Goal: Task Accomplishment & Management: Manage account settings

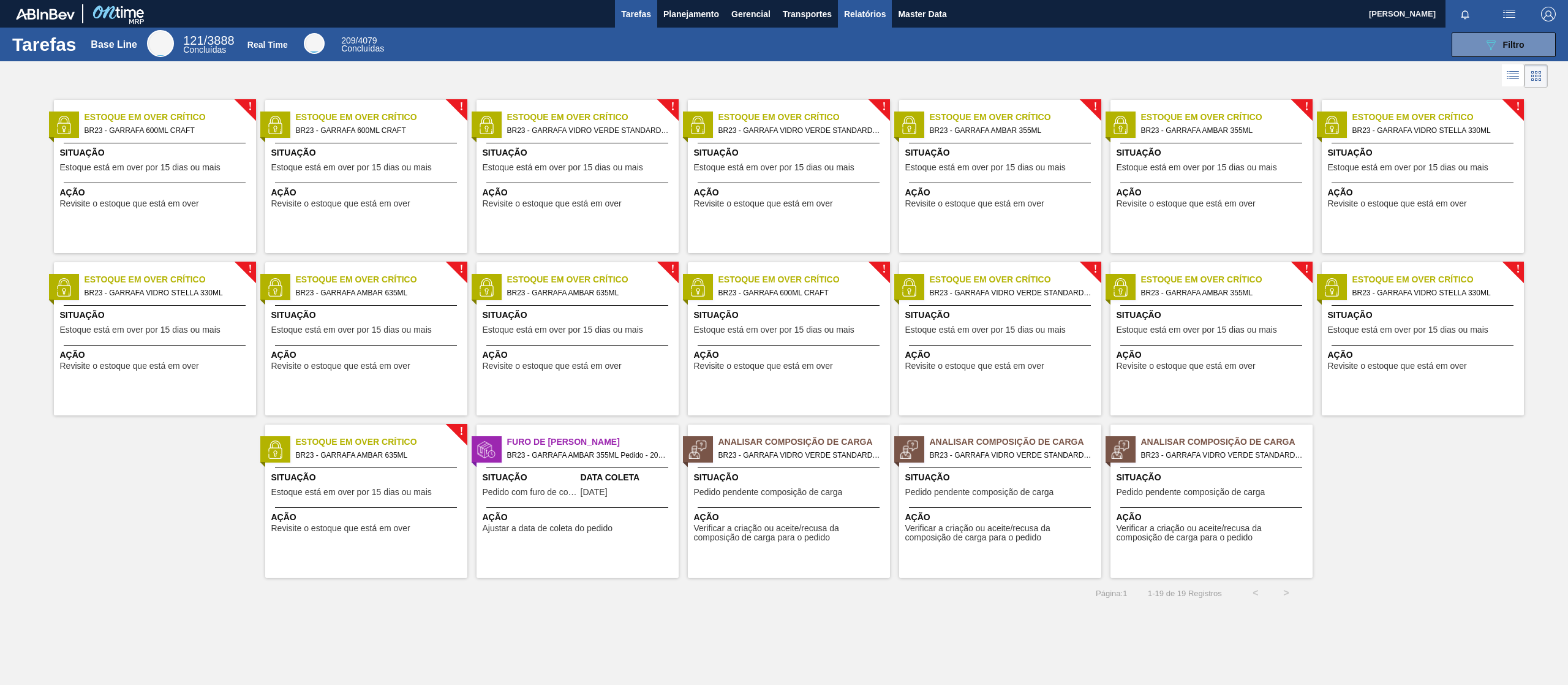
click at [861, 9] on span "Relatórios" at bounding box center [865, 14] width 41 height 15
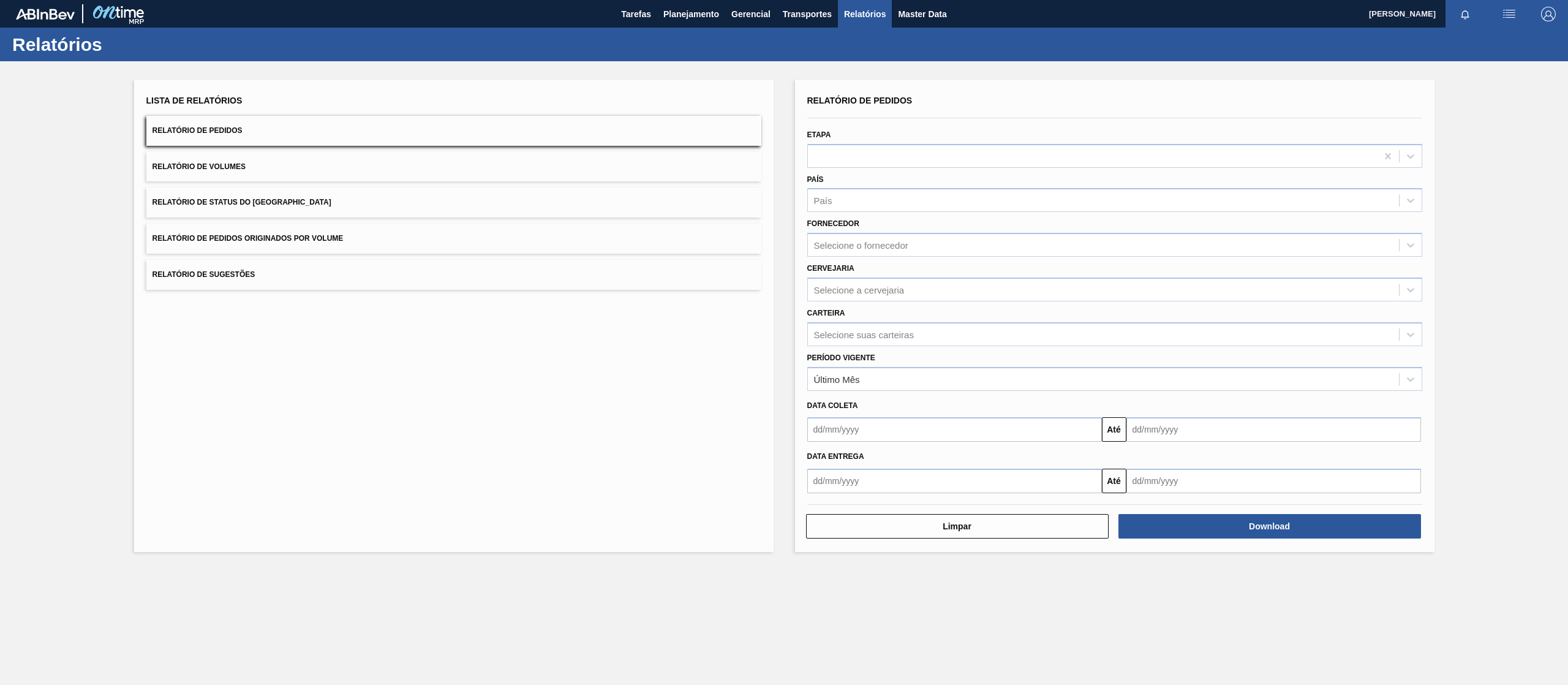
click at [323, 227] on button "Relatório de Pedidos Originados por Volume" at bounding box center [454, 238] width 615 height 30
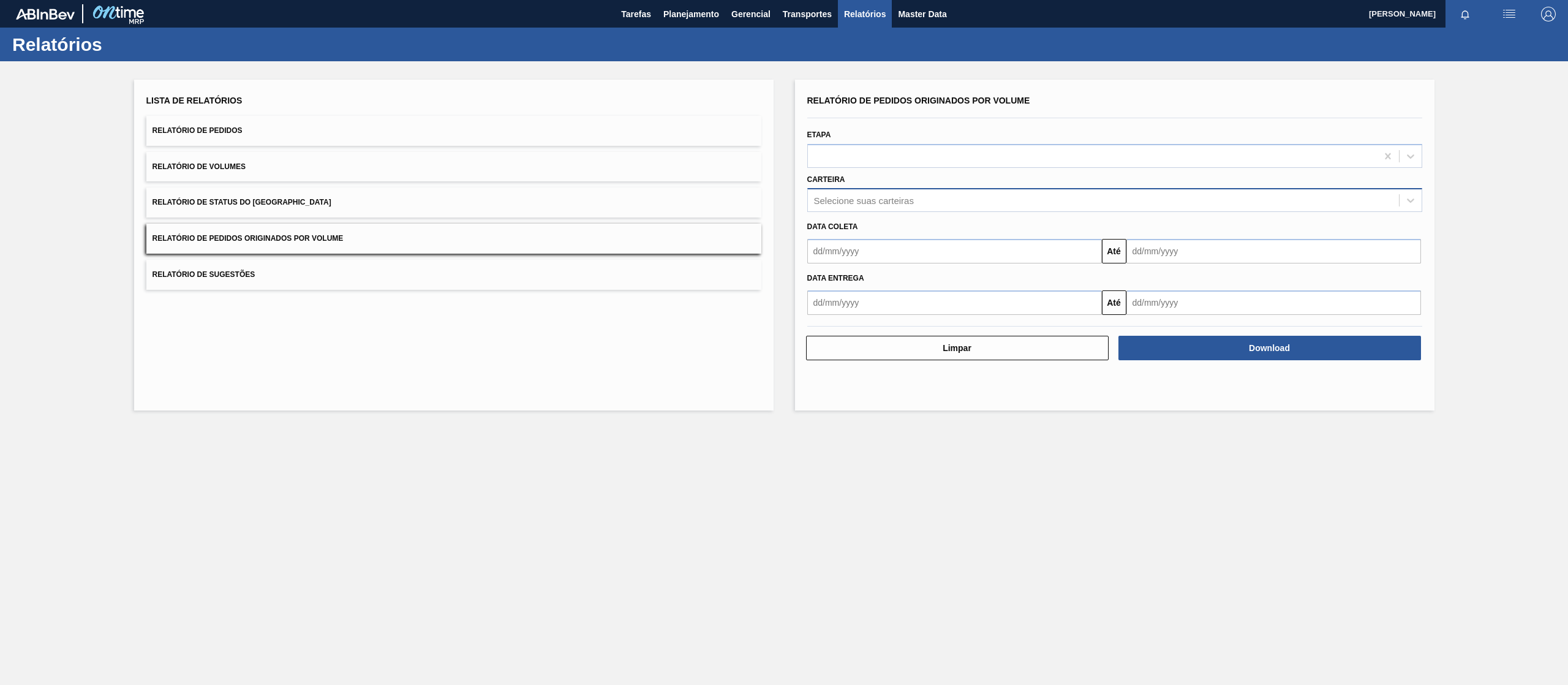
click at [881, 203] on div "Selecione suas carteiras" at bounding box center [864, 200] width 100 height 11
type input "xarop"
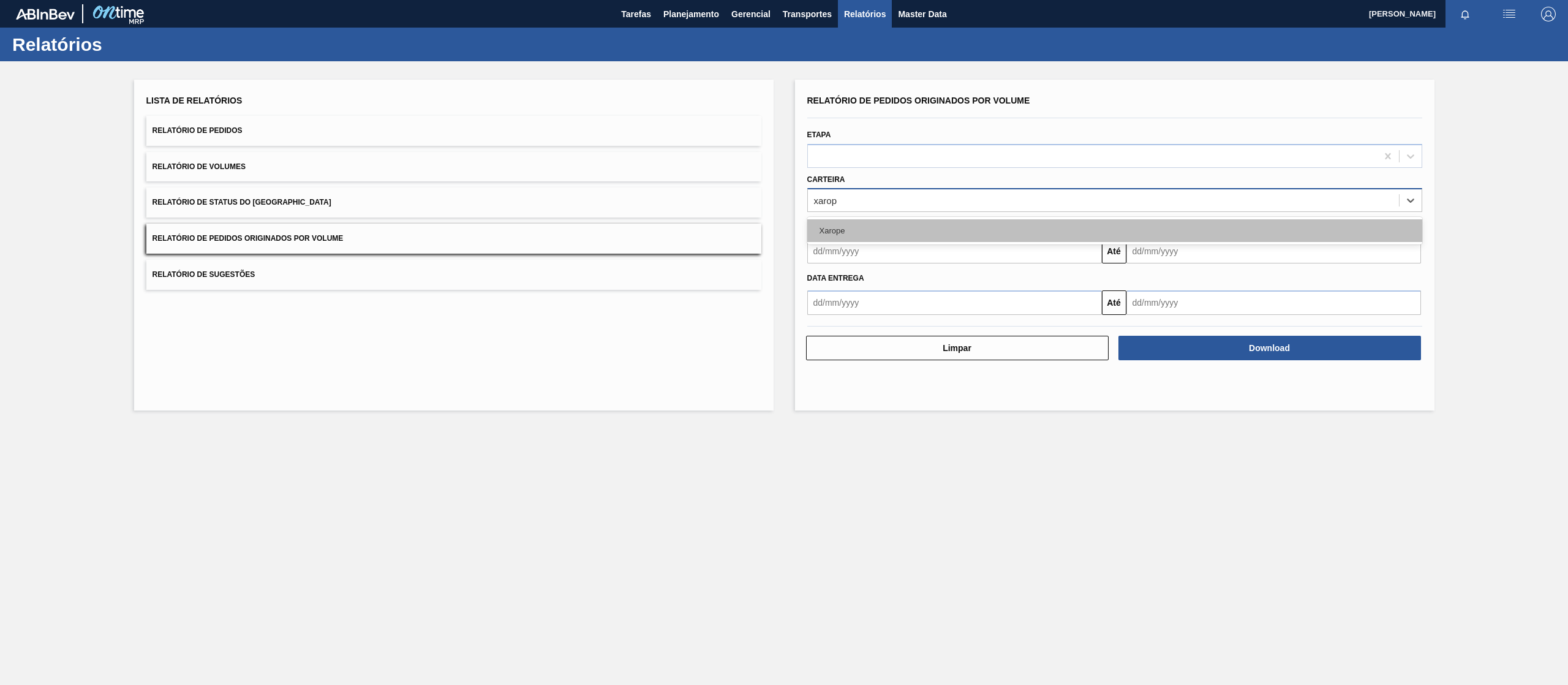
click at [873, 220] on div "Xarope" at bounding box center [1114, 231] width 615 height 23
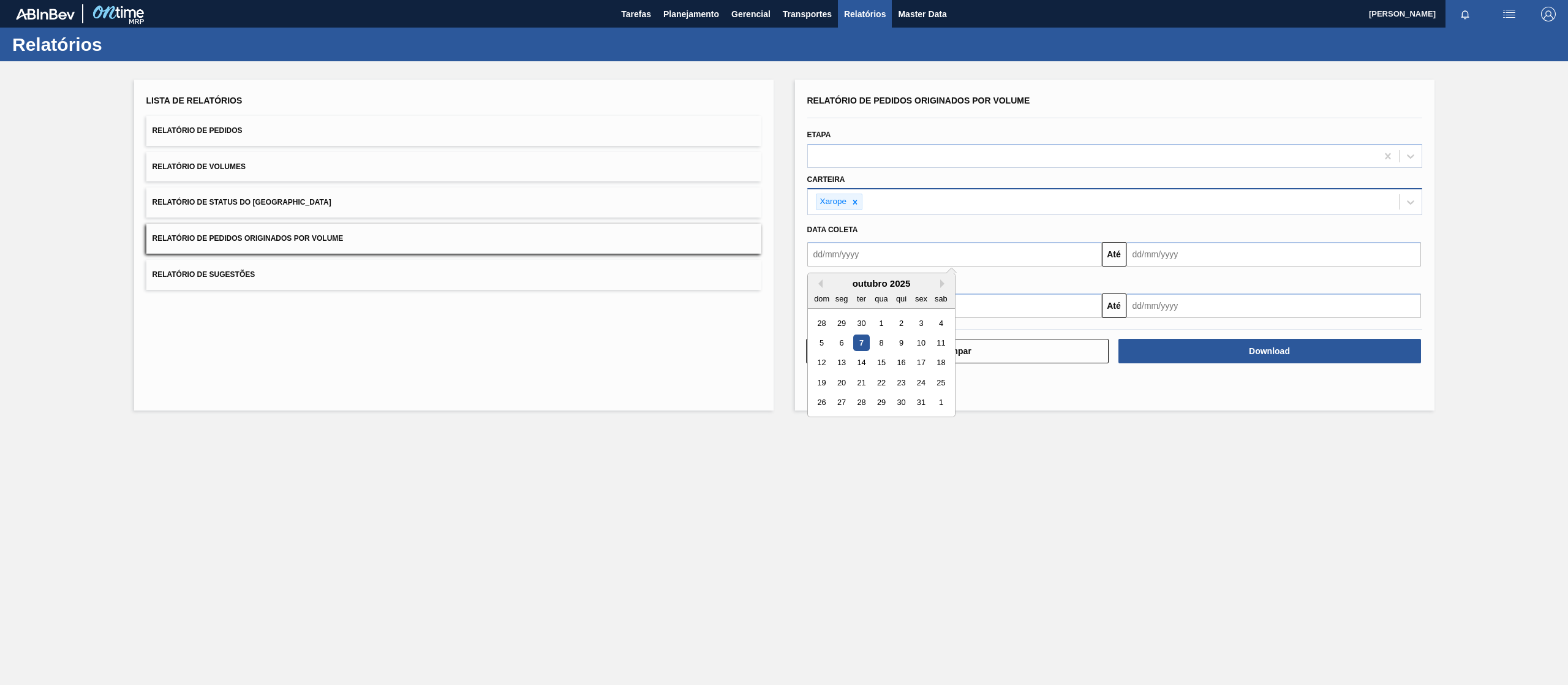
click at [849, 262] on input "text" at bounding box center [954, 254] width 295 height 25
click at [885, 315] on div "1" at bounding box center [882, 323] width 17 height 17
type input "[DATE]"
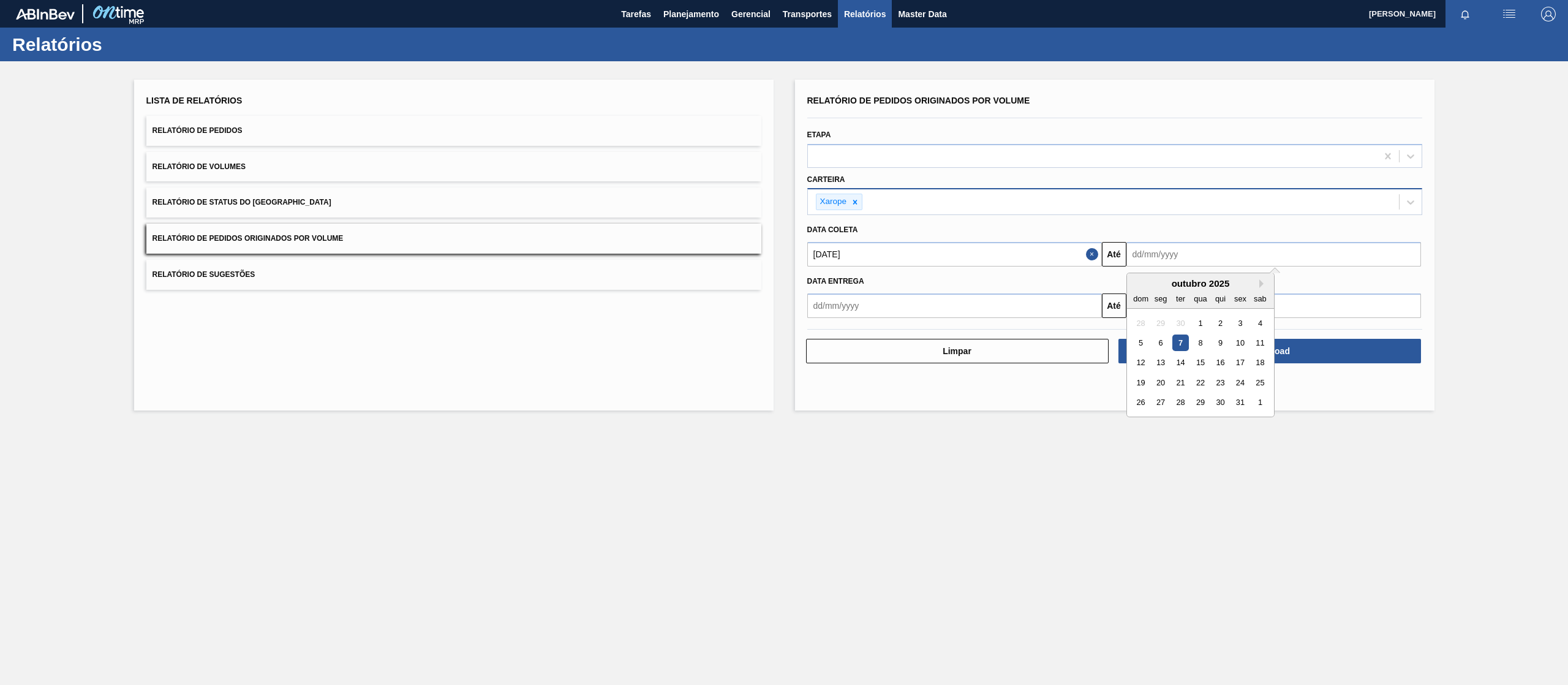
click at [1045, 243] on input "text" at bounding box center [1274, 254] width 295 height 25
click at [1045, 401] on div "31" at bounding box center [1240, 403] width 17 height 17
type input "[DATE]"
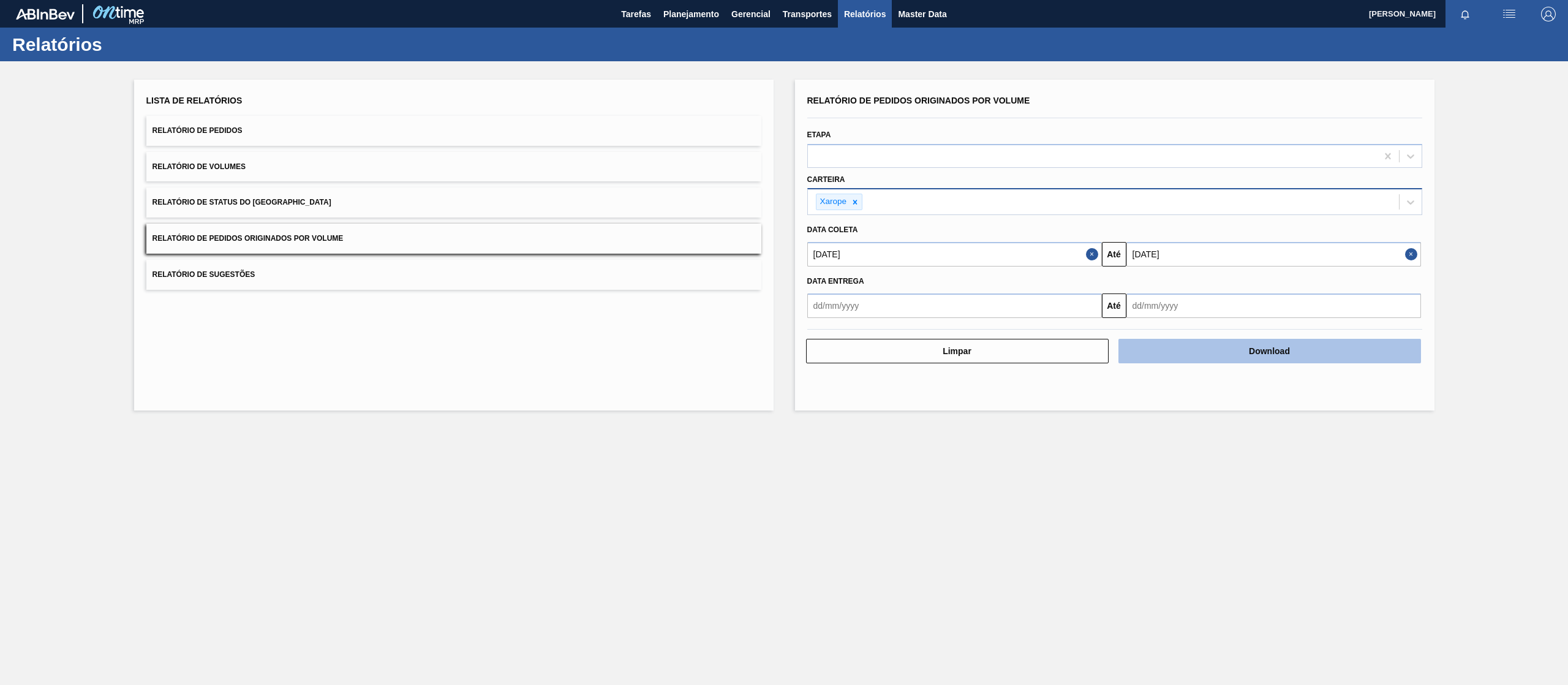
click at [1045, 357] on button "Download" at bounding box center [1269, 351] width 303 height 25
click at [1045, 352] on button "Download" at bounding box center [1269, 351] width 303 height 25
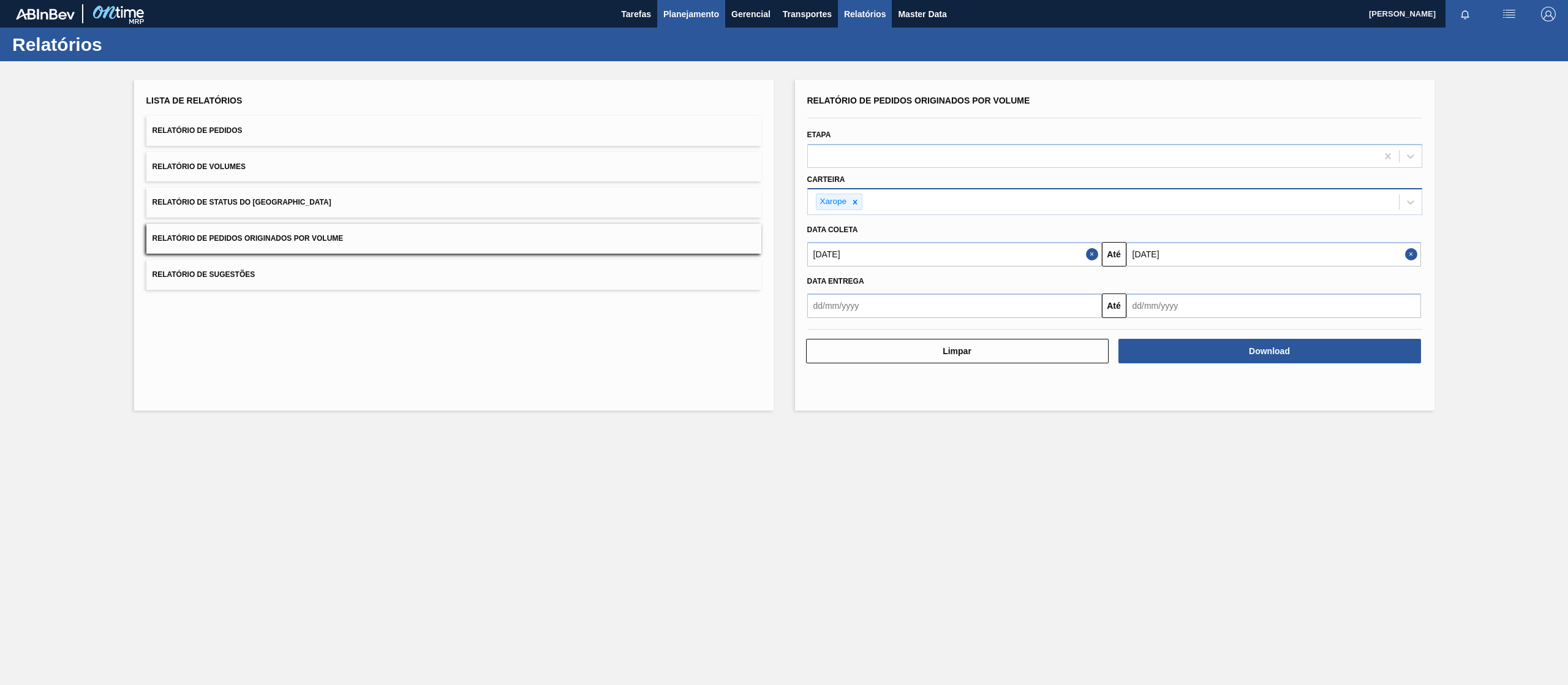
click at [689, 16] on span "Planejamento" at bounding box center [691, 14] width 56 height 15
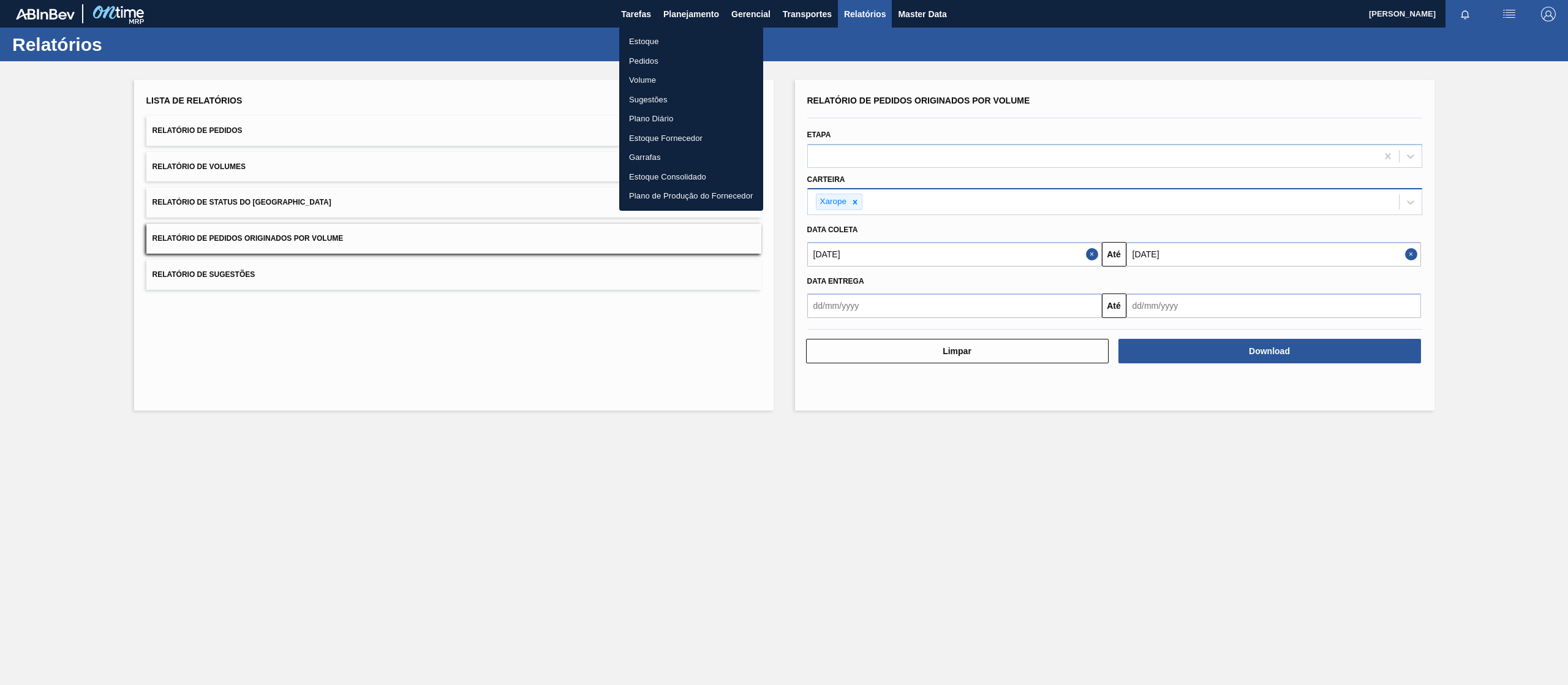
click at [670, 56] on li "Pedidos" at bounding box center [690, 61] width 144 height 20
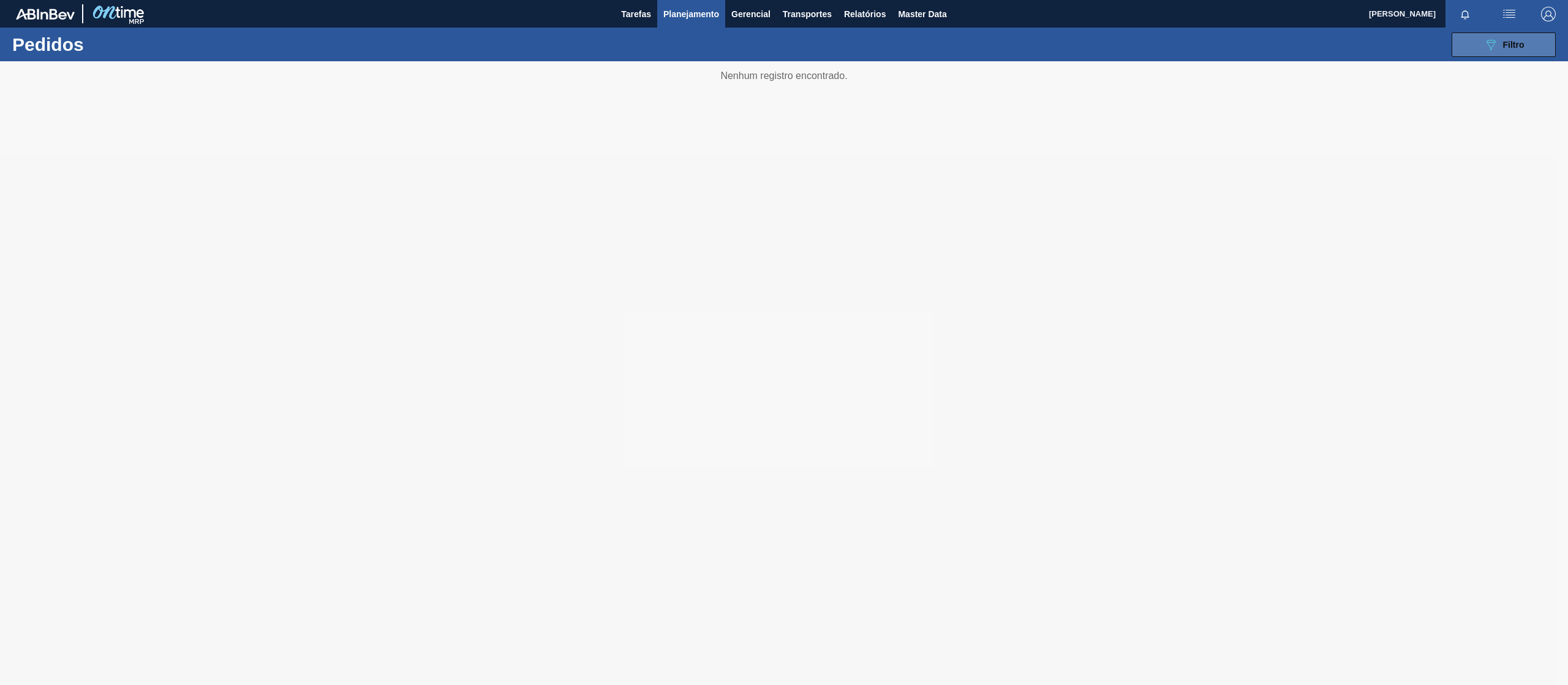
click at [1045, 38] on button "089F7B8B-B2A5-4AFE-B5C0-19BA573D28AC Filtro" at bounding box center [1503, 45] width 104 height 25
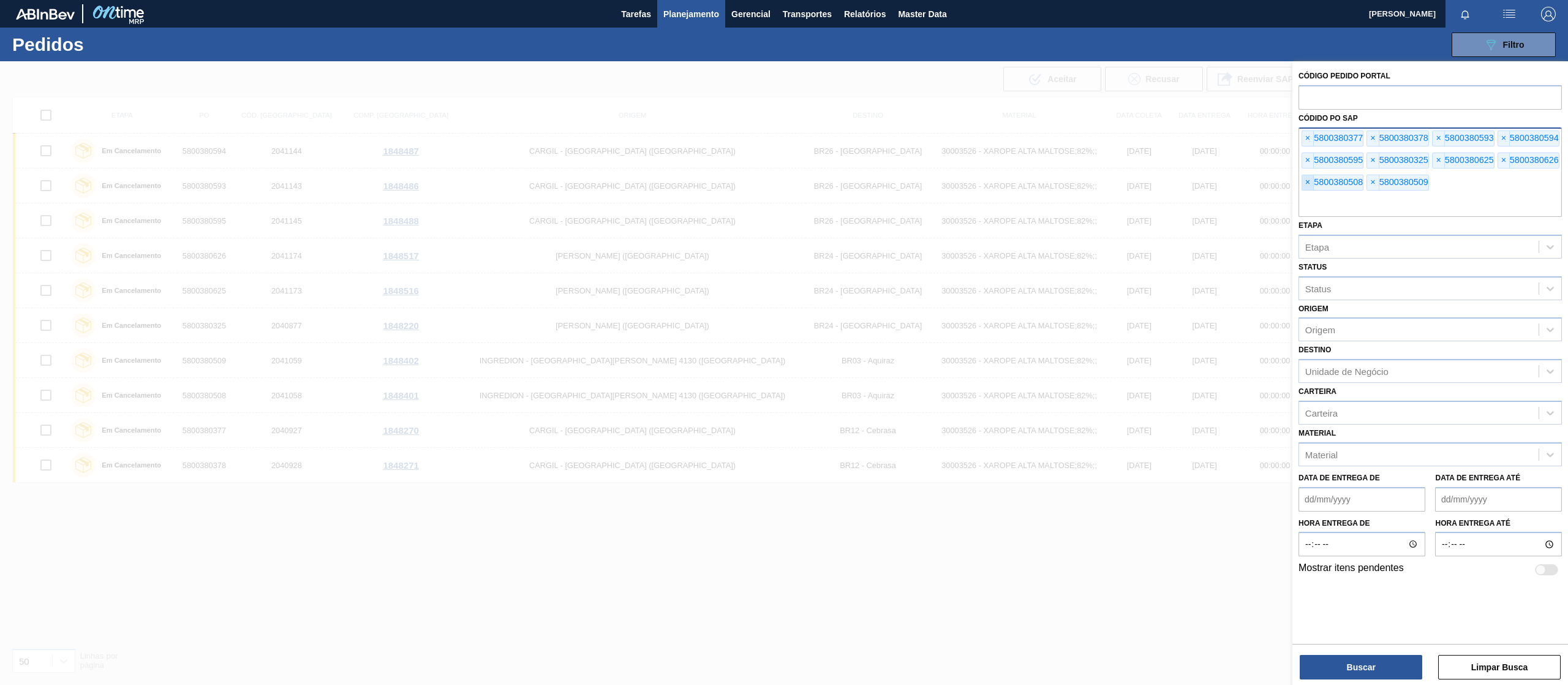
click at [1045, 185] on span "×" at bounding box center [1308, 182] width 12 height 15
click at [1045, 184] on span "×" at bounding box center [1308, 182] width 12 height 15
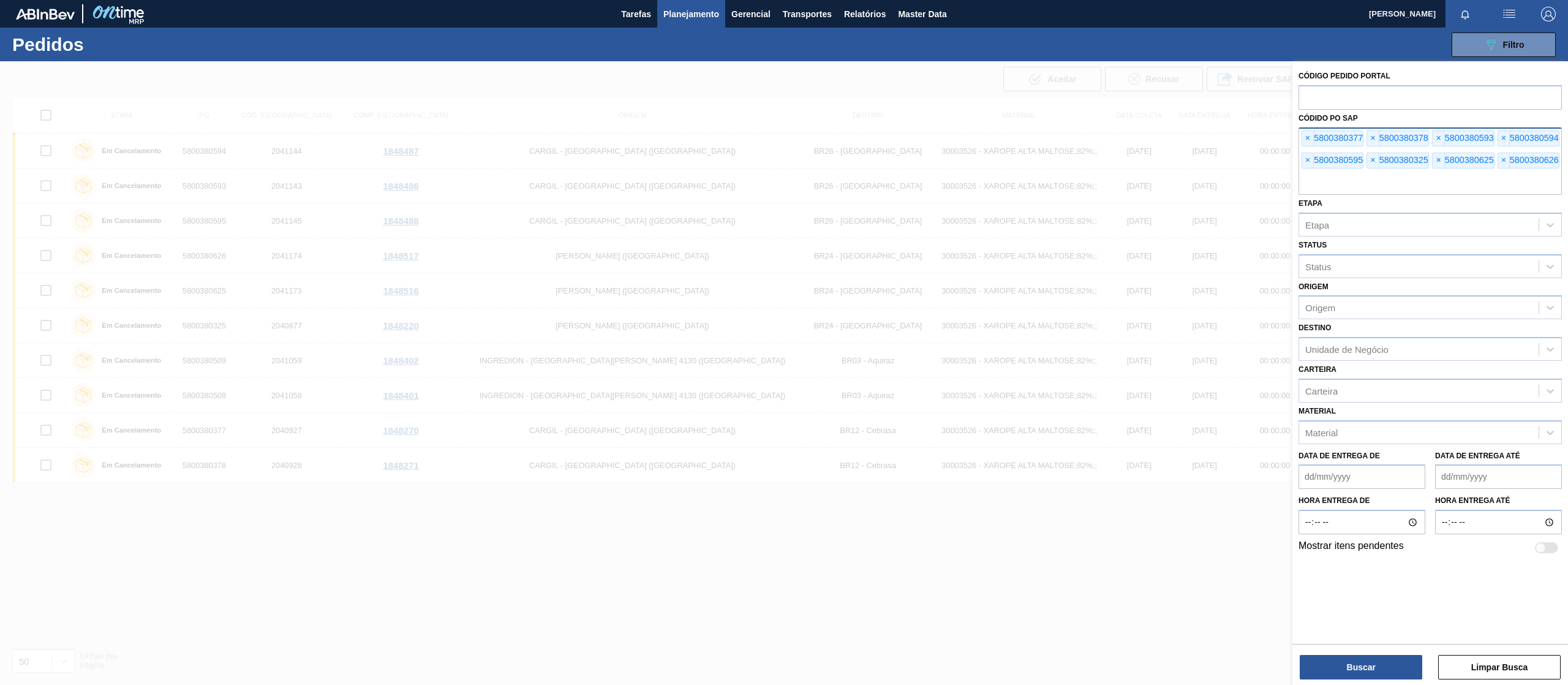
click at [1045, 178] on input "text" at bounding box center [1430, 183] width 263 height 23
click at [1045, 168] on div "× 5800380377 × 5800380378 × 5800380593 × 5800380594 × 5800380595 × 5800380325 ×…" at bounding box center [1430, 161] width 263 height 68
click at [1045, 165] on span "×" at bounding box center [1308, 160] width 12 height 15
click at [1045, 162] on span "×" at bounding box center [1308, 160] width 12 height 15
click at [1045, 151] on div "× 5800380377 × 5800380378 × 5800380593 × 5800380594 × 5800380625 × 5800380626" at bounding box center [1430, 161] width 263 height 68
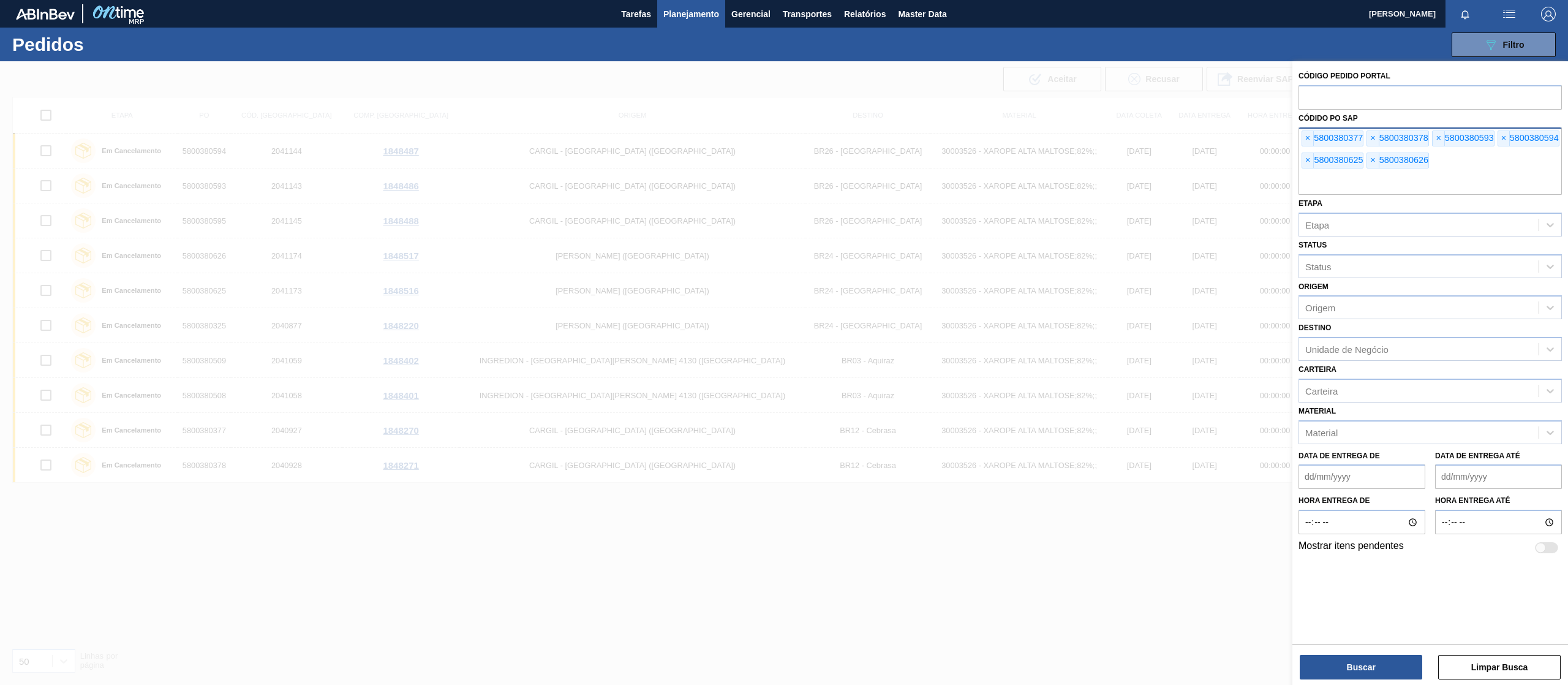
click at [1045, 147] on div "× 5800380377 × 5800380378 × 5800380593 × 5800380594 × 5800380625 × 5800380626" at bounding box center [1430, 161] width 263 height 68
click at [1045, 141] on span "×" at bounding box center [1308, 138] width 12 height 15
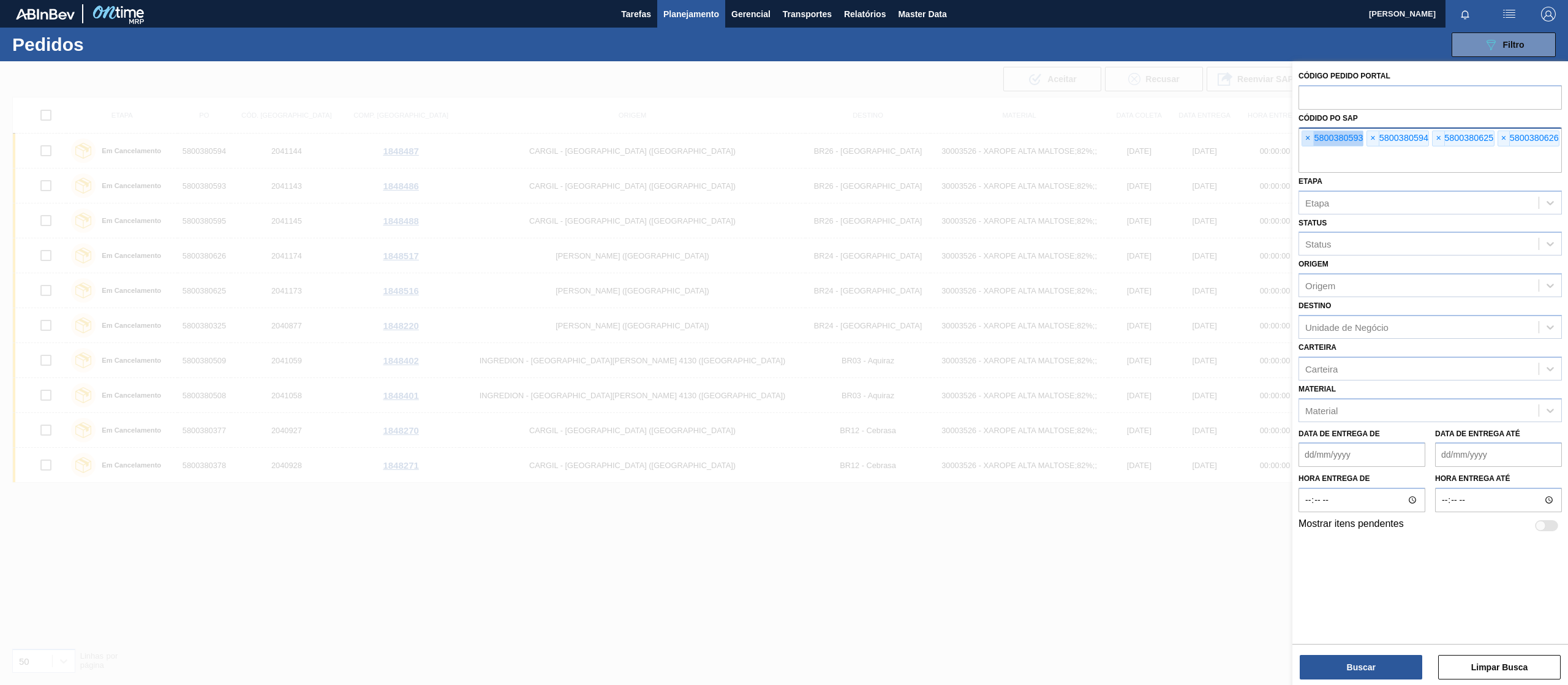
click at [1045, 141] on span "×" at bounding box center [1308, 138] width 12 height 15
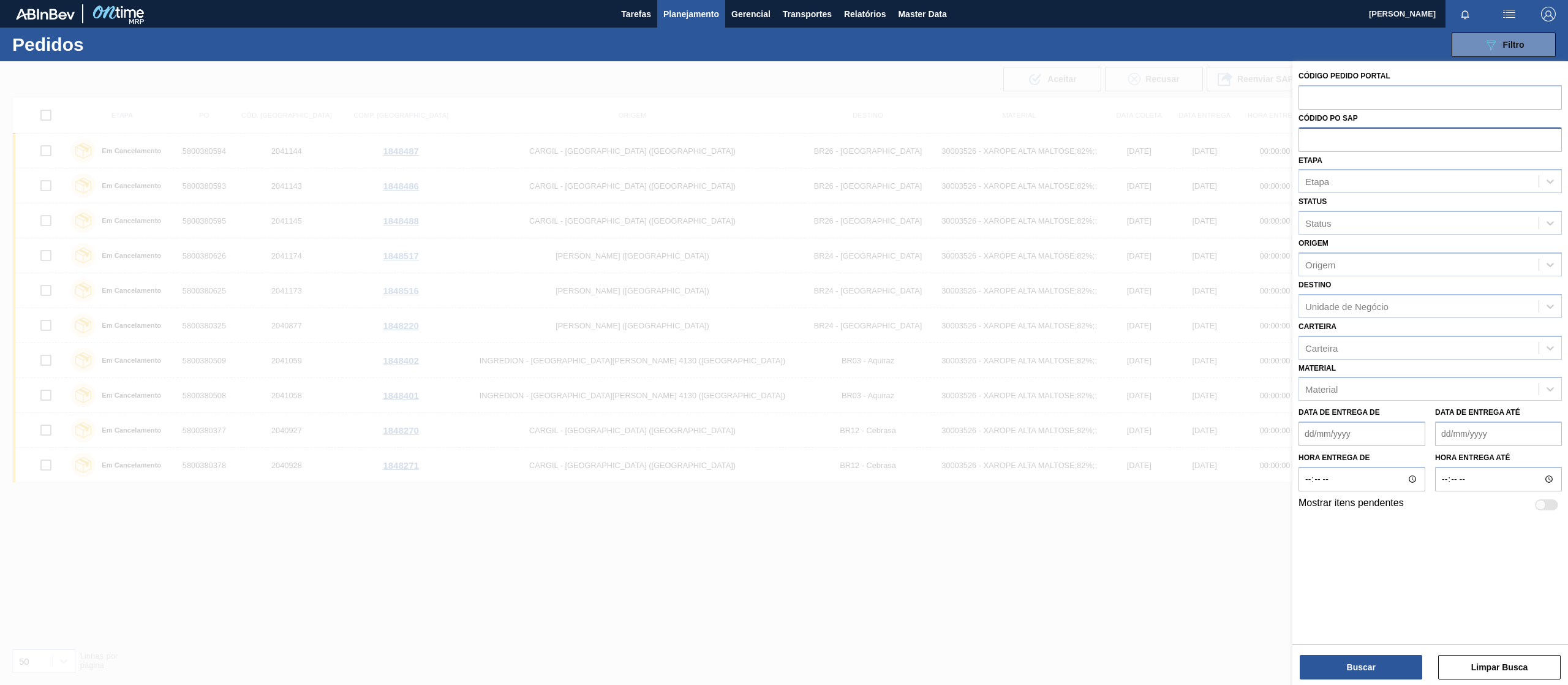
click at [1045, 141] on input "text" at bounding box center [1430, 139] width 263 height 23
click at [1045, 83] on div "Código Pedido Portal" at bounding box center [1430, 88] width 263 height 42
paste input "text"
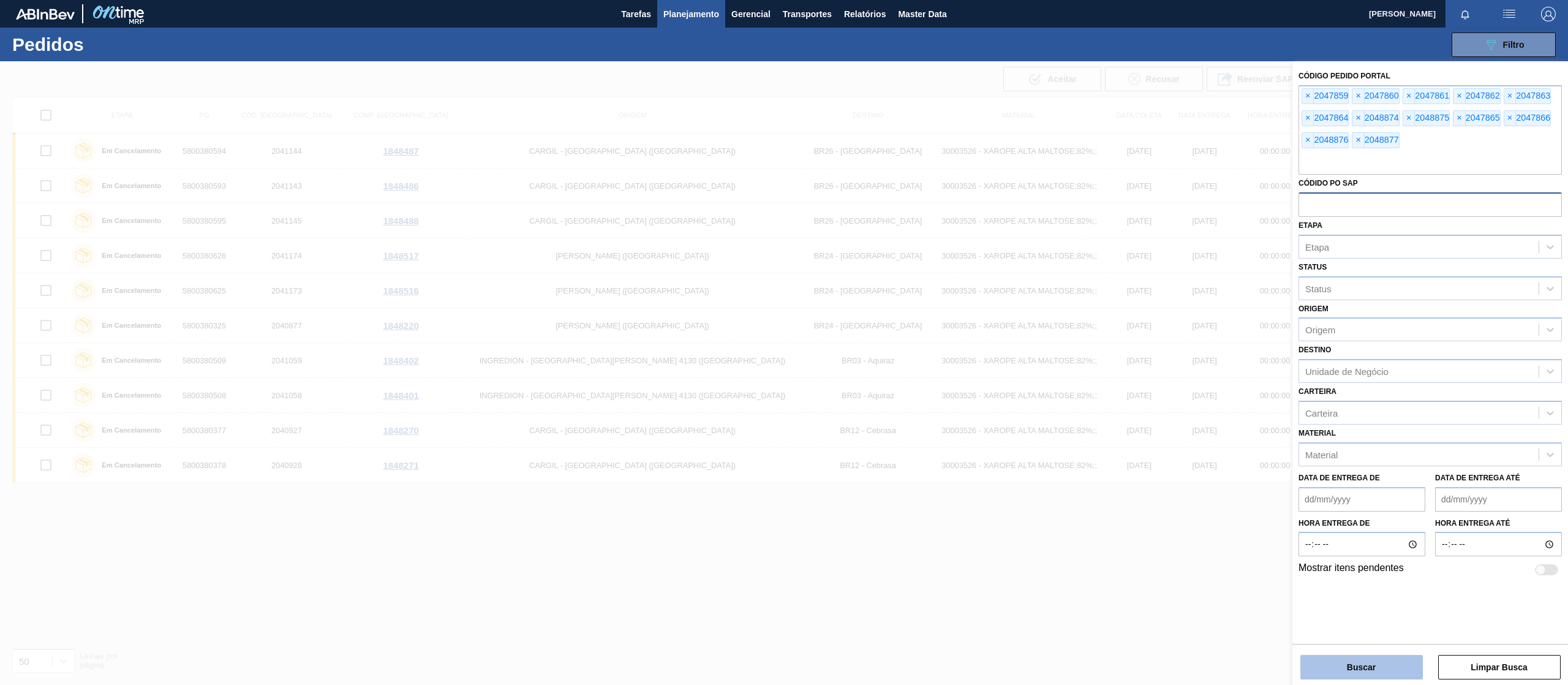
click at [1045, 456] on button "Buscar" at bounding box center [1361, 667] width 123 height 25
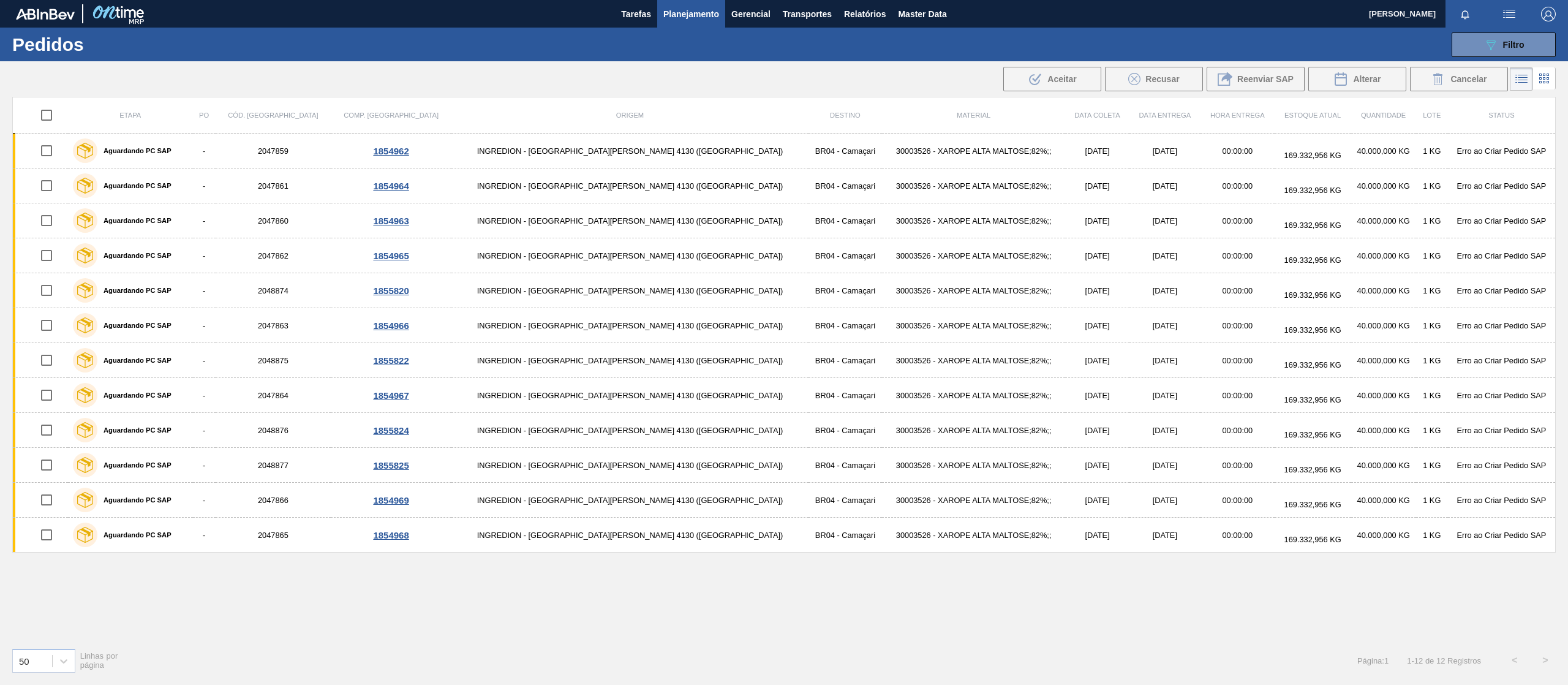
click at [54, 111] on input "checkbox" at bounding box center [47, 115] width 26 height 26
checkbox input "true"
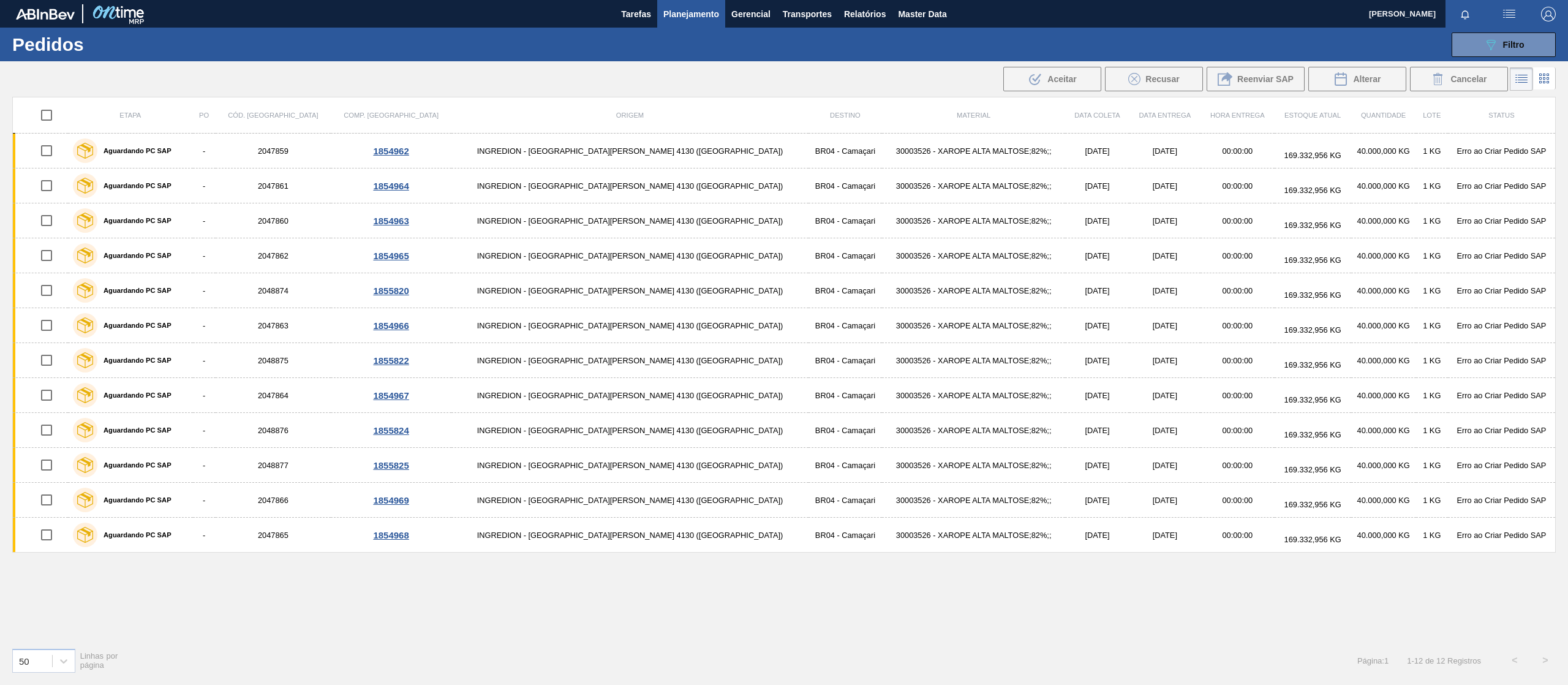
checkbox input "true"
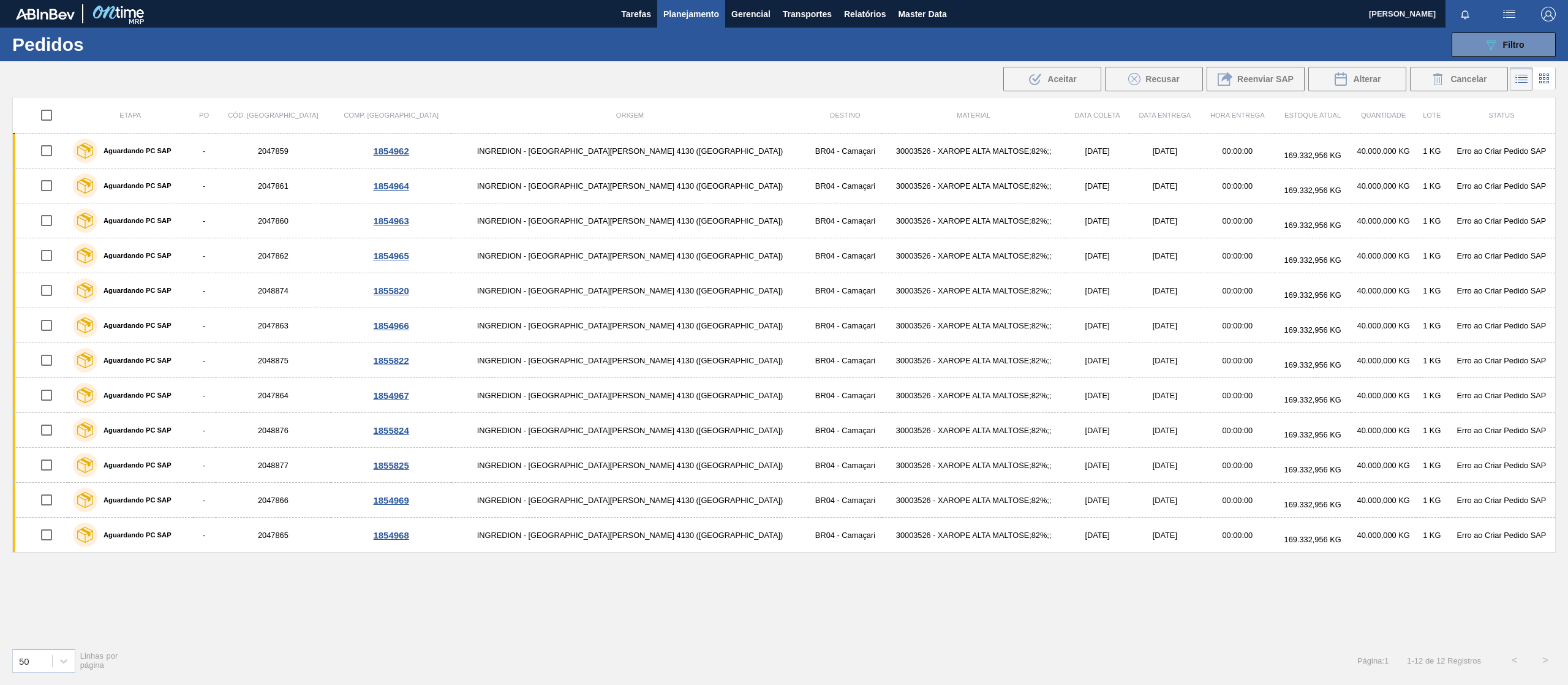
checkbox input "true"
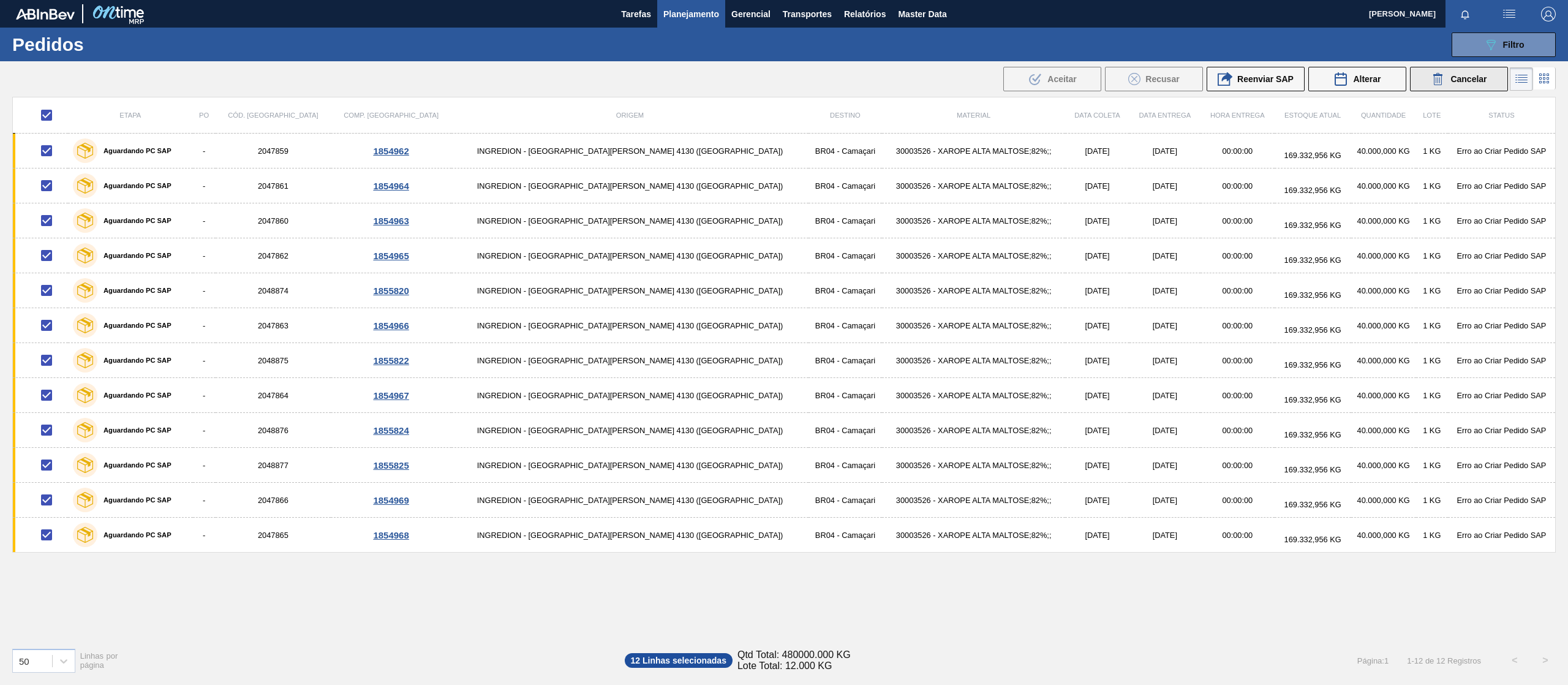
click at [1045, 84] on div "Cancelar" at bounding box center [1458, 78] width 56 height 15
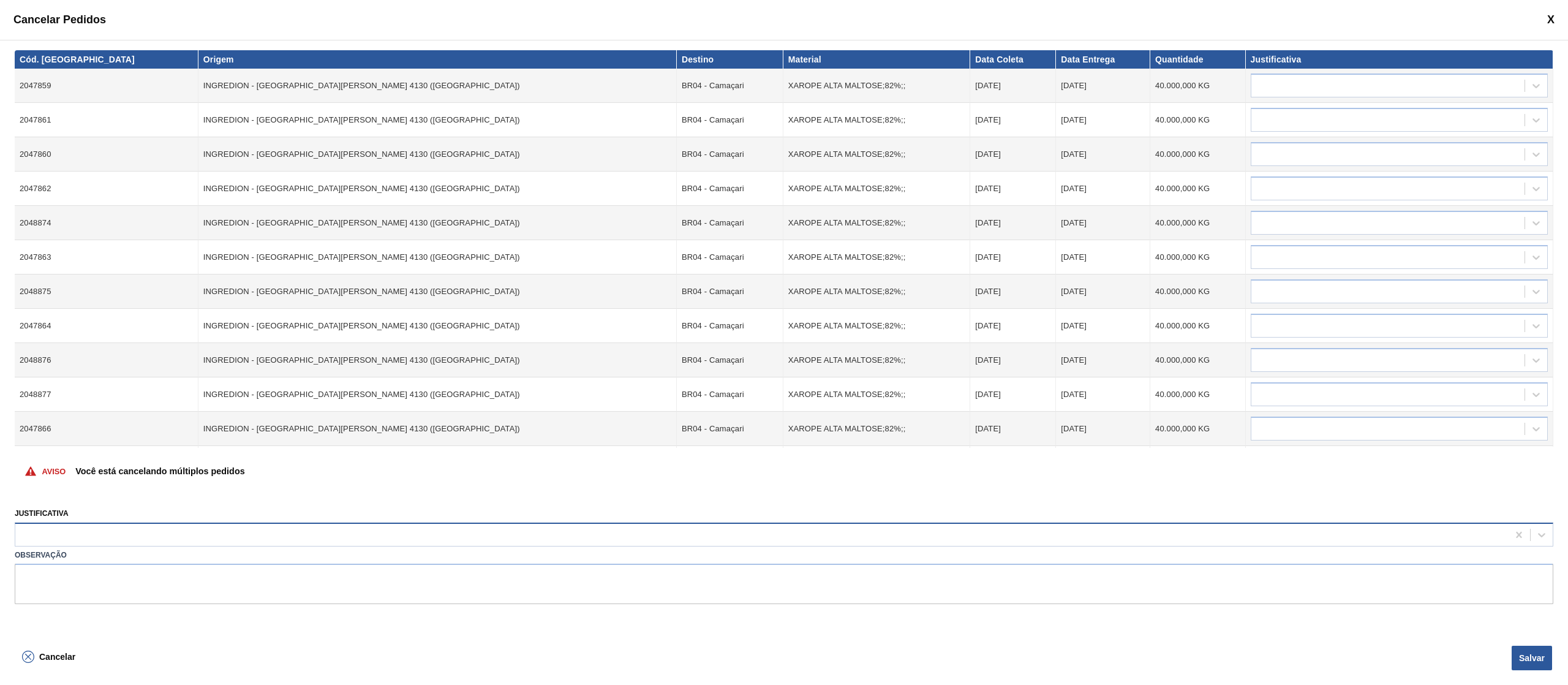
click at [313, 456] on div at bounding box center [784, 534] width 1539 height 24
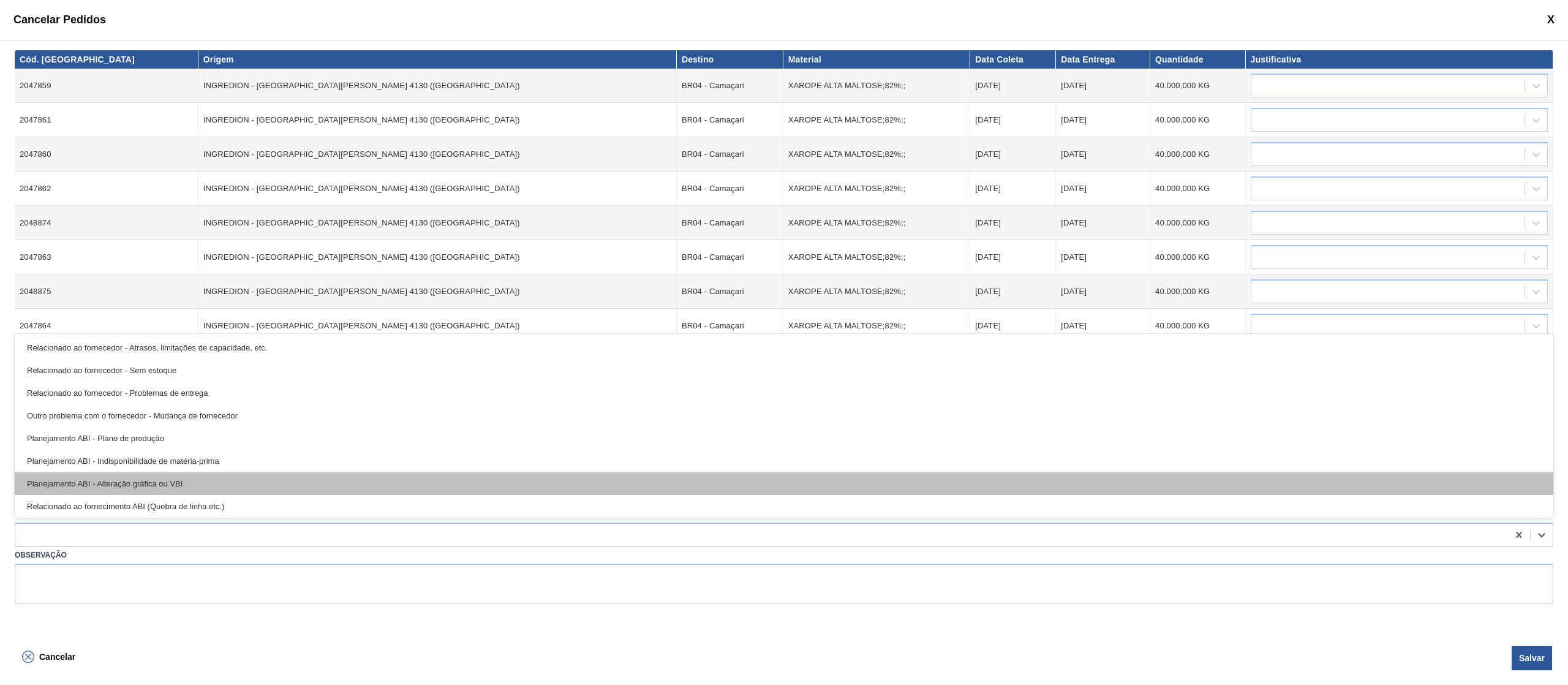
scroll to position [229, 0]
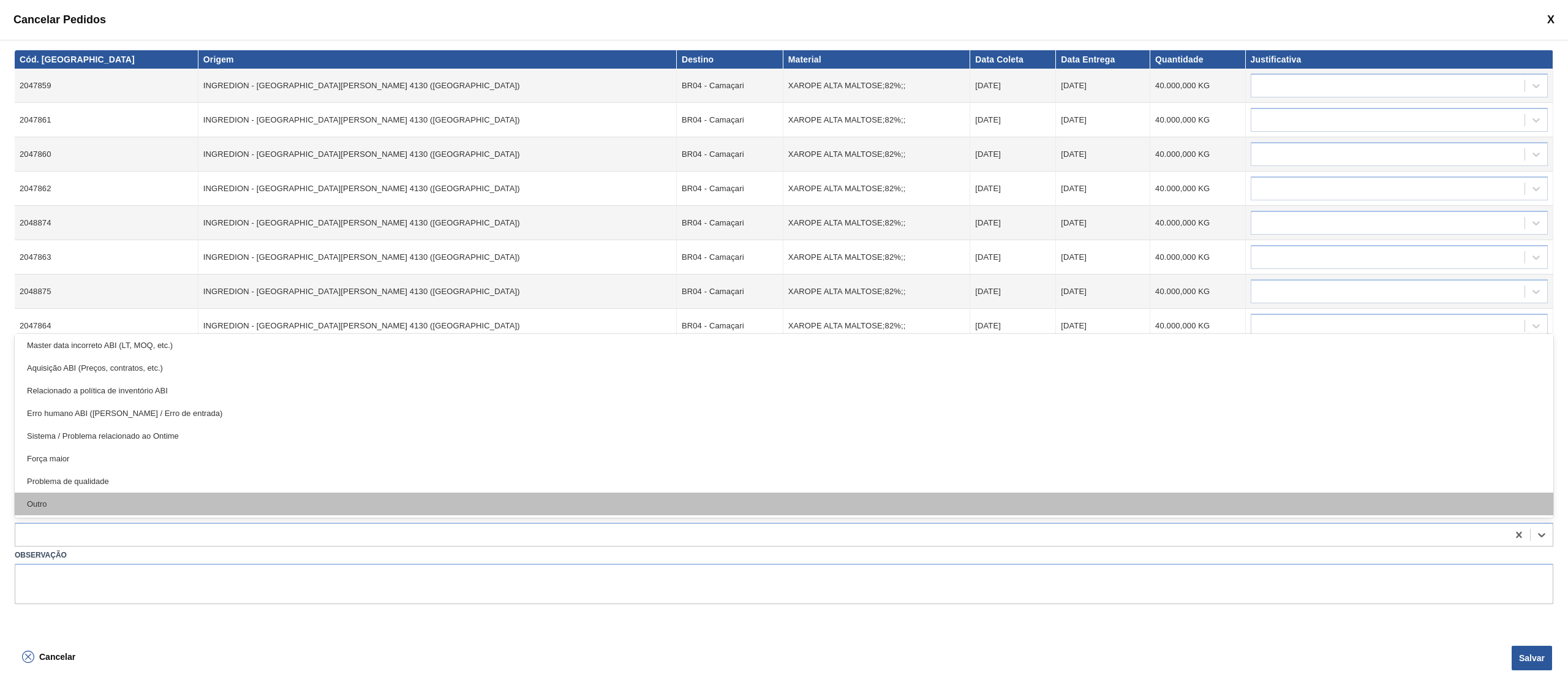
click at [253, 456] on div "Outro" at bounding box center [784, 504] width 1539 height 23
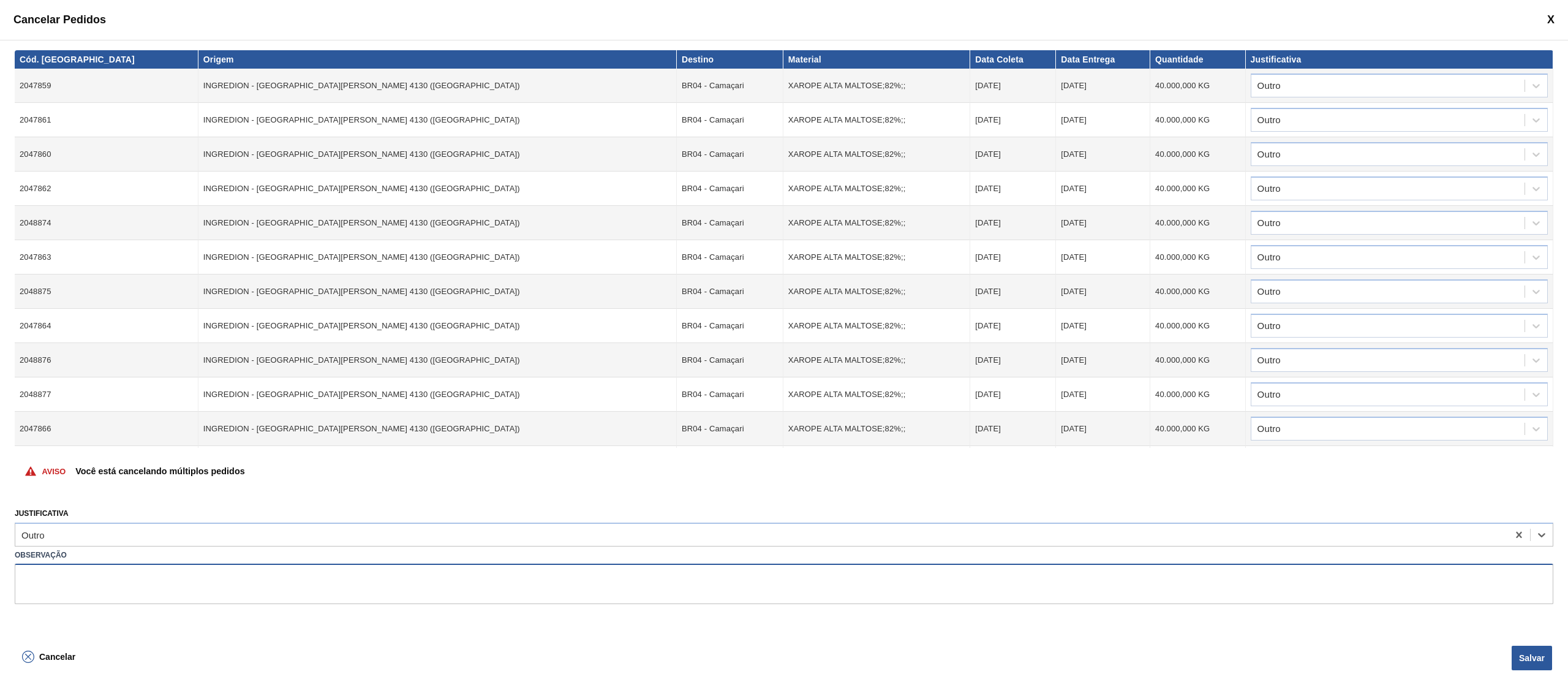
click at [163, 456] on textarea at bounding box center [784, 584] width 1539 height 41
type textarea "PC SAP nao virou pedido"
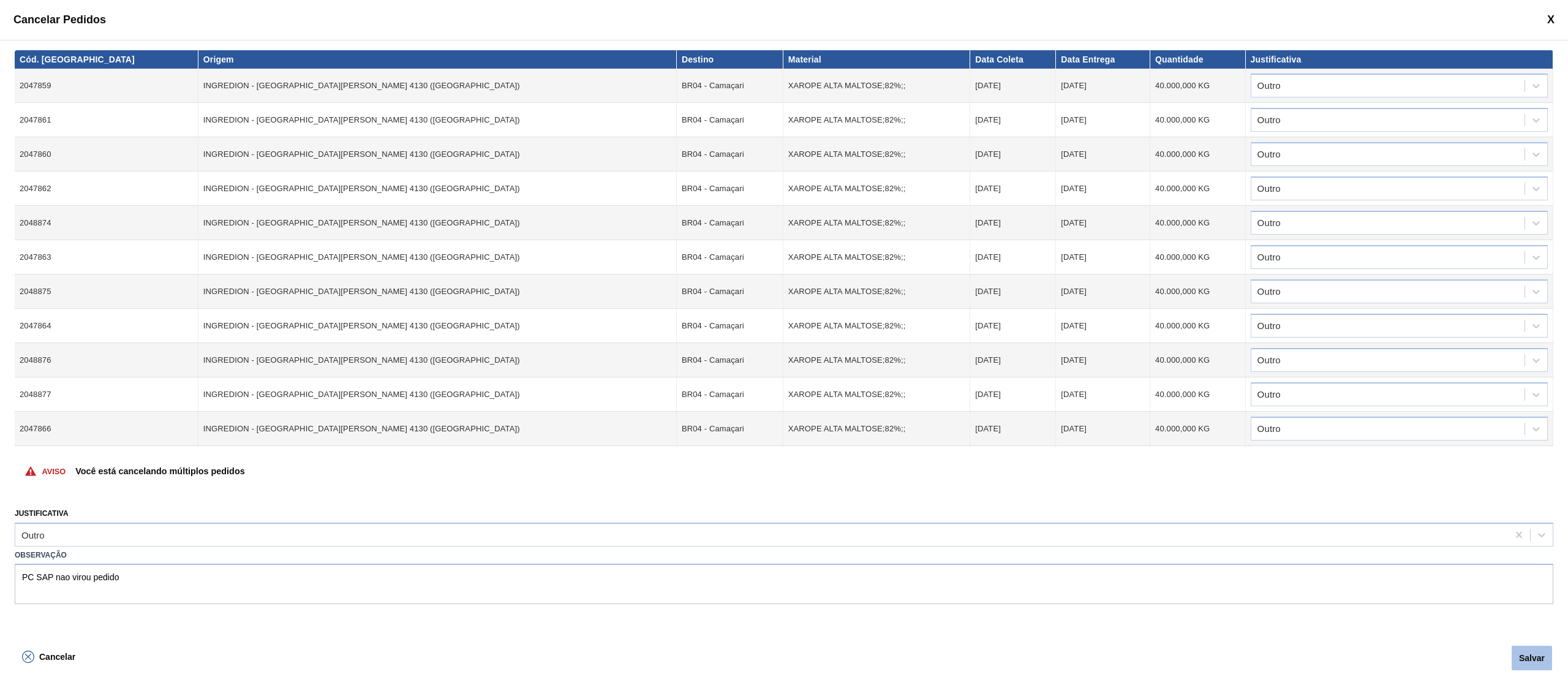
click at [1045, 456] on button "Salvar" at bounding box center [1532, 658] width 41 height 25
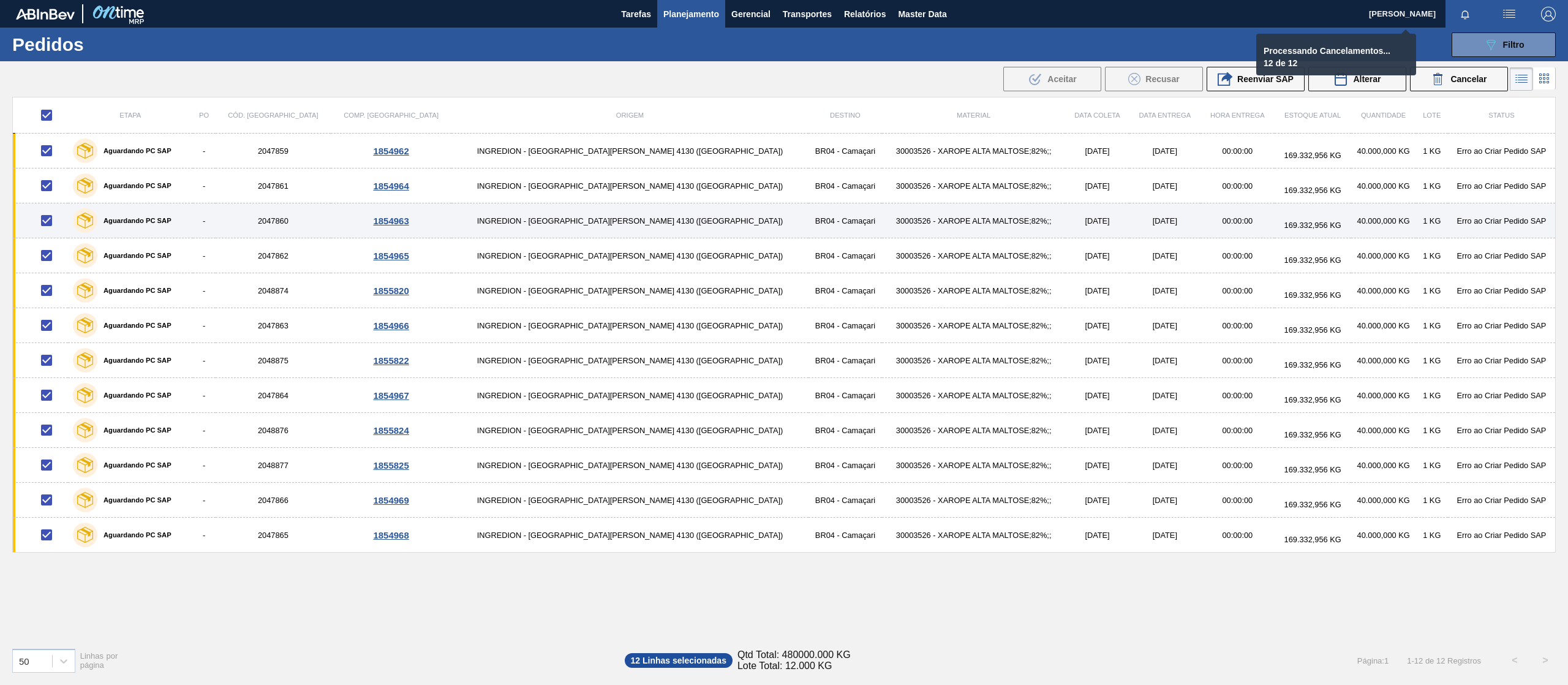
checkbox input "false"
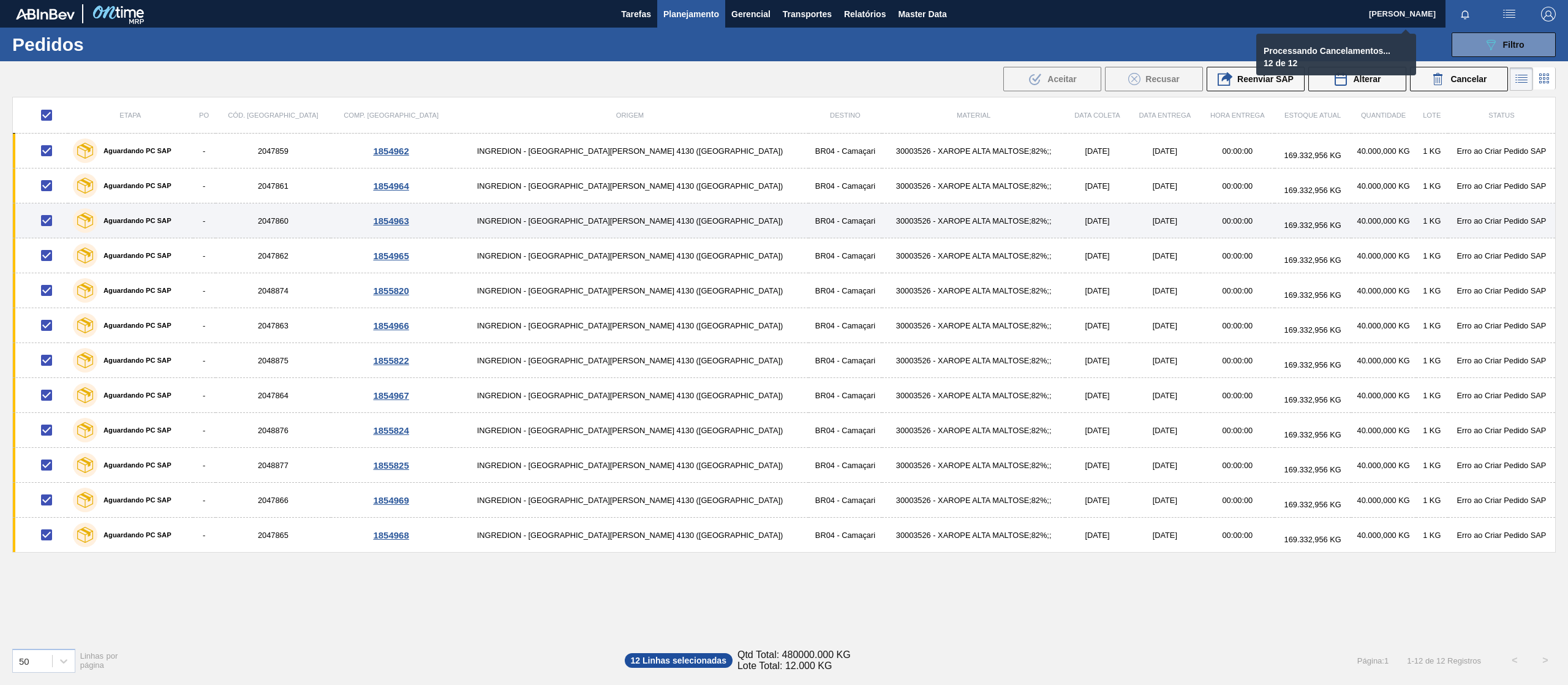
checkbox input "false"
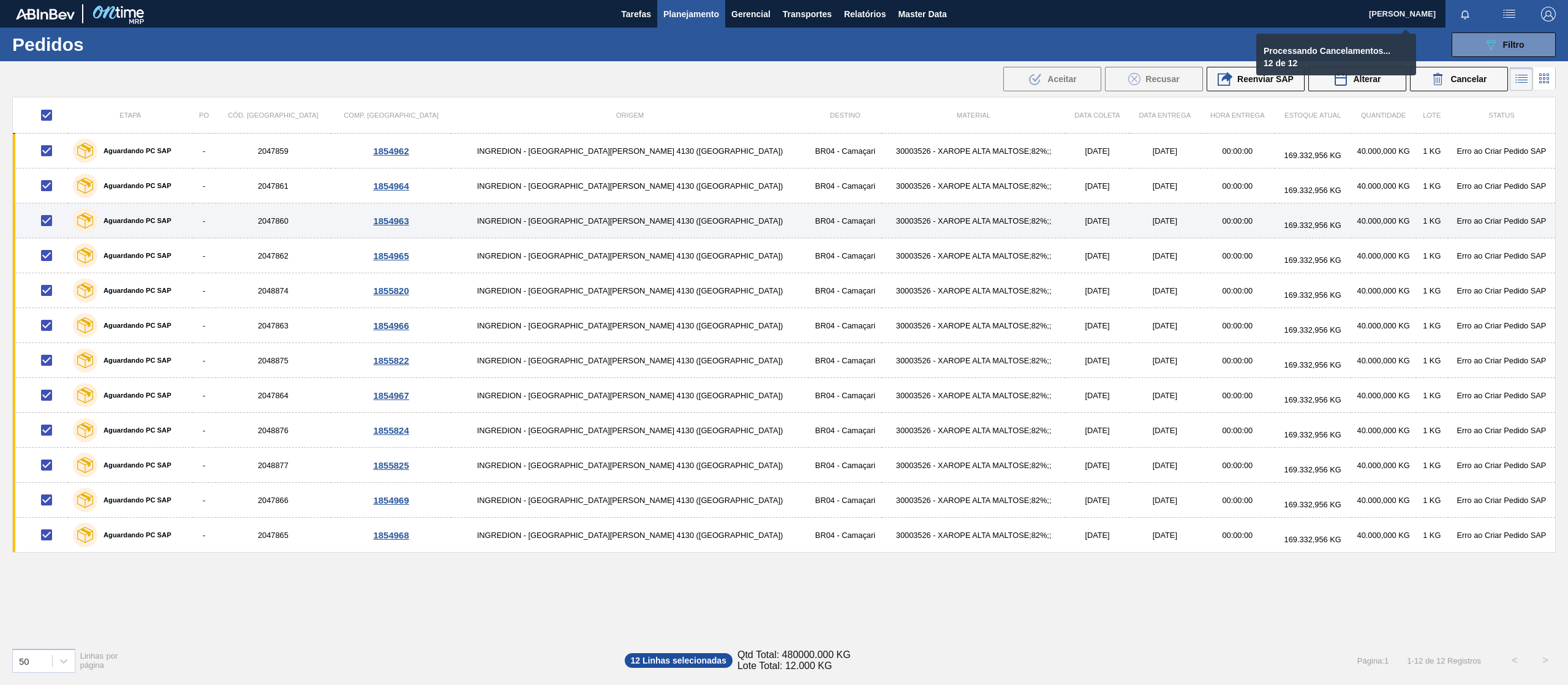
checkbox input "false"
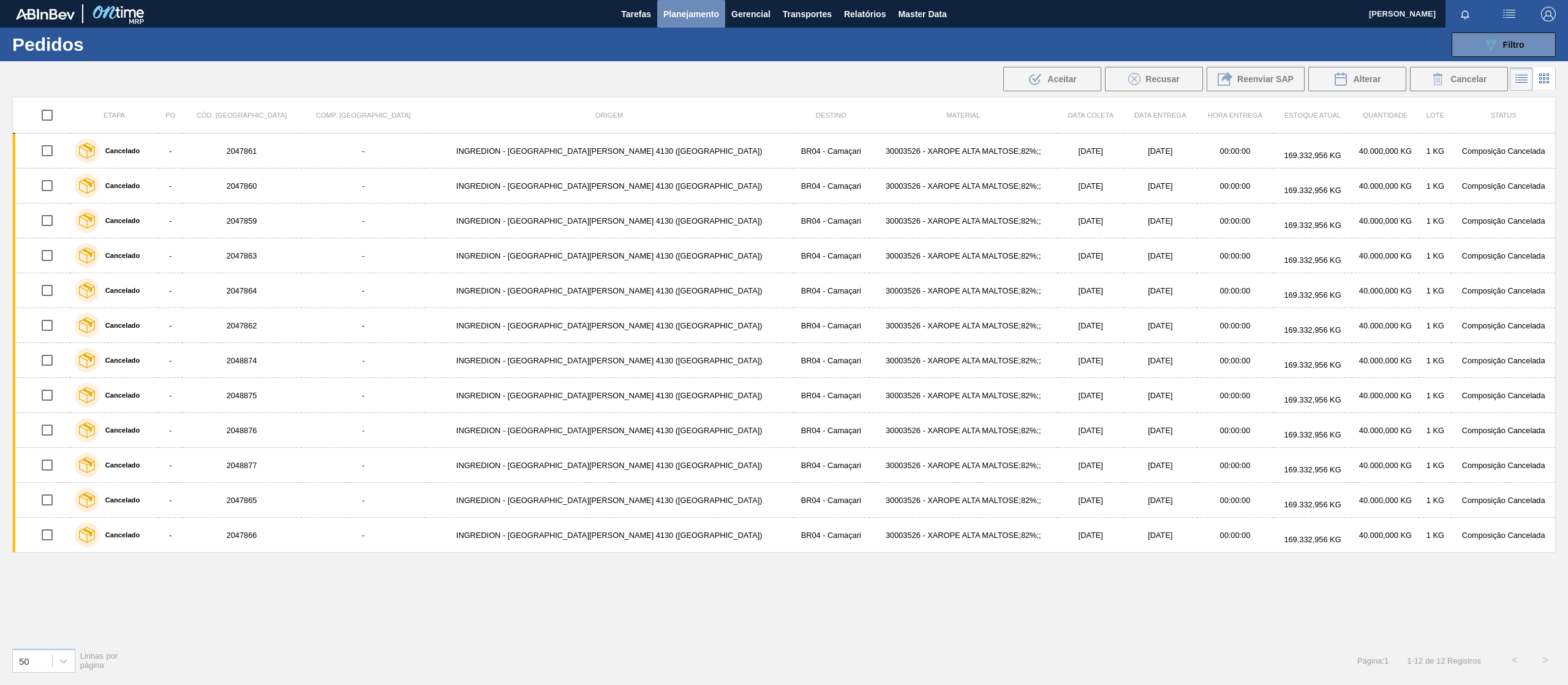
click at [683, 11] on span "Planejamento" at bounding box center [691, 14] width 56 height 15
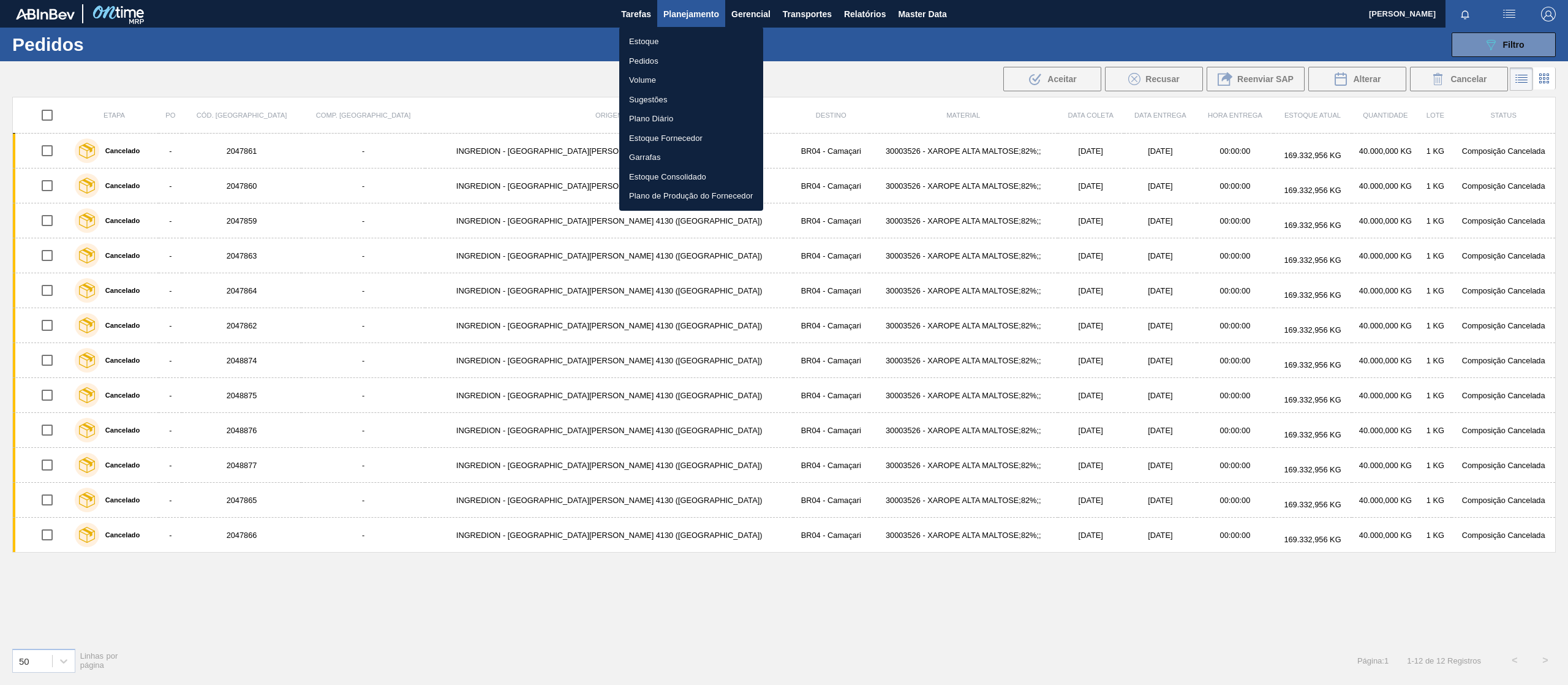
click at [655, 53] on li "Pedidos" at bounding box center [690, 61] width 144 height 20
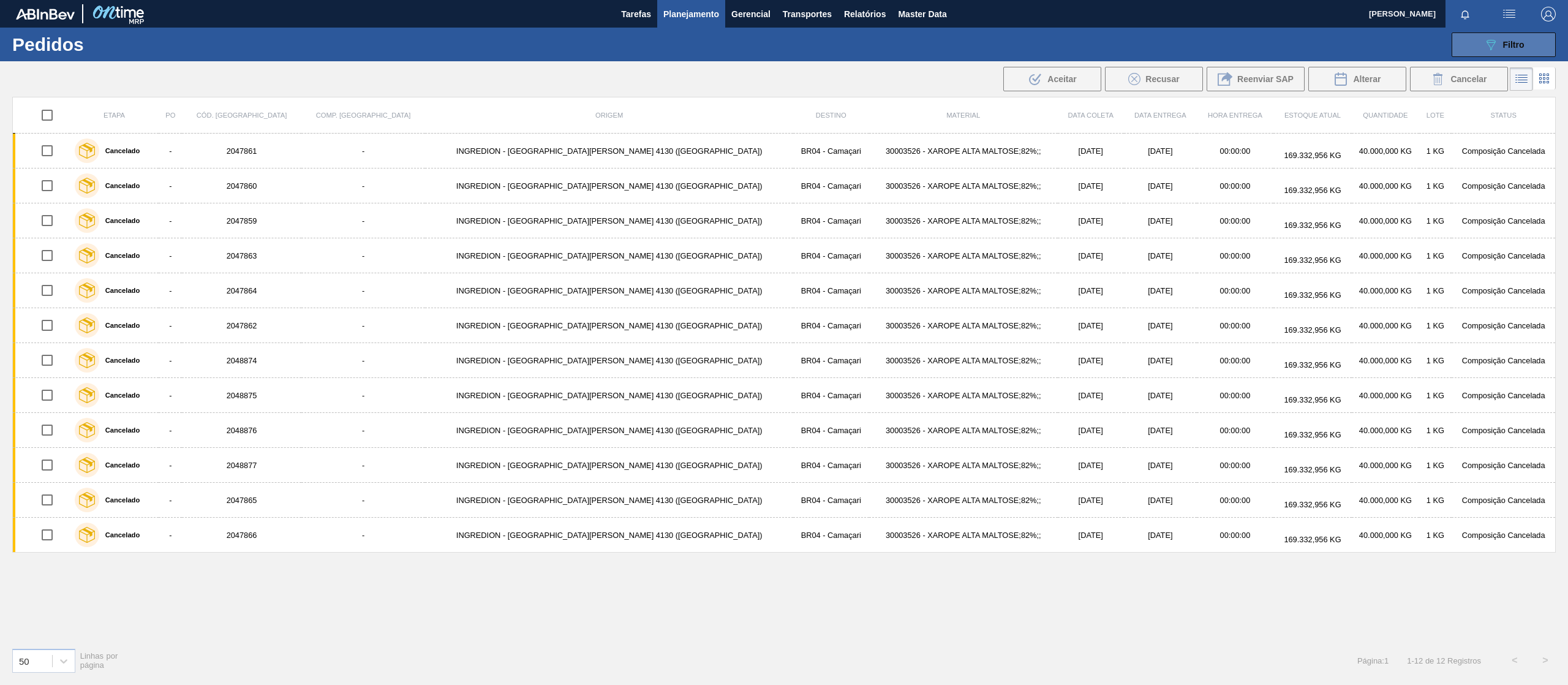
click at [1045, 51] on button "089F7B8B-B2A5-4AFE-B5C0-19BA573D28AC Filtro" at bounding box center [1503, 45] width 104 height 25
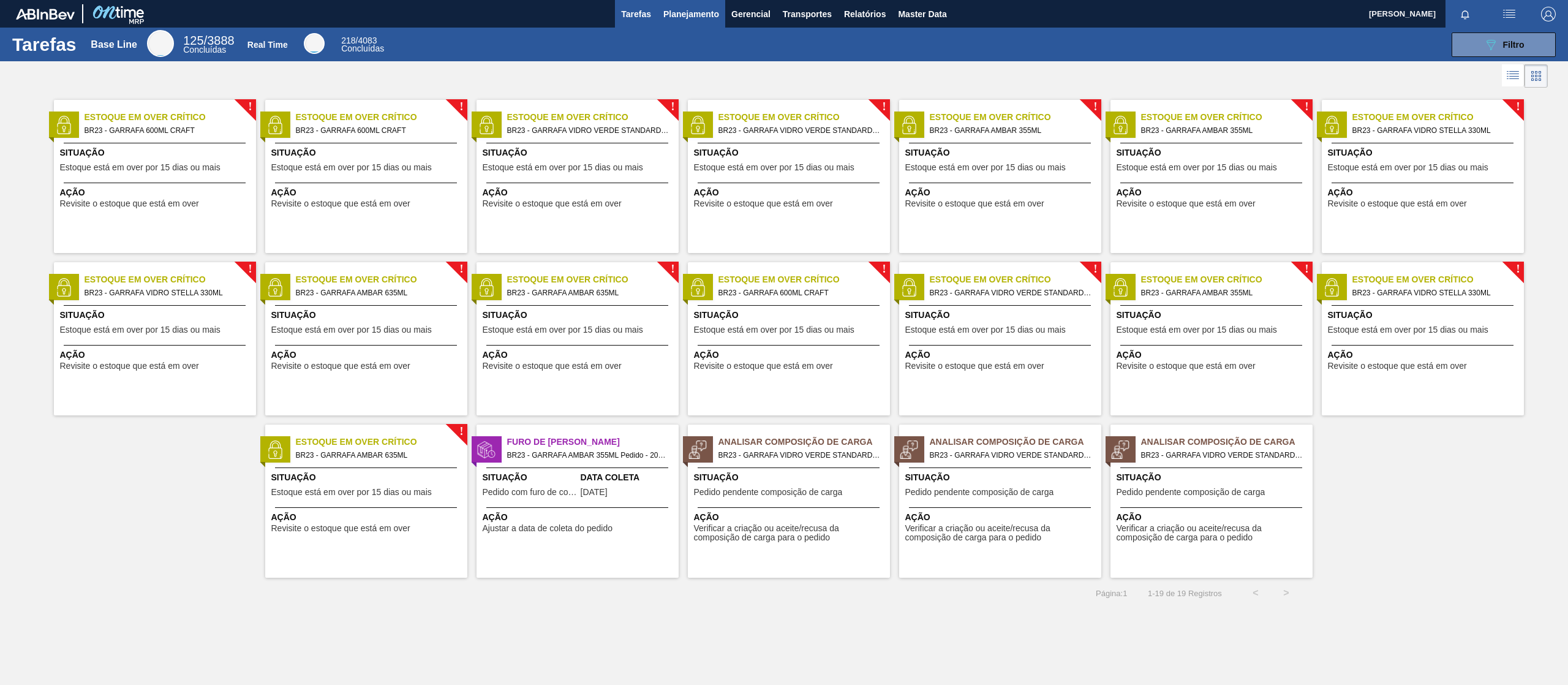
click at [710, 12] on span "Planejamento" at bounding box center [691, 14] width 56 height 15
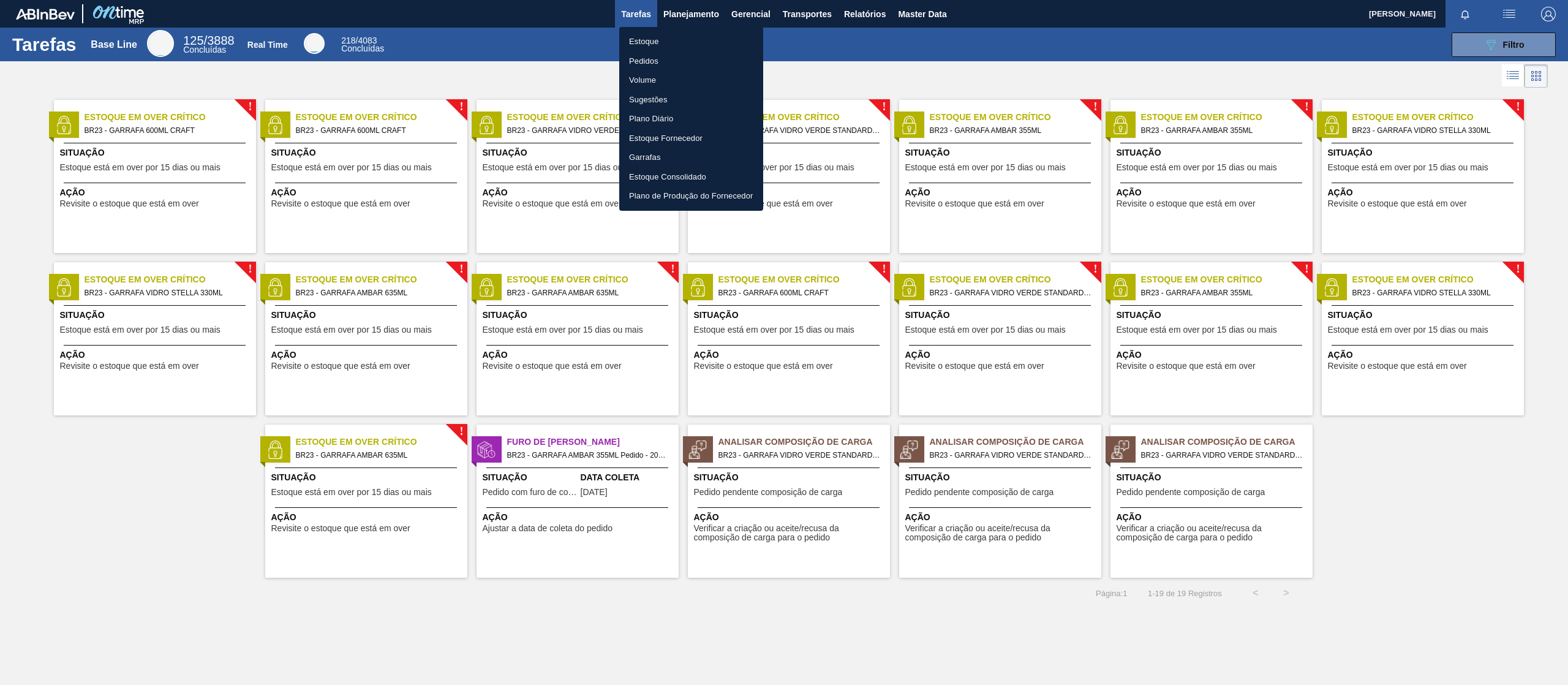
click at [633, 55] on li "Pedidos" at bounding box center [690, 61] width 144 height 20
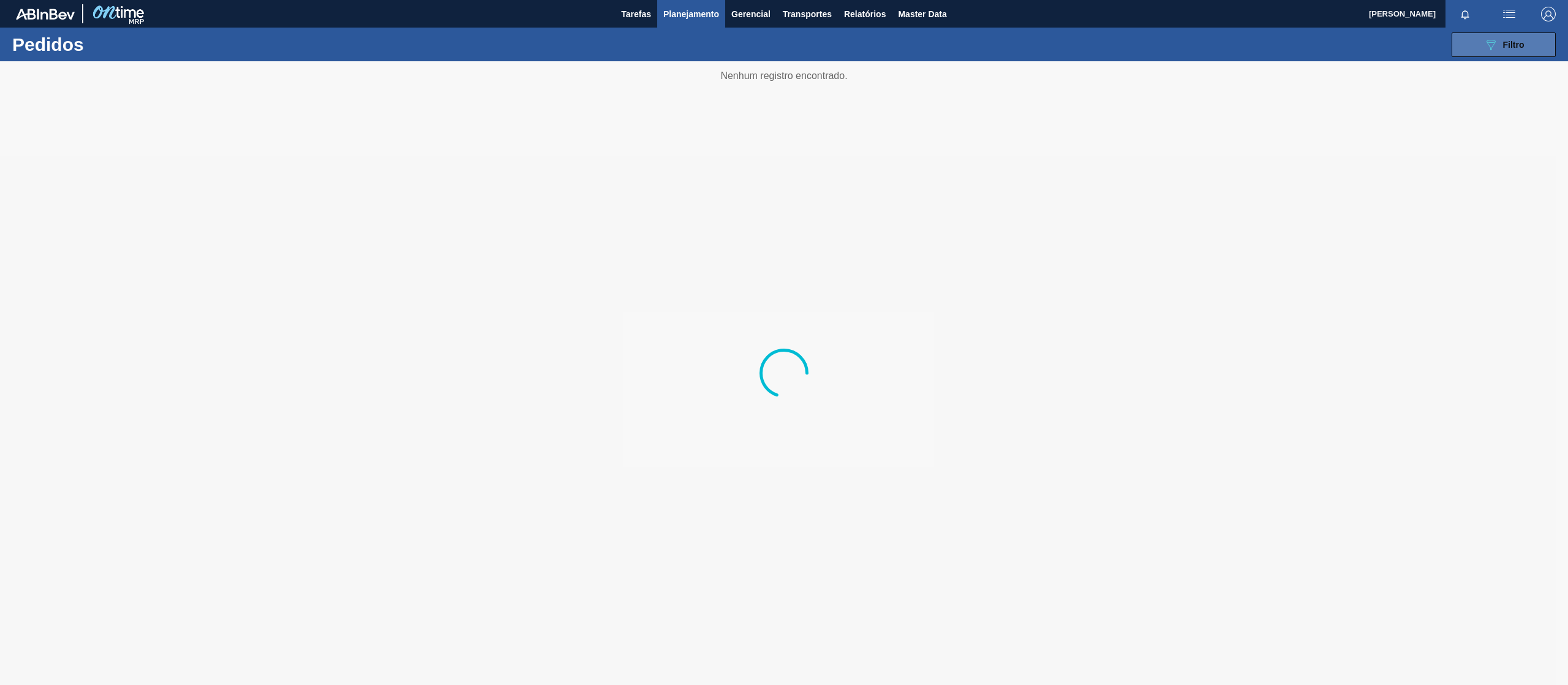
click at [1505, 40] on span "Filtro" at bounding box center [1513, 45] width 22 height 10
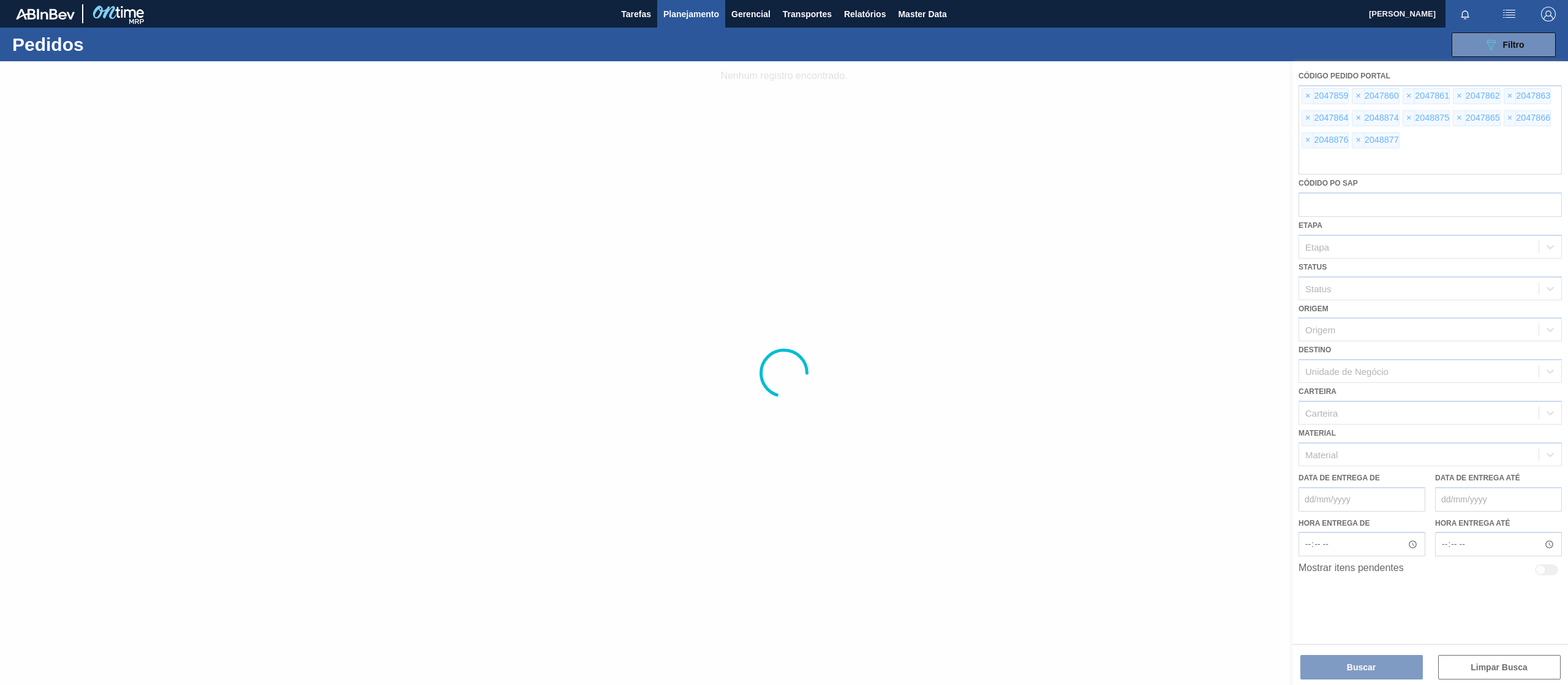
click at [1305, 144] on div at bounding box center [784, 373] width 1568 height 624
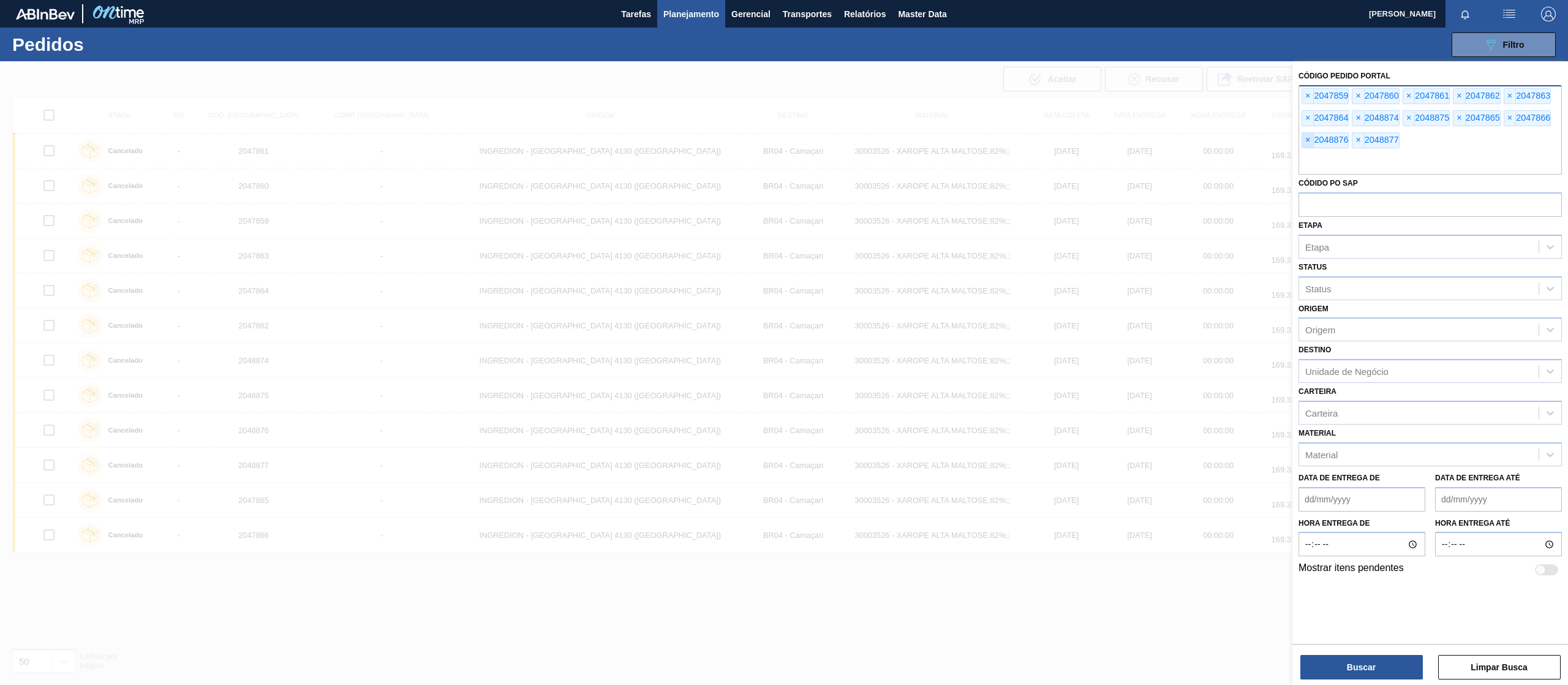
click at [1313, 141] on span "×" at bounding box center [1308, 140] width 12 height 15
click at [1313, 151] on input "text" at bounding box center [1430, 163] width 263 height 23
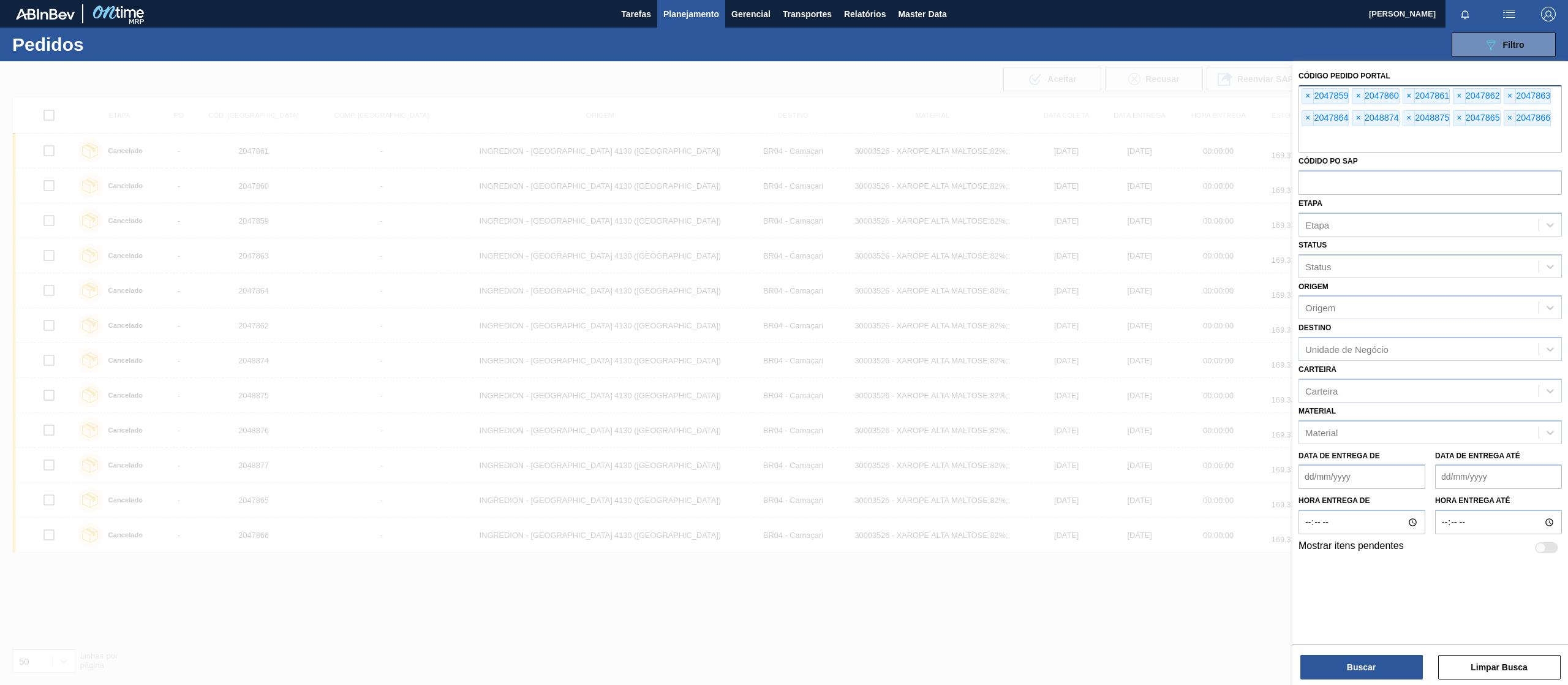
click at [1313, 141] on input "text" at bounding box center [1430, 141] width 263 height 23
click at [1307, 95] on span "×" at bounding box center [1308, 96] width 12 height 15
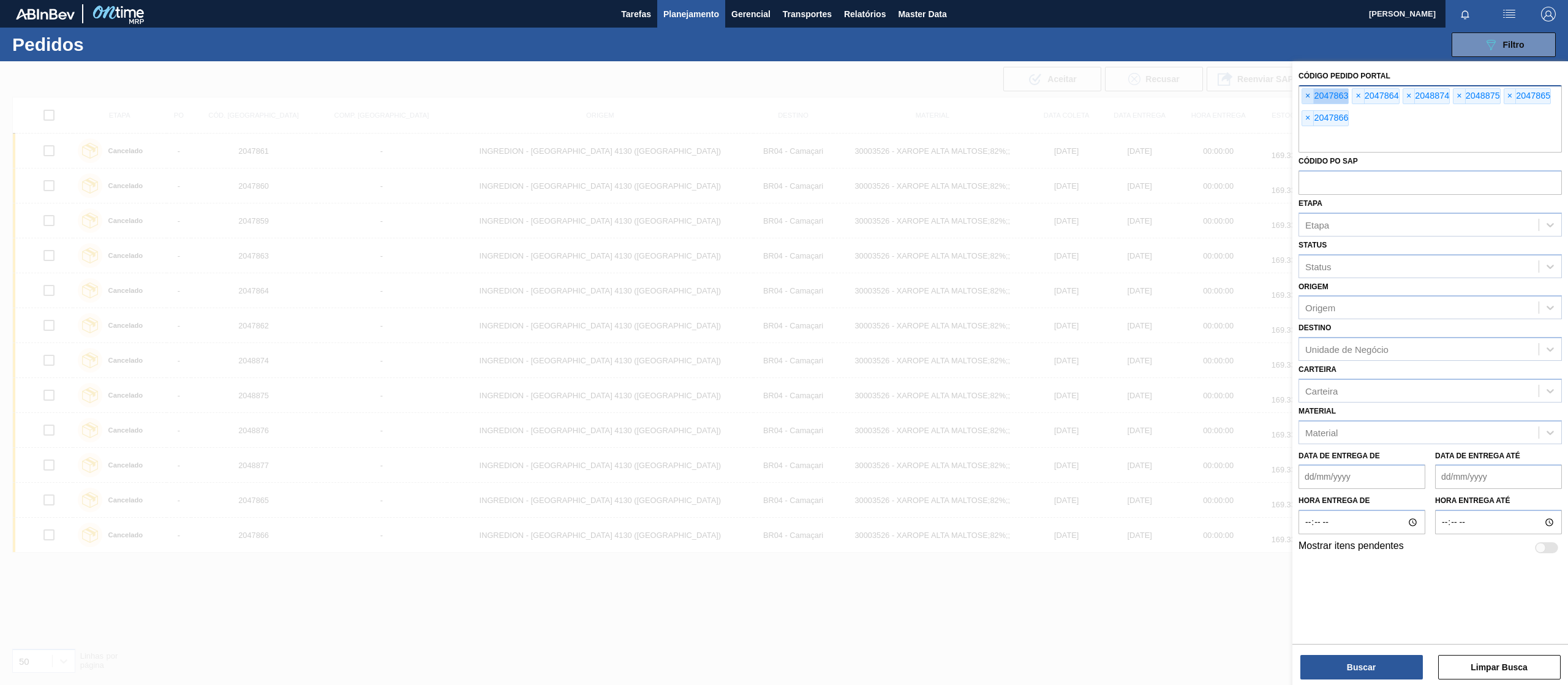
click at [1307, 95] on span "×" at bounding box center [1308, 96] width 12 height 15
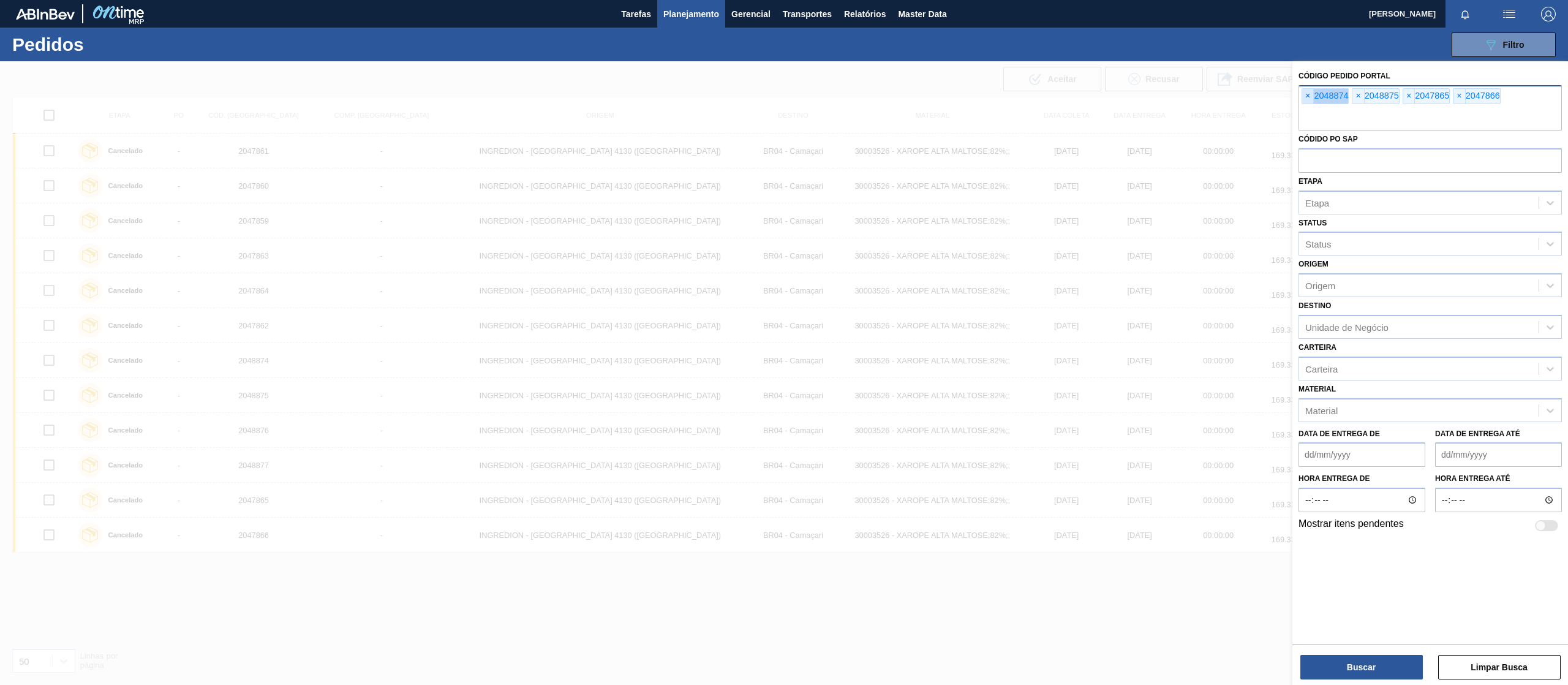
click at [1307, 95] on span "×" at bounding box center [1308, 96] width 12 height 15
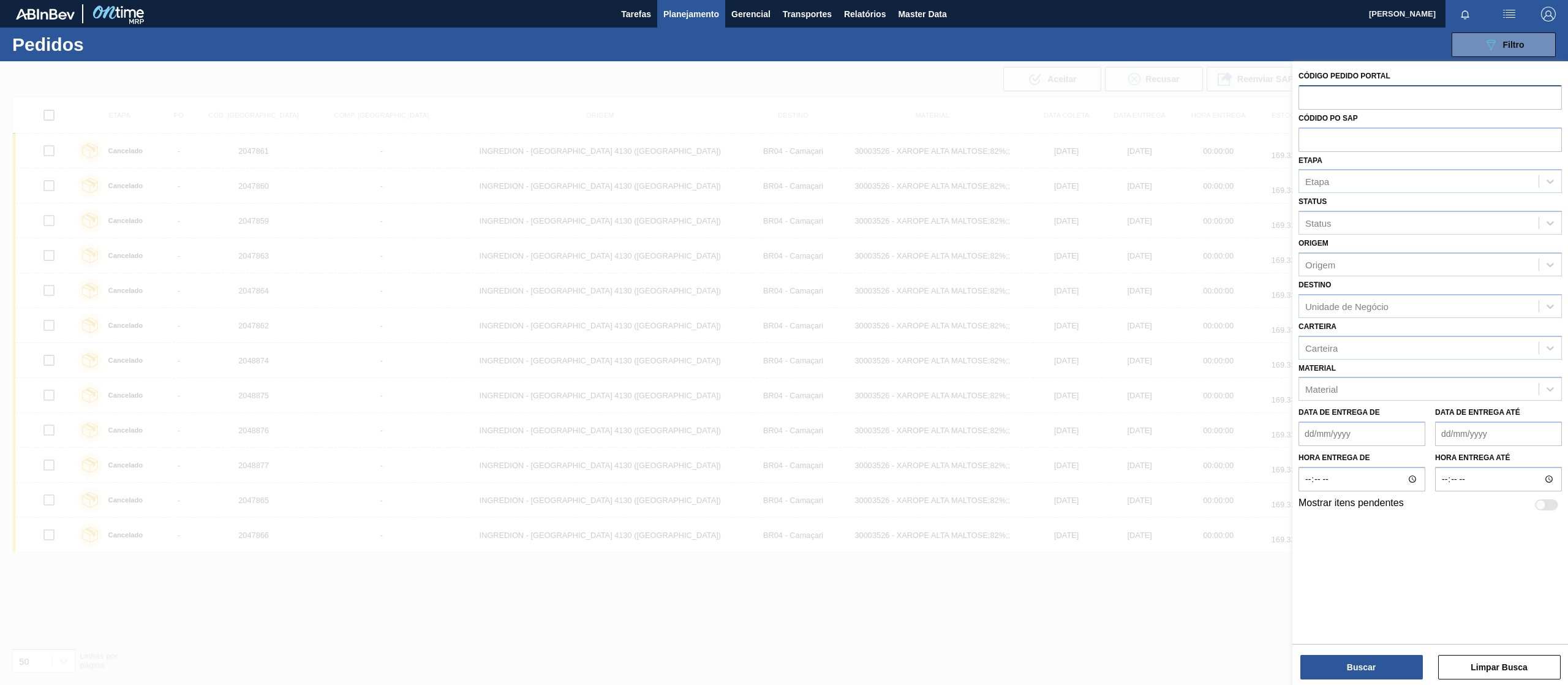
click at [1307, 95] on input "text" at bounding box center [1430, 97] width 263 height 23
click at [1311, 139] on input "text" at bounding box center [1430, 139] width 263 height 23
paste input "text"
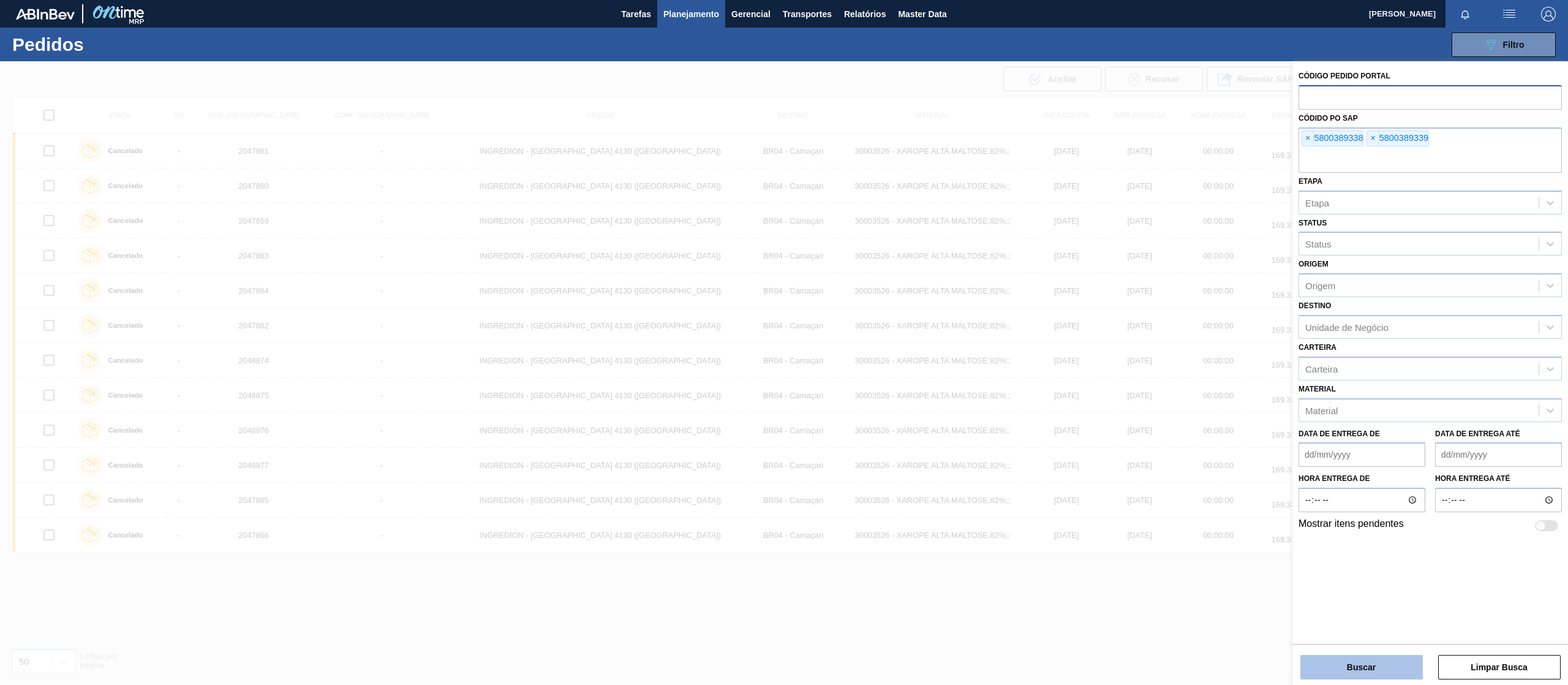
click at [1341, 670] on button "Buscar" at bounding box center [1361, 667] width 123 height 25
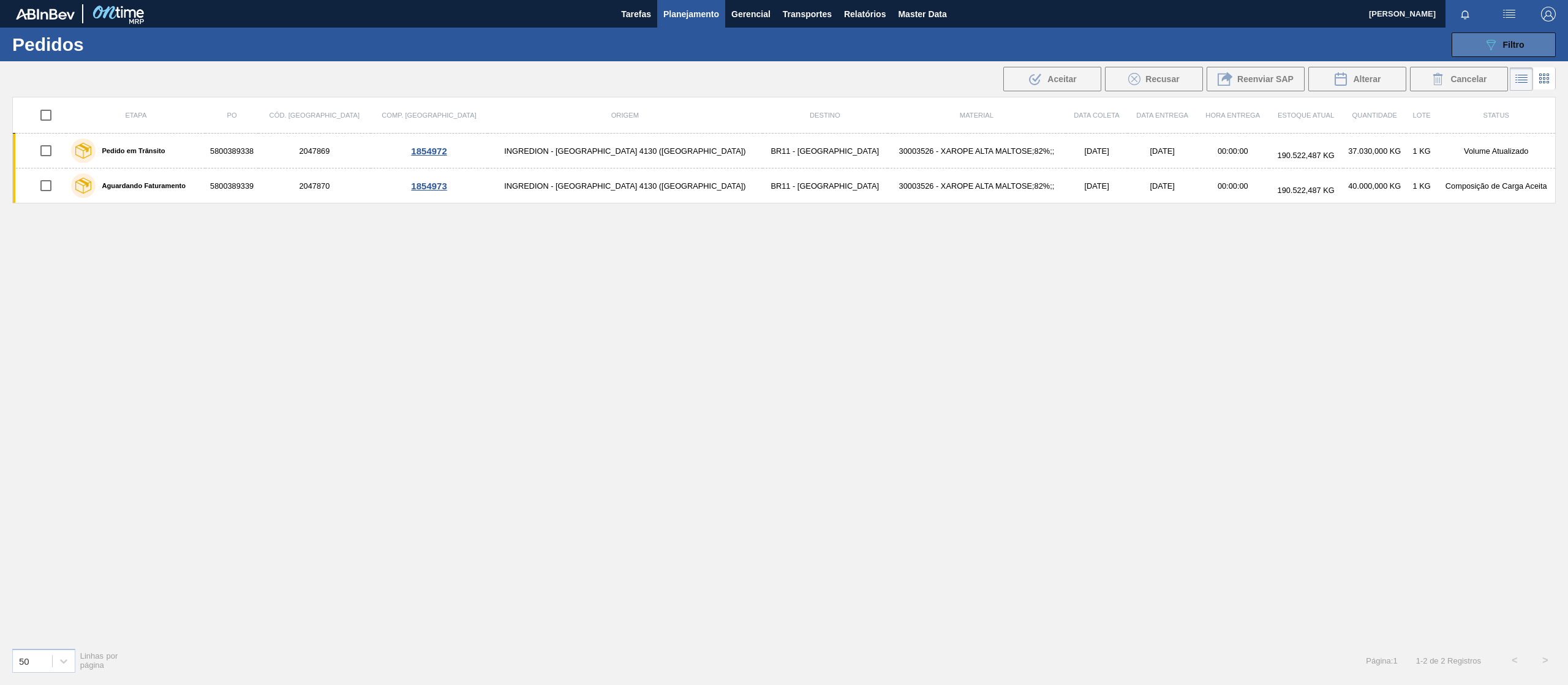
click at [1485, 38] on icon "089F7B8B-B2A5-4AFE-B5C0-19BA573D28AC" at bounding box center [1490, 45] width 15 height 15
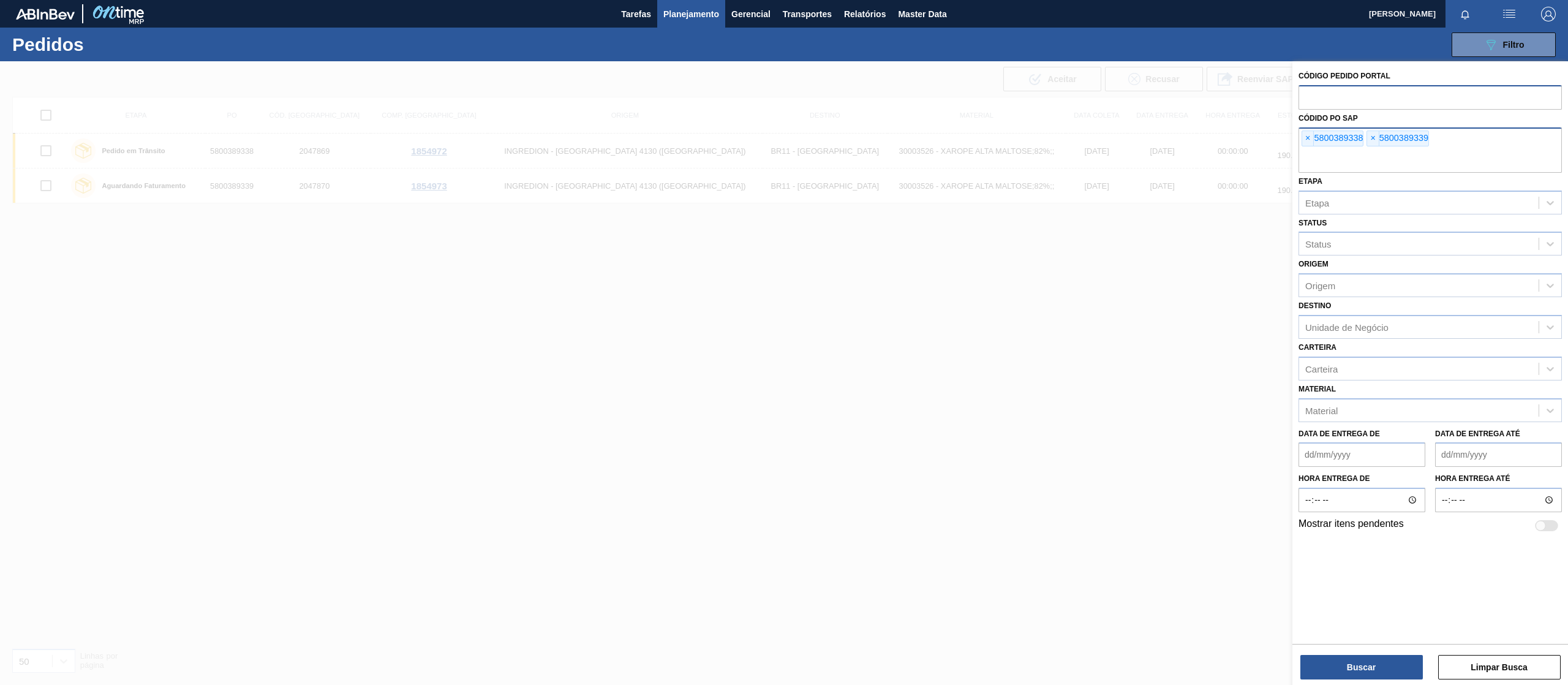
click at [1459, 142] on div "× 5800389338 × 5800389339" at bounding box center [1430, 150] width 263 height 45
paste input "5800390222"
type input "5800390222"
click at [1351, 656] on button "Buscar" at bounding box center [1361, 667] width 123 height 25
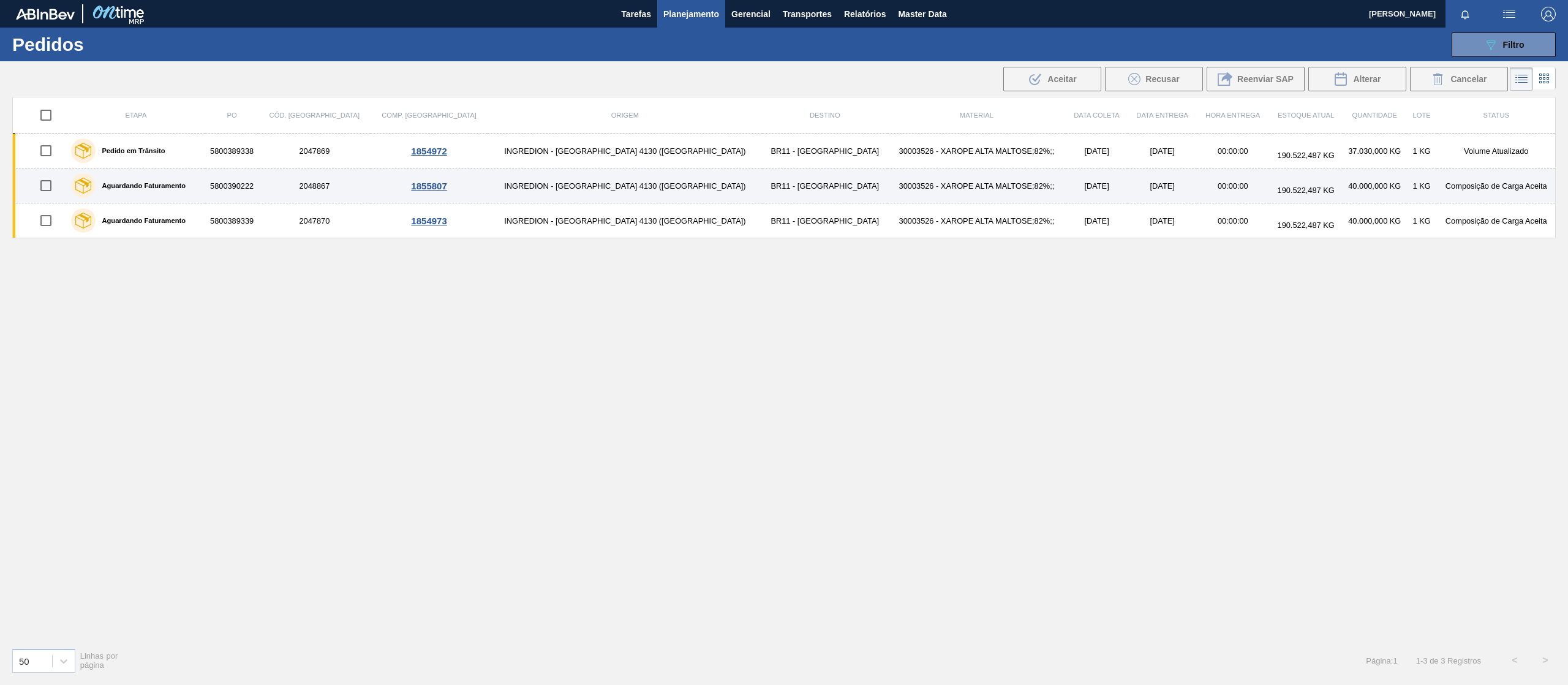
click at [55, 186] on input "checkbox" at bounding box center [46, 186] width 26 height 26
checkbox input "true"
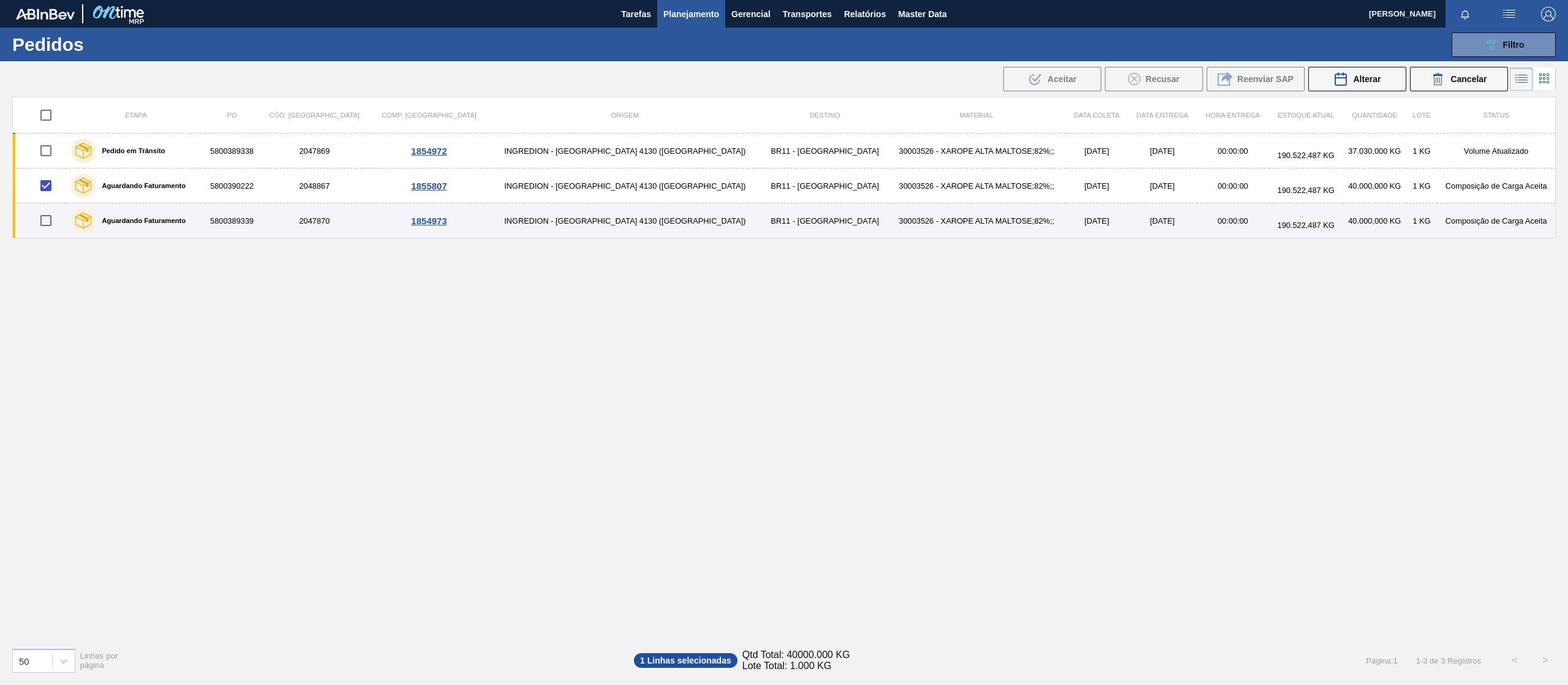
click at [50, 220] on input "checkbox" at bounding box center [46, 220] width 26 height 26
checkbox input "true"
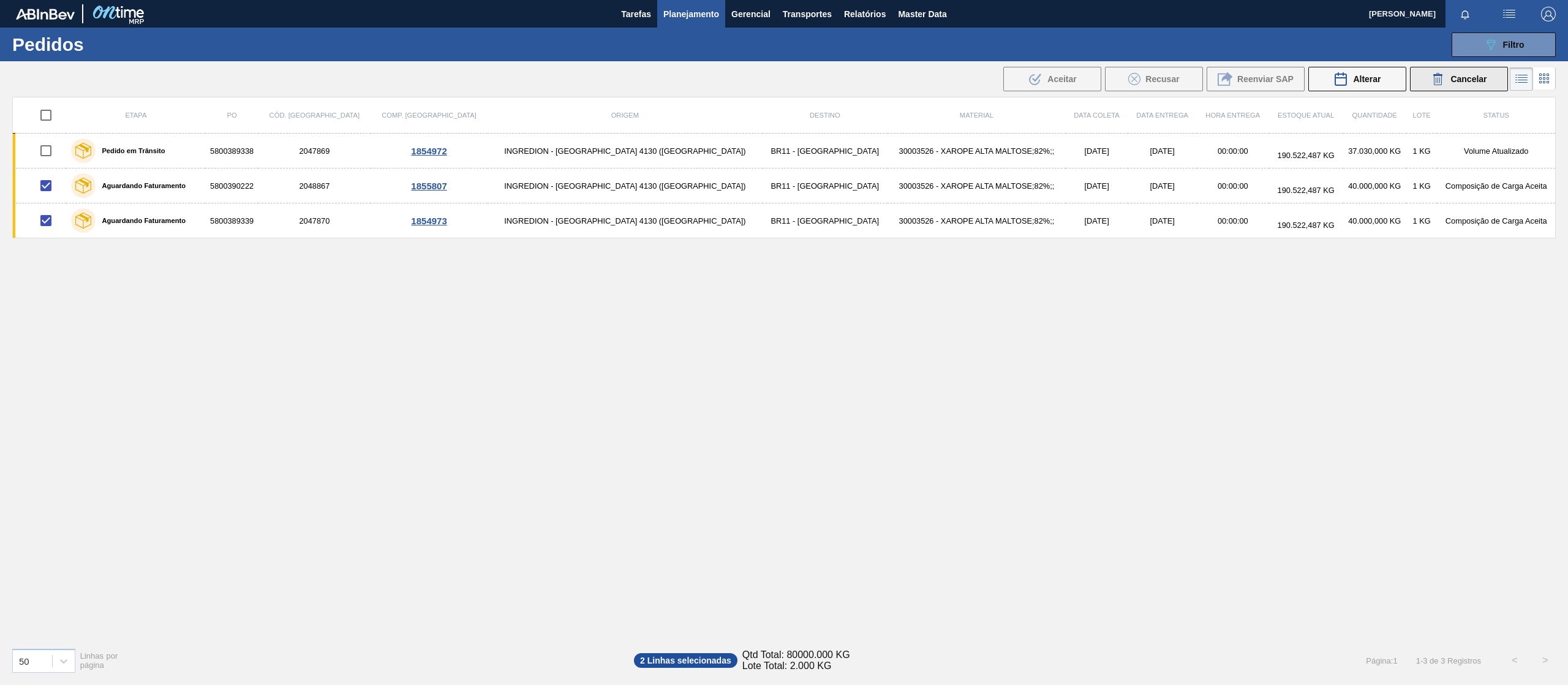
click at [1433, 68] on button "Cancelar" at bounding box center [1459, 79] width 98 height 25
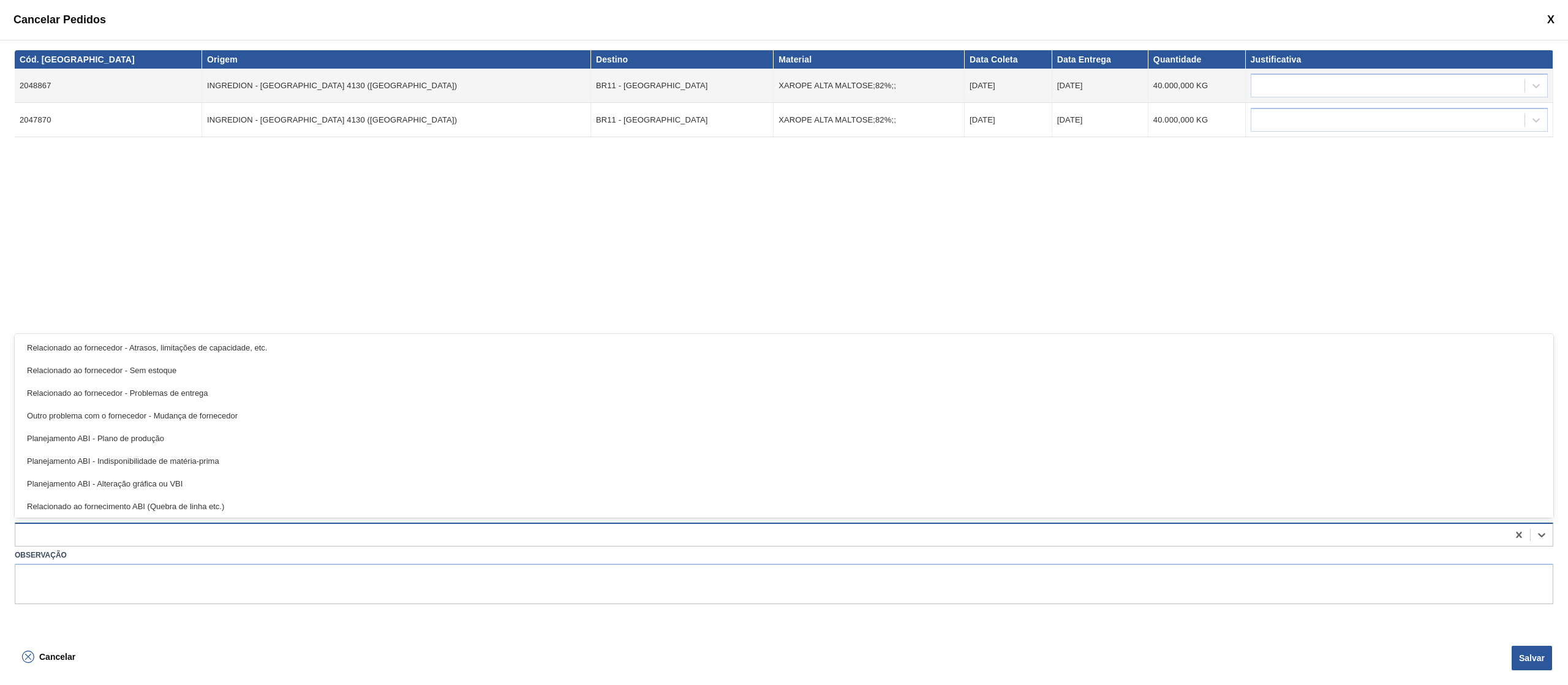
click at [304, 545] on div at bounding box center [784, 534] width 1539 height 24
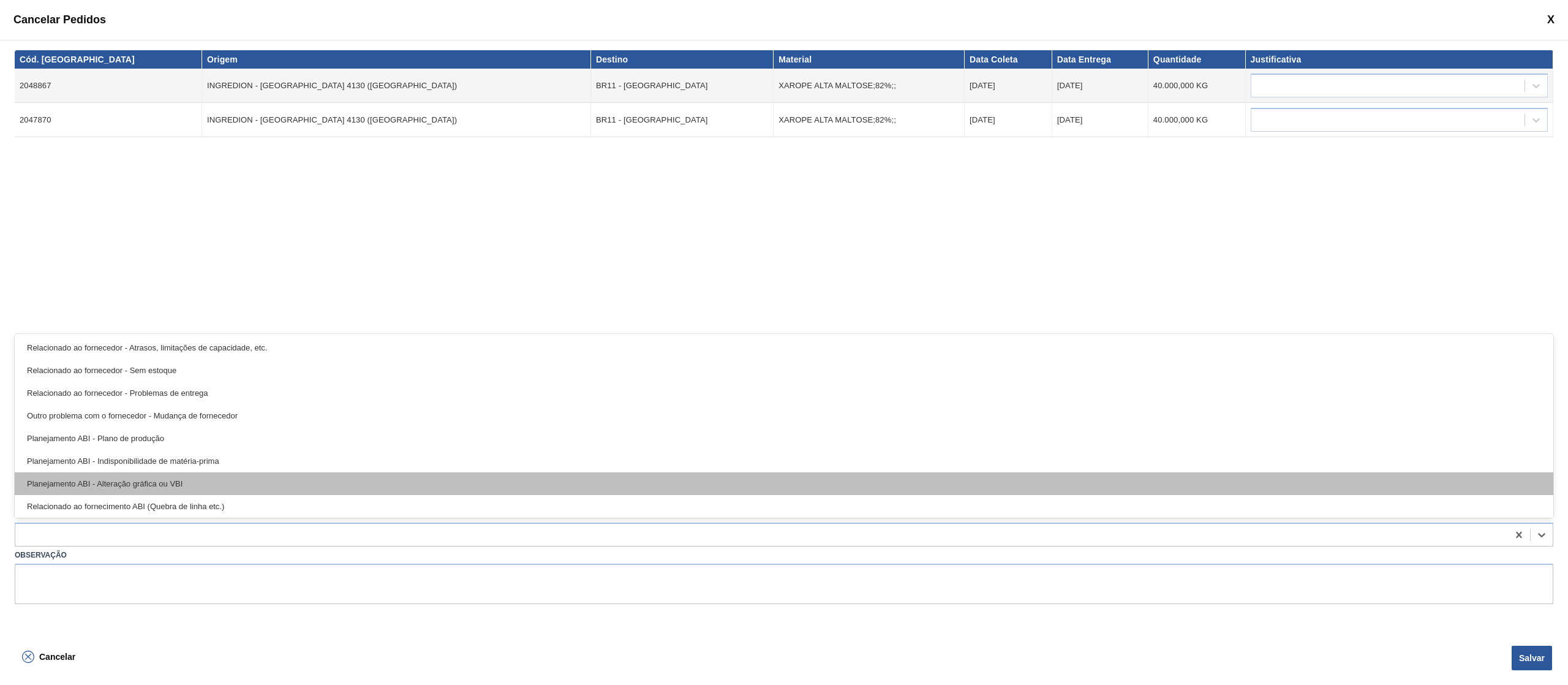
scroll to position [229, 0]
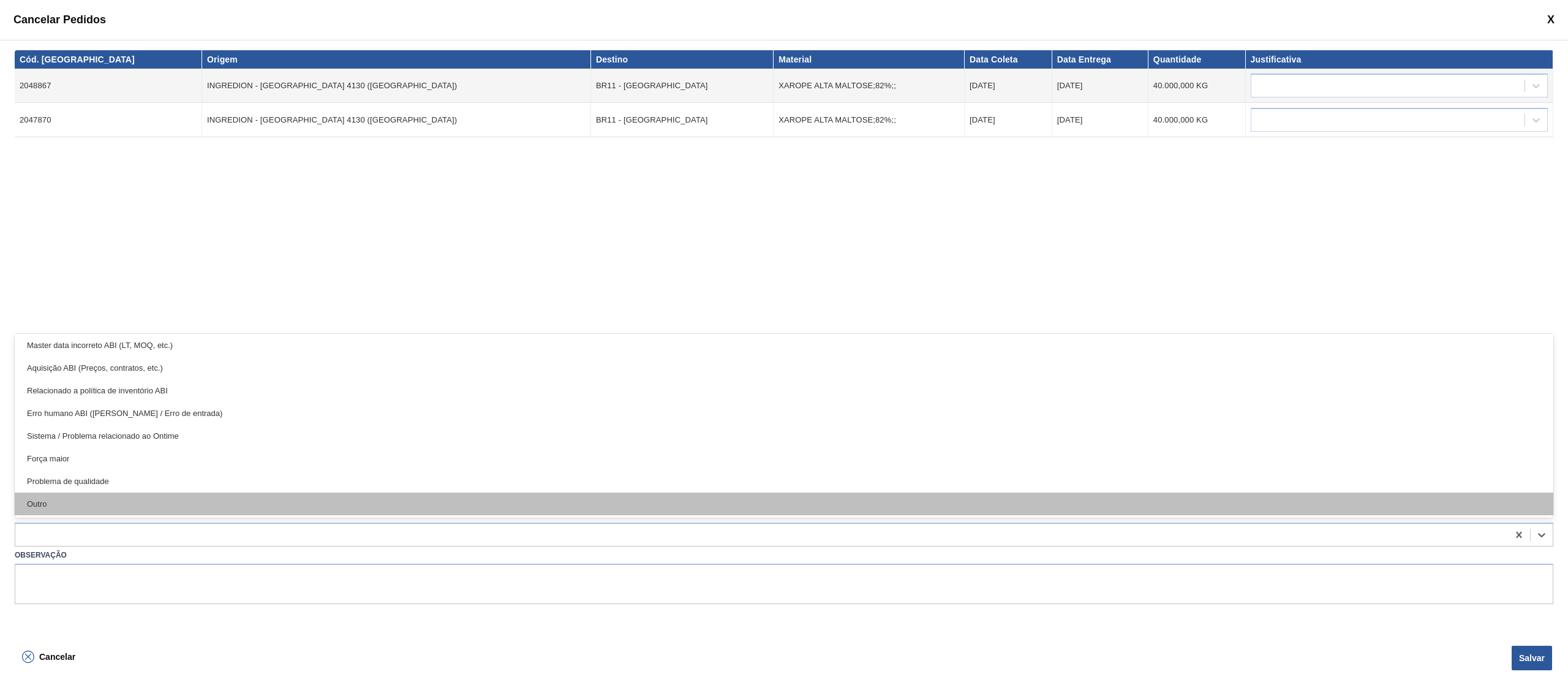
click at [153, 512] on div "Outro" at bounding box center [784, 504] width 1539 height 23
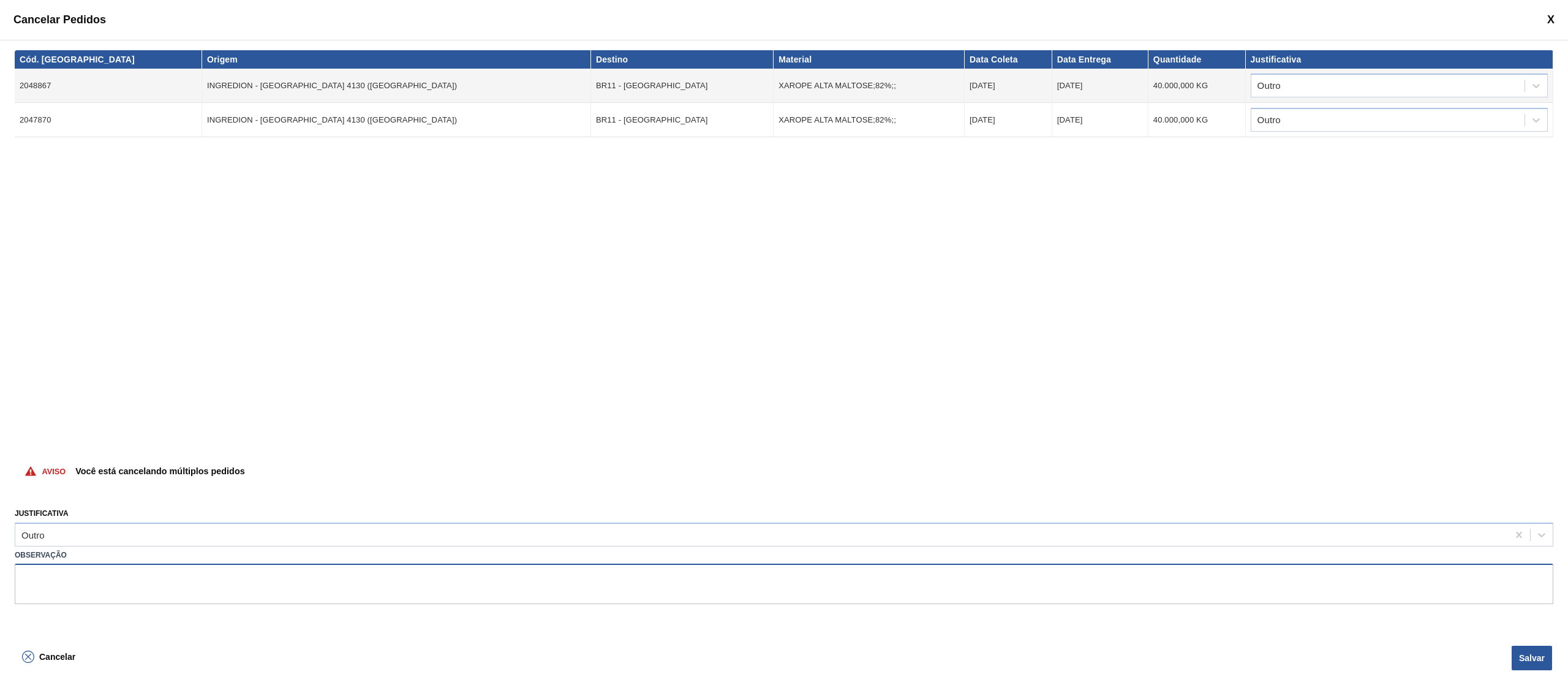
click at [104, 588] on textarea at bounding box center [784, 584] width 1539 height 41
type textarea "mudan"
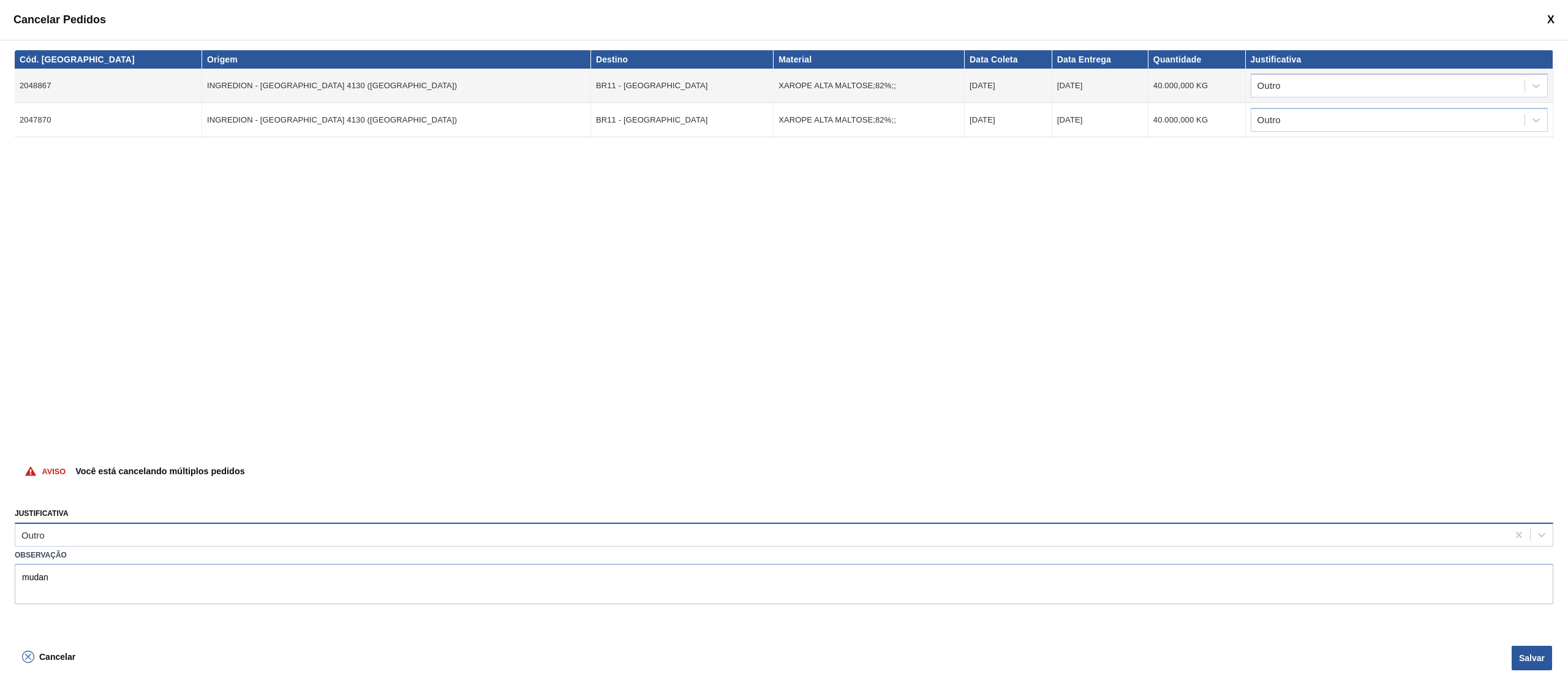
click at [59, 536] on div "Outro" at bounding box center [762, 534] width 1493 height 18
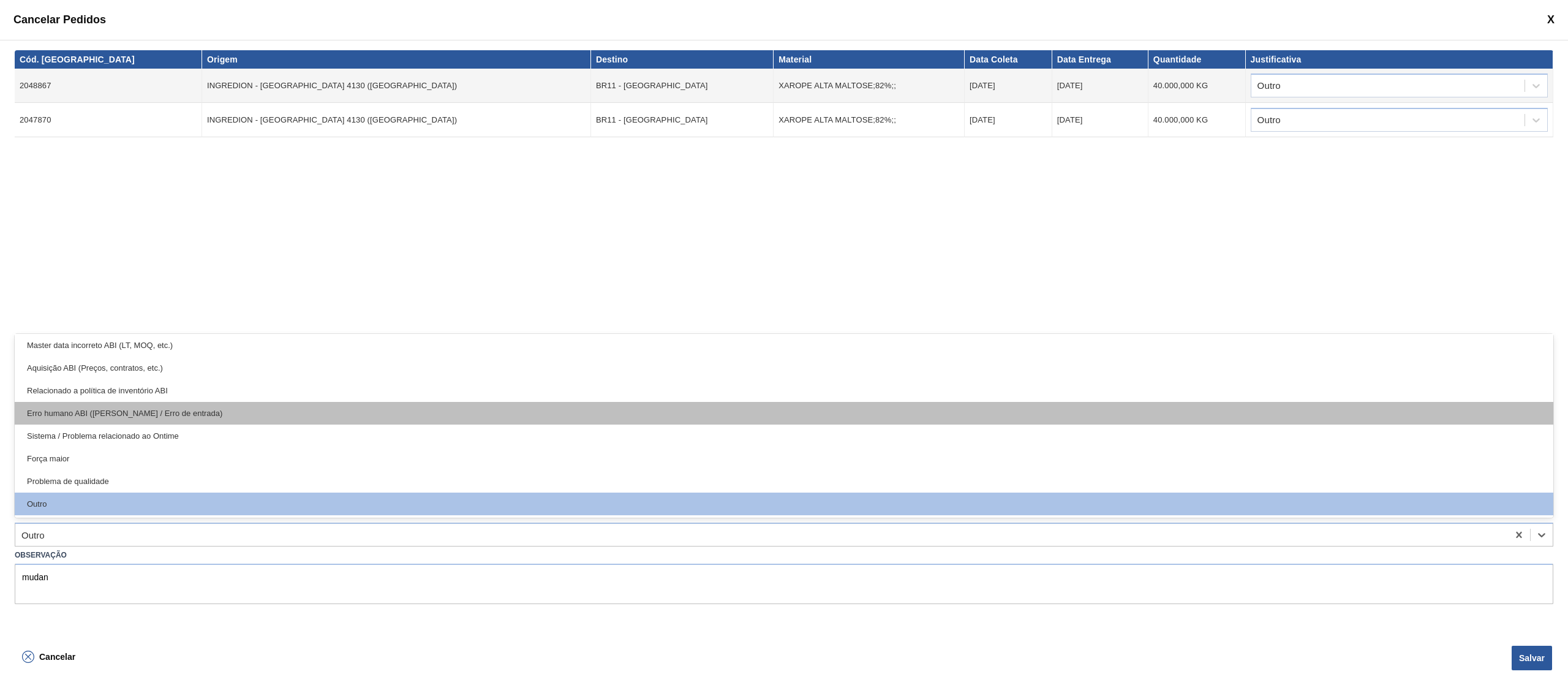
scroll to position [0, 0]
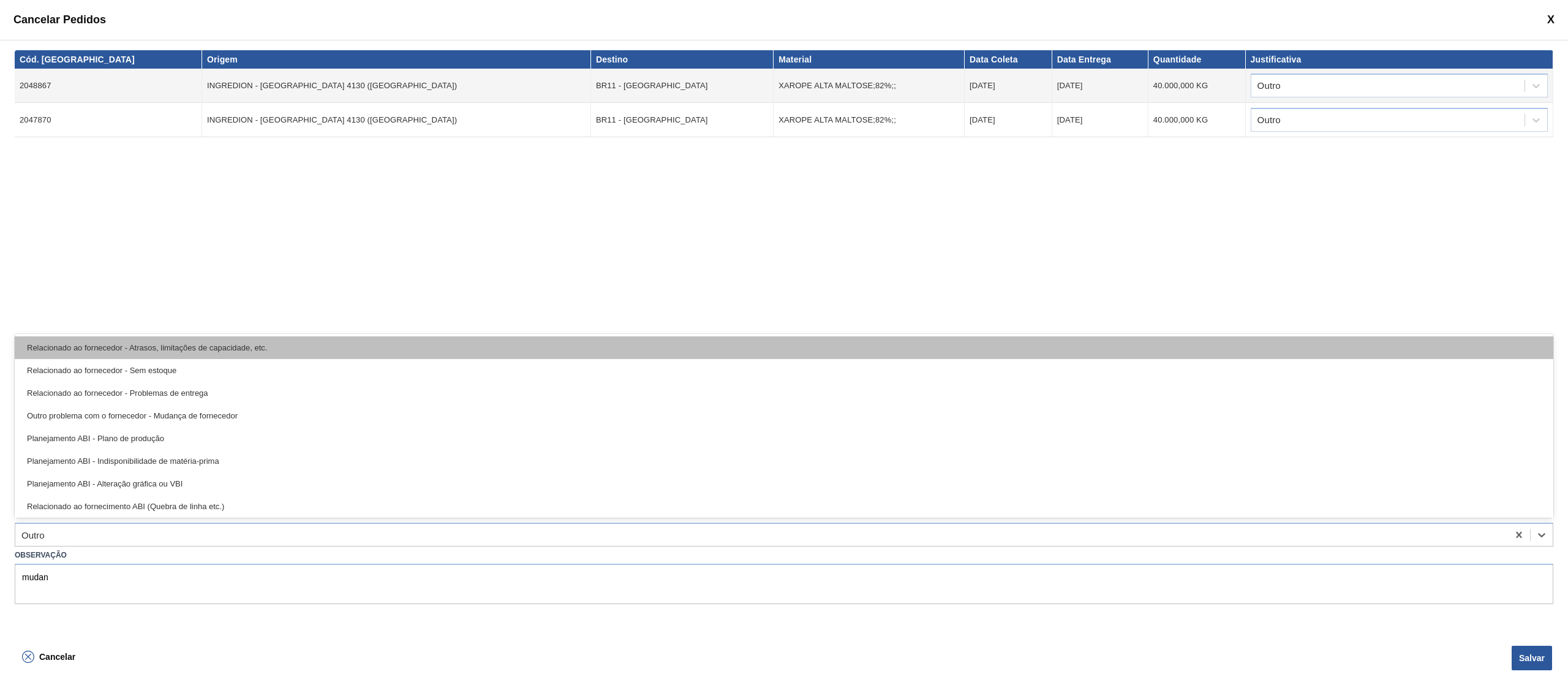
click at [223, 344] on div "Relacionado ao fornecedor - Atrasos, limitações de capacidade, etc." at bounding box center [784, 348] width 1539 height 23
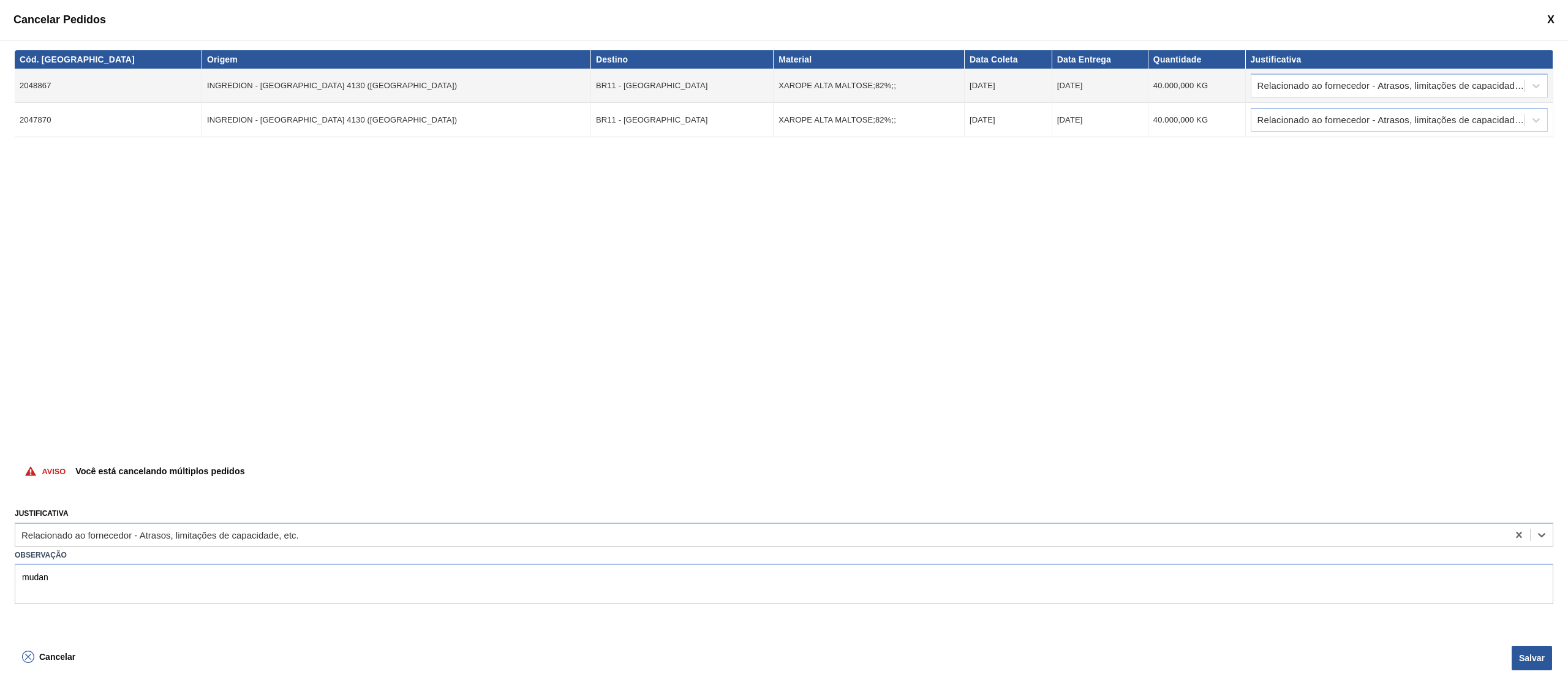
click at [98, 348] on div "Cód. Pedido Origem Destino Material Data Coleta Data Entrega Quantidade Justifi…" at bounding box center [784, 249] width 1539 height 398
click at [103, 343] on div "Cód. Pedido Origem Destino Material Data Coleta Data Entrega Quantidade Justifi…" at bounding box center [784, 249] width 1539 height 398
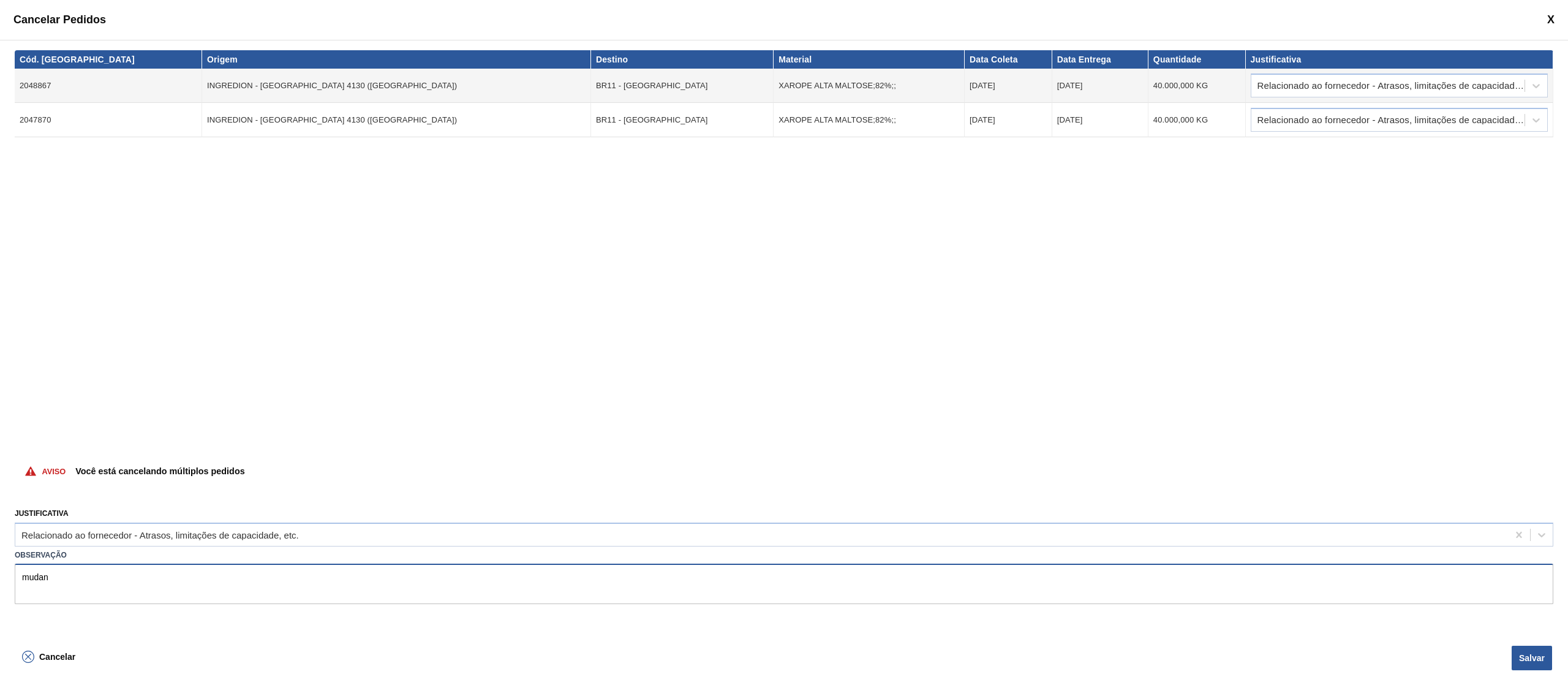
click at [0, 574] on div "Cód. Pedido Origem Destino Material Data Coleta Data Entrega Quantidade Justifi…" at bounding box center [784, 340] width 1568 height 601
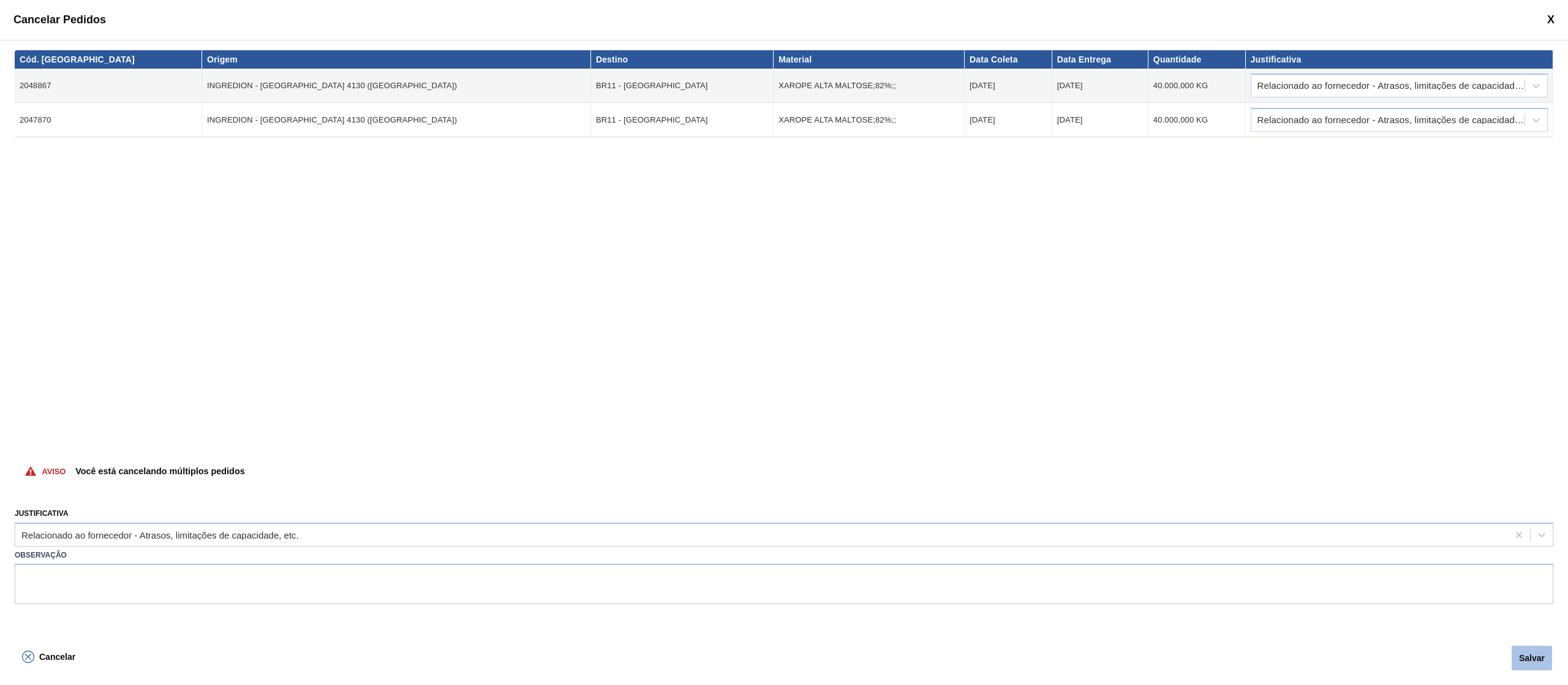
click at [1541, 651] on button "Salvar" at bounding box center [1532, 658] width 41 height 25
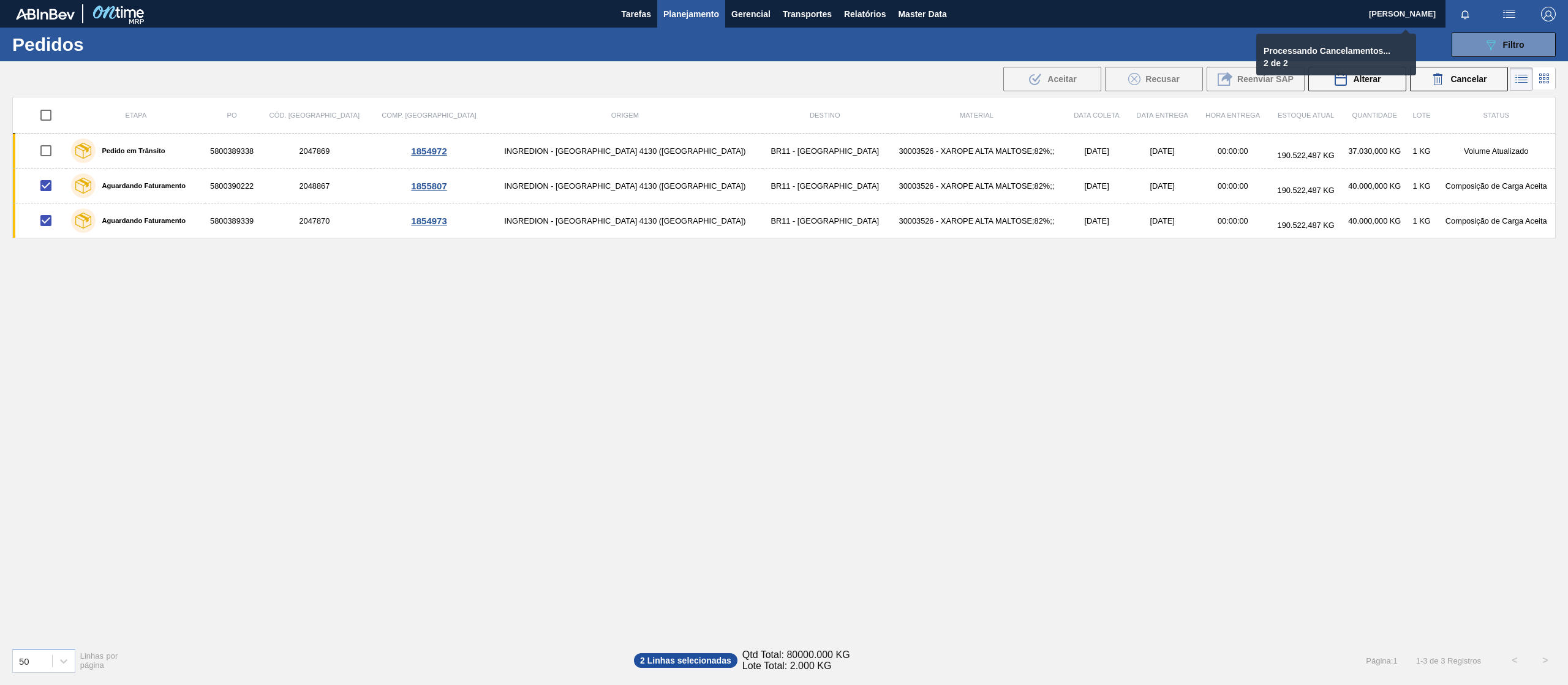
checkbox input "false"
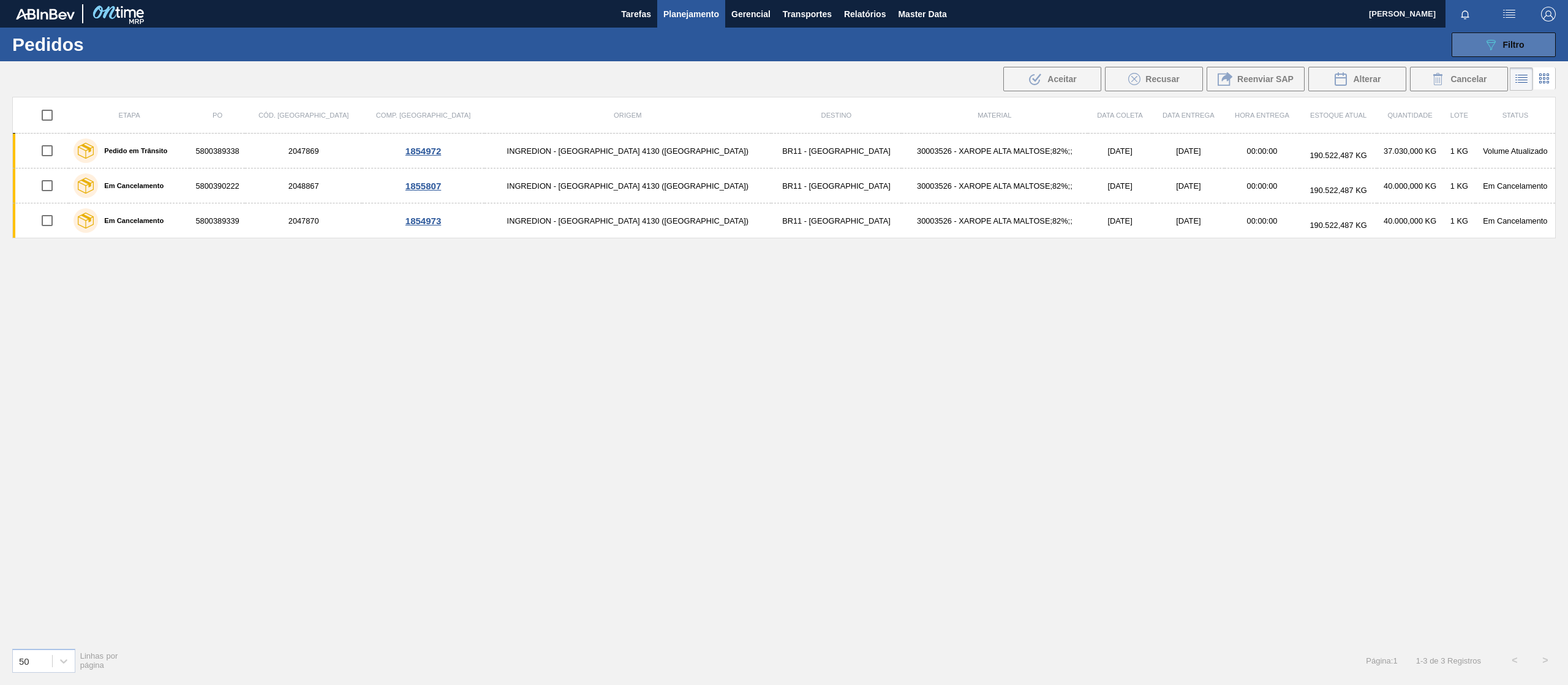
click at [1508, 40] on span "Filtro" at bounding box center [1513, 45] width 22 height 10
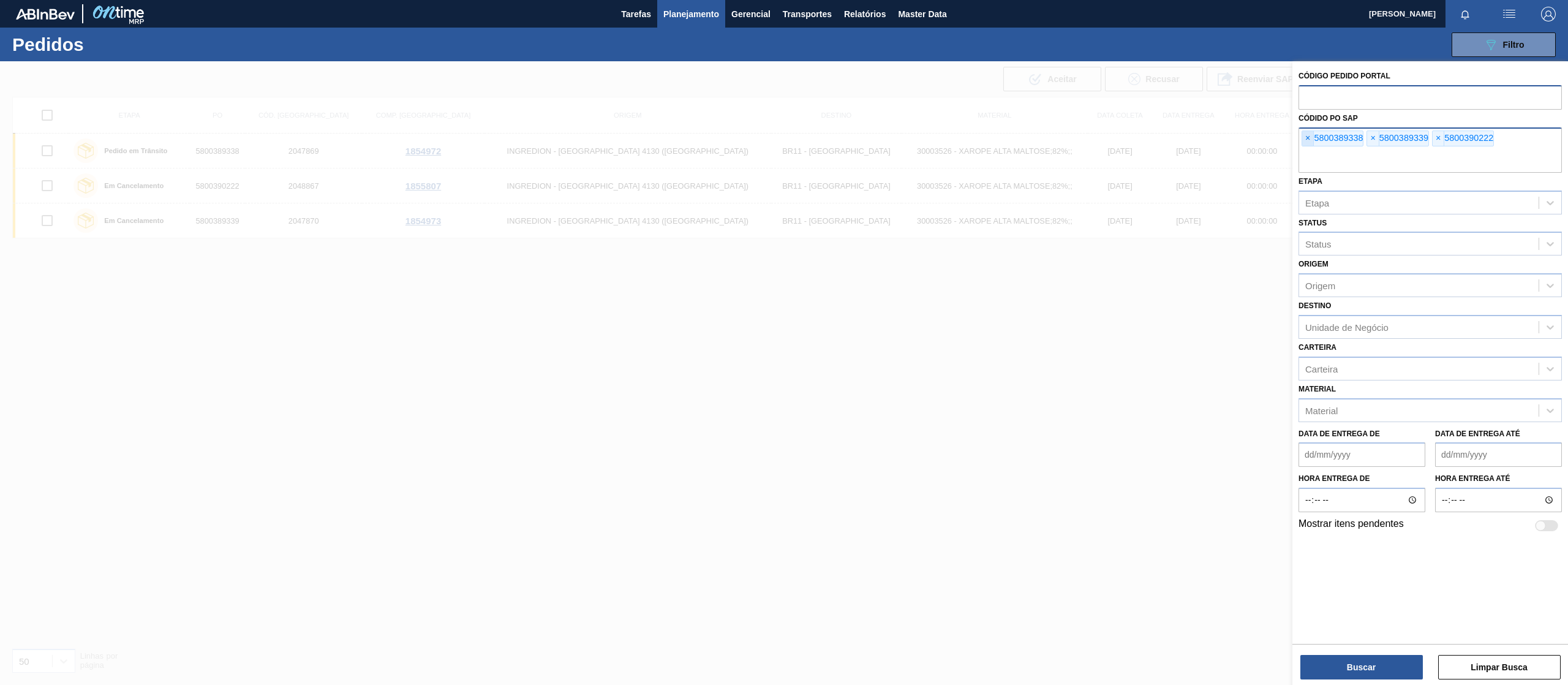
click at [1312, 134] on span "×" at bounding box center [1308, 138] width 12 height 15
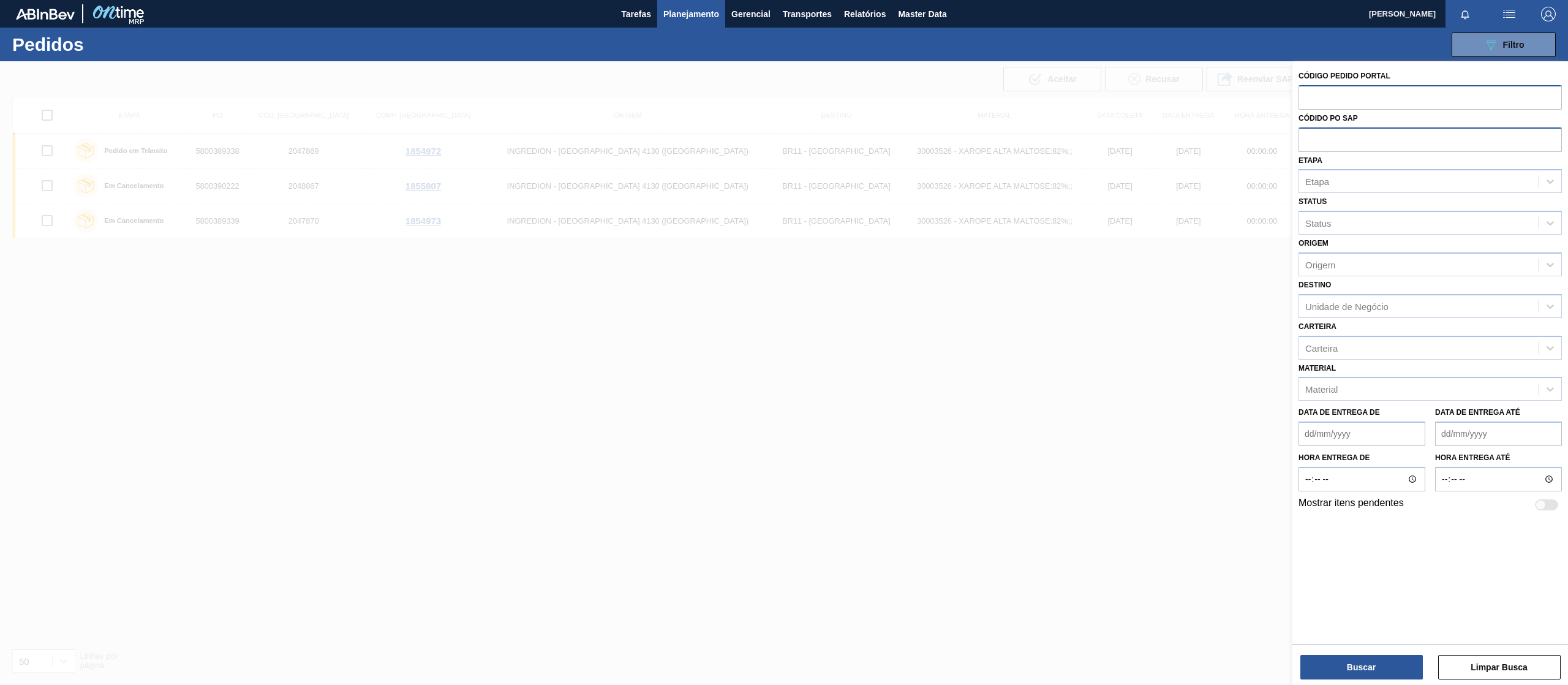
paste input "5800389348"
type input "5800389348"
click at [1362, 676] on button "Buscar" at bounding box center [1361, 667] width 123 height 25
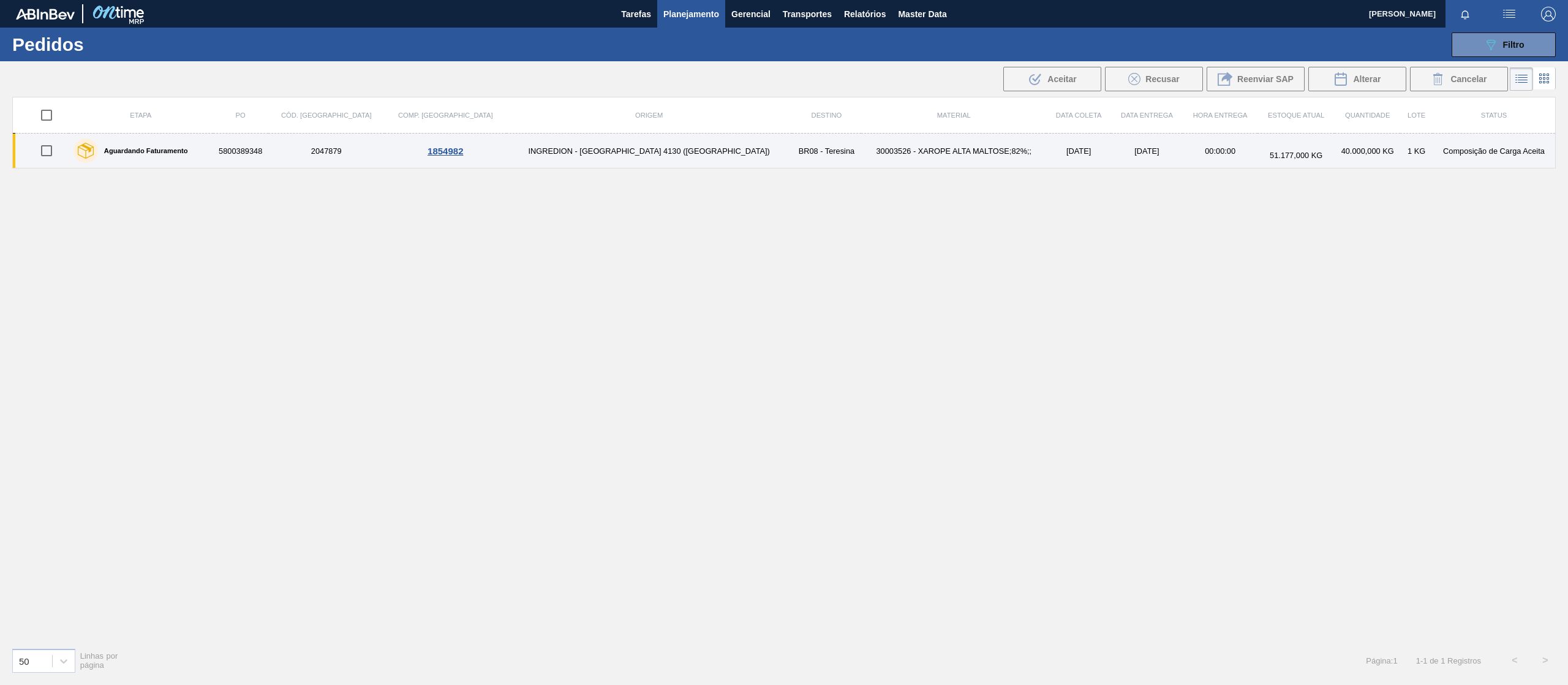
click at [59, 153] on input "checkbox" at bounding box center [47, 151] width 26 height 26
checkbox input "true"
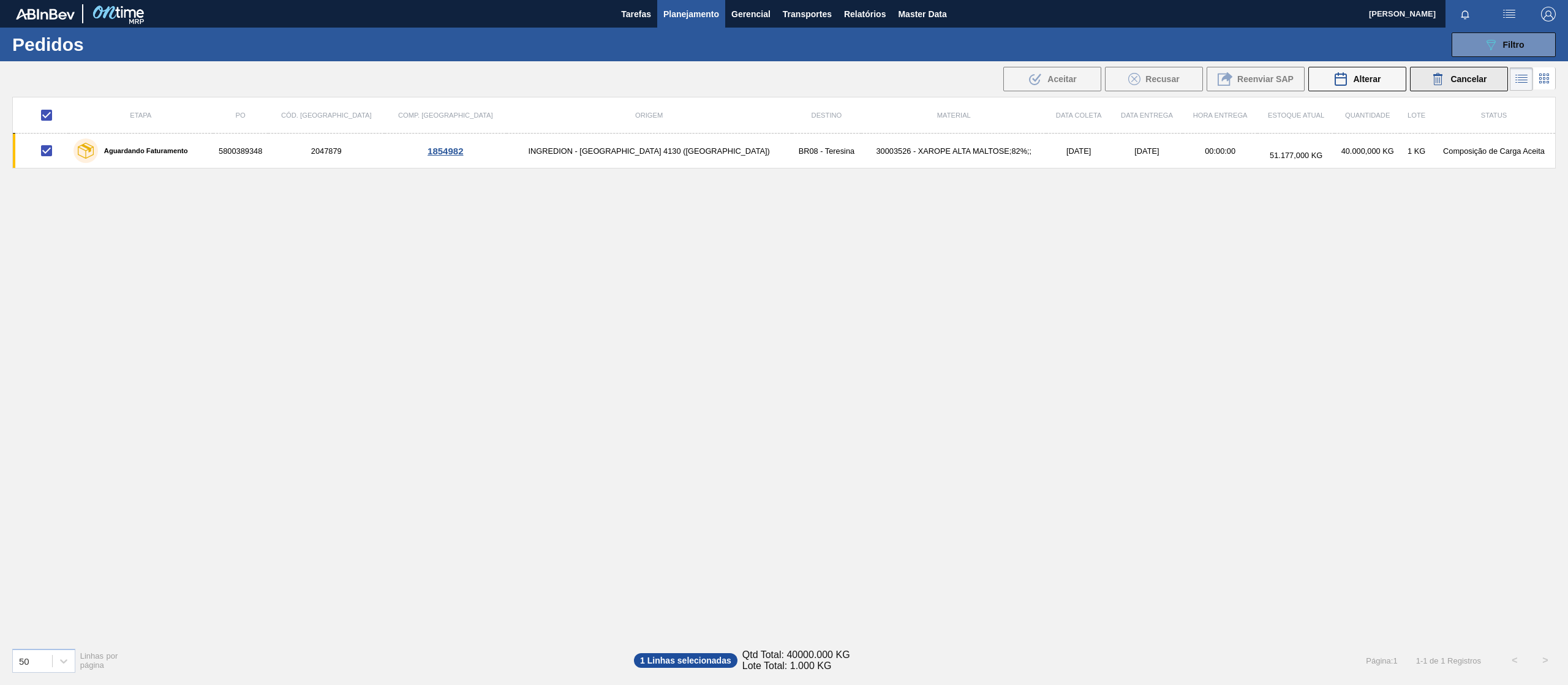
click at [1468, 83] on span "Cancelar" at bounding box center [1468, 79] width 36 height 10
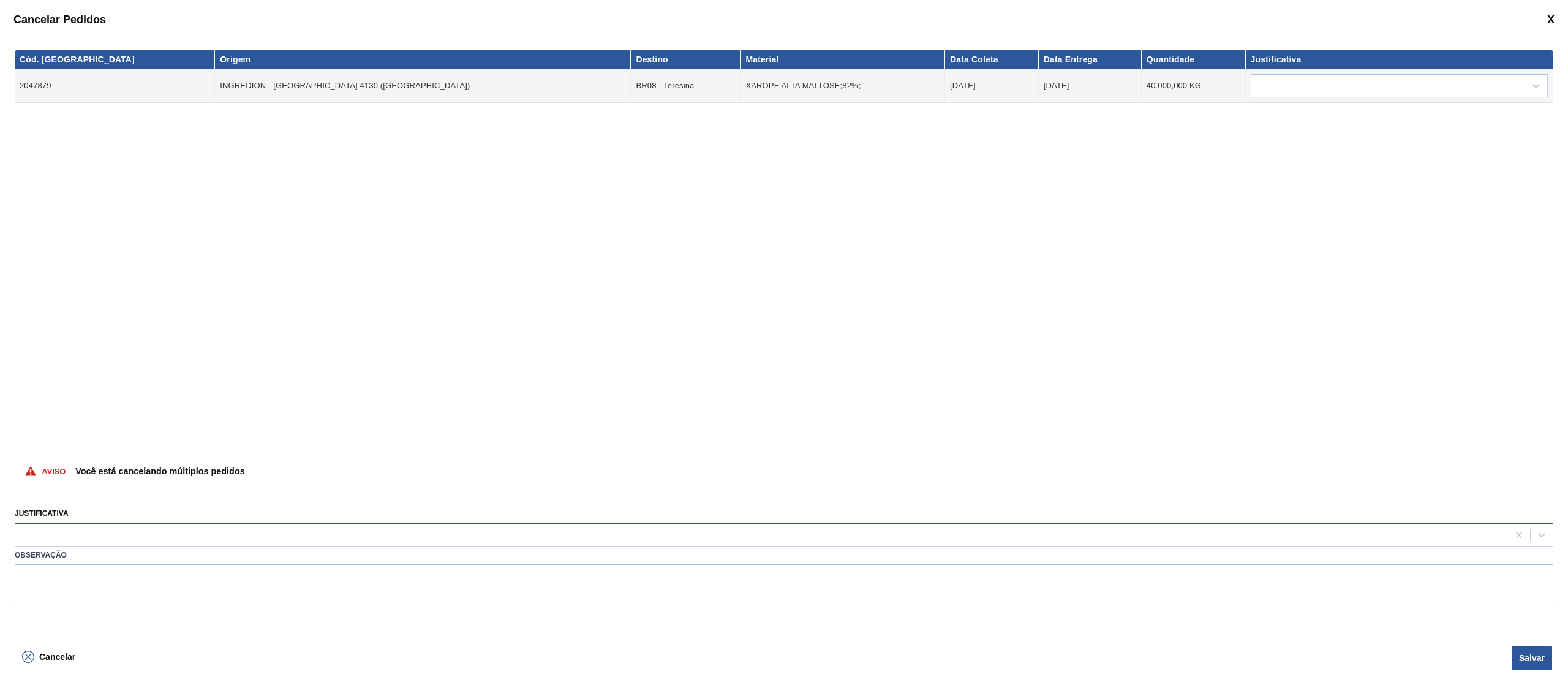
click at [455, 541] on div at bounding box center [762, 534] width 1493 height 18
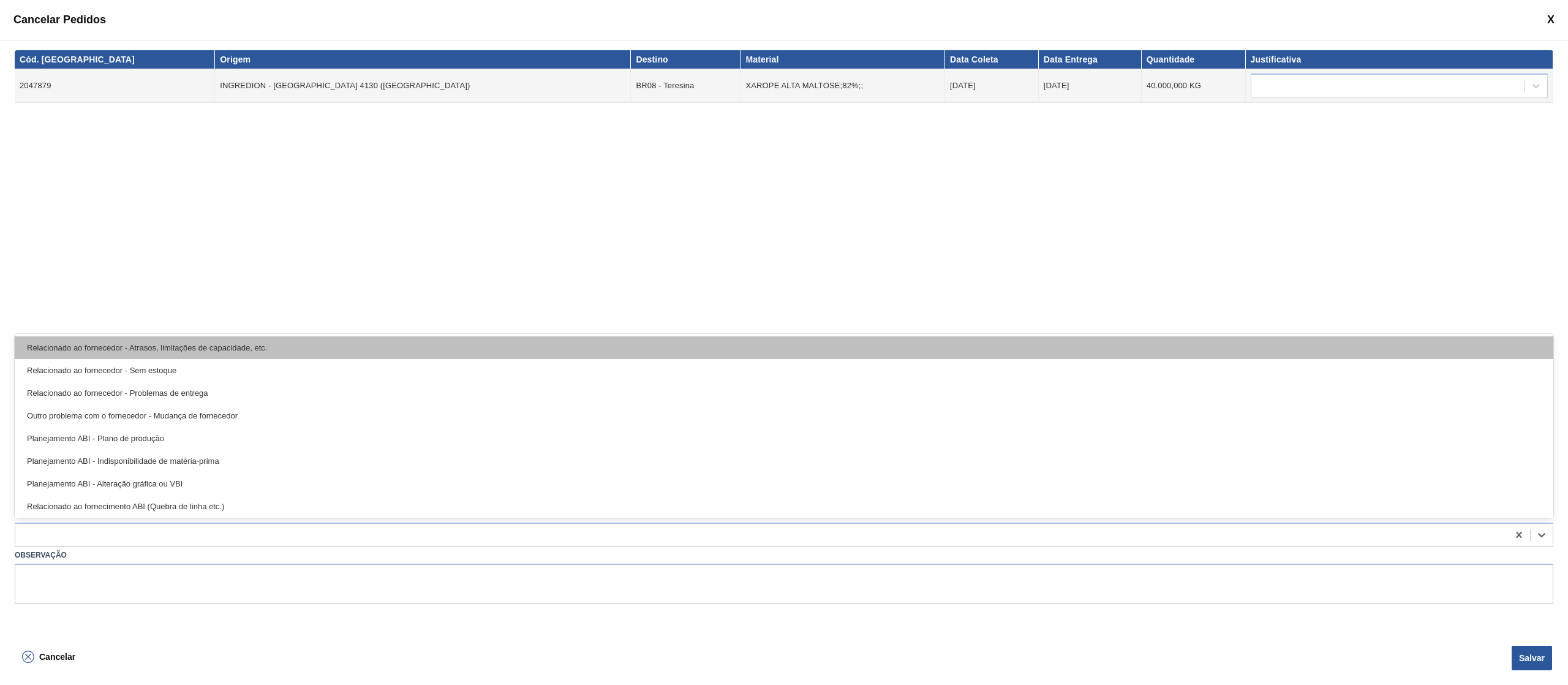
click at [453, 348] on div "Relacionado ao fornecedor - Atrasos, limitações de capacidade, etc." at bounding box center [784, 348] width 1539 height 23
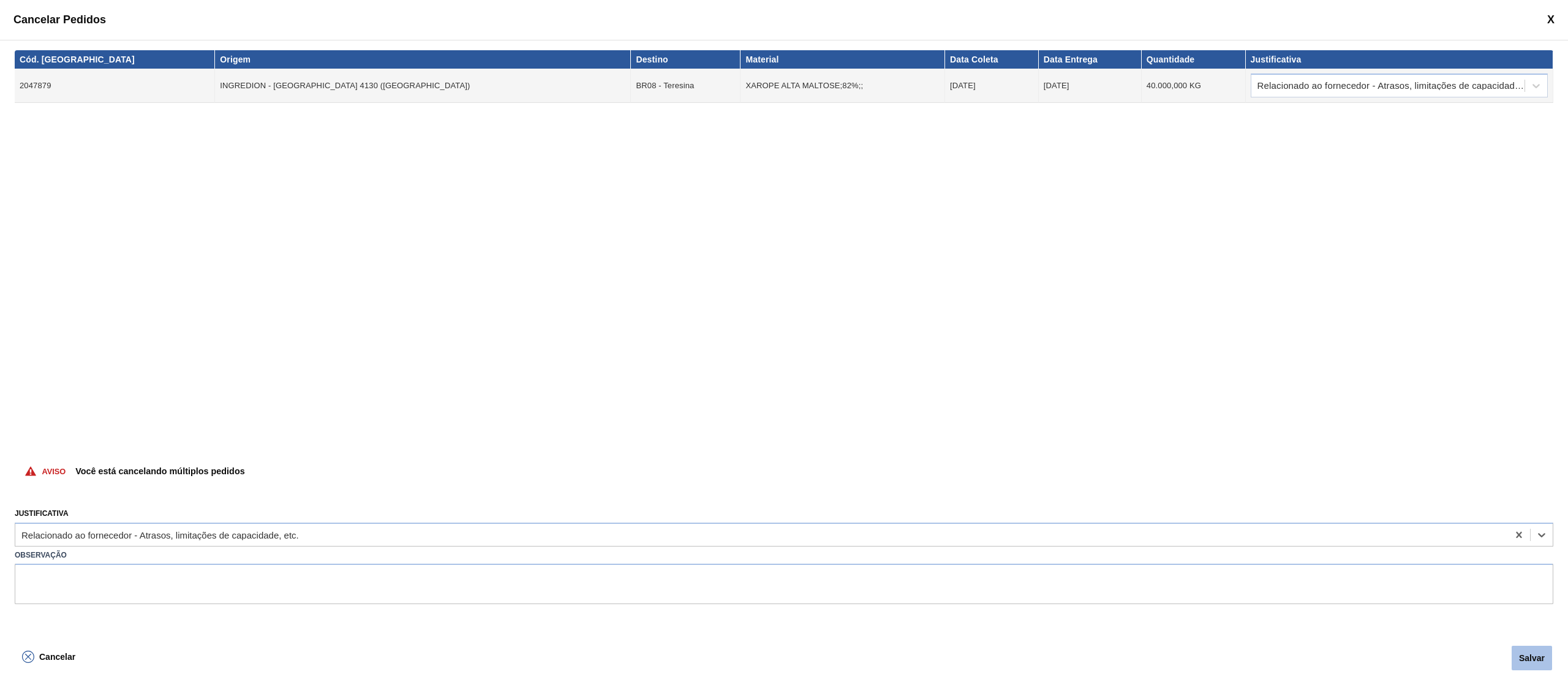
click at [1539, 660] on button "Salvar" at bounding box center [1532, 658] width 41 height 25
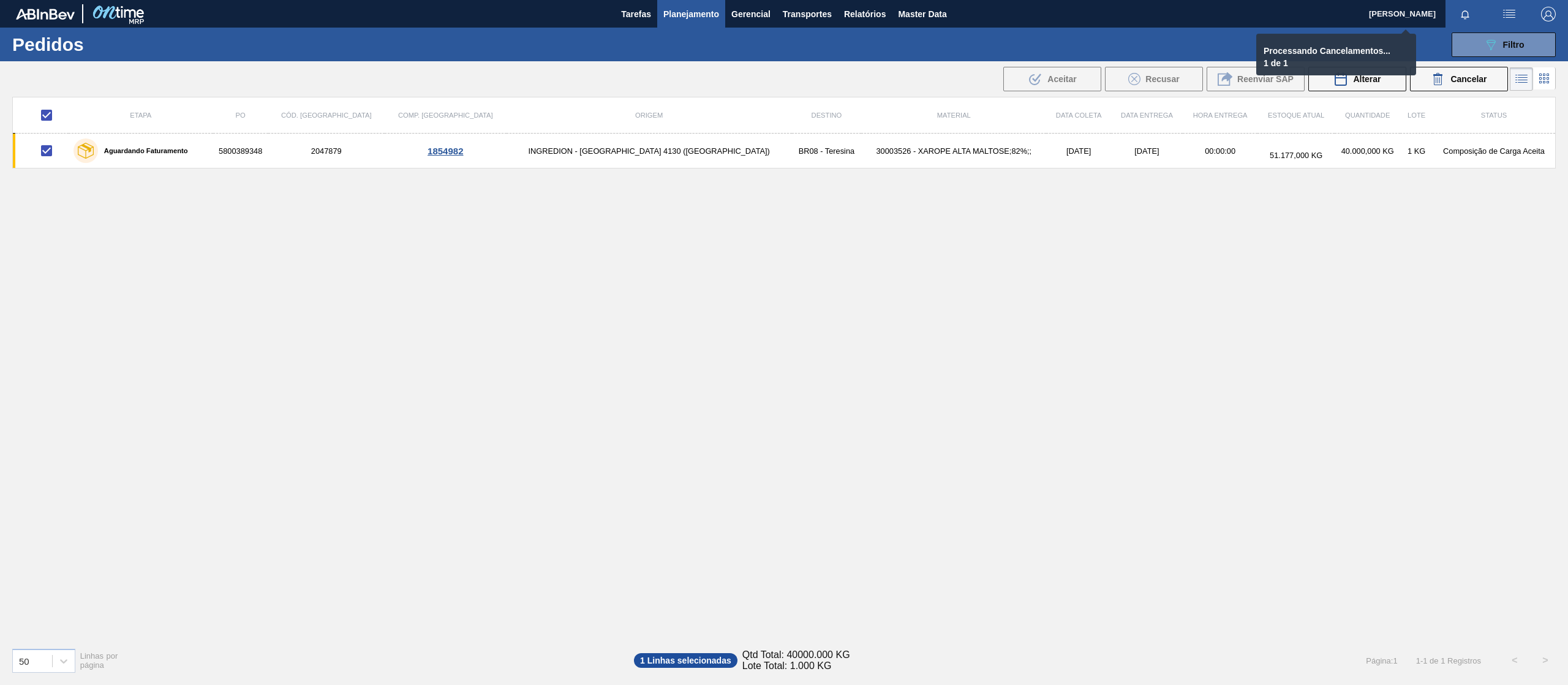
checkbox input "false"
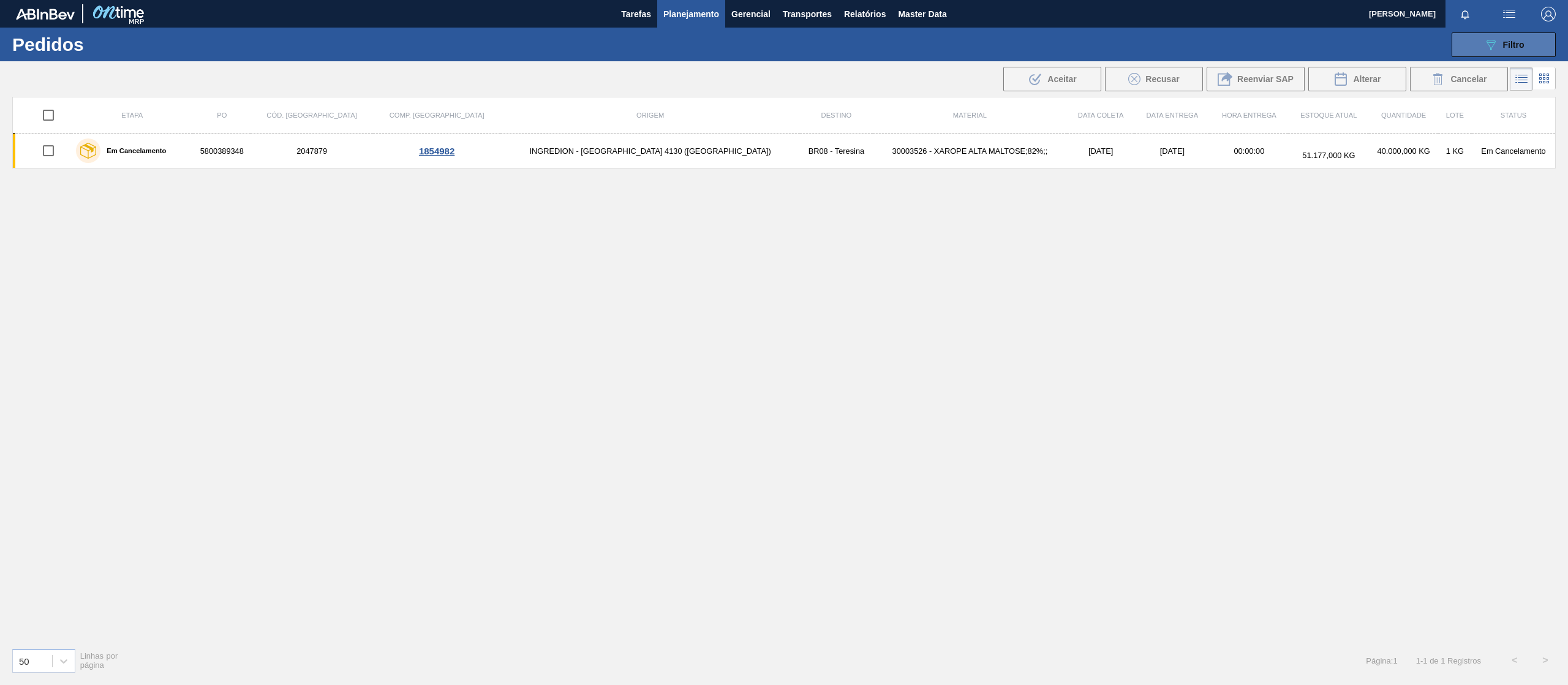
click at [1517, 33] on button "089F7B8B-B2A5-4AFE-B5C0-19BA573D28AC Filtro" at bounding box center [1503, 45] width 104 height 25
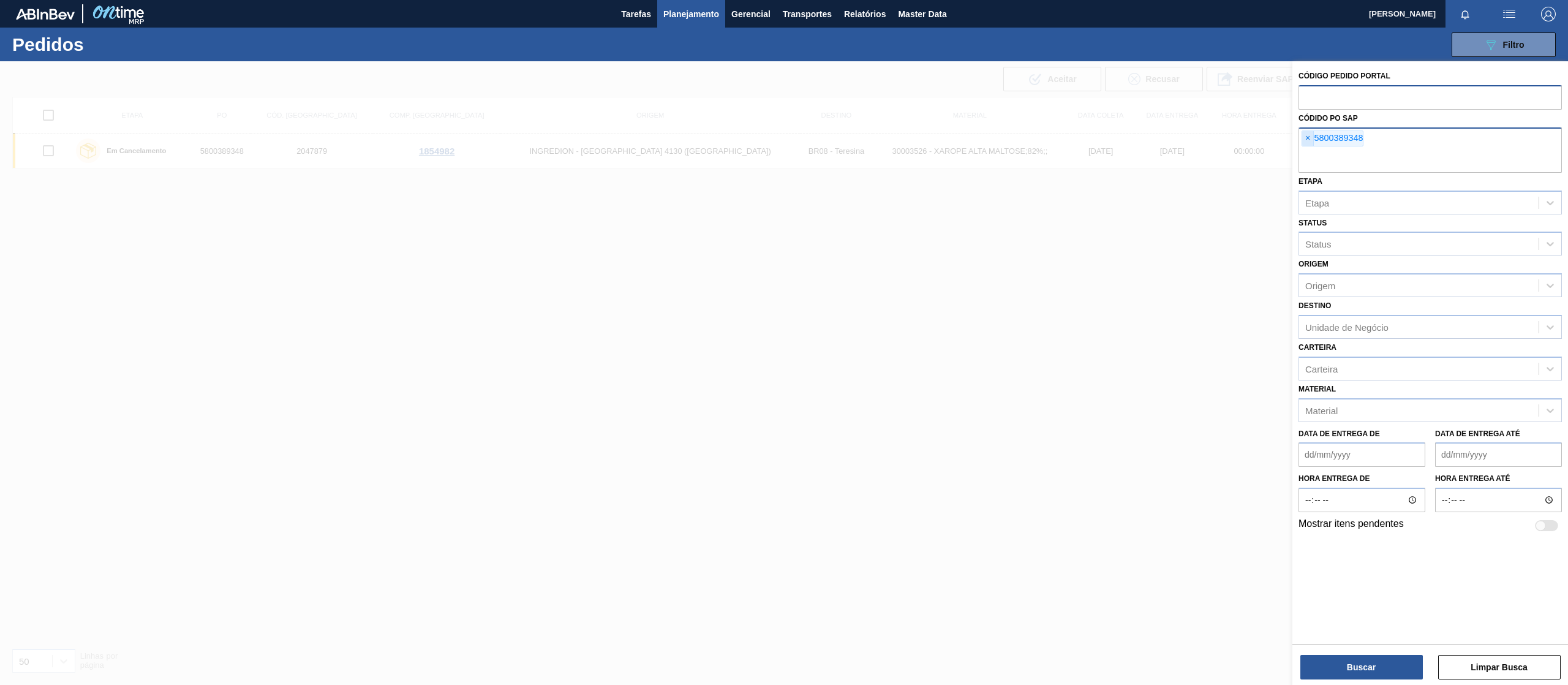
click at [1309, 134] on span "×" at bounding box center [1308, 138] width 12 height 15
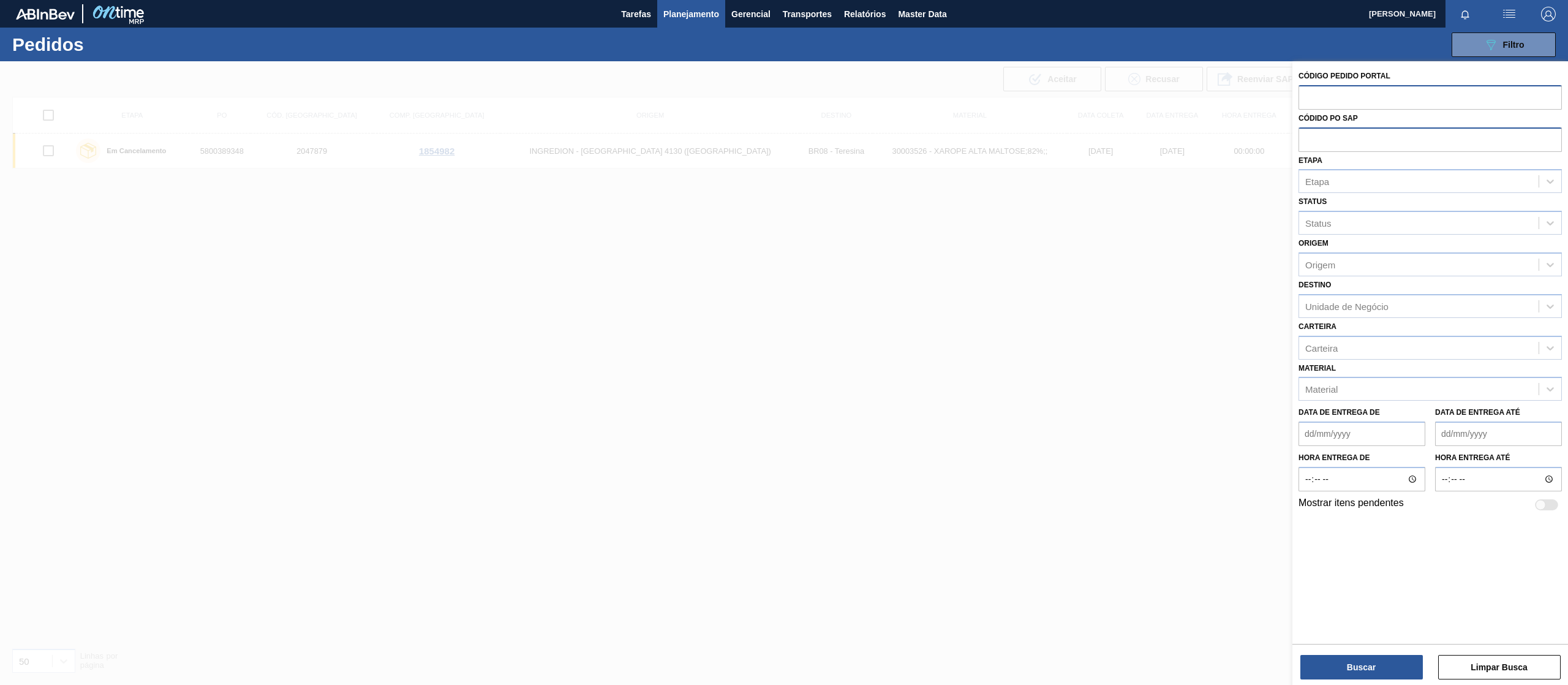
paste input "5800390190"
type input "5800390190"
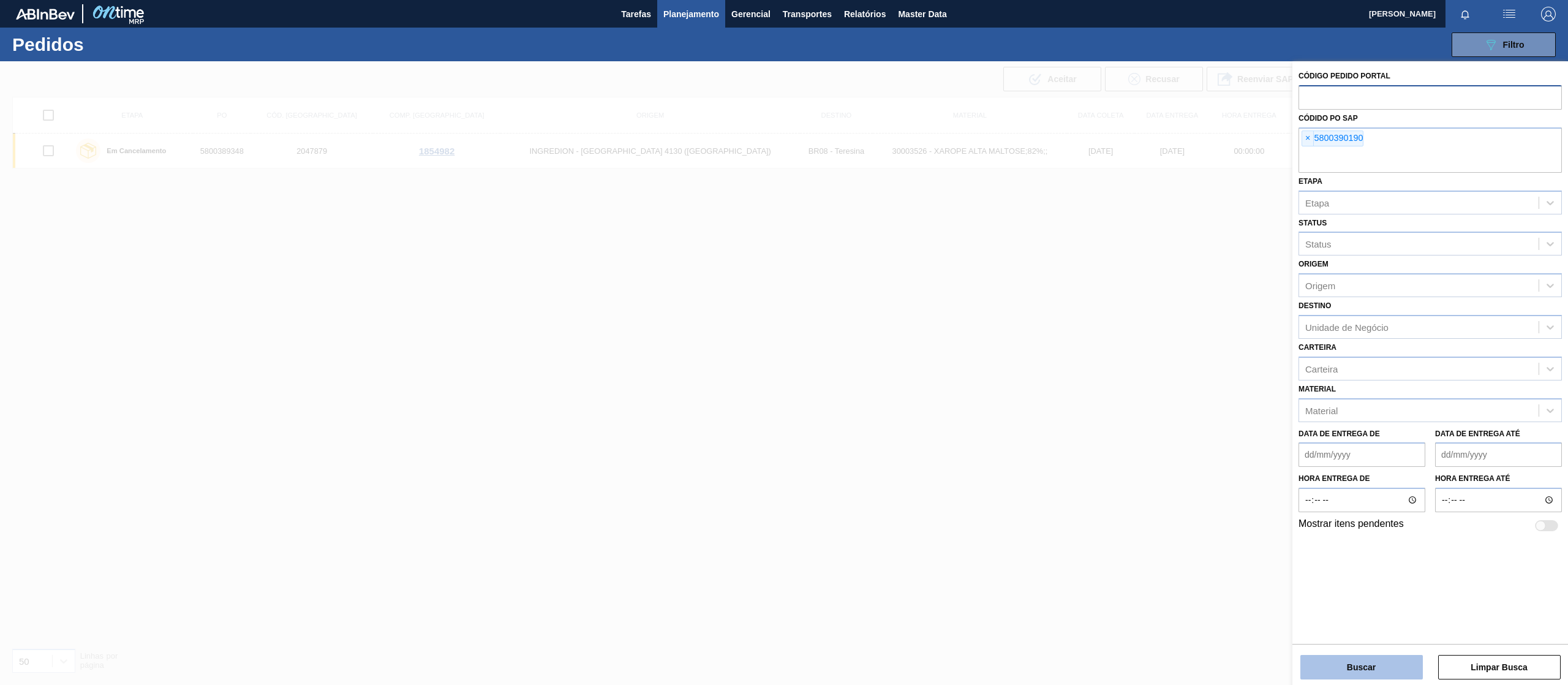
click at [1366, 675] on button "Buscar" at bounding box center [1361, 667] width 123 height 25
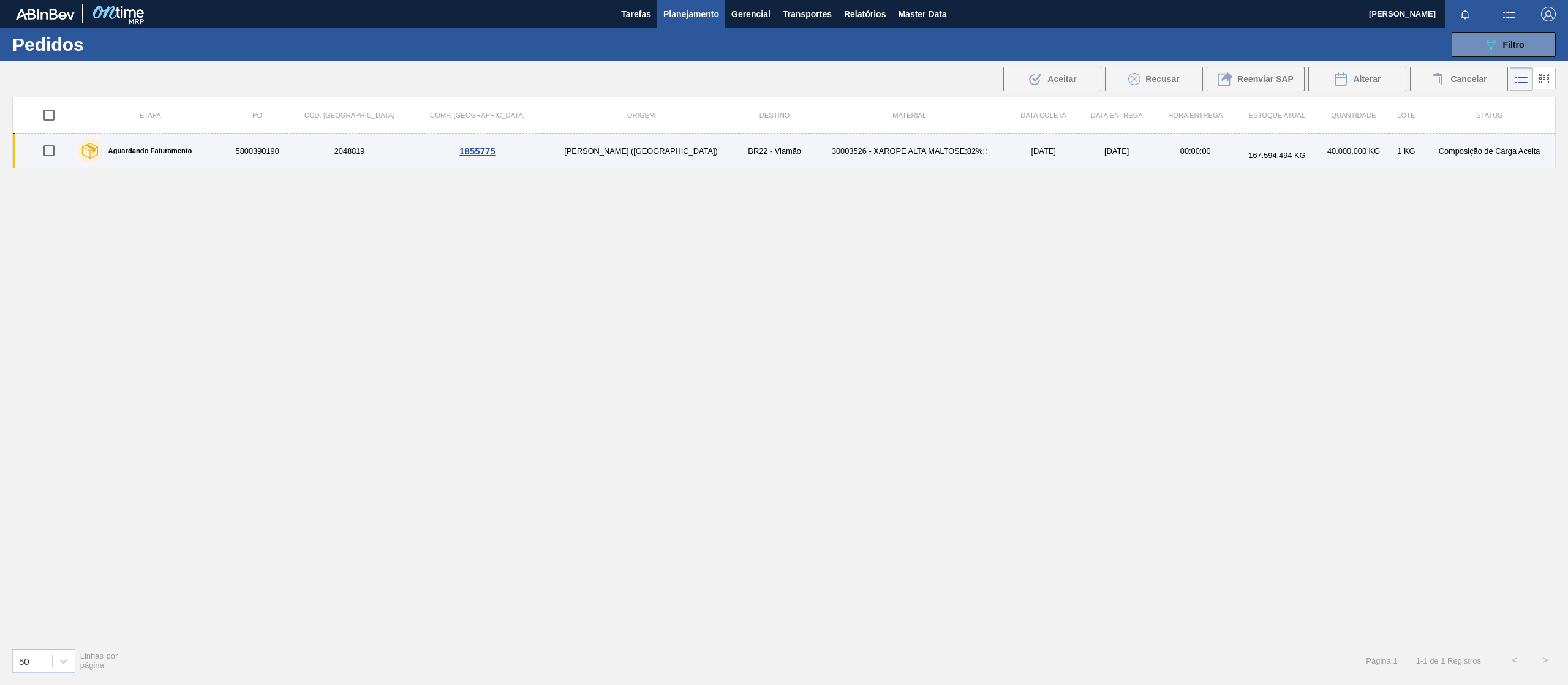
click at [50, 154] on input "checkbox" at bounding box center [49, 151] width 26 height 26
checkbox input "true"
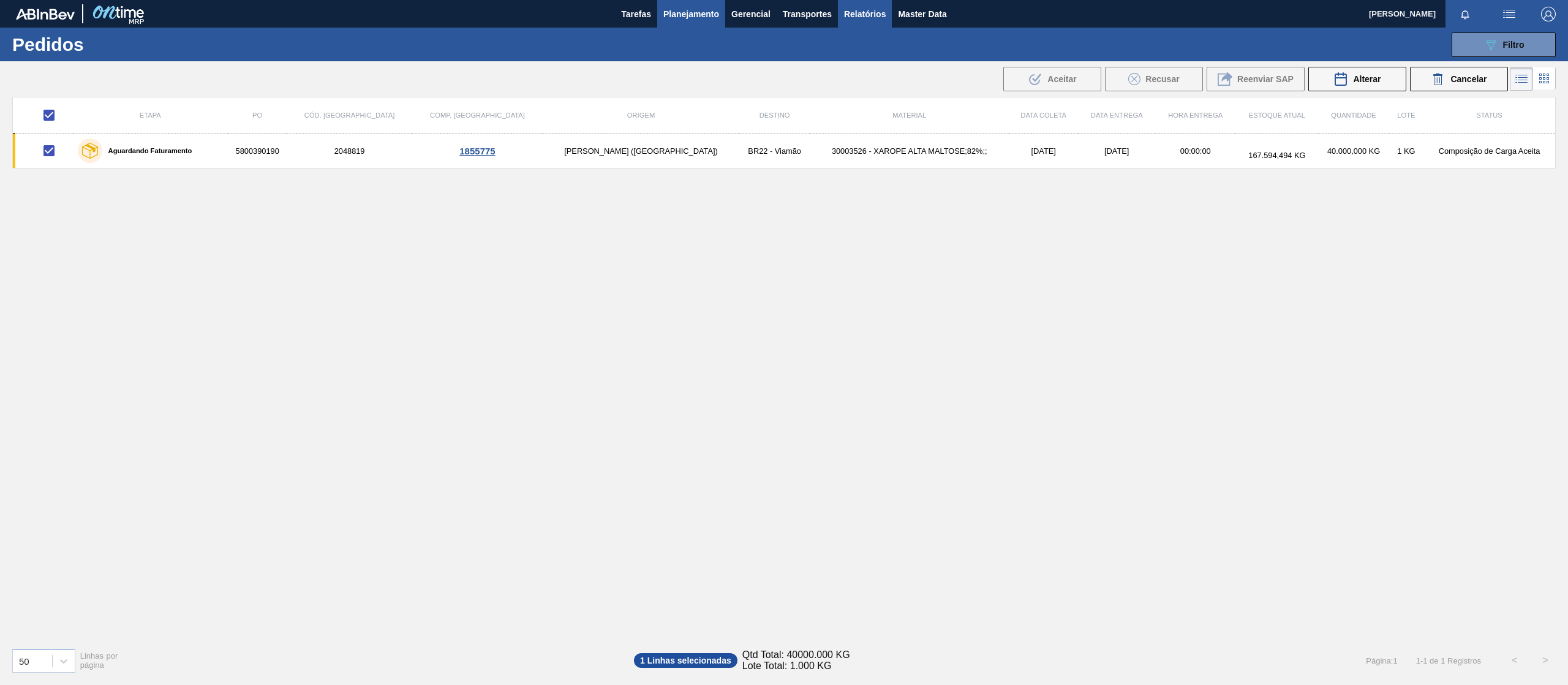
click at [858, 11] on span "Relatórios" at bounding box center [865, 14] width 41 height 15
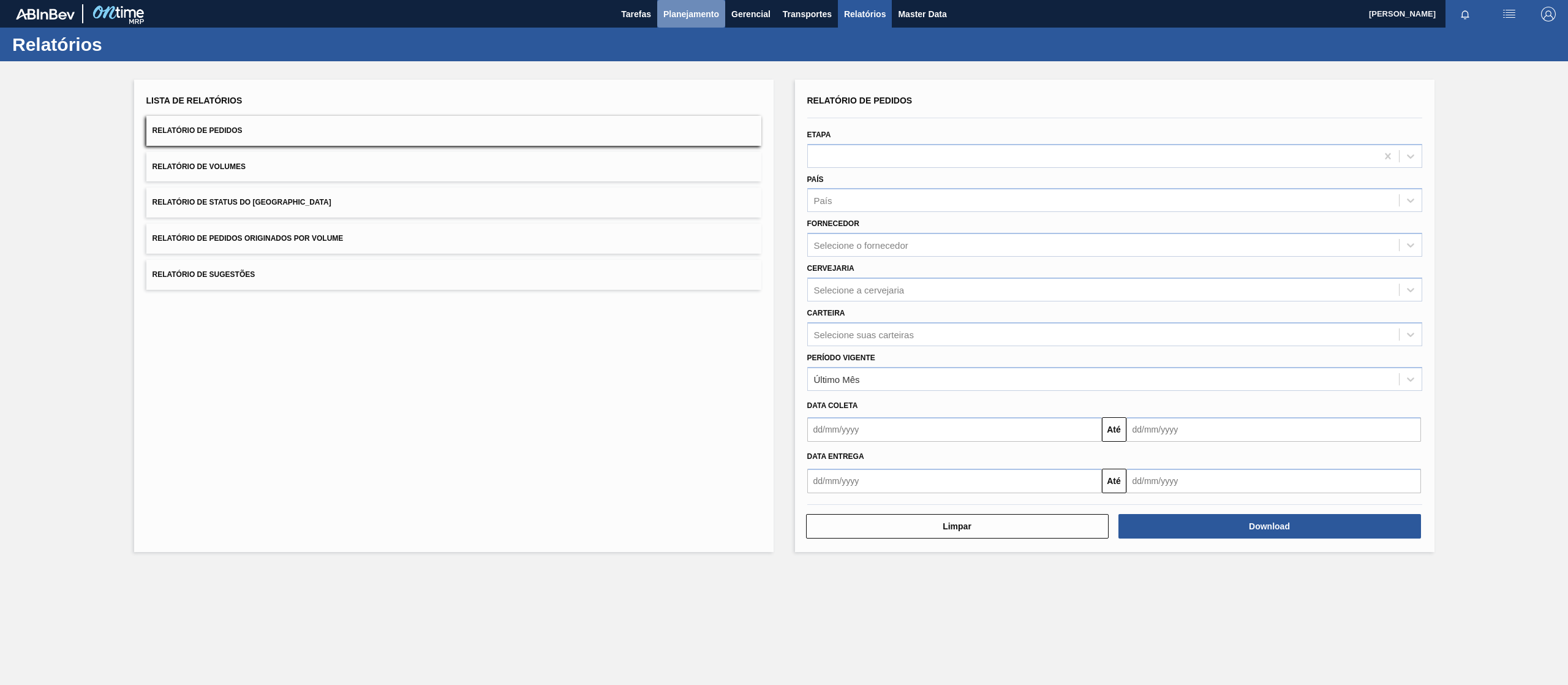
click at [703, 17] on span "Planejamento" at bounding box center [691, 14] width 56 height 15
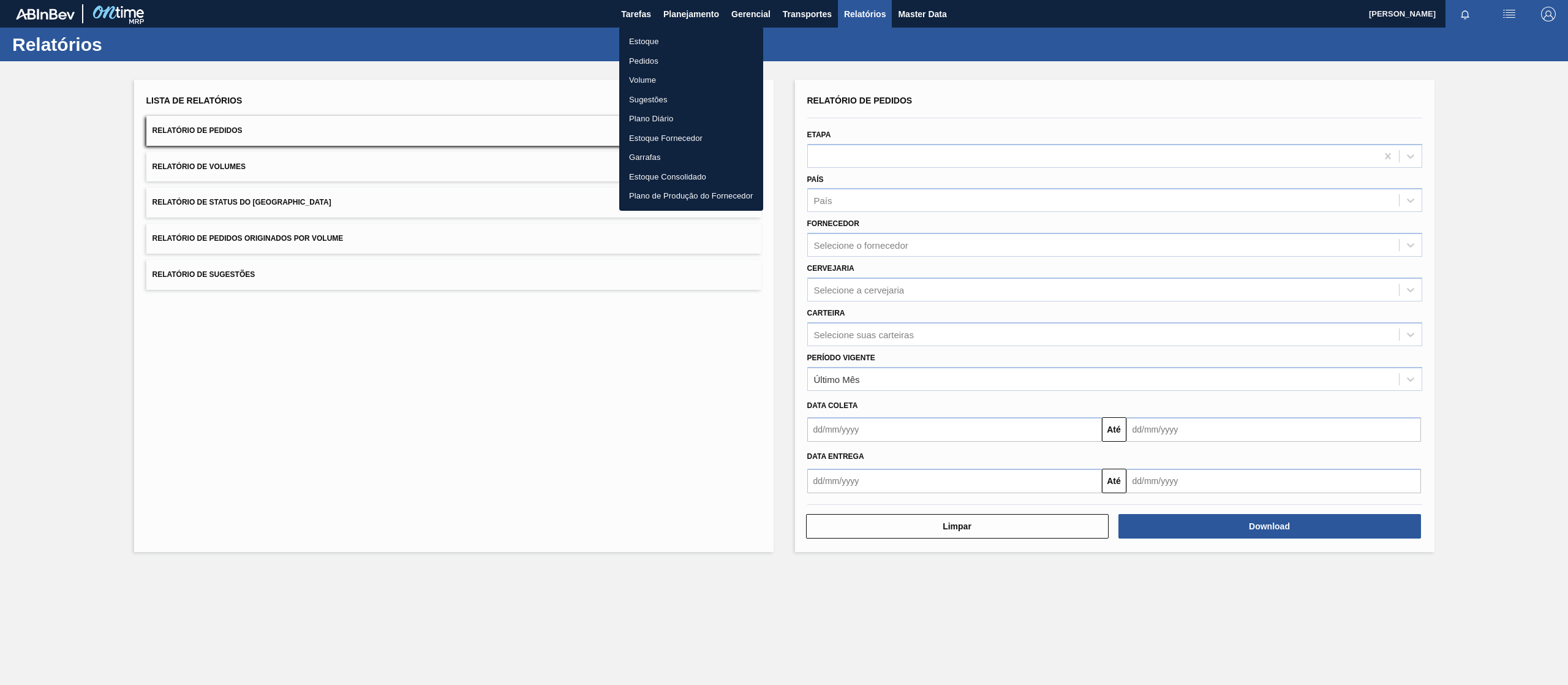
click at [646, 56] on li "Pedidos" at bounding box center [690, 61] width 144 height 20
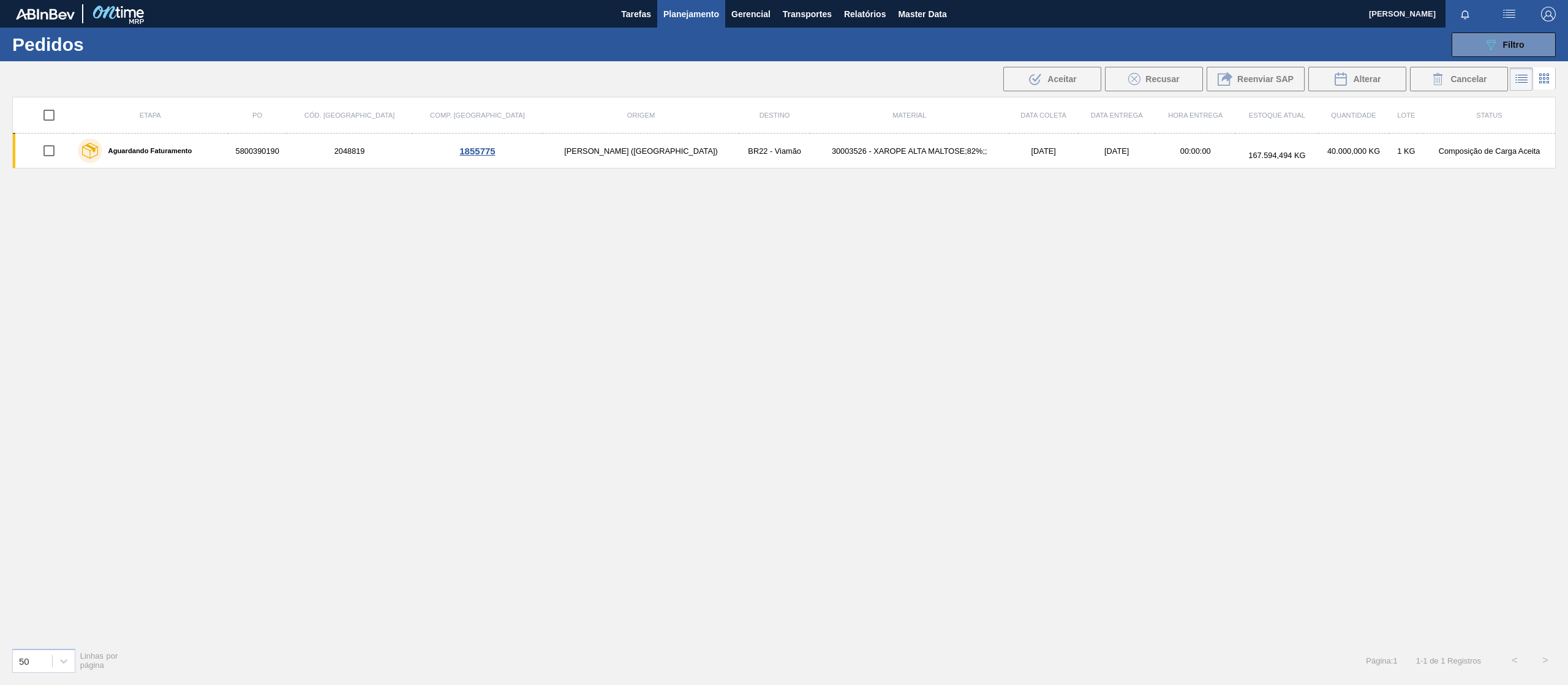
click at [54, 108] on input "checkbox" at bounding box center [49, 115] width 26 height 26
checkbox input "true"
click at [1443, 81] on icon at bounding box center [1437, 78] width 15 height 15
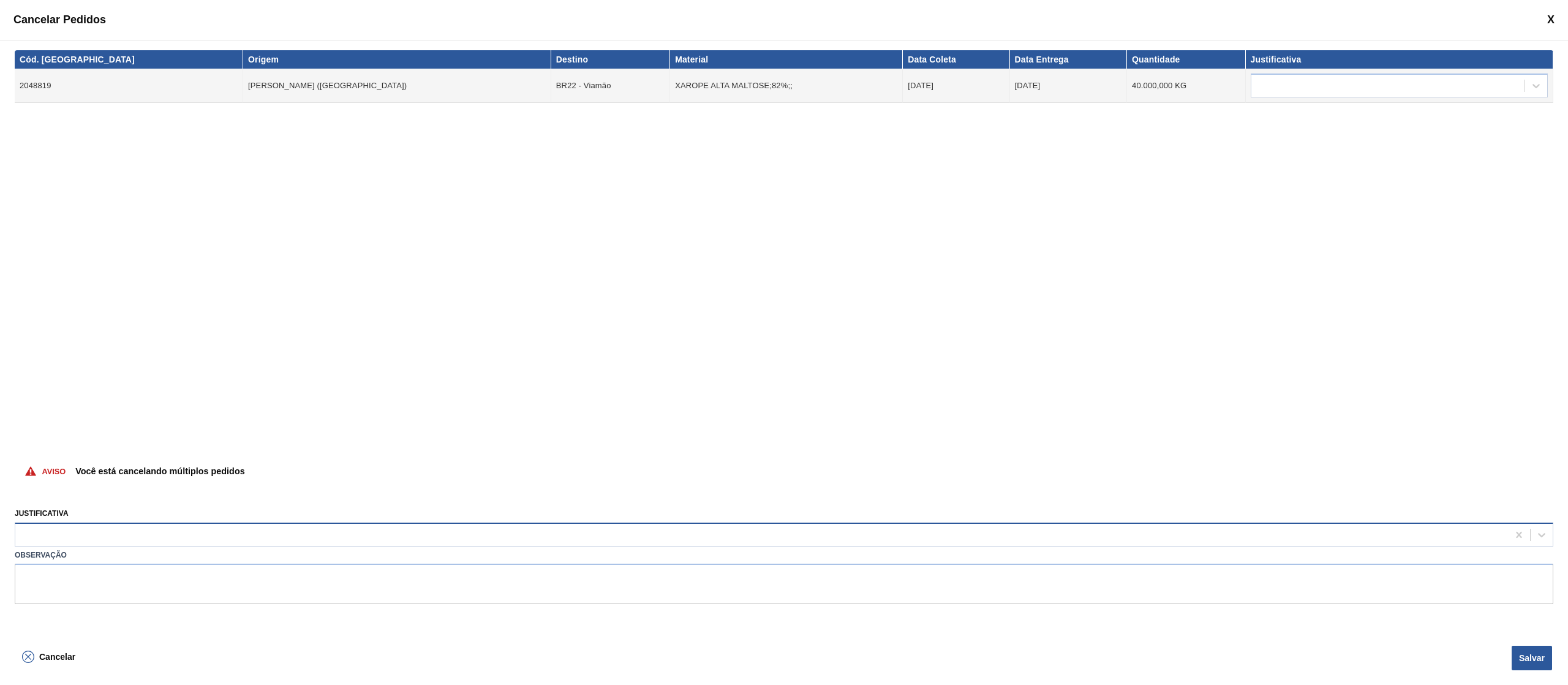
click at [272, 526] on div at bounding box center [762, 534] width 1493 height 18
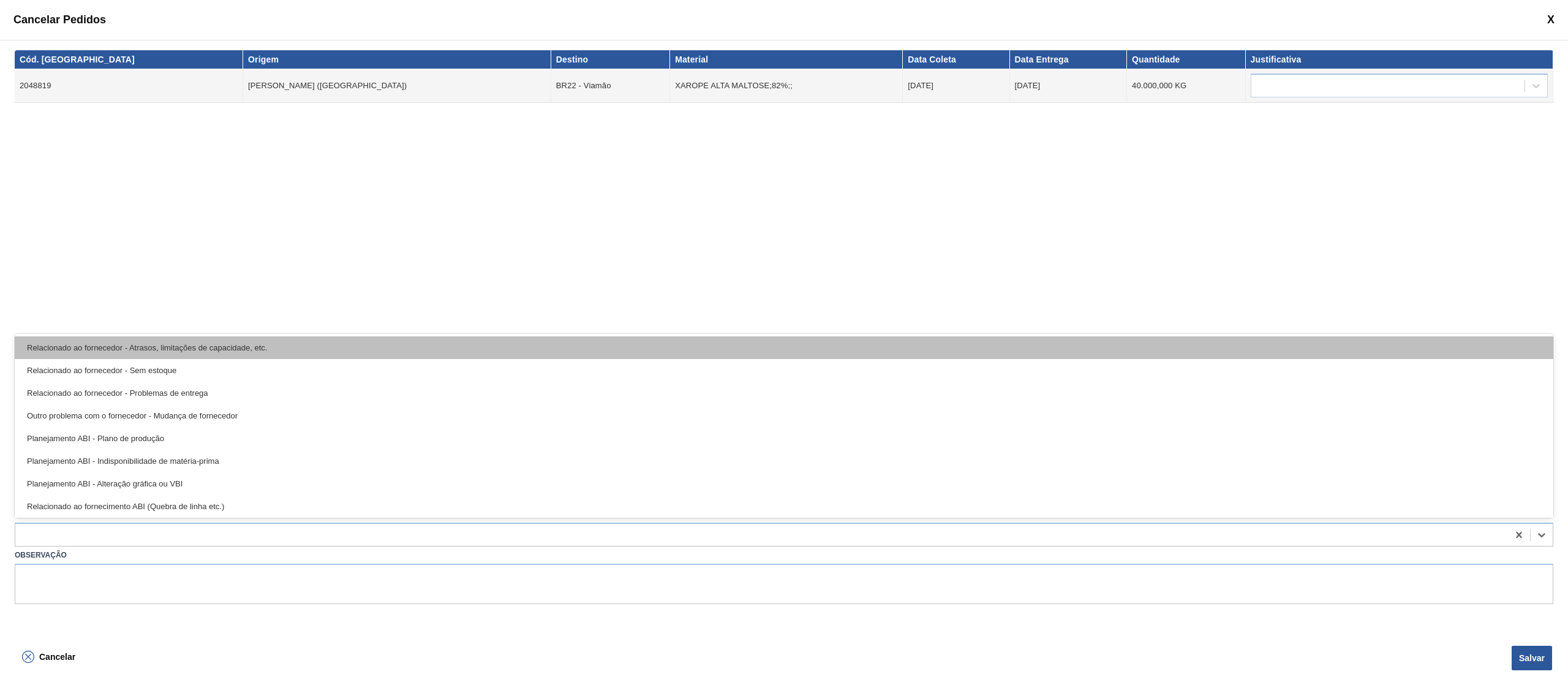
click at [324, 336] on div "Relacionado ao fornecedor - Atrasos, limitações de capacidade, etc." at bounding box center [784, 348] width 1539 height 23
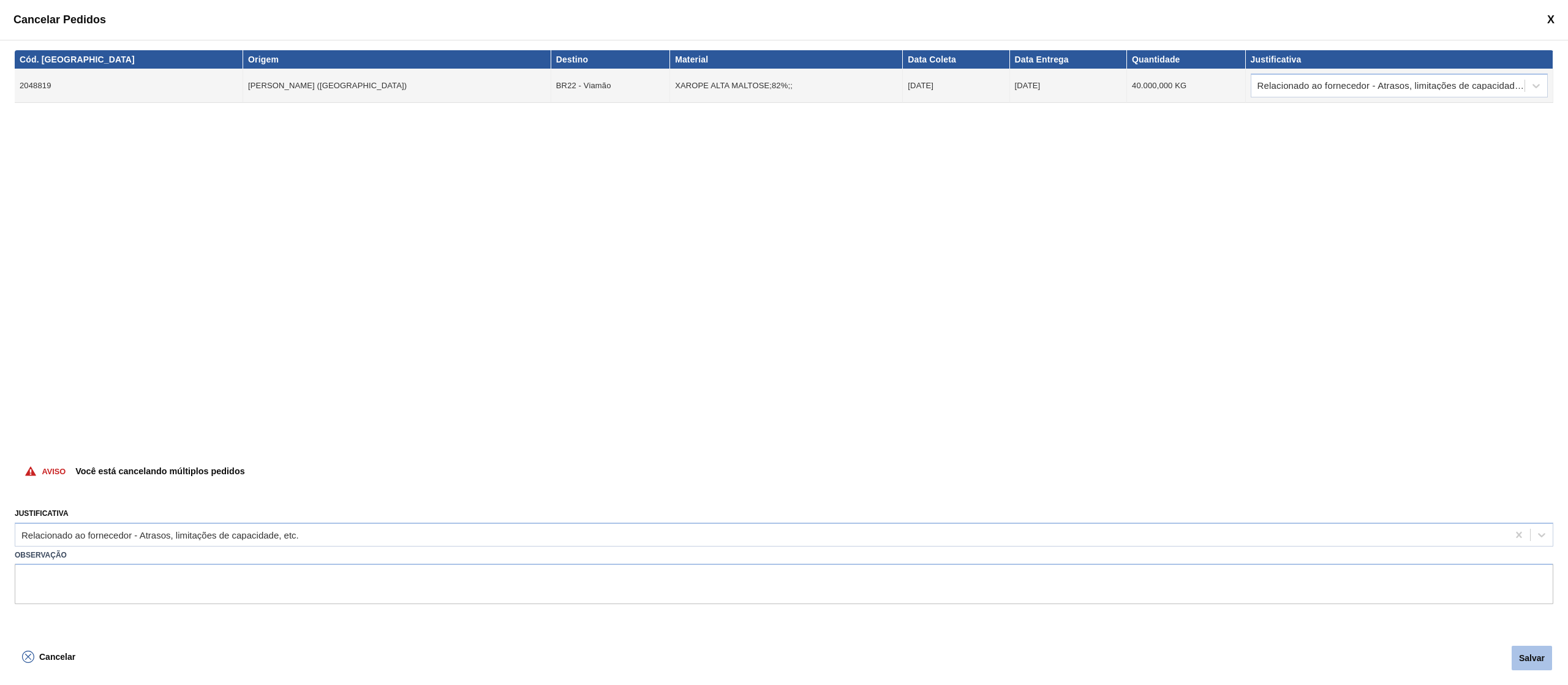
click at [1530, 655] on button "Salvar" at bounding box center [1532, 658] width 41 height 25
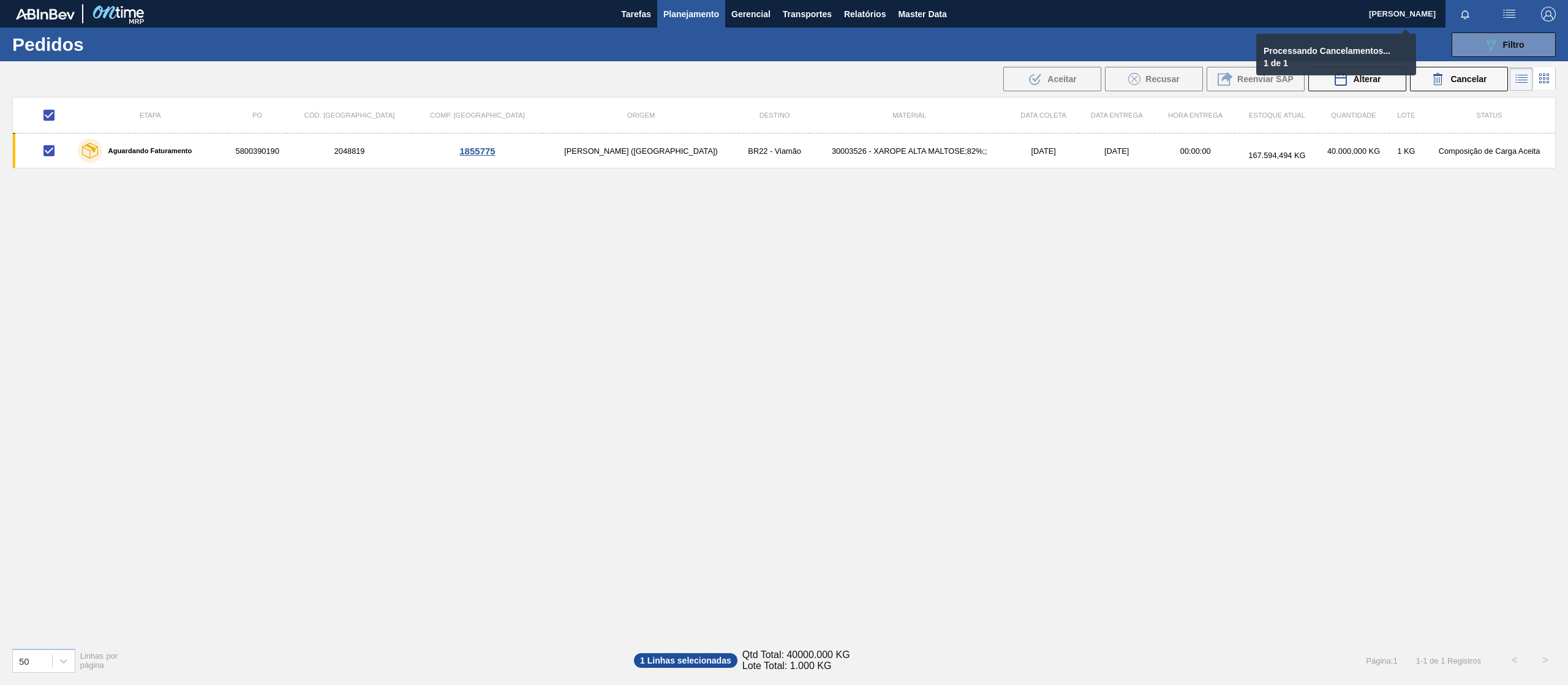
checkbox input "false"
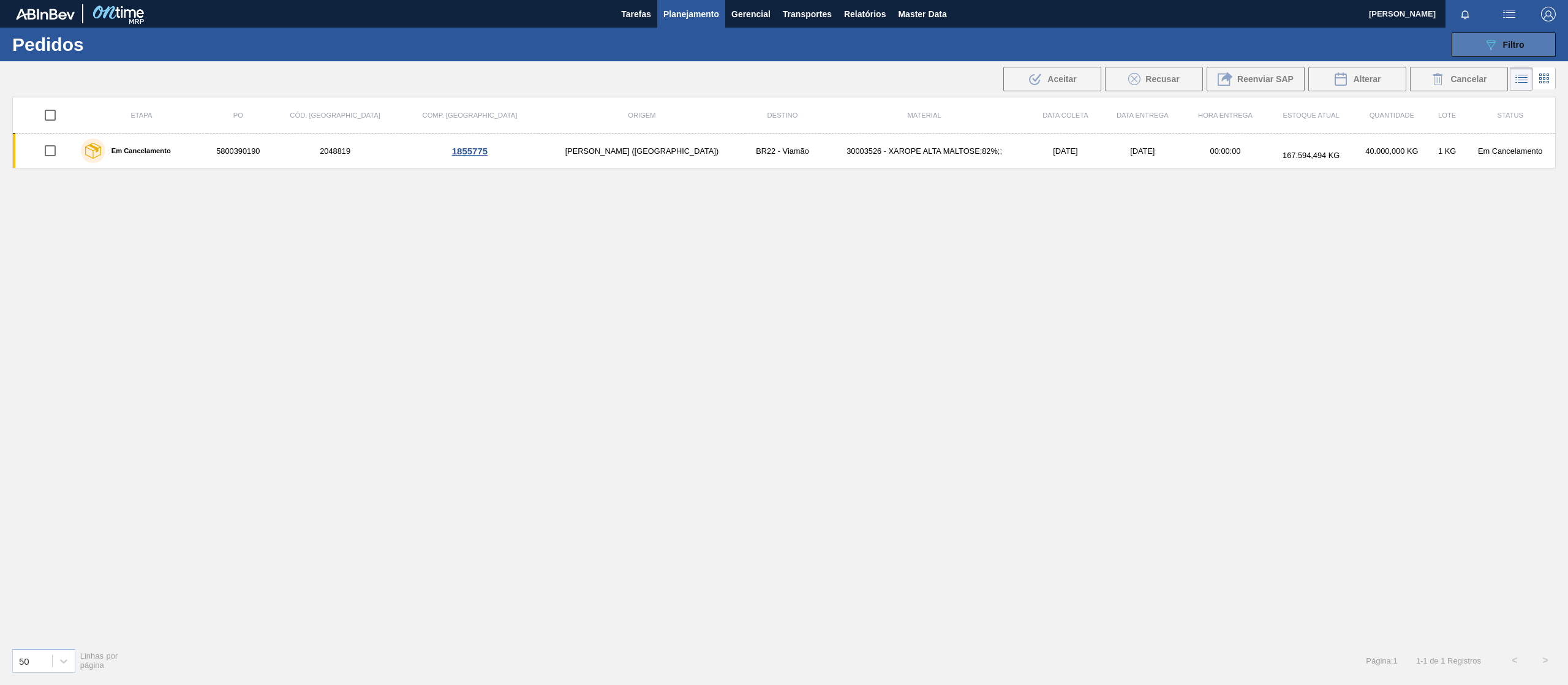
click at [1510, 41] on span "Filtro" at bounding box center [1513, 45] width 22 height 10
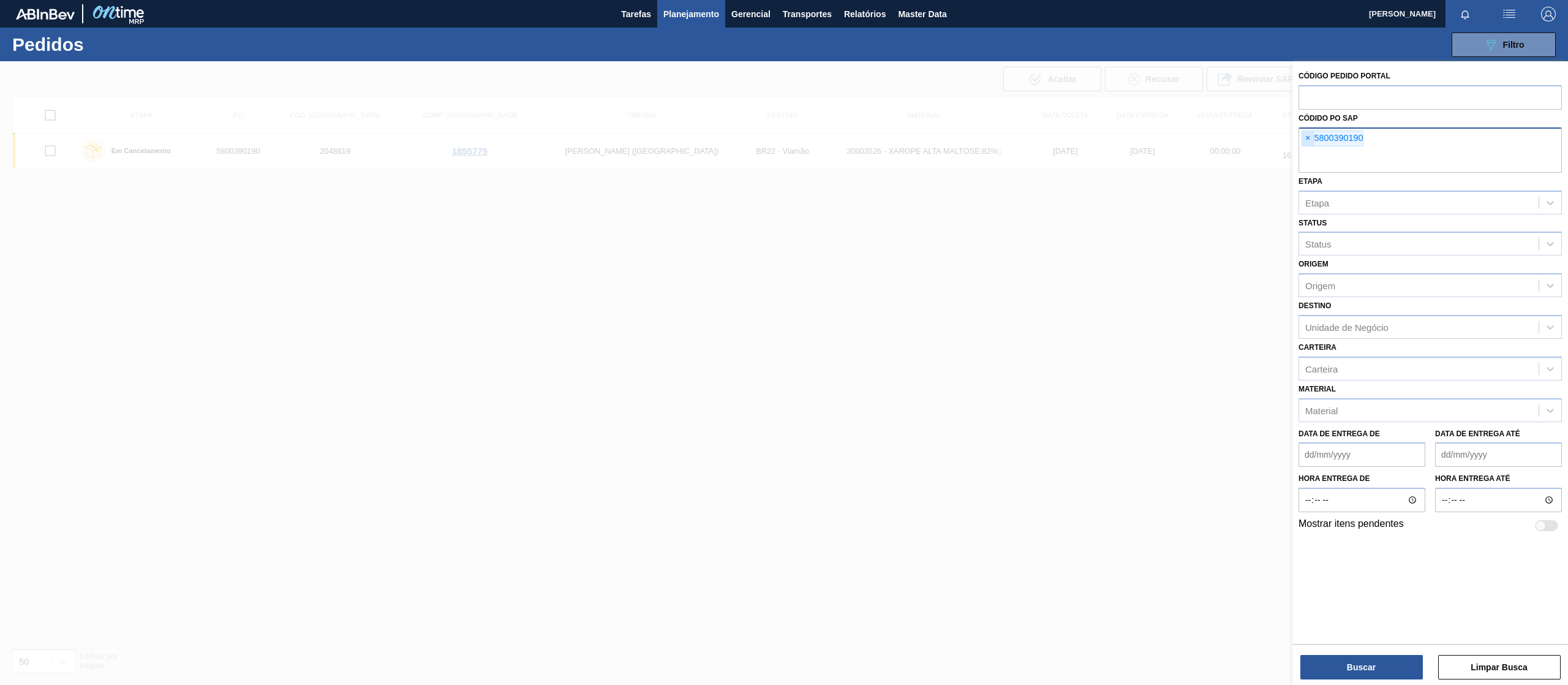
click at [1309, 137] on span "×" at bounding box center [1308, 138] width 12 height 15
paste input "text"
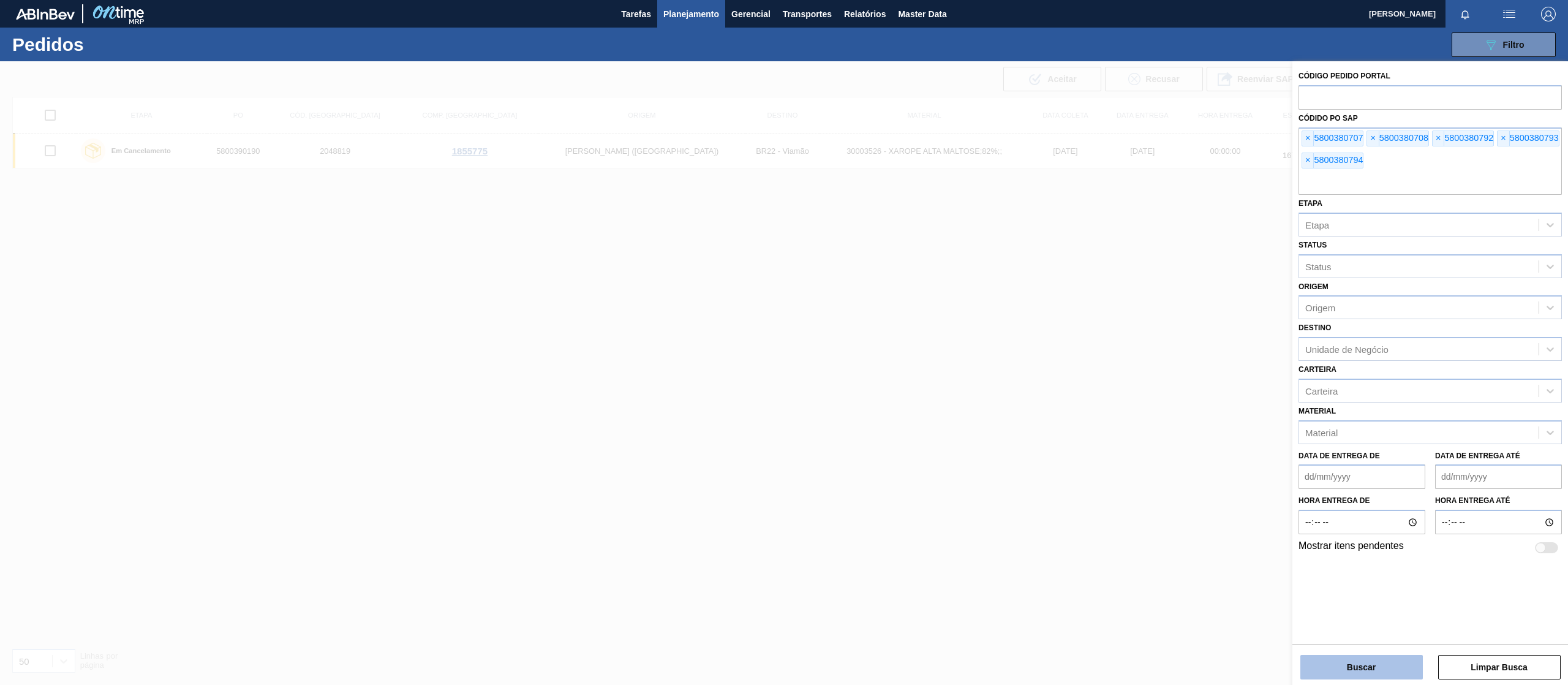
click at [1363, 677] on button "Buscar" at bounding box center [1361, 667] width 123 height 25
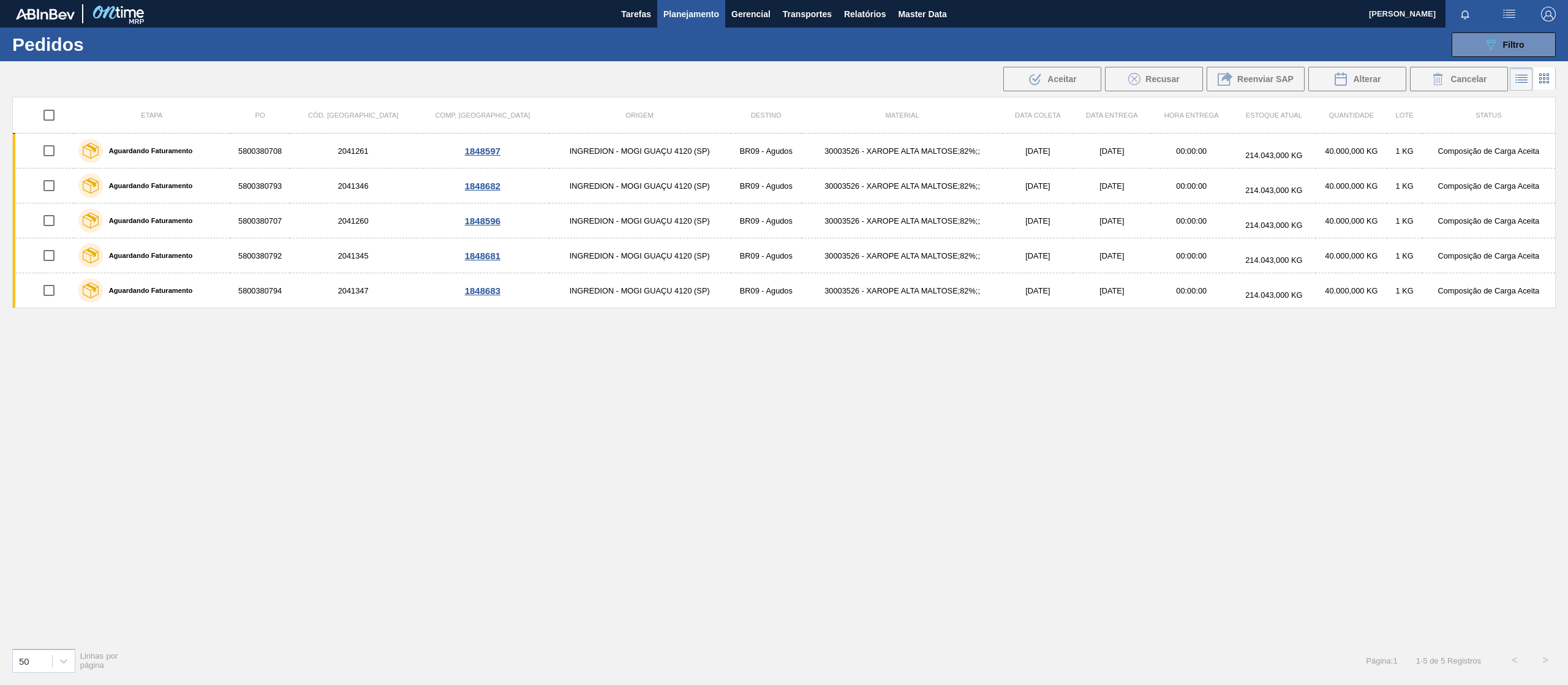
drag, startPoint x: 58, startPoint y: 117, endPoint x: 71, endPoint y: 121, distance: 13.6
click at [58, 117] on input "checkbox" at bounding box center [49, 115] width 26 height 26
checkbox input "true"
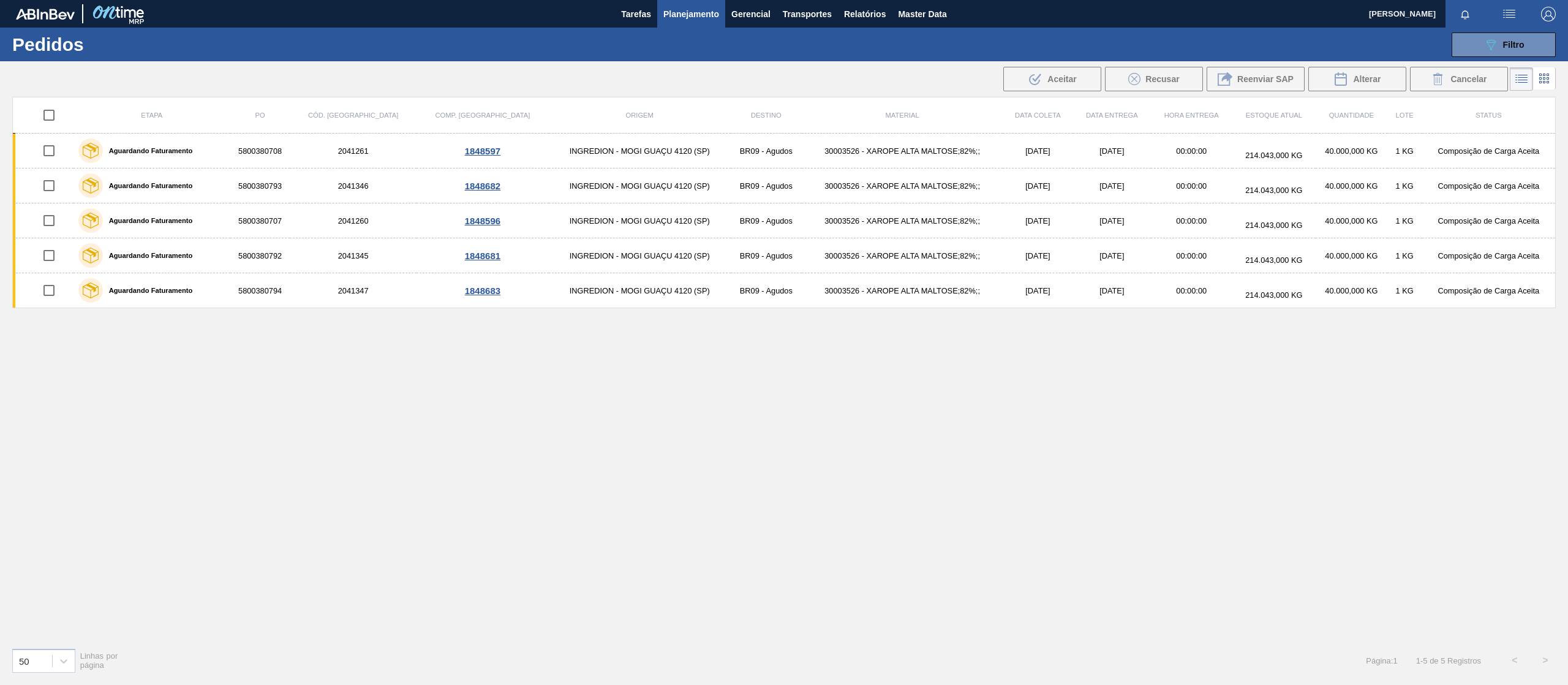
checkbox input "true"
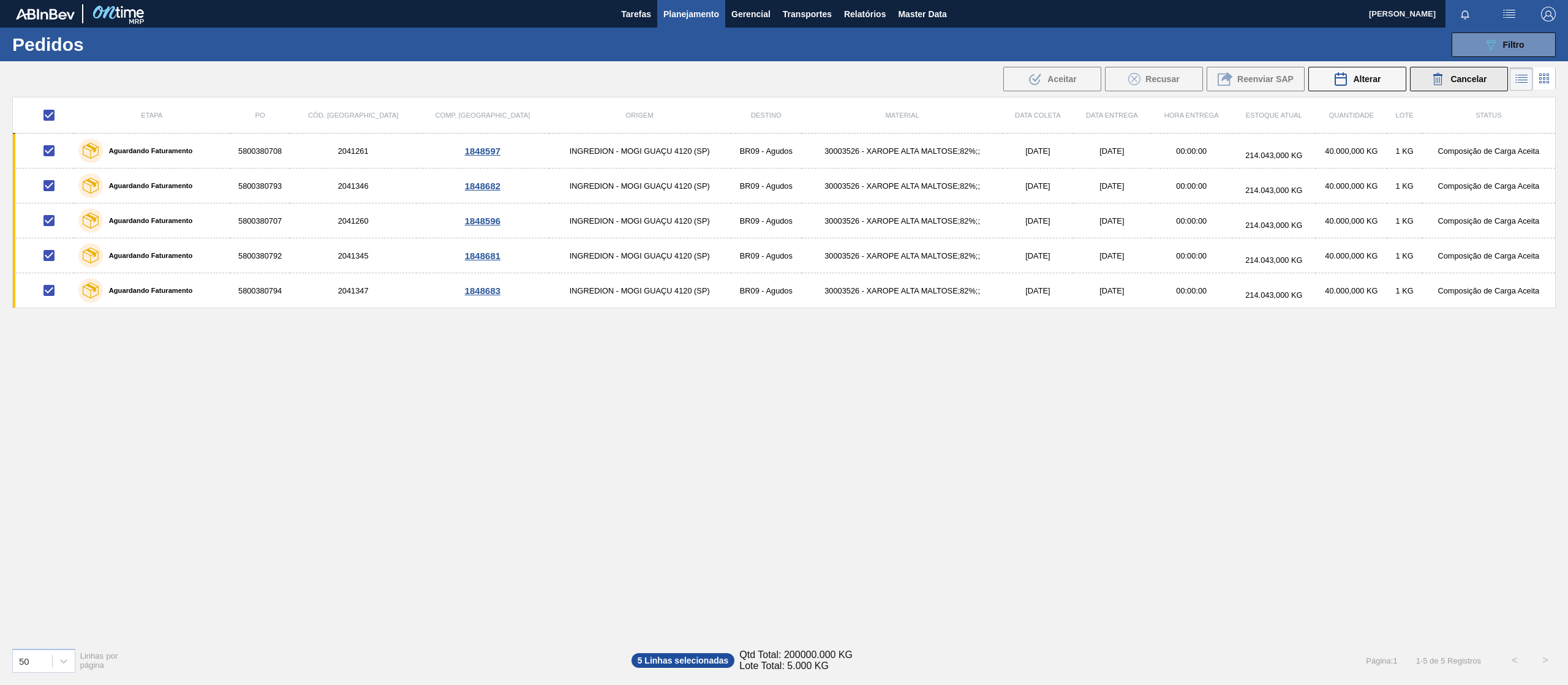
click at [1422, 74] on button "Cancelar" at bounding box center [1459, 79] width 98 height 25
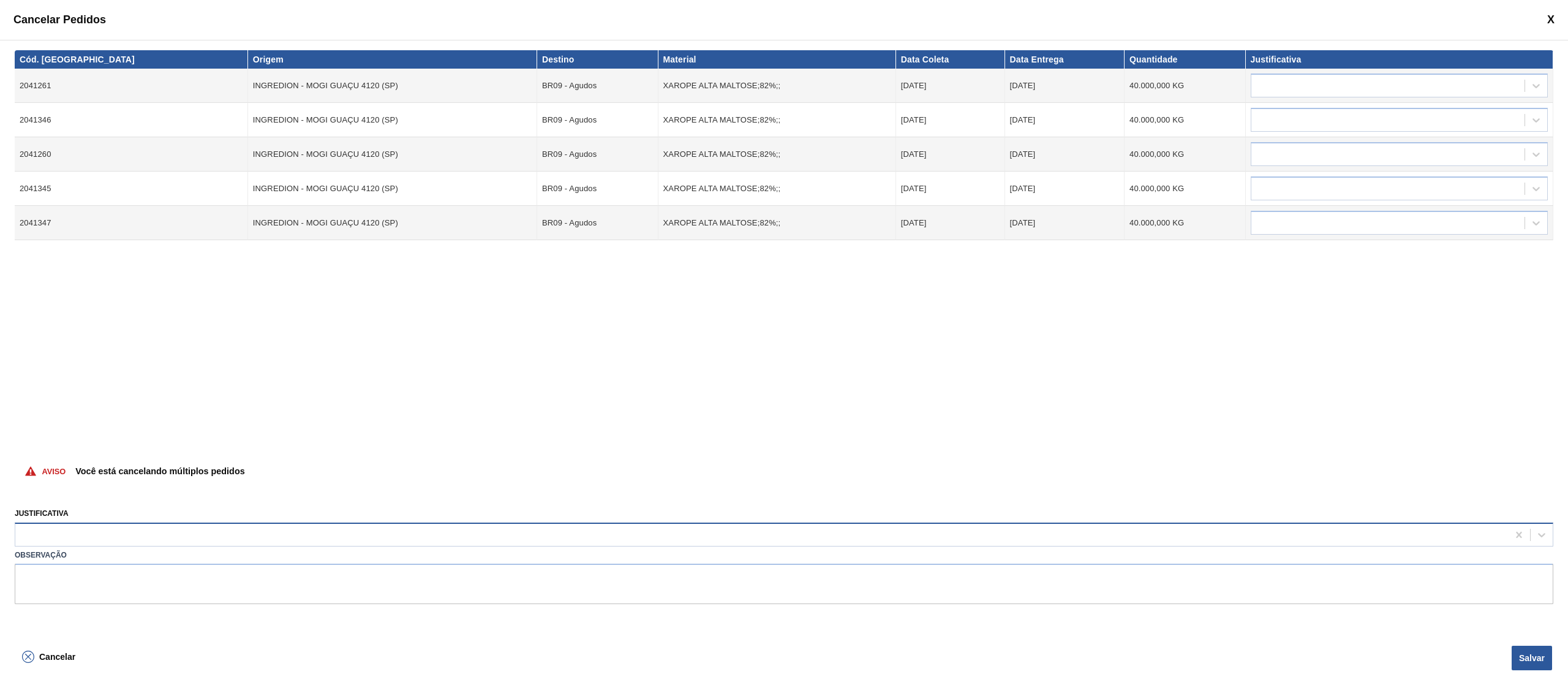
click at [204, 531] on div at bounding box center [762, 534] width 1493 height 18
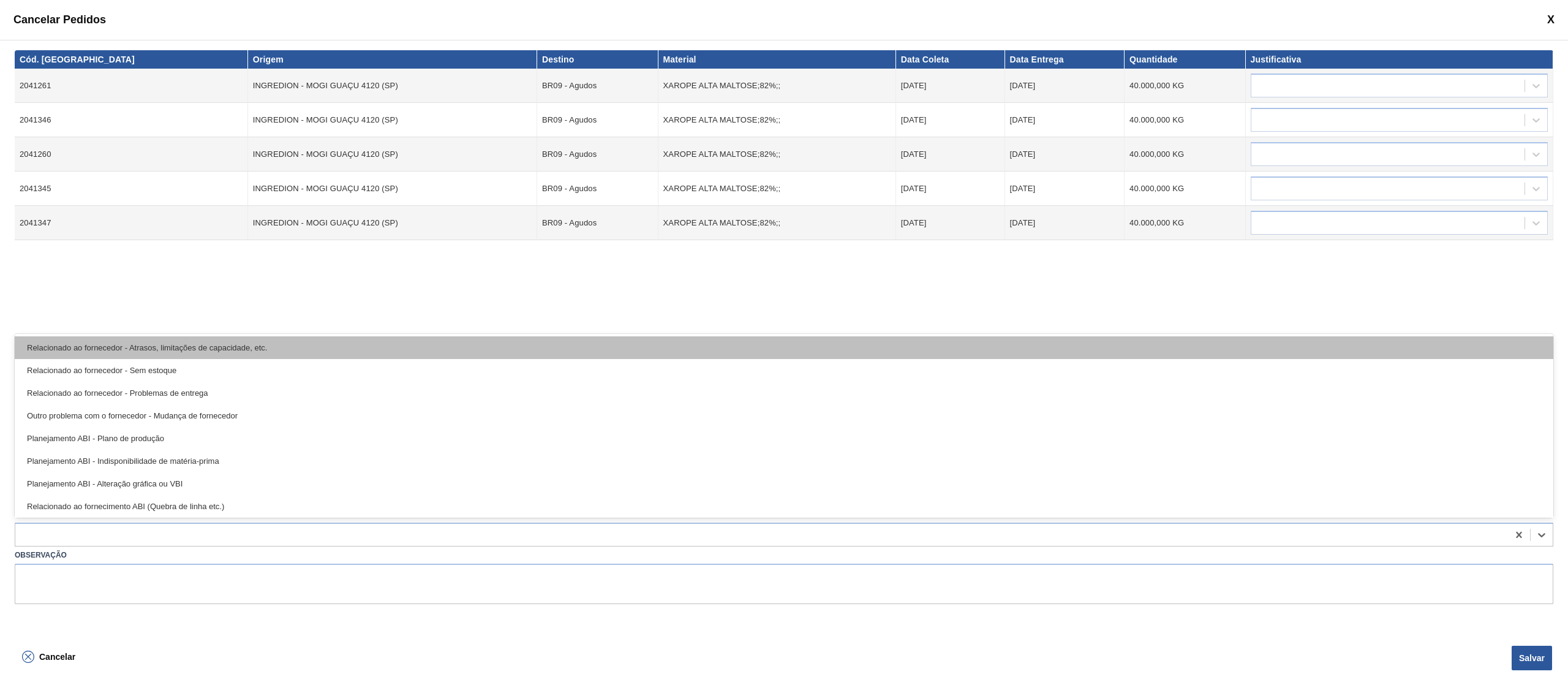
click at [209, 348] on div "Relacionado ao fornecedor - Atrasos, limitações de capacidade, etc." at bounding box center [784, 348] width 1539 height 23
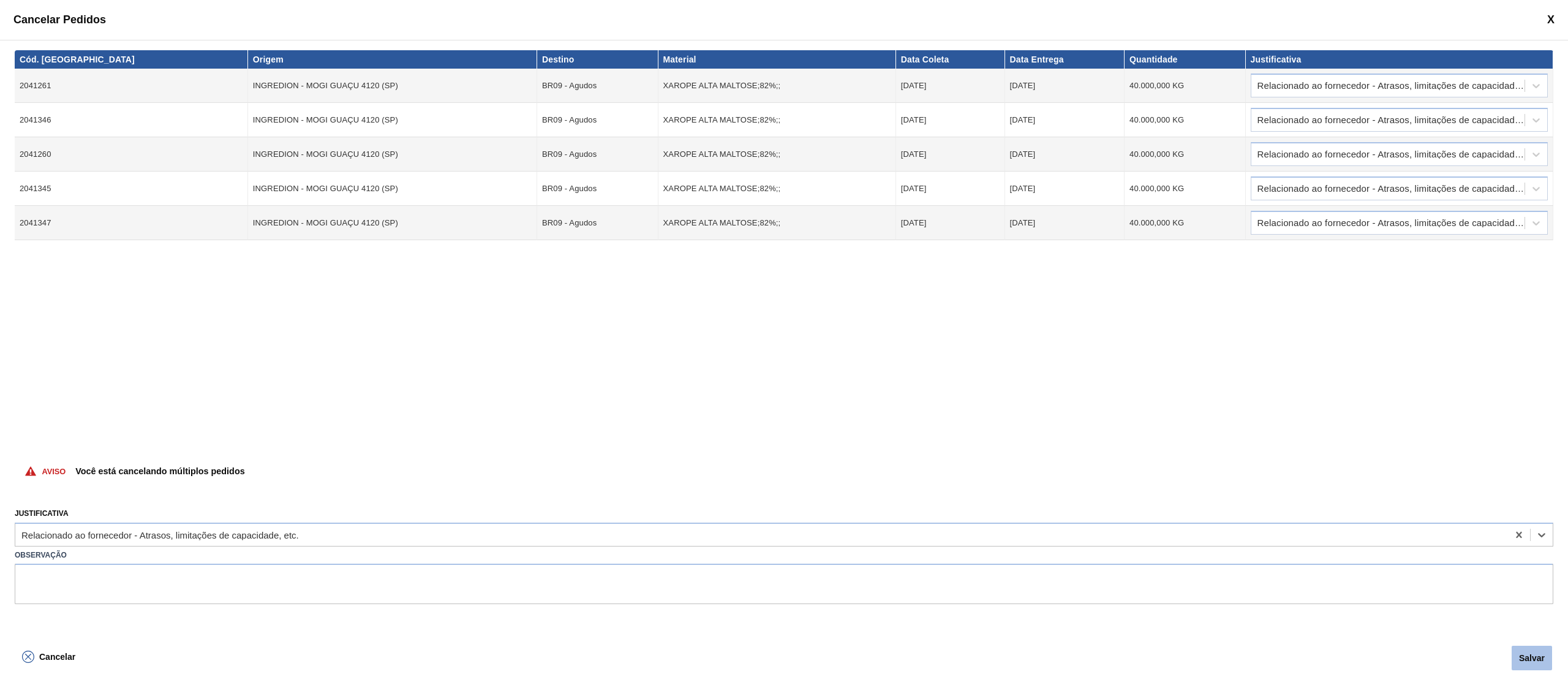
click at [1547, 653] on button "Salvar" at bounding box center [1532, 658] width 41 height 25
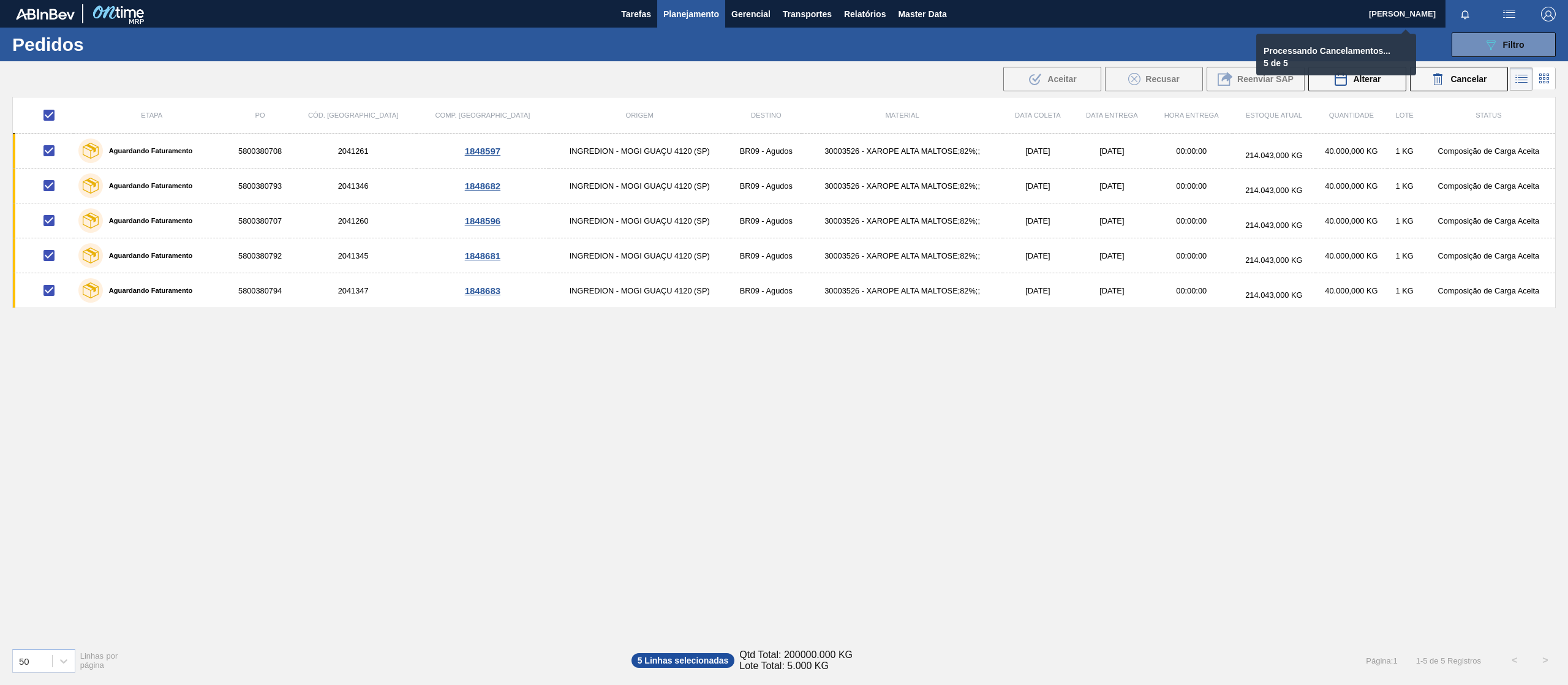
checkbox input "false"
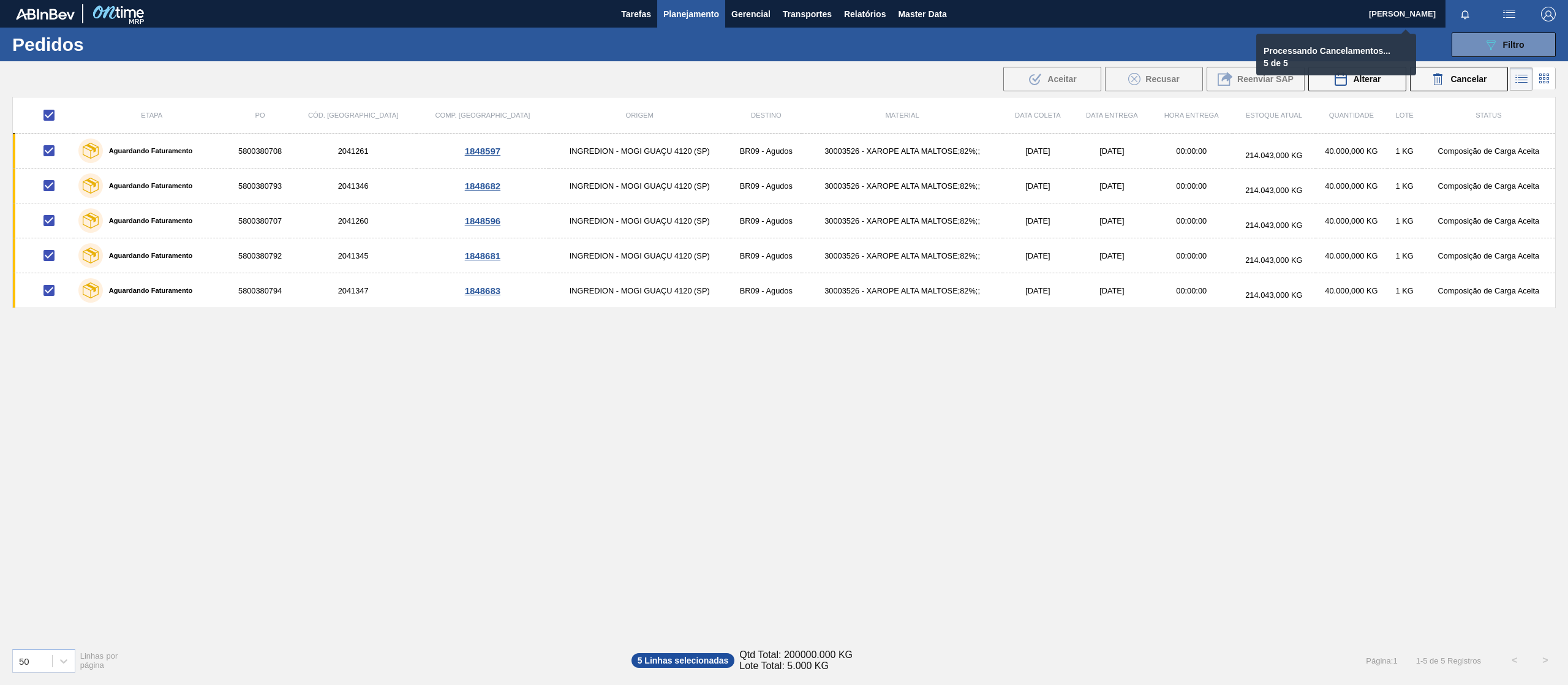
checkbox input "false"
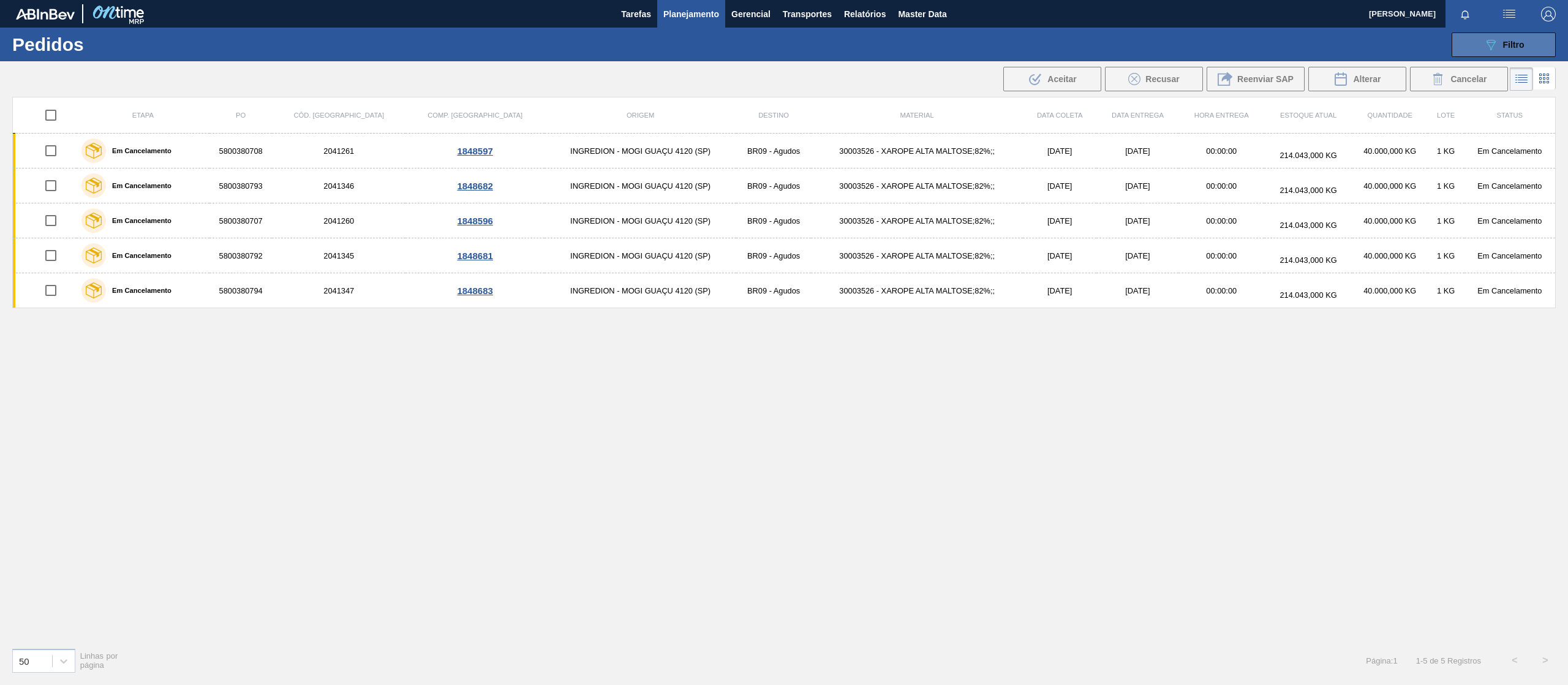
click at [1512, 38] on div "089F7B8B-B2A5-4AFE-B5C0-19BA573D28AC Filtro" at bounding box center [1503, 45] width 41 height 15
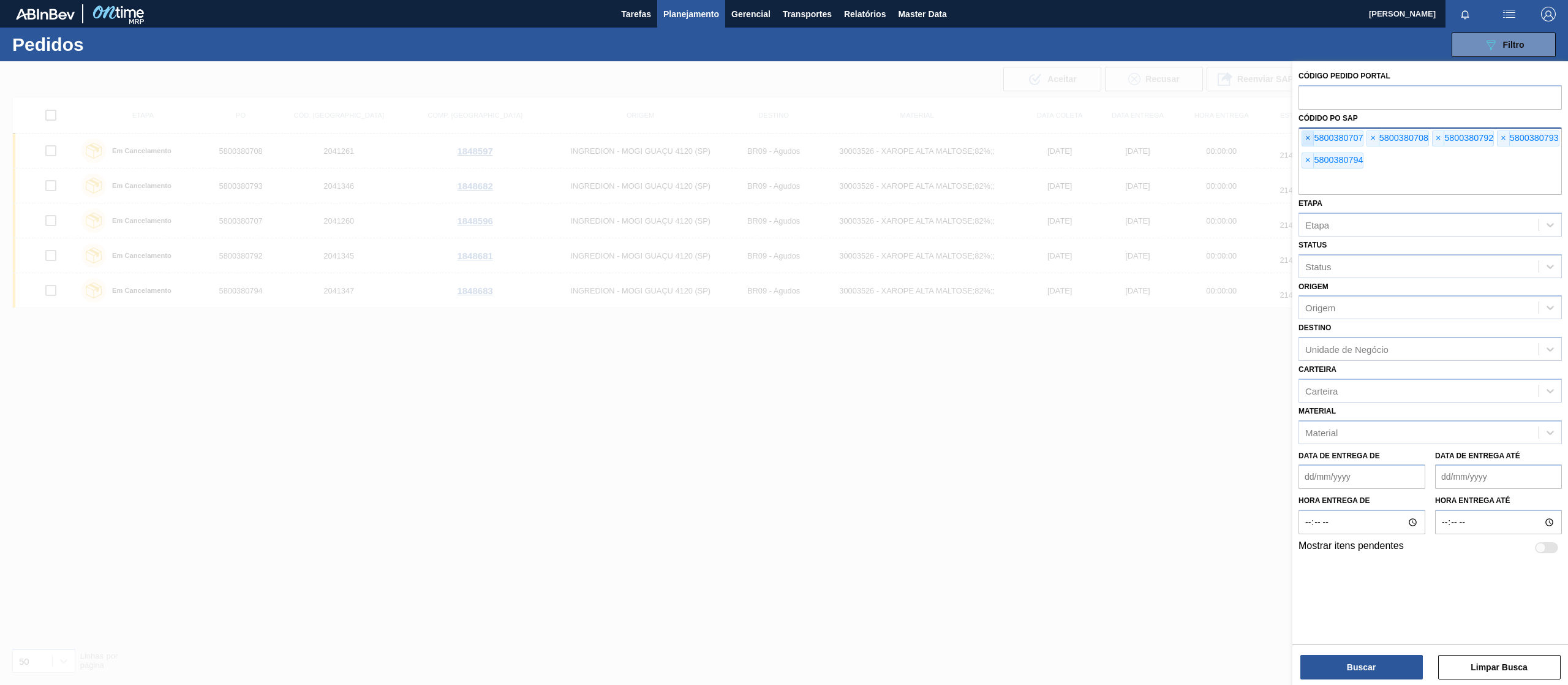
click at [1307, 139] on span "×" at bounding box center [1308, 138] width 12 height 15
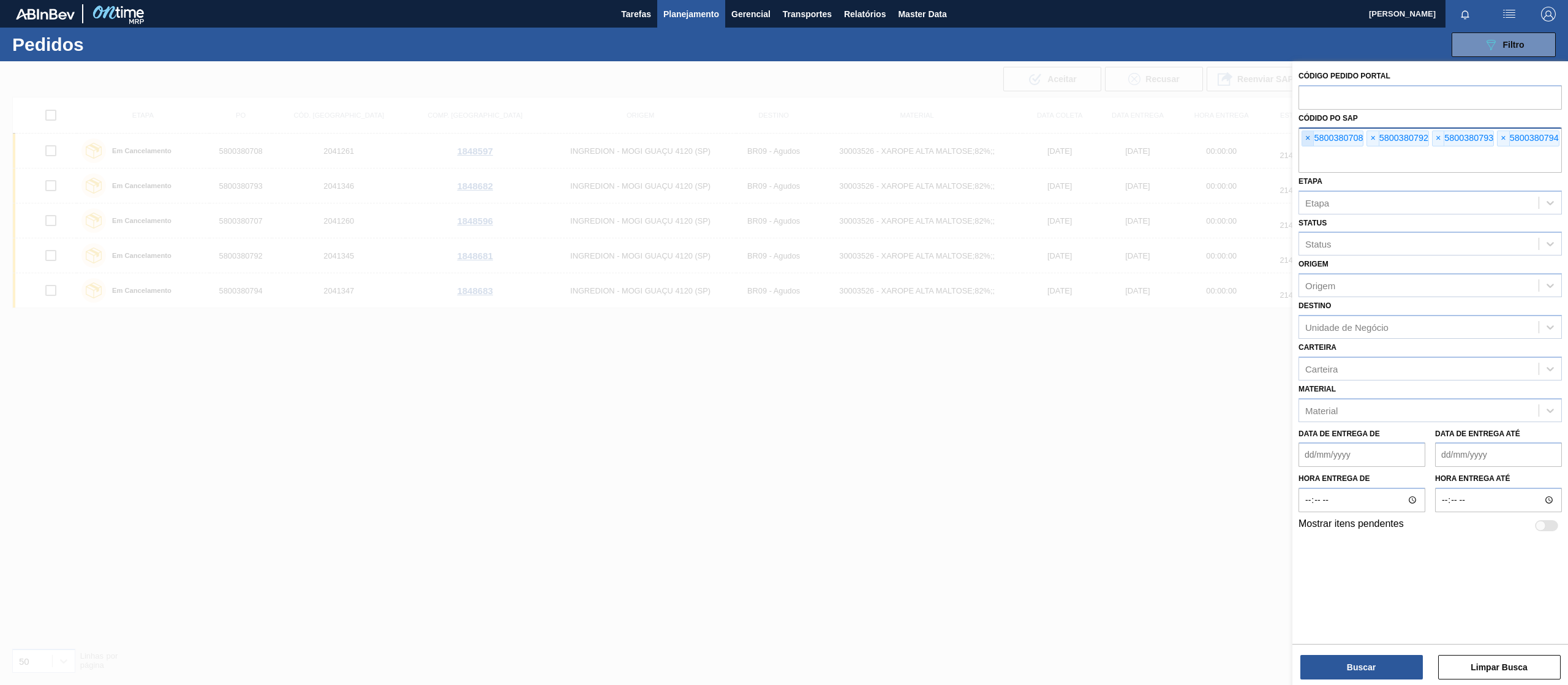
click at [1307, 139] on span "×" at bounding box center [1308, 138] width 12 height 15
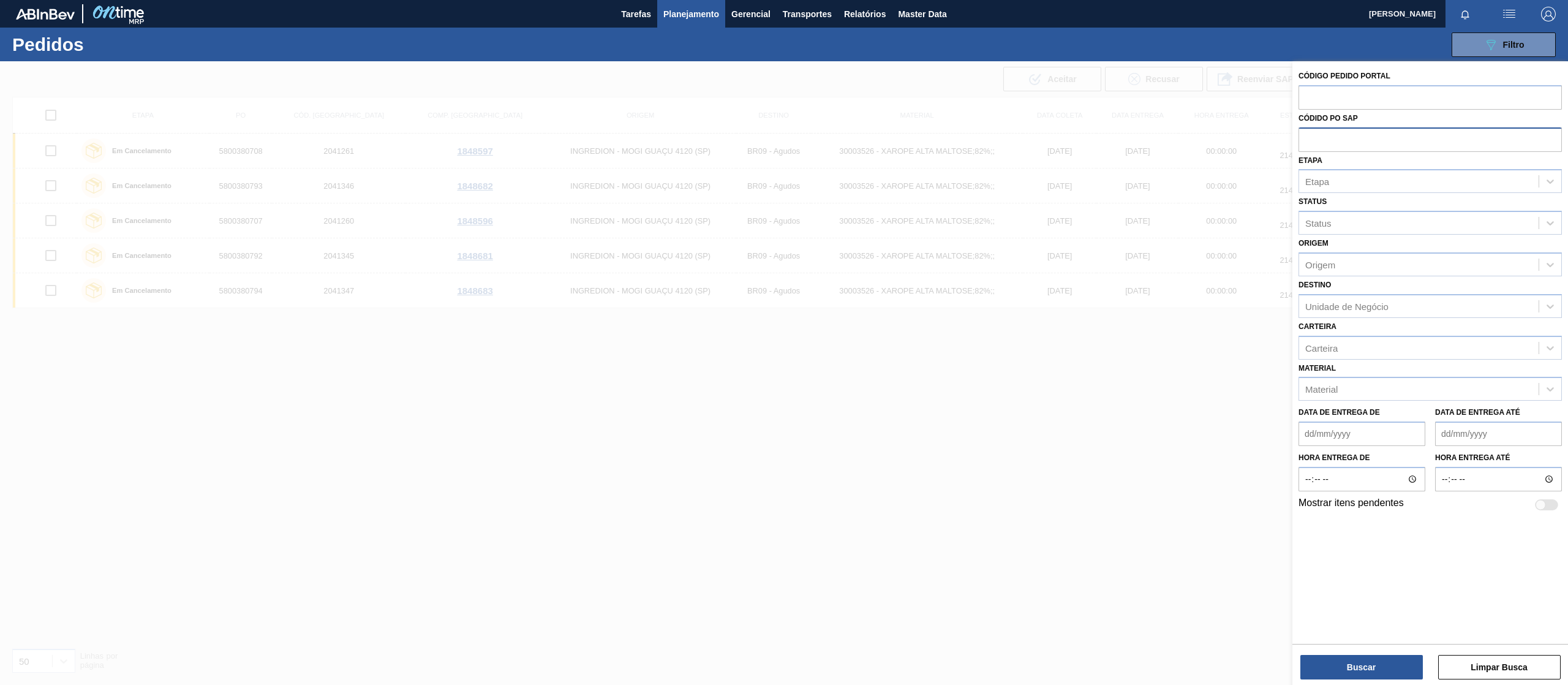
click at [1307, 139] on input "text" at bounding box center [1430, 139] width 263 height 23
paste input "5800390215"
type input "5800390215"
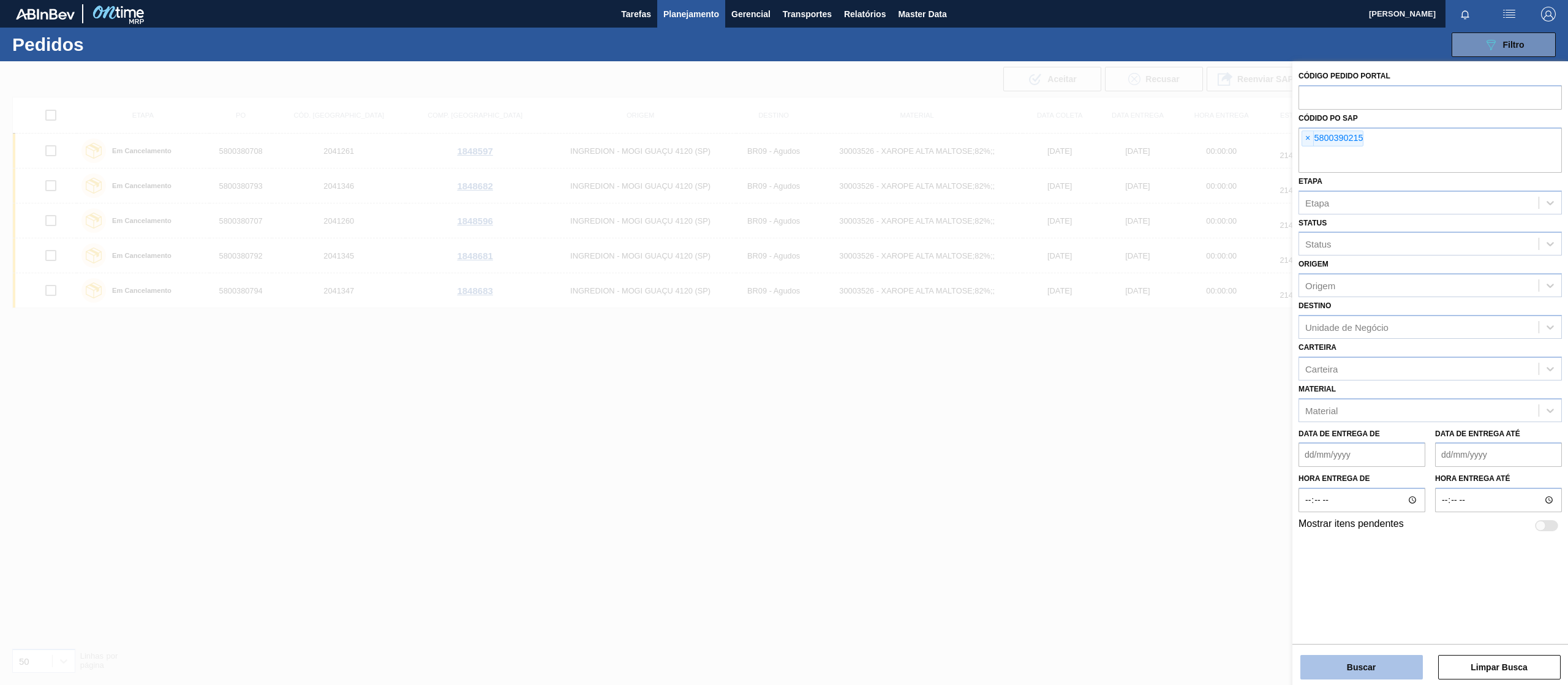
click at [1343, 667] on button "Buscar" at bounding box center [1361, 667] width 123 height 25
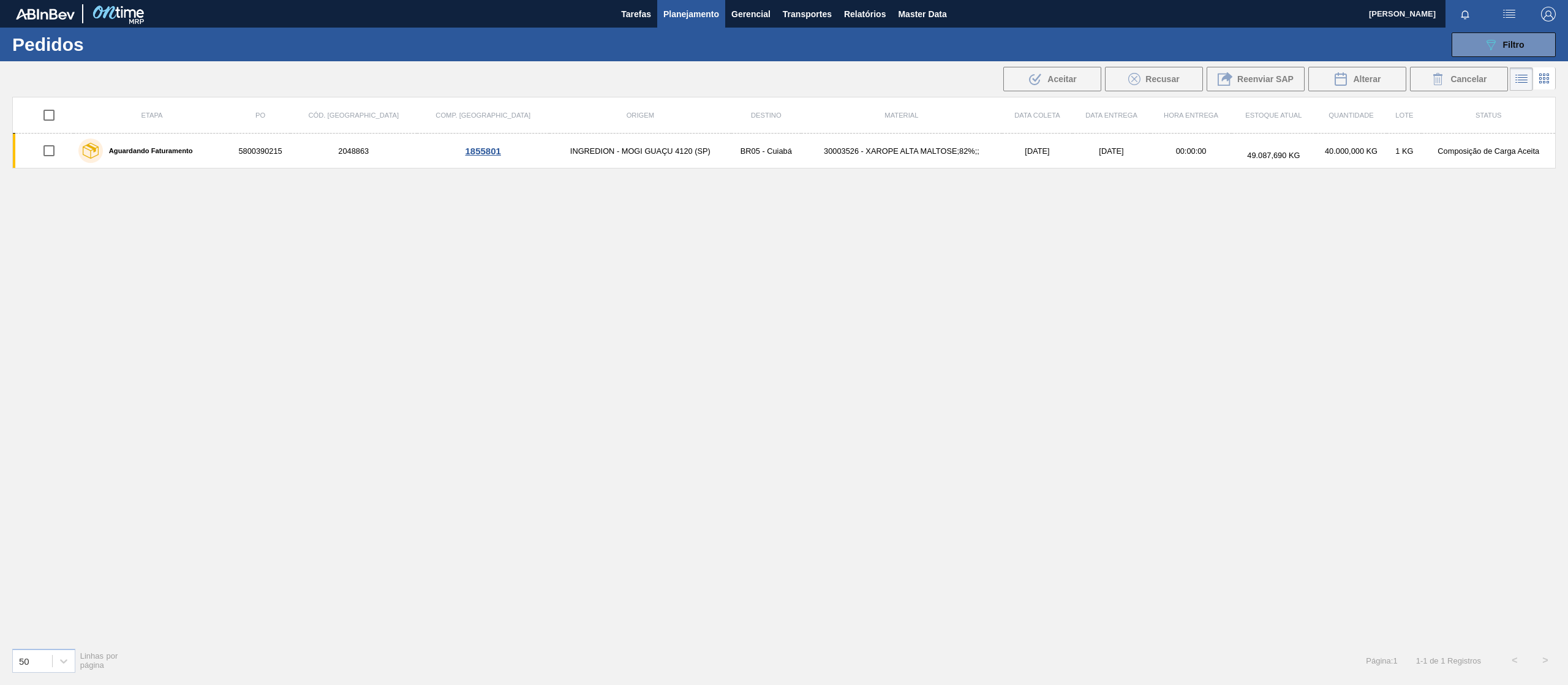
click at [54, 120] on input "checkbox" at bounding box center [49, 115] width 26 height 26
checkbox input "true"
click at [1458, 81] on span "Cancelar" at bounding box center [1468, 79] width 36 height 10
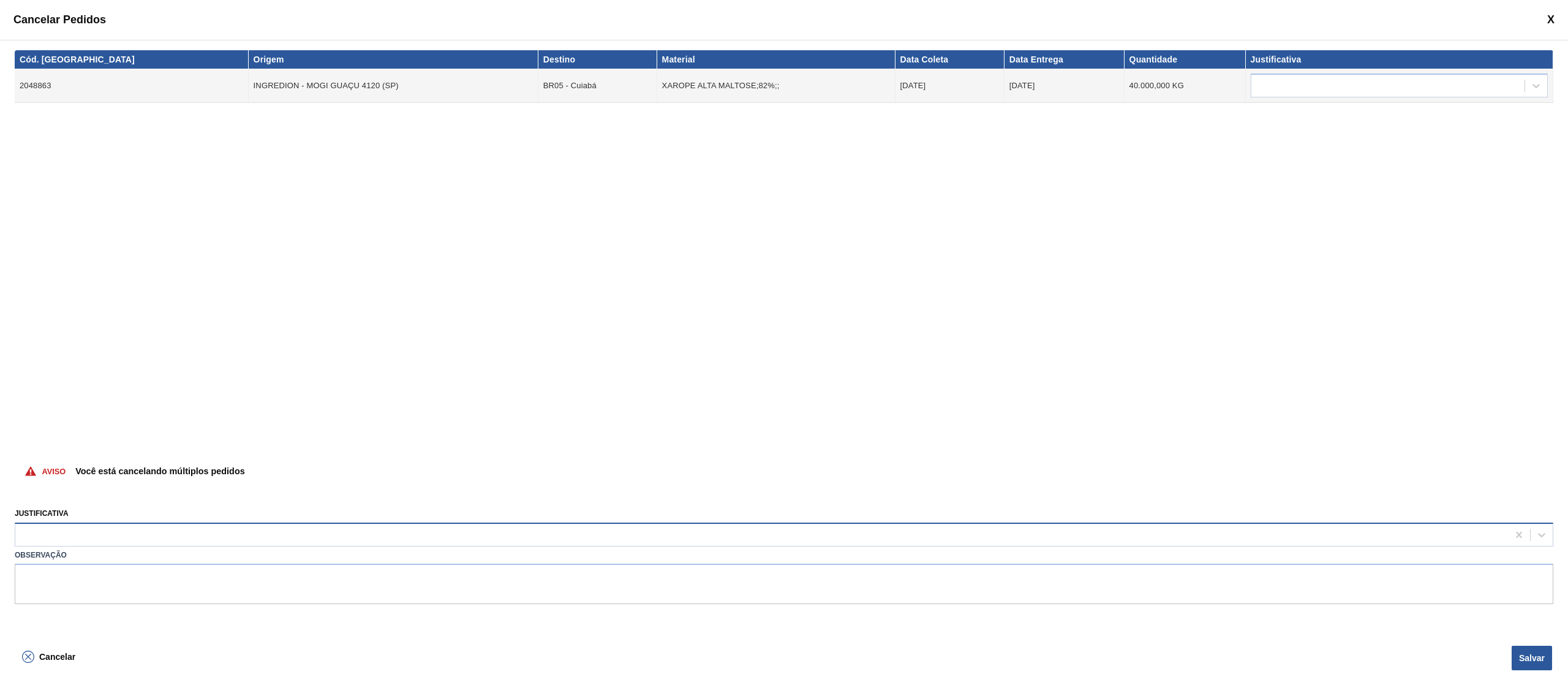
click at [386, 526] on div at bounding box center [762, 534] width 1493 height 18
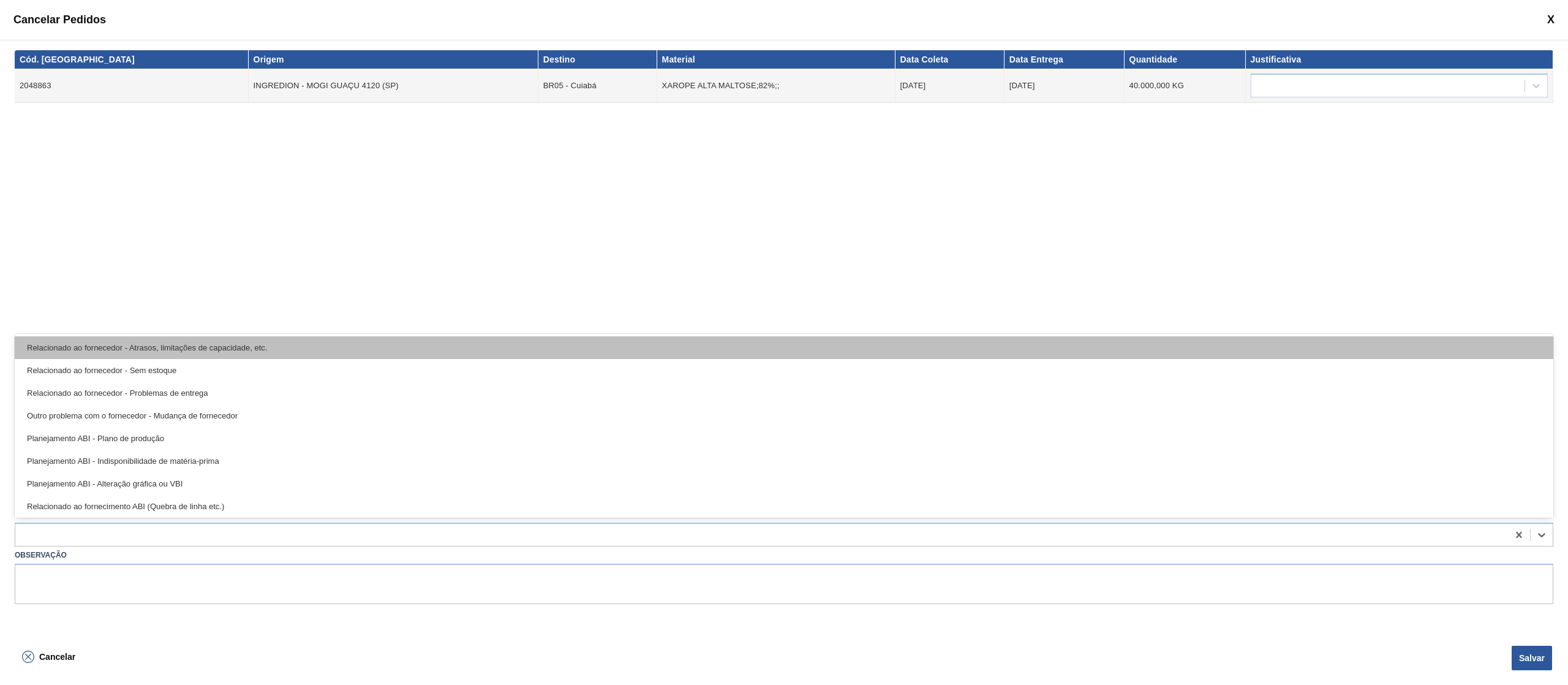
click at [344, 344] on div "Relacionado ao fornecedor - Atrasos, limitações de capacidade, etc." at bounding box center [784, 348] width 1539 height 23
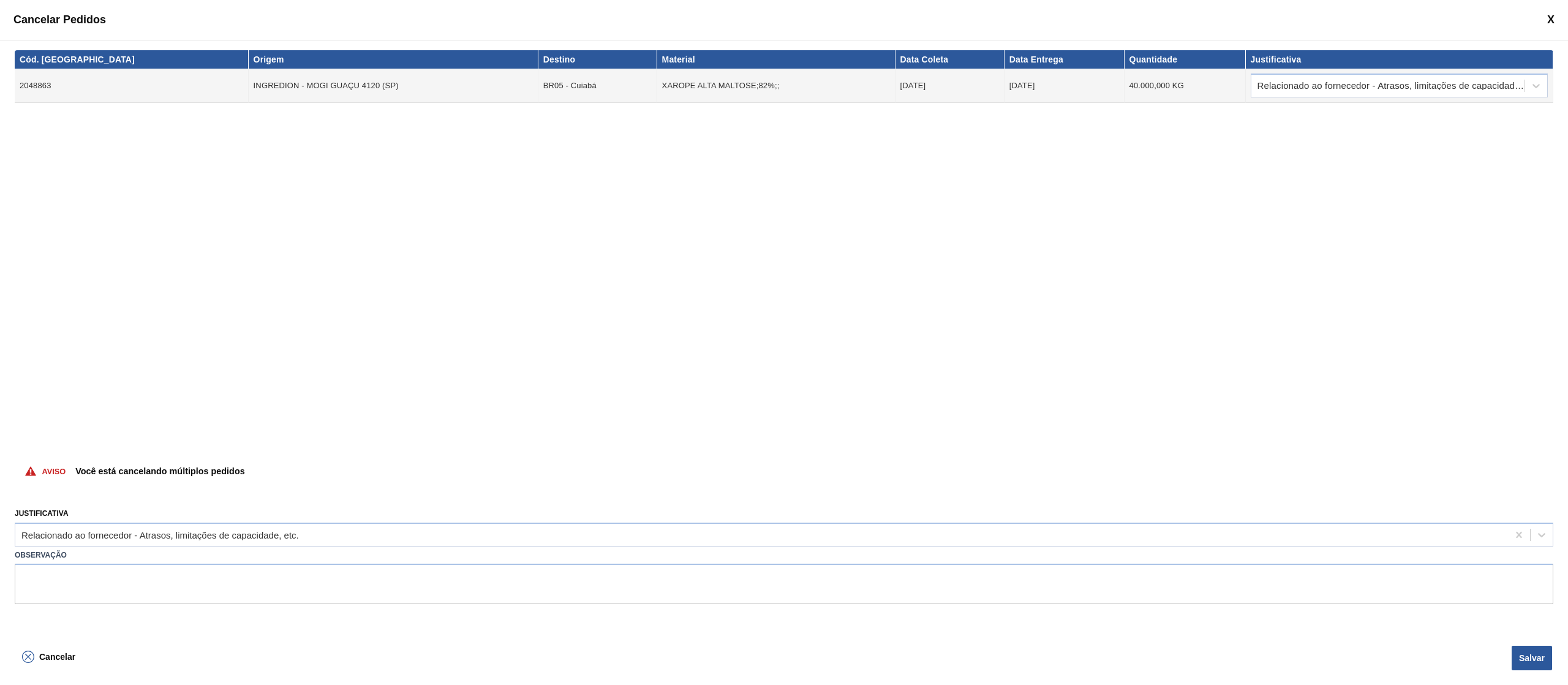
drag, startPoint x: 1515, startPoint y: 653, endPoint x: 1295, endPoint y: 624, distance: 221.9
click at [1515, 653] on button "Salvar" at bounding box center [1532, 658] width 41 height 25
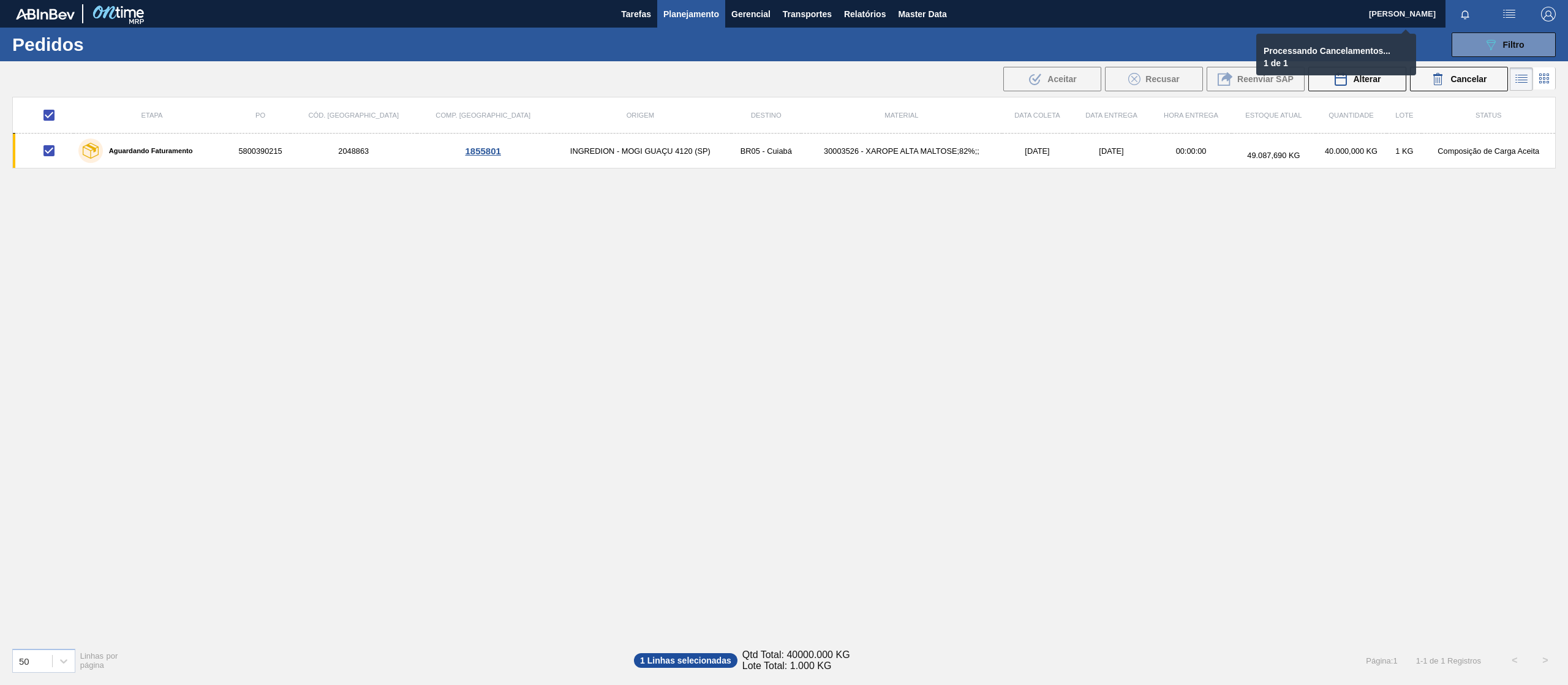
checkbox input "false"
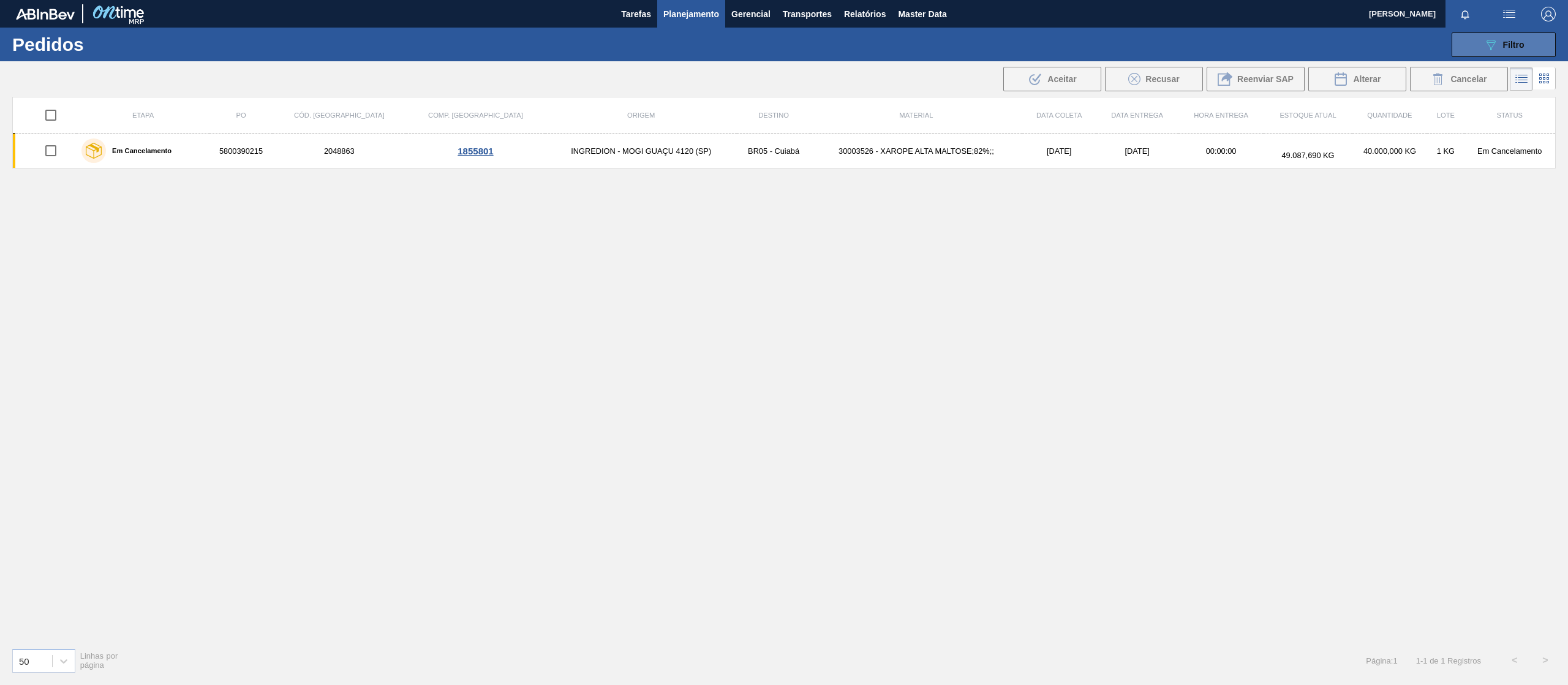
click at [1520, 33] on button "089F7B8B-B2A5-4AFE-B5C0-19BA573D28AC Filtro" at bounding box center [1503, 45] width 104 height 25
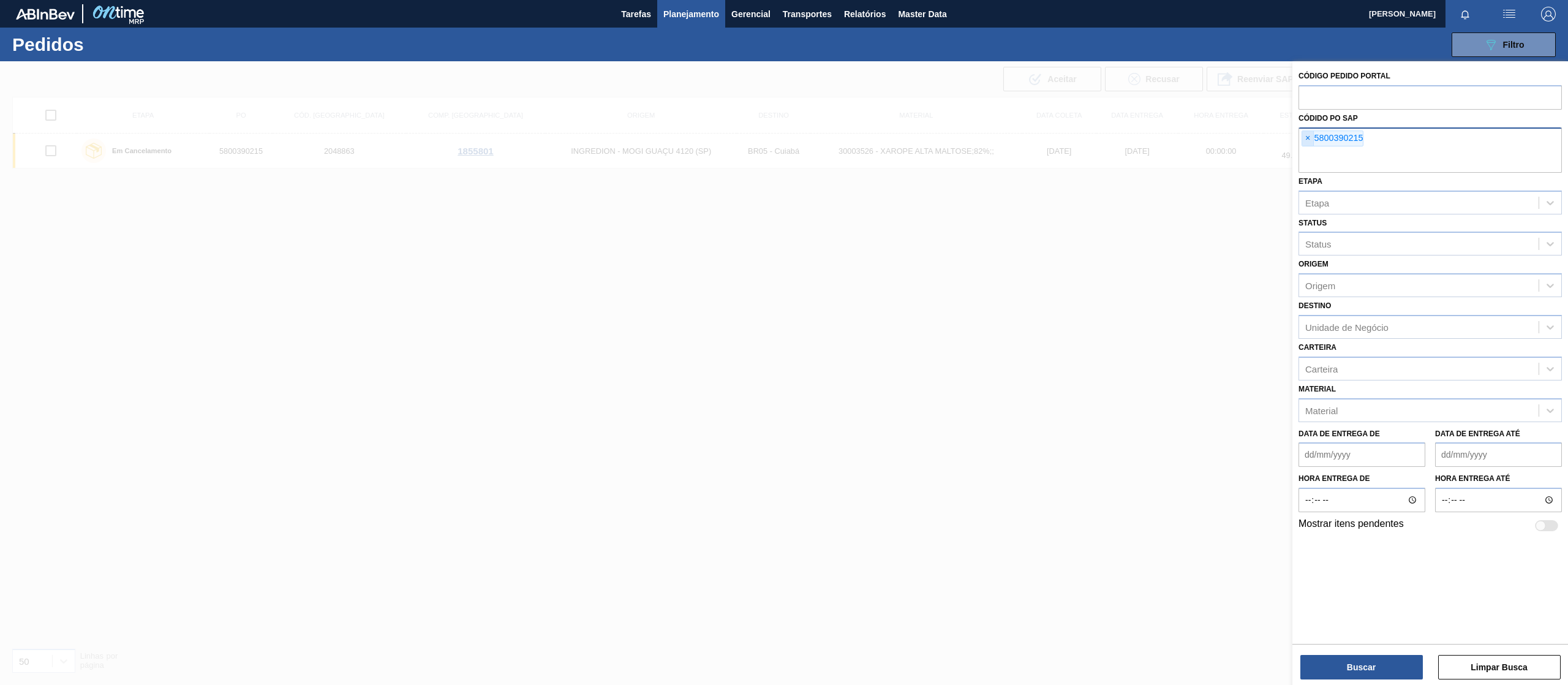
click at [1308, 137] on span "×" at bounding box center [1308, 138] width 12 height 15
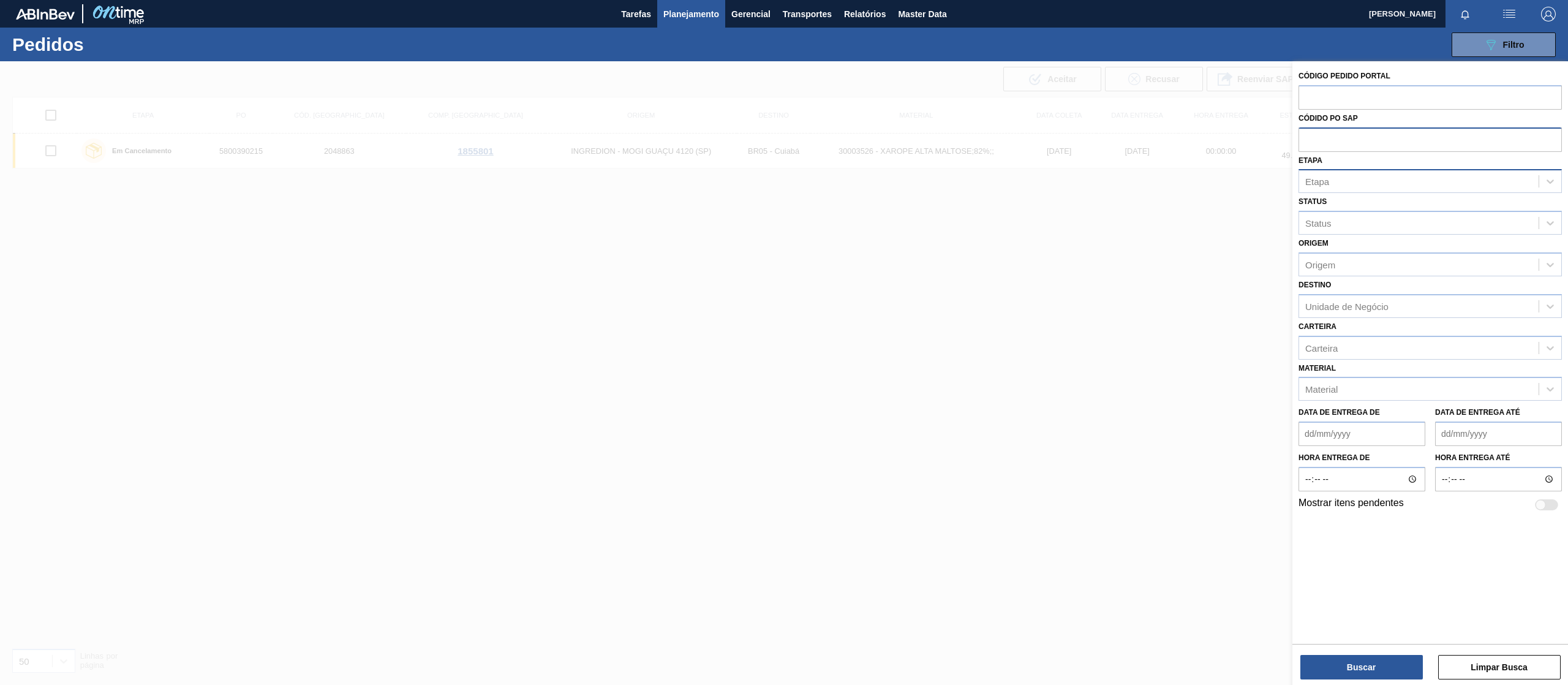
paste input "5800380770"
type input "5800380770"
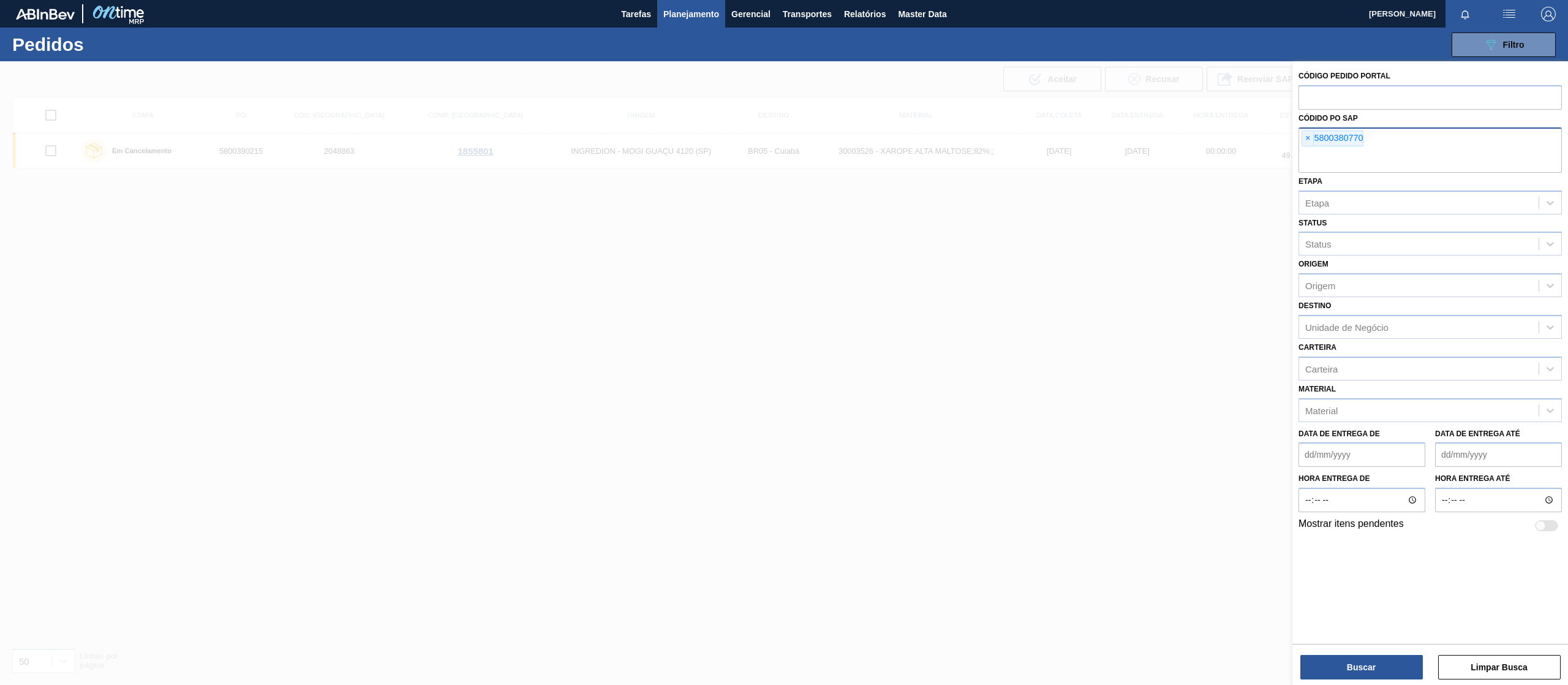
paste input "text"
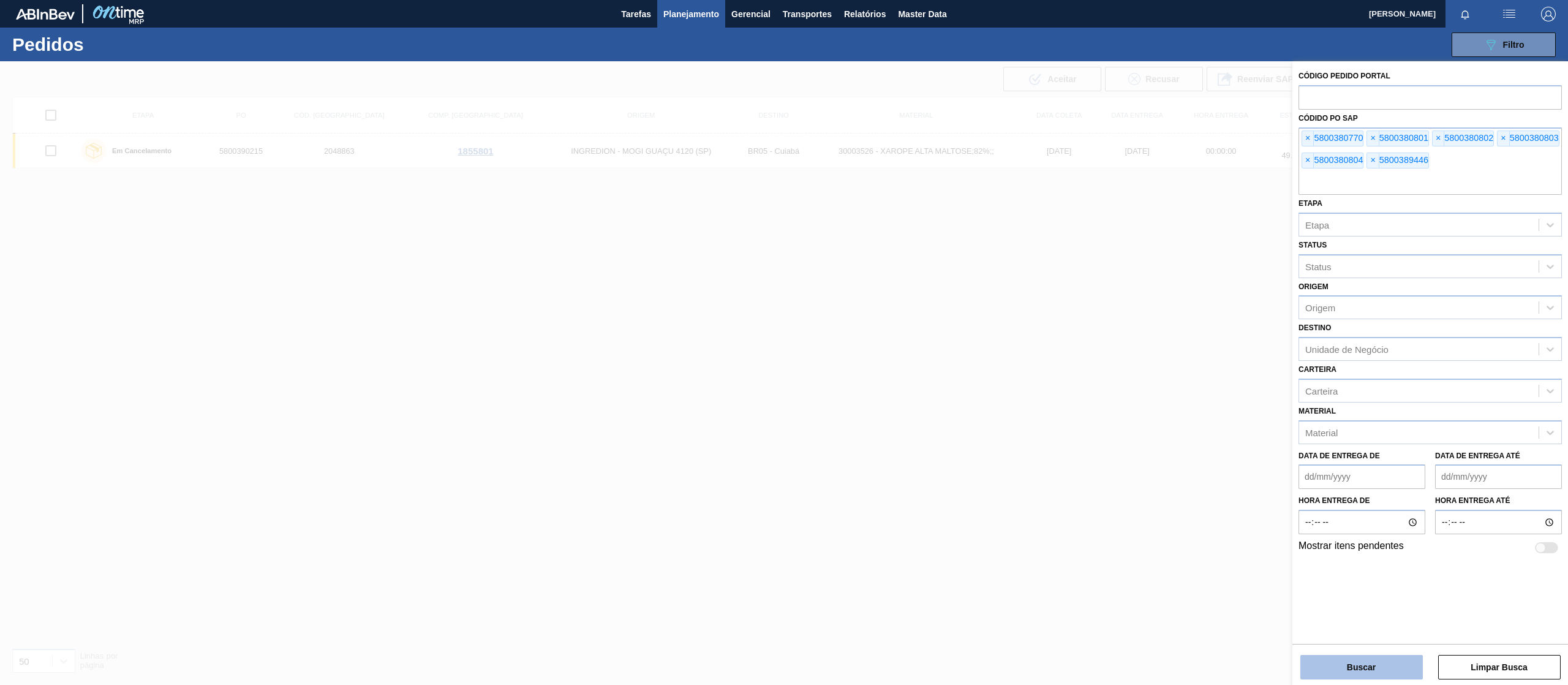
click at [1351, 663] on button "Buscar" at bounding box center [1361, 667] width 123 height 25
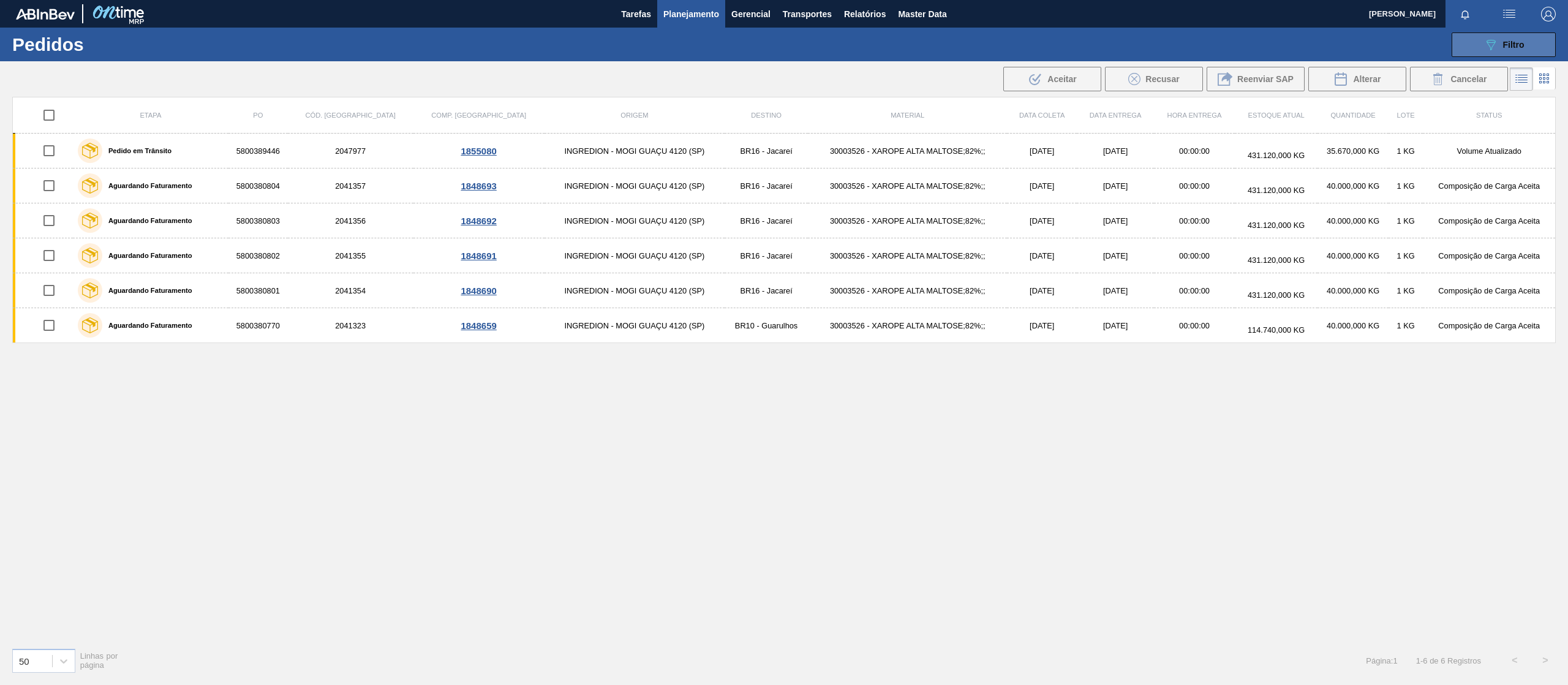
click at [1500, 45] on div "089F7B8B-B2A5-4AFE-B5C0-19BA573D28AC Filtro" at bounding box center [1503, 45] width 41 height 15
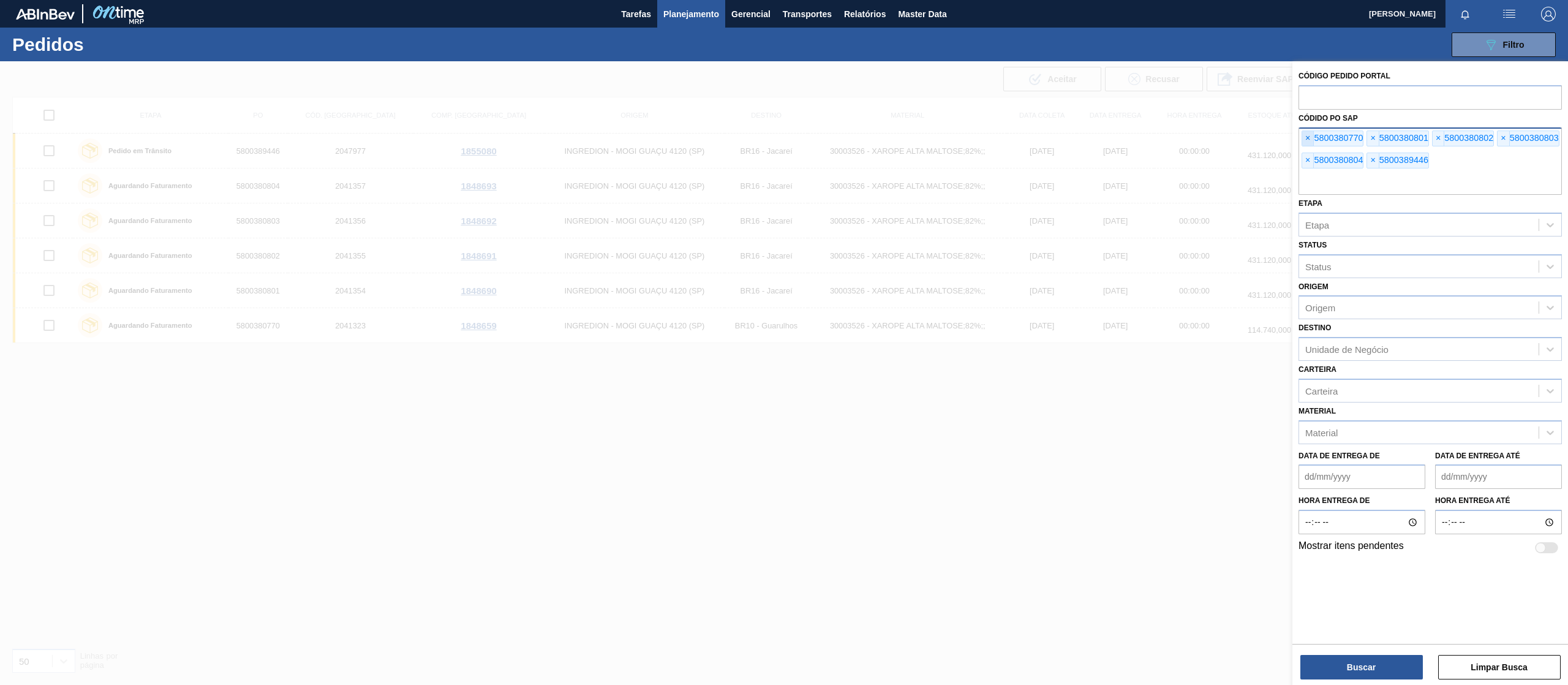
click at [1311, 137] on span "×" at bounding box center [1308, 138] width 12 height 15
click at [1311, 137] on span "×" at bounding box center [1308, 138] width 12 height 15
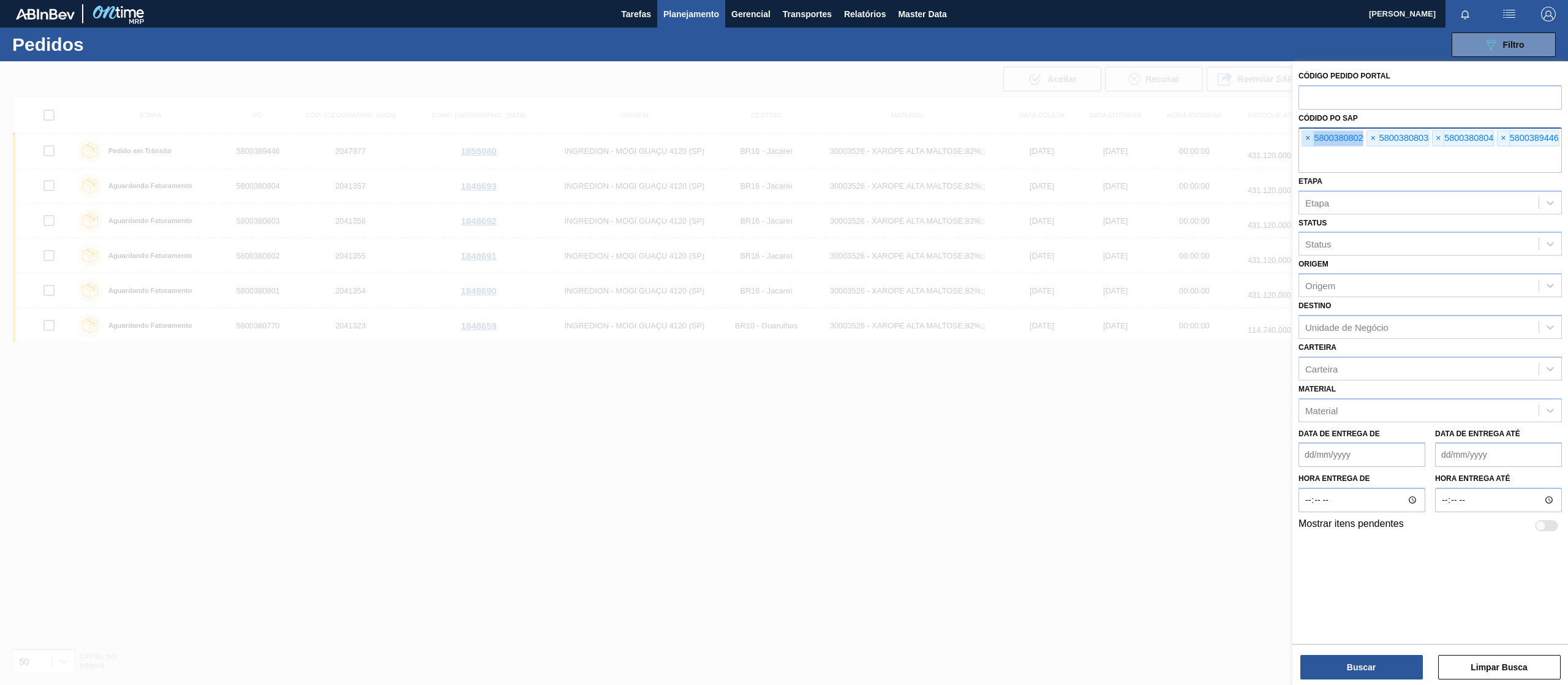
click at [1311, 137] on span "×" at bounding box center [1308, 138] width 12 height 15
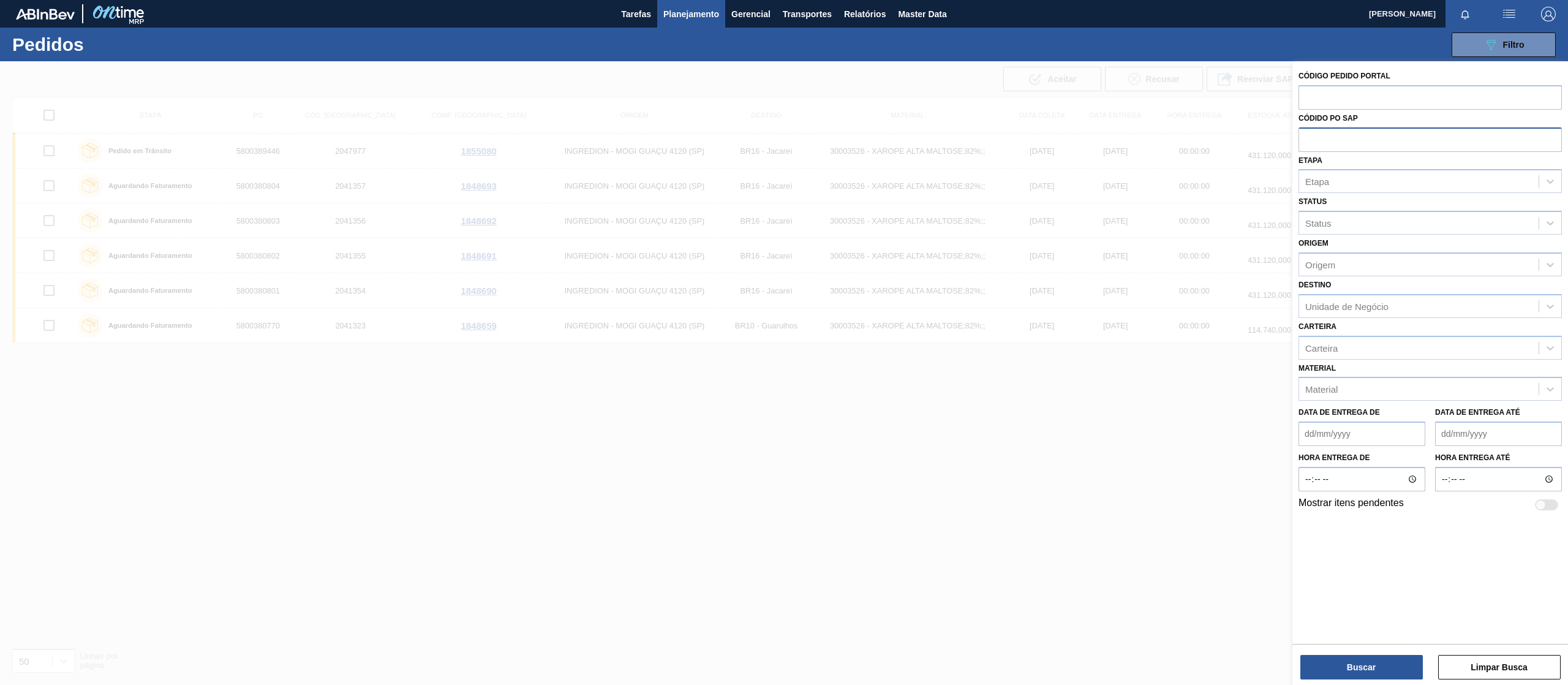
click at [1311, 137] on input "text" at bounding box center [1430, 139] width 263 height 23
paste input "text"
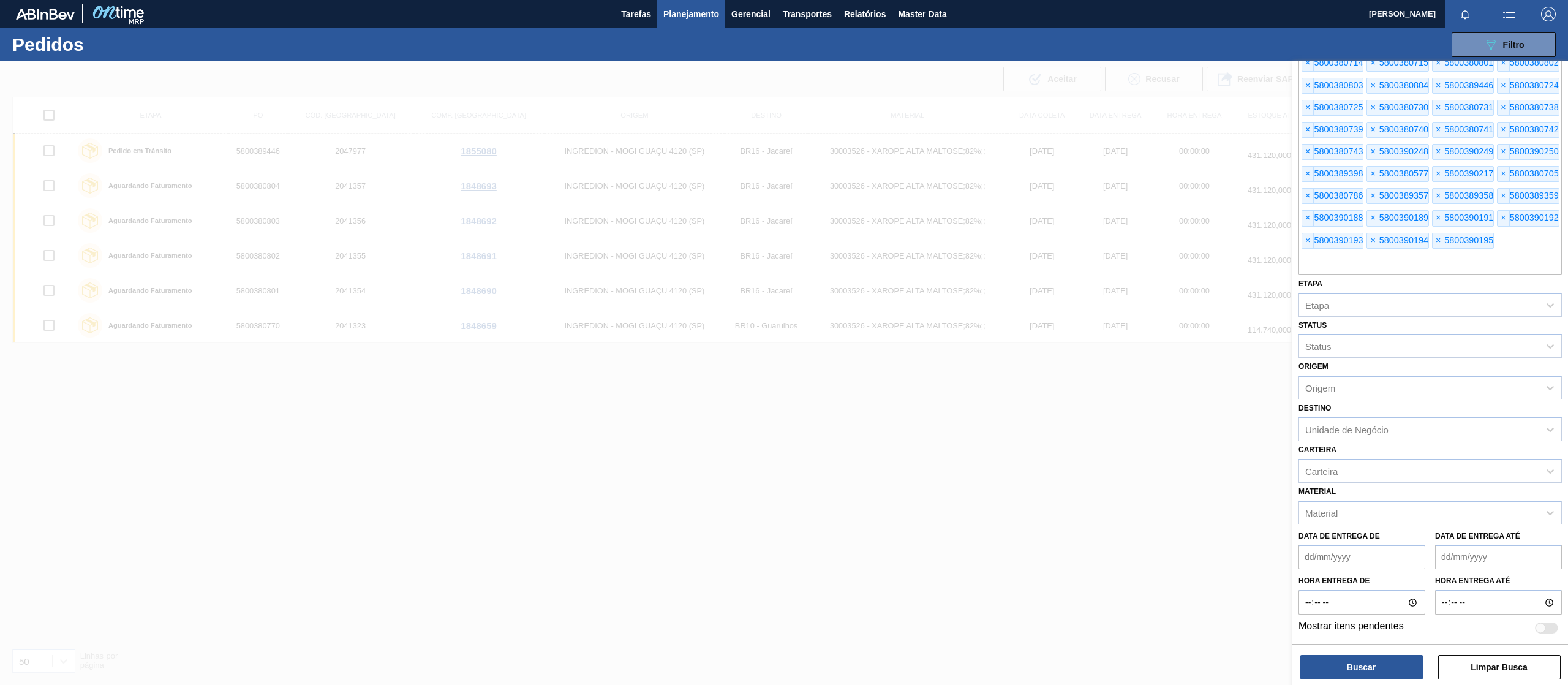
scroll to position [303, 0]
click at [1373, 301] on div "Etapa" at bounding box center [1419, 304] width 240 height 18
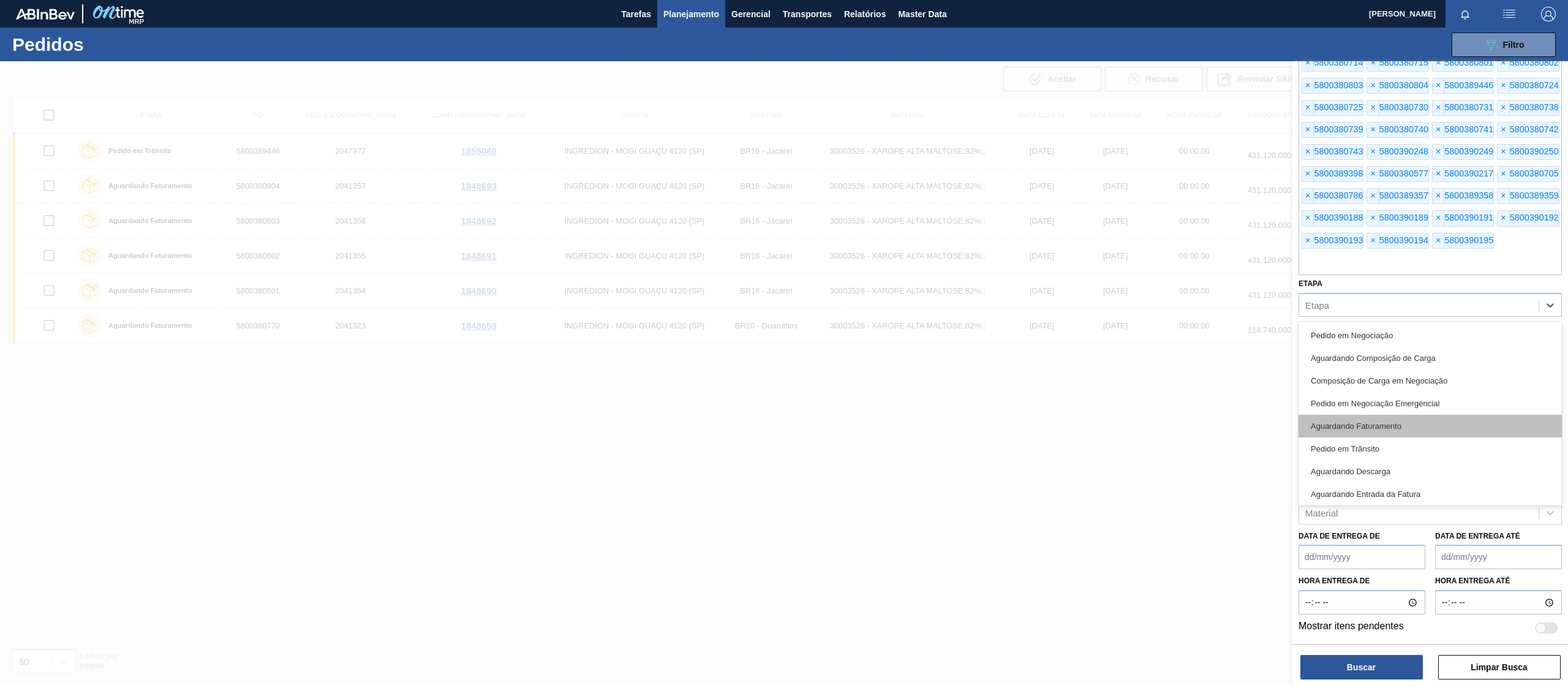
click at [1409, 419] on div "Aguardando Faturamento" at bounding box center [1430, 426] width 263 height 23
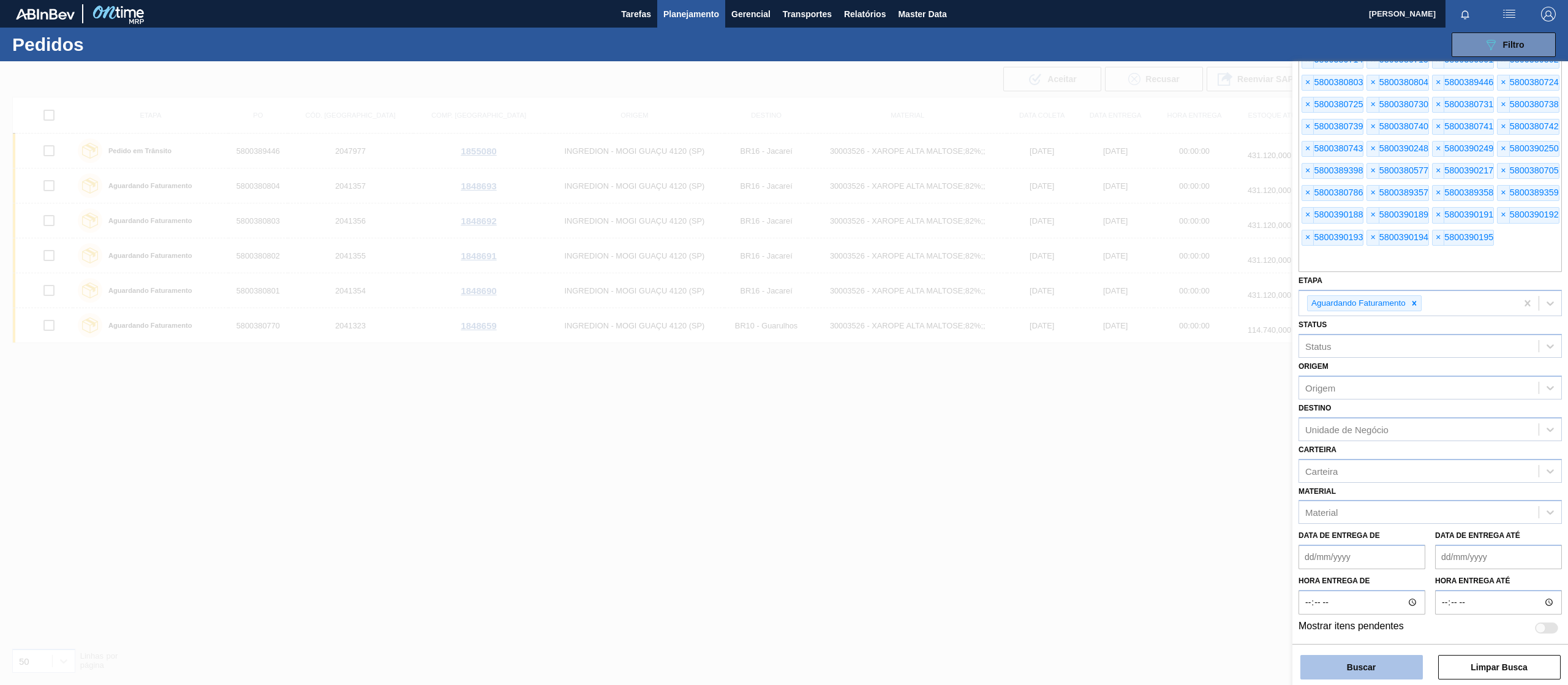
click at [1338, 664] on button "Buscar" at bounding box center [1361, 667] width 123 height 25
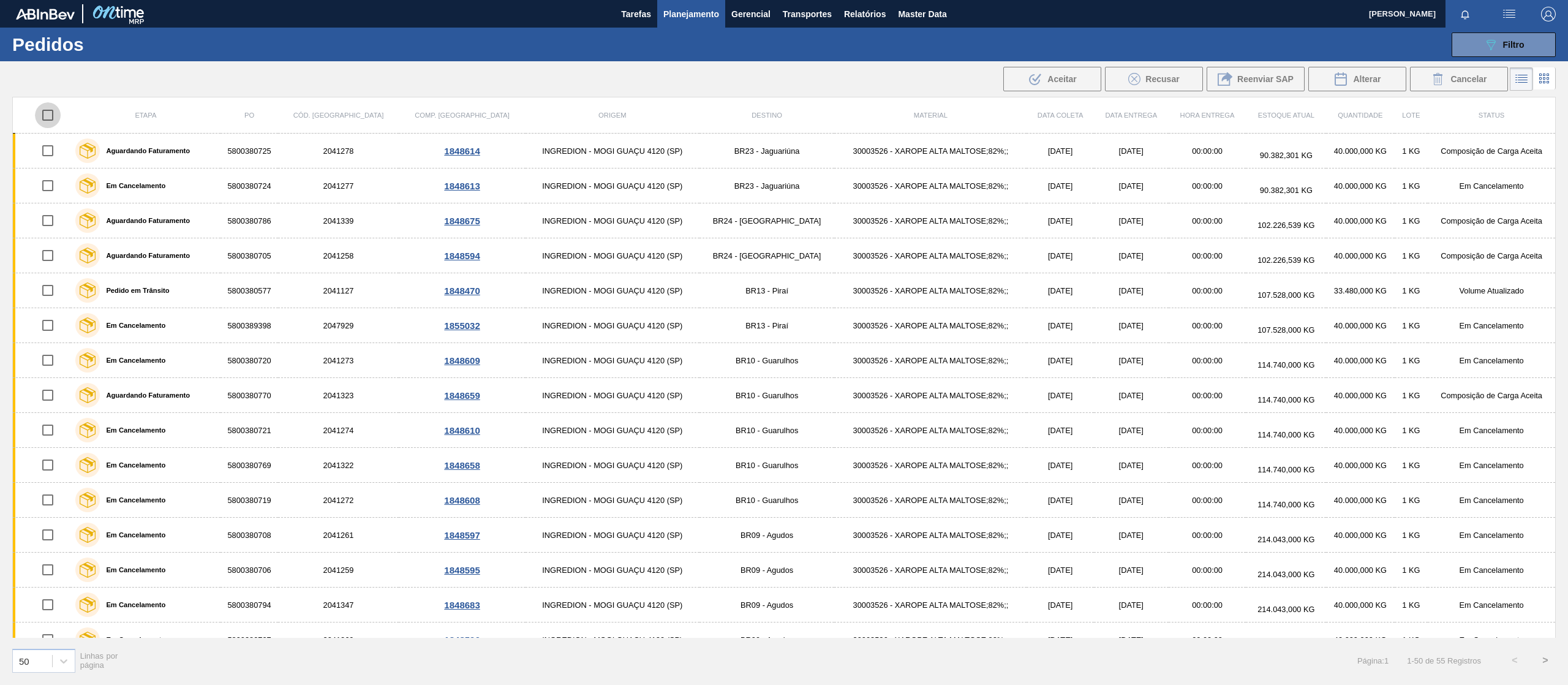
click at [51, 114] on input "checkbox" at bounding box center [48, 115] width 26 height 26
checkbox input "true"
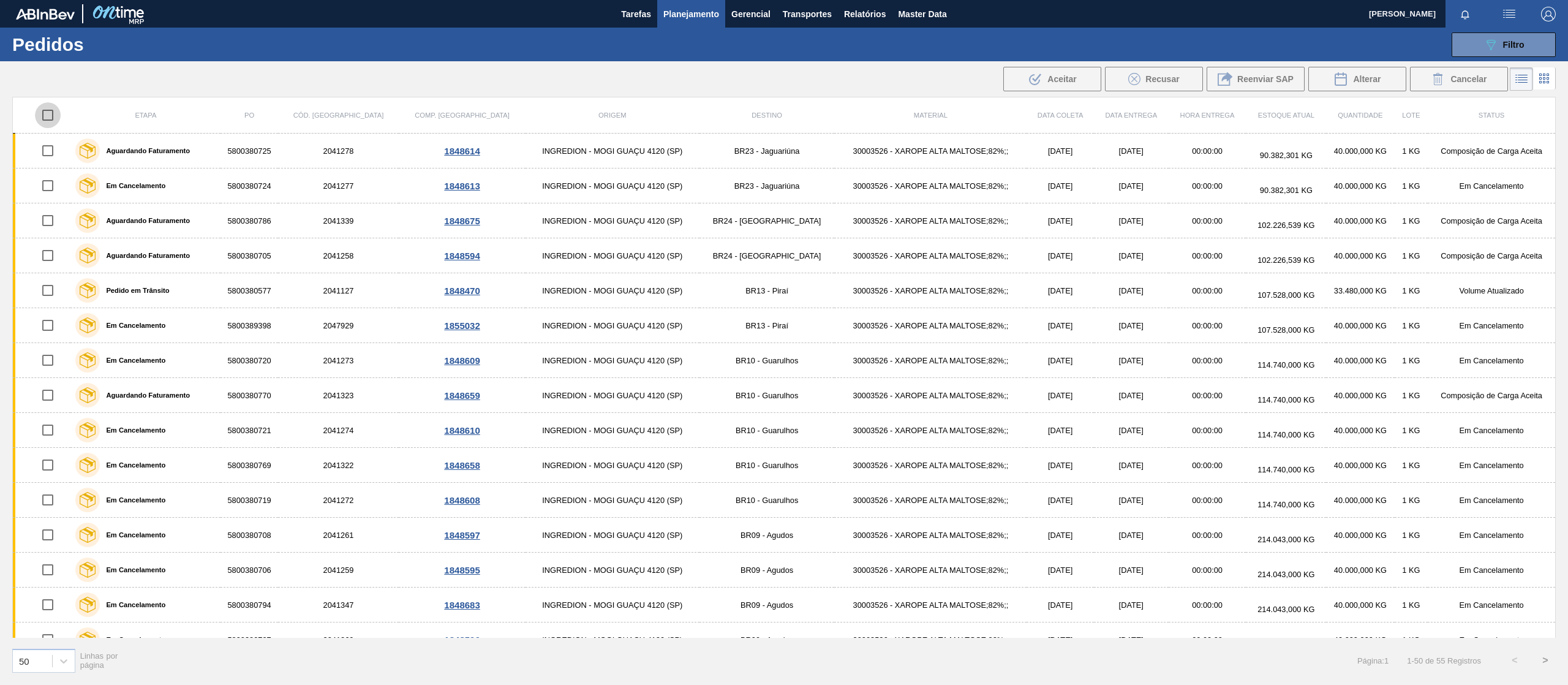
checkbox input "true"
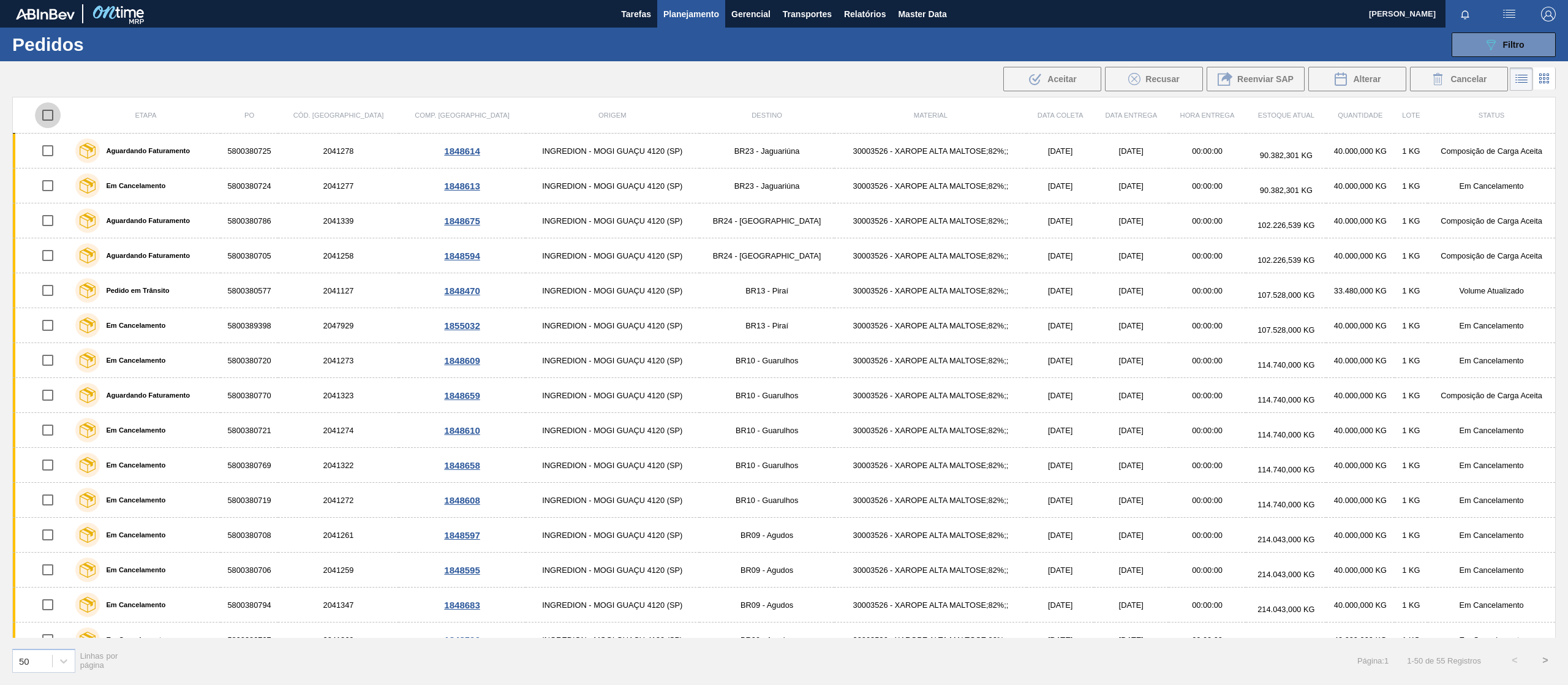
checkbox input "true"
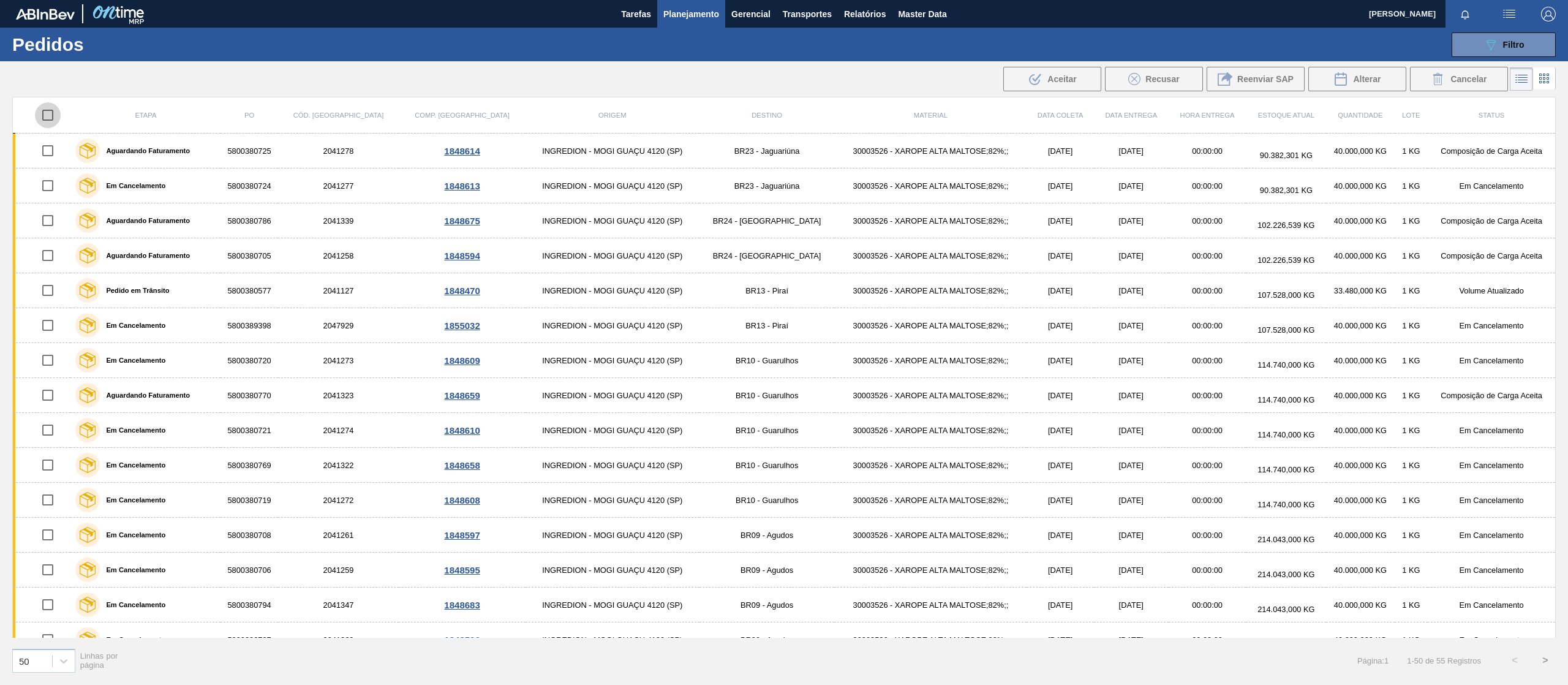
checkbox input "true"
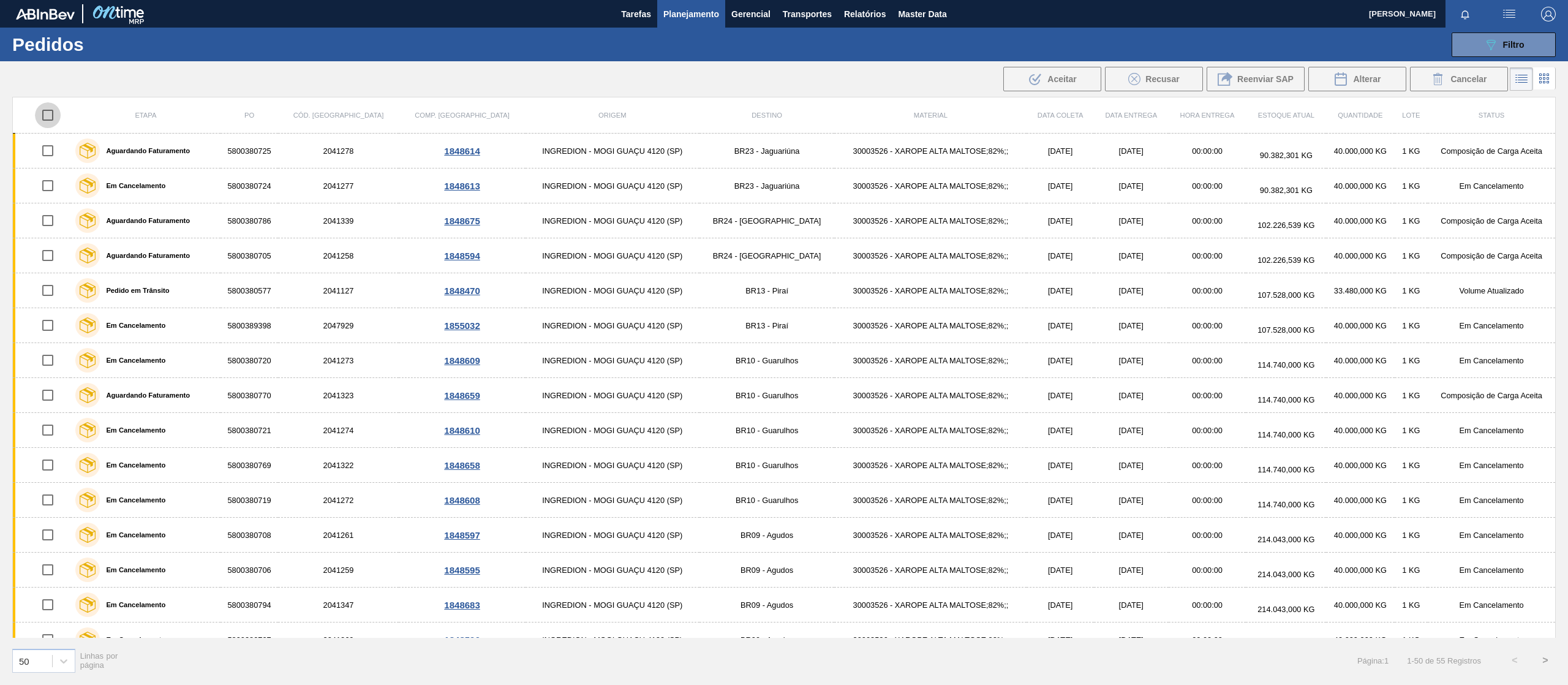
checkbox input "true"
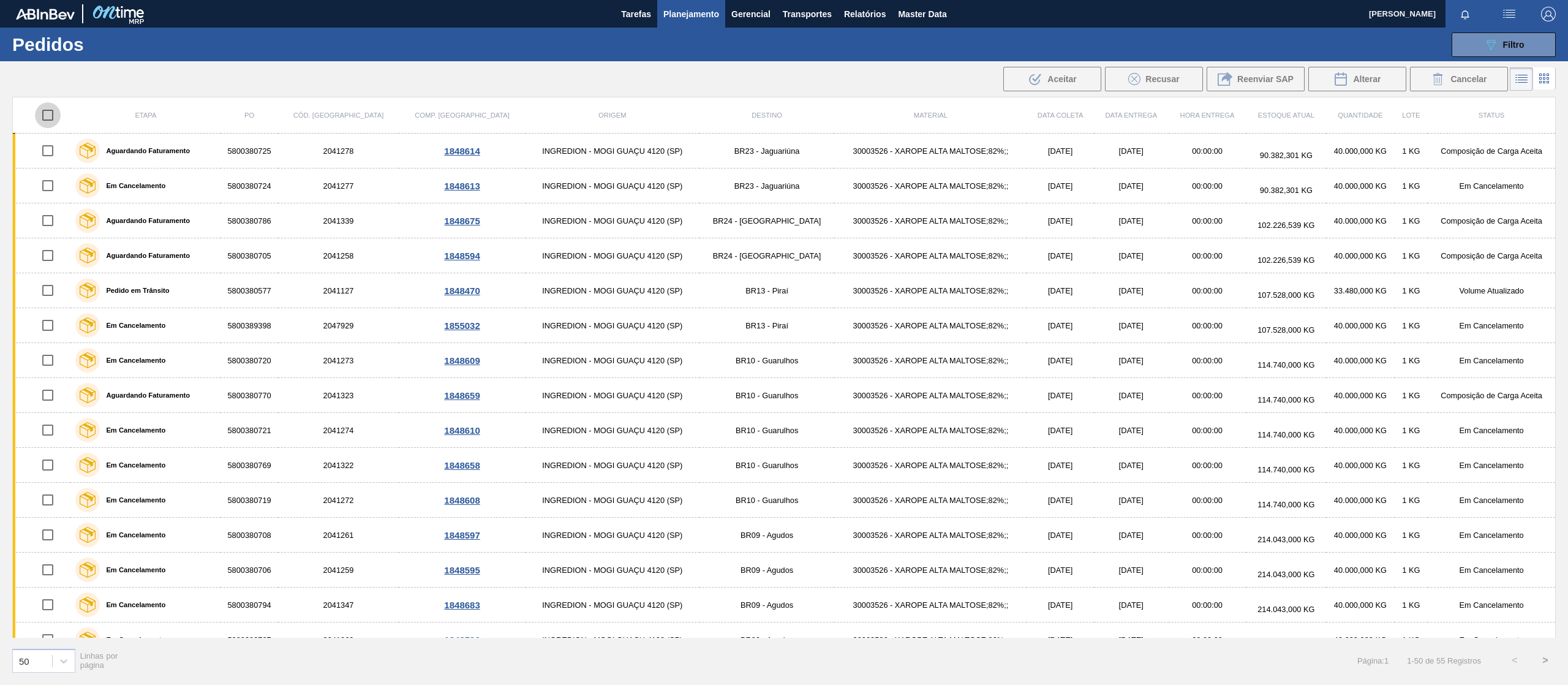
checkbox input "true"
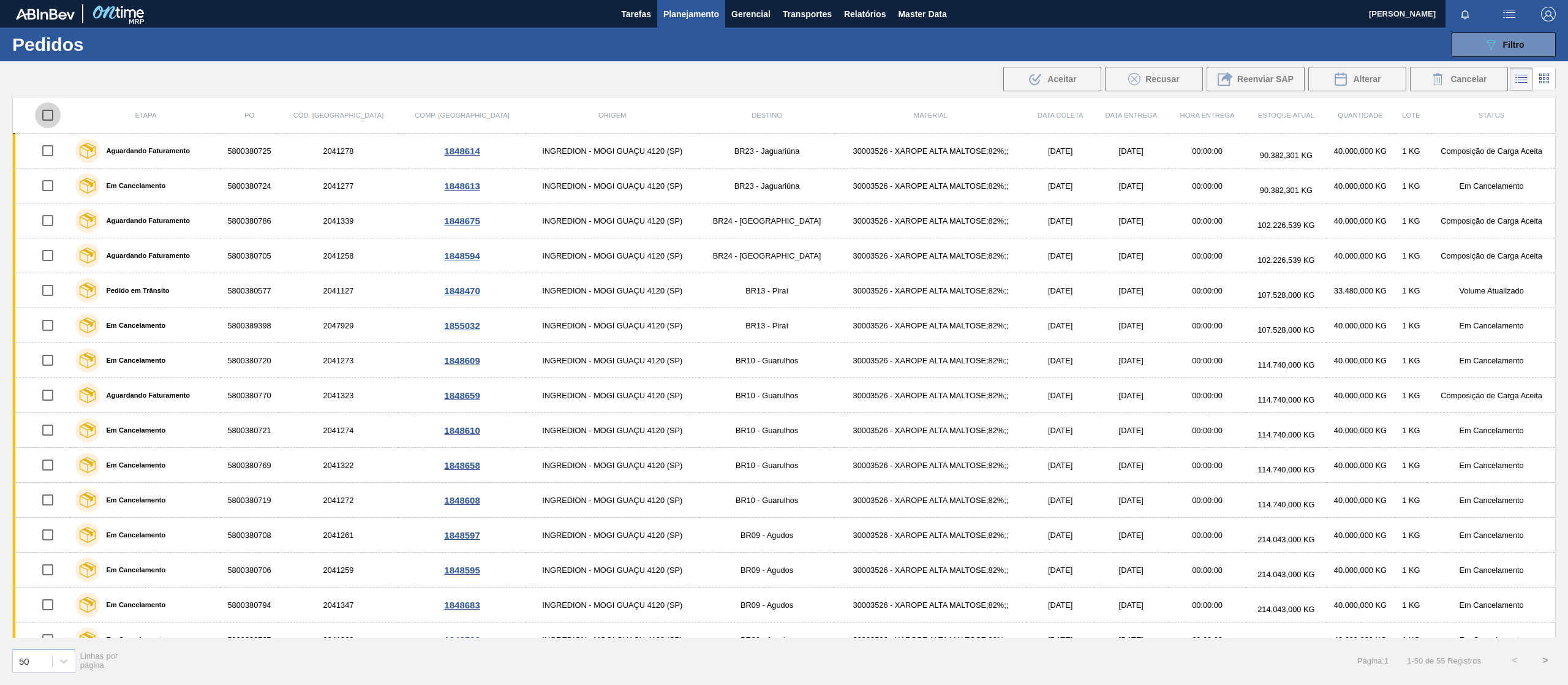
checkbox input "true"
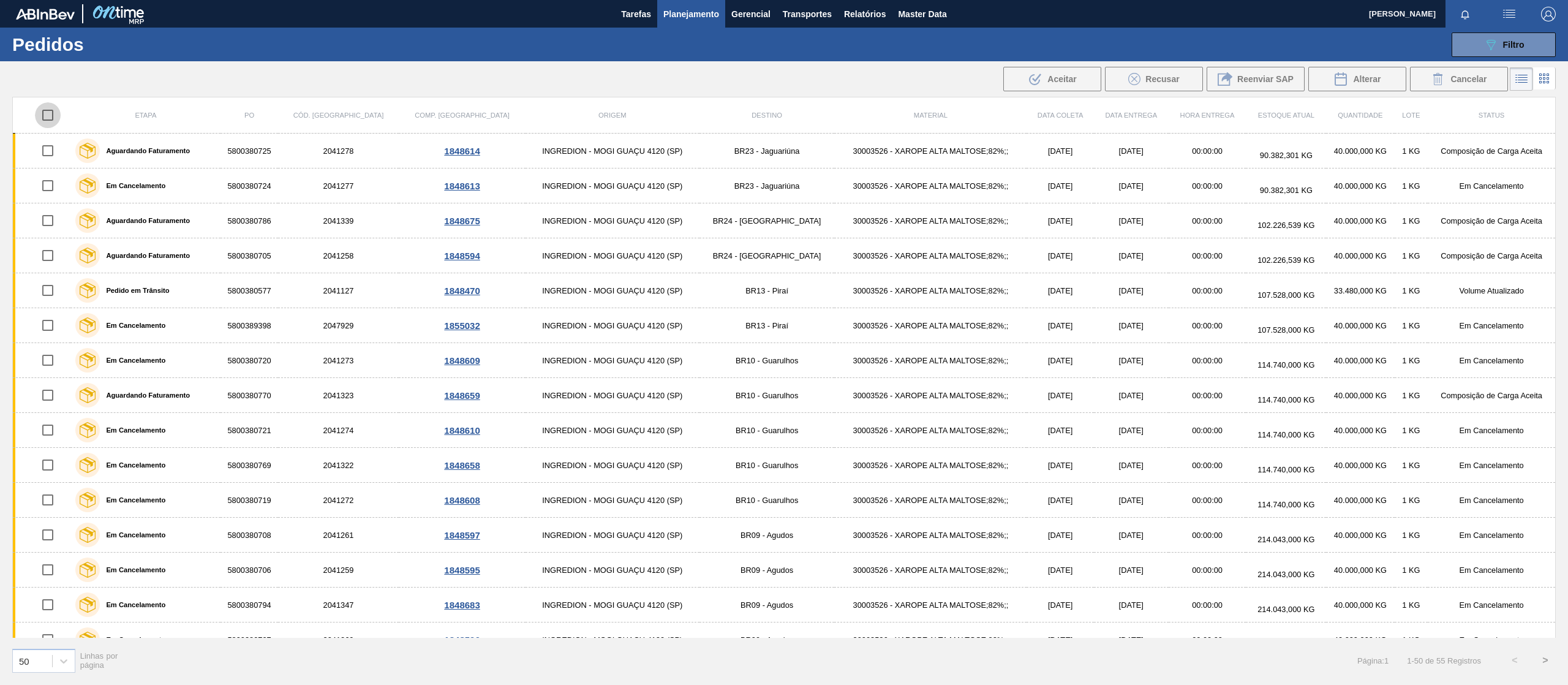
checkbox input "true"
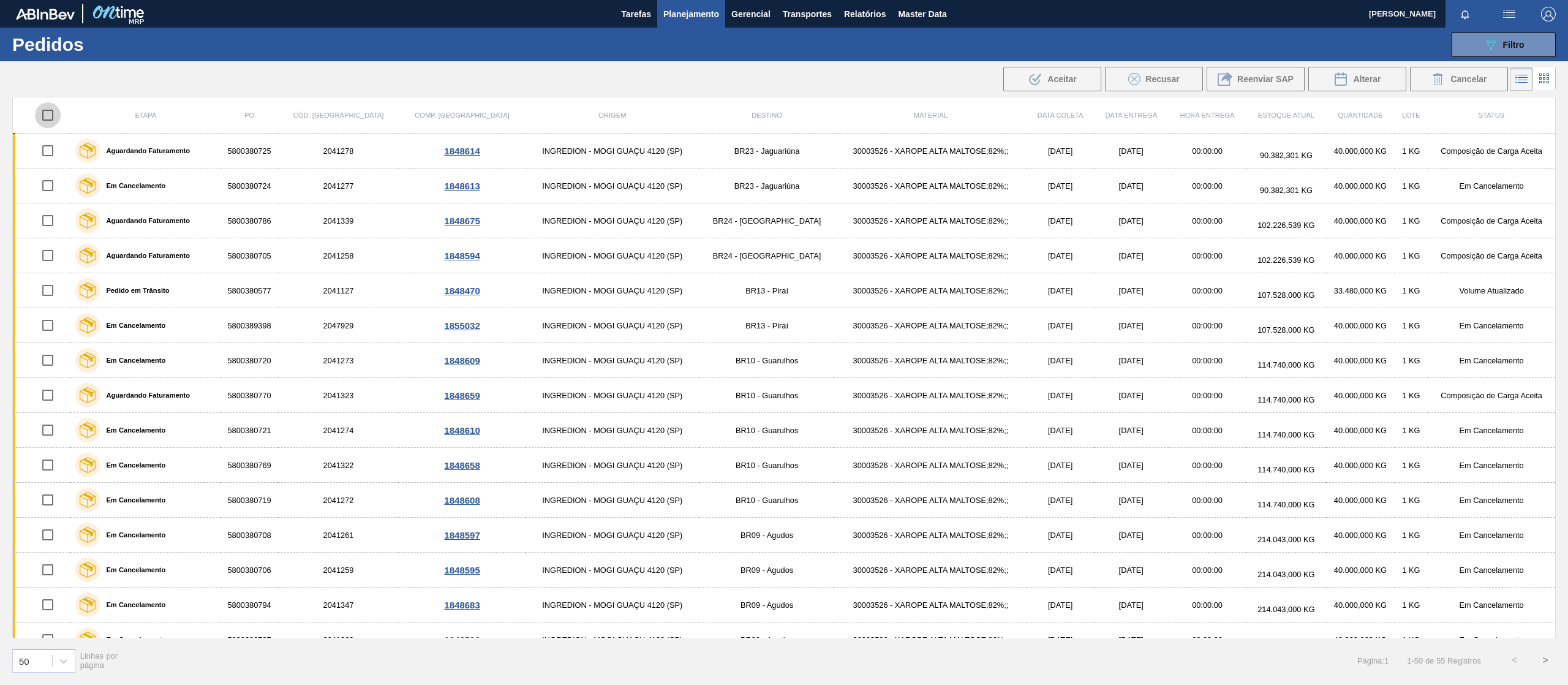
checkbox input "true"
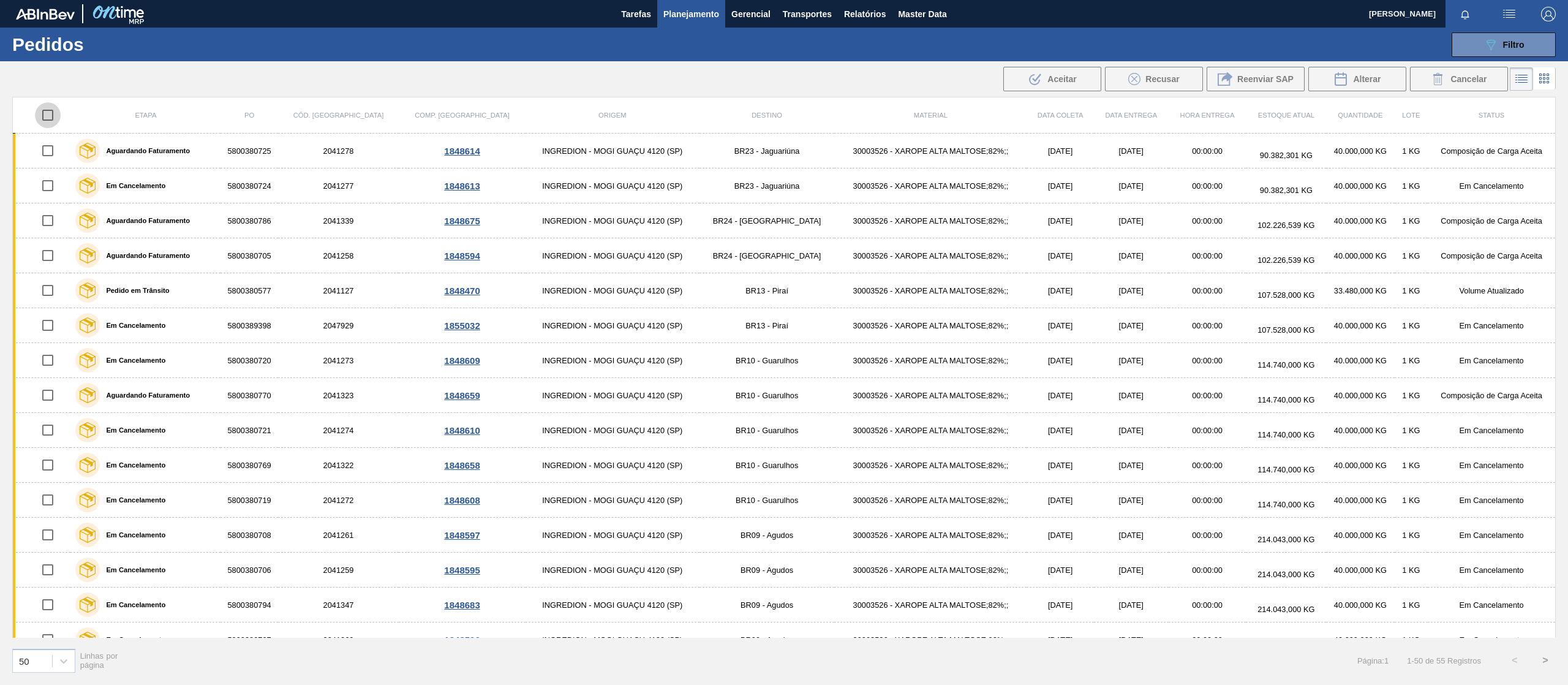
checkbox input "true"
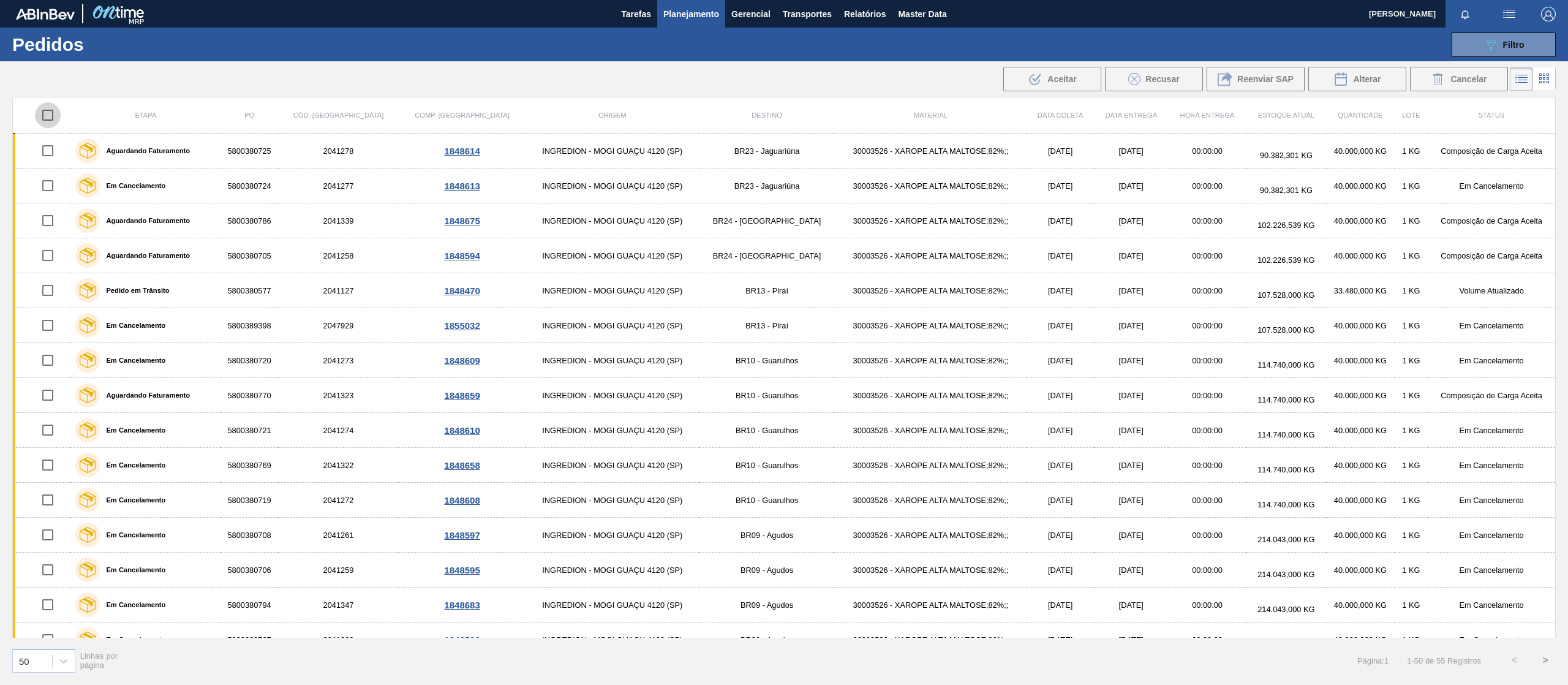
checkbox input "true"
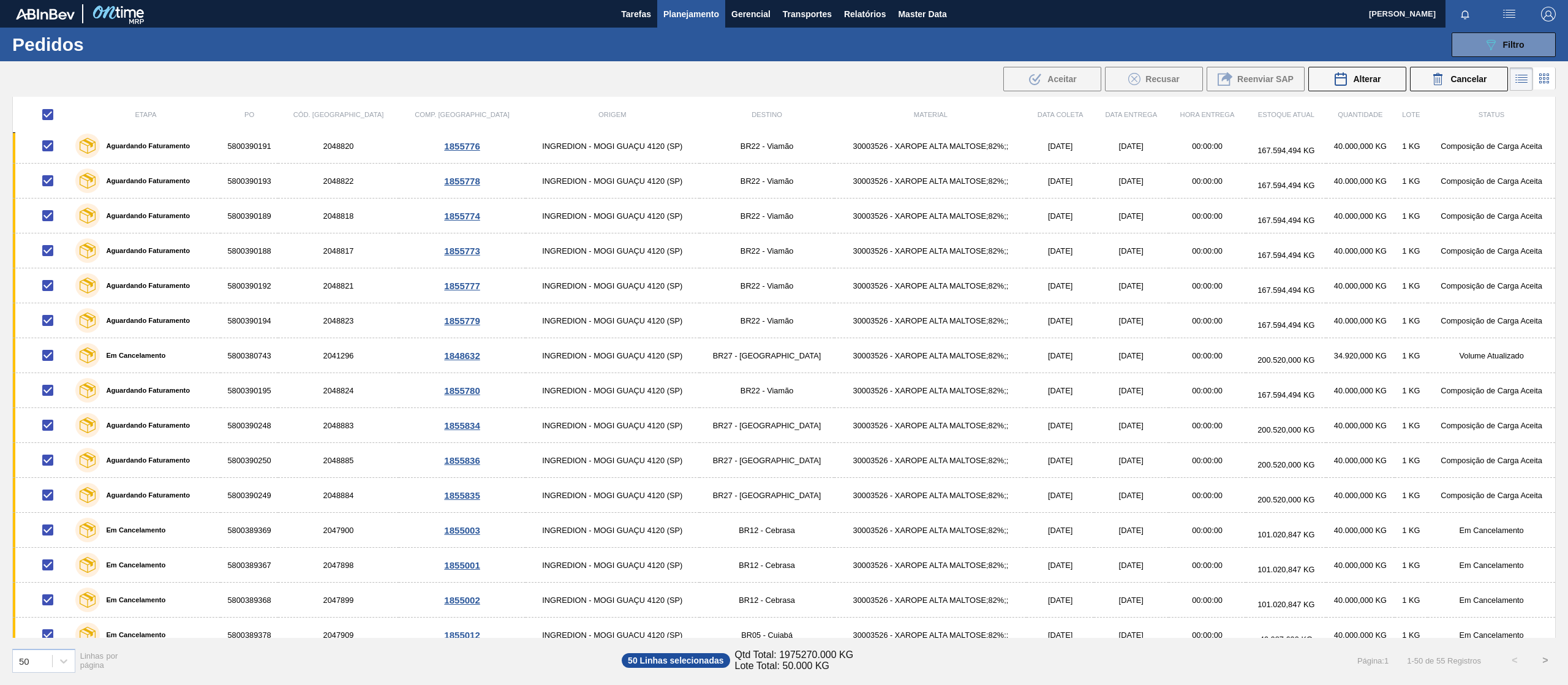
scroll to position [1252, 0]
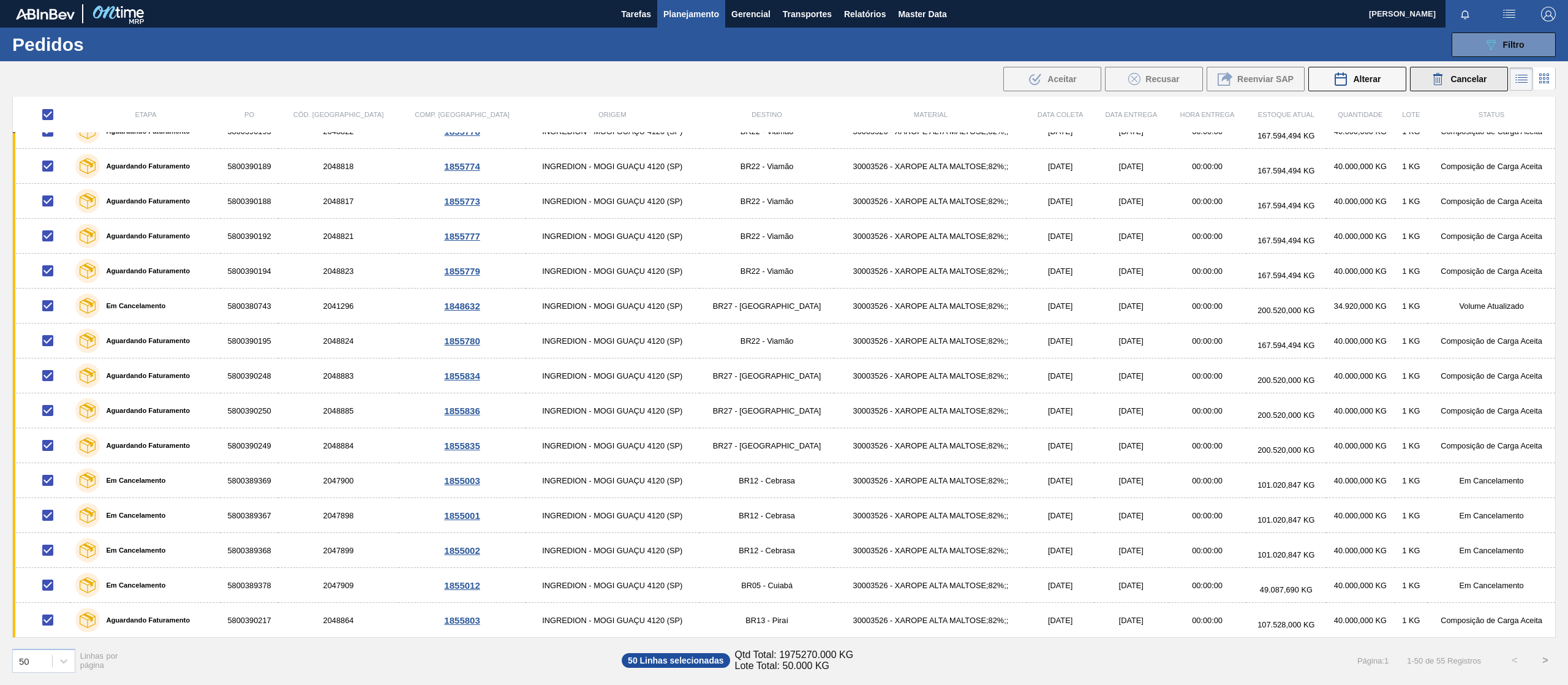
click at [1464, 75] on span "Cancelar" at bounding box center [1468, 79] width 36 height 10
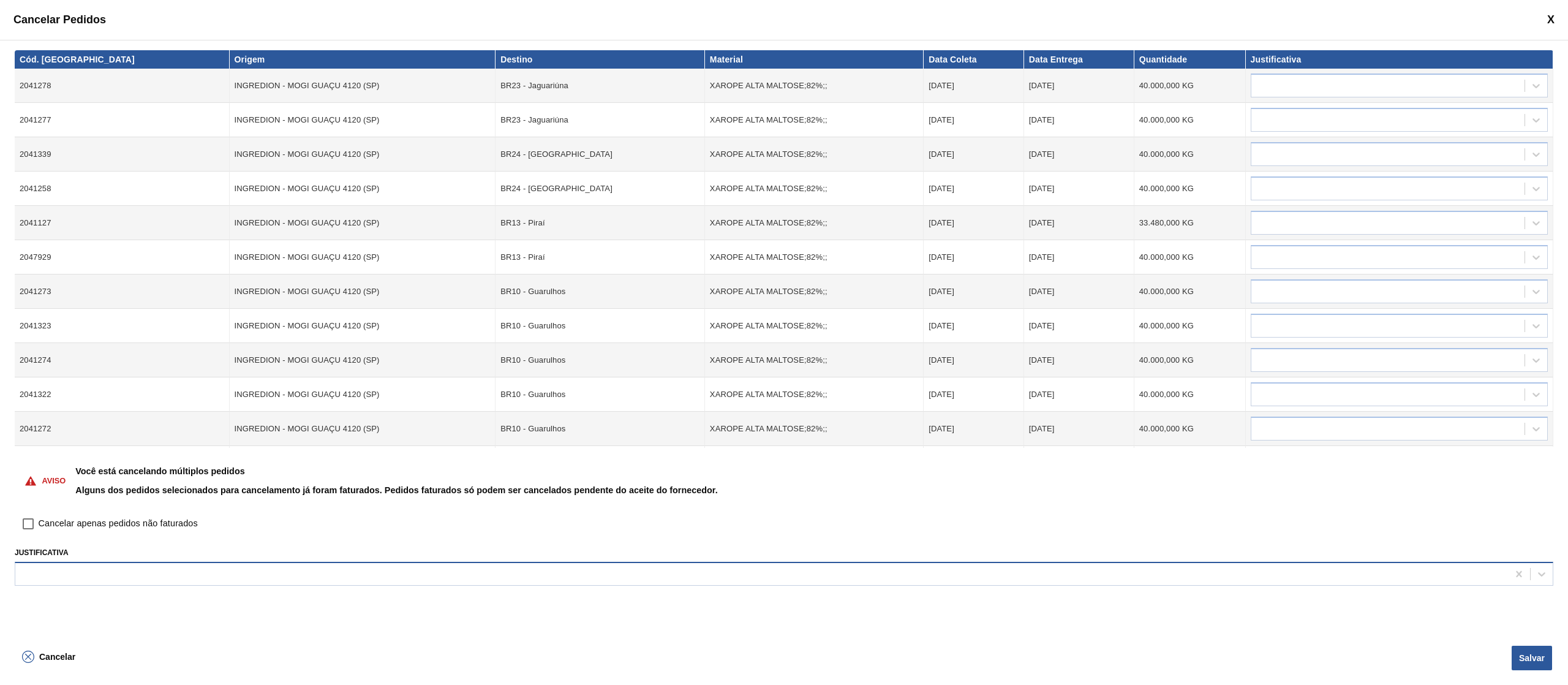
click at [186, 581] on div at bounding box center [762, 573] width 1493 height 18
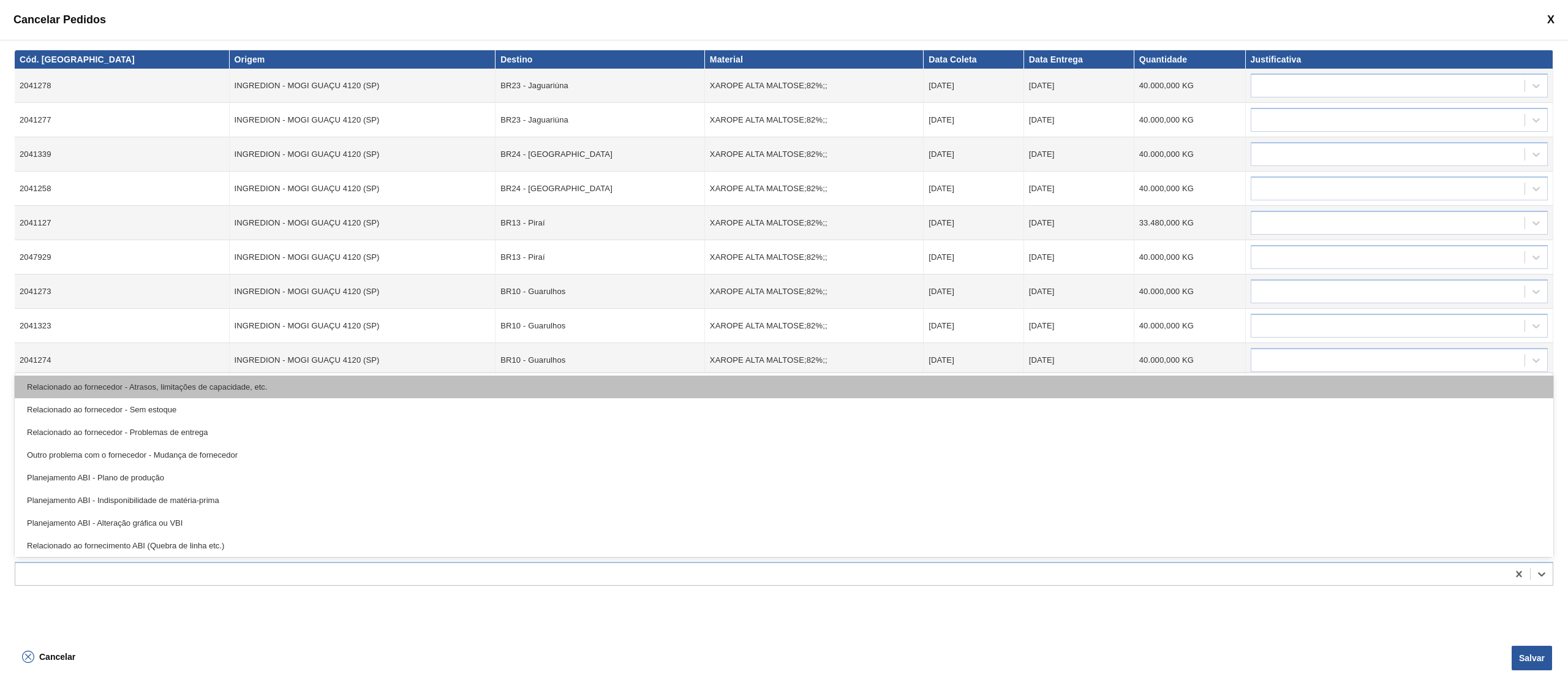
click at [234, 386] on div "Relacionado ao fornecedor - Atrasos, limitações de capacidade, etc." at bounding box center [784, 387] width 1539 height 23
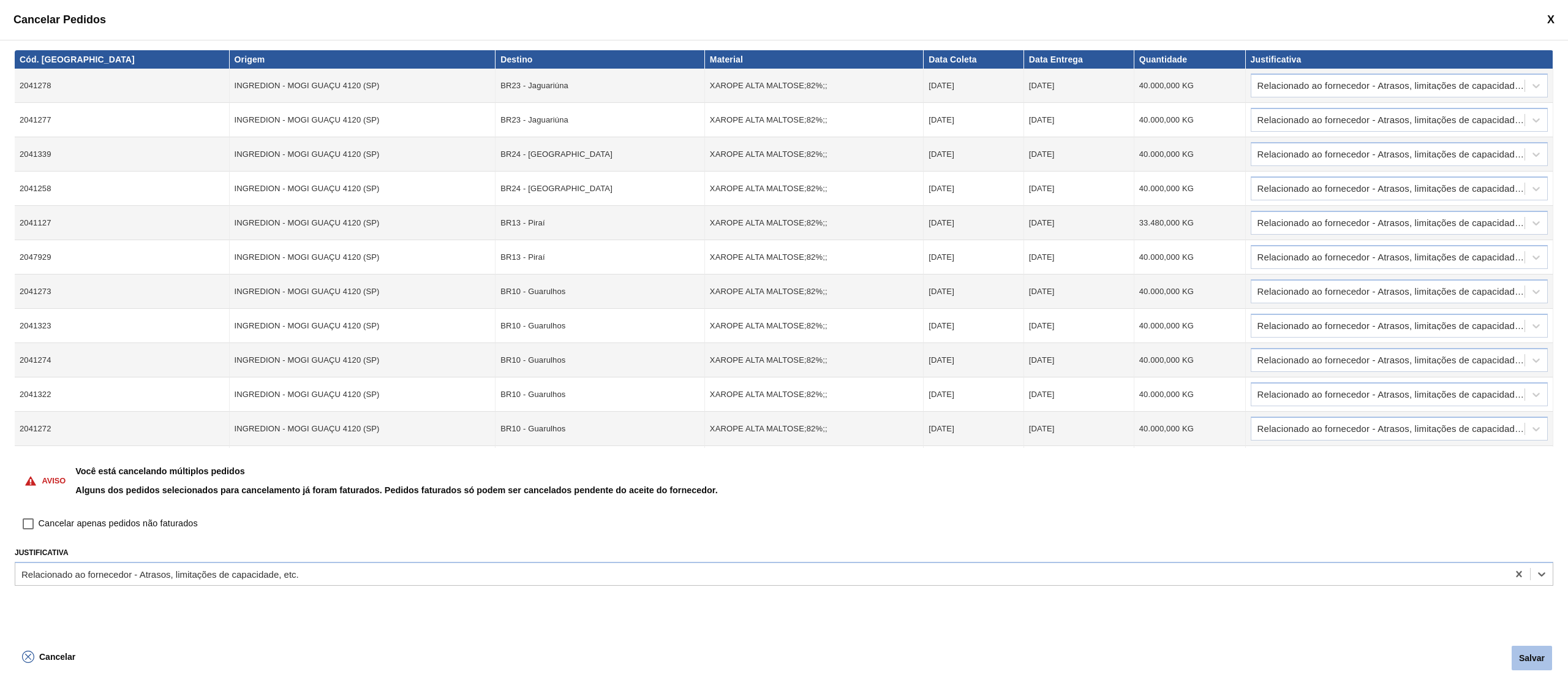
click at [1531, 654] on button "Salvar" at bounding box center [1532, 658] width 41 height 25
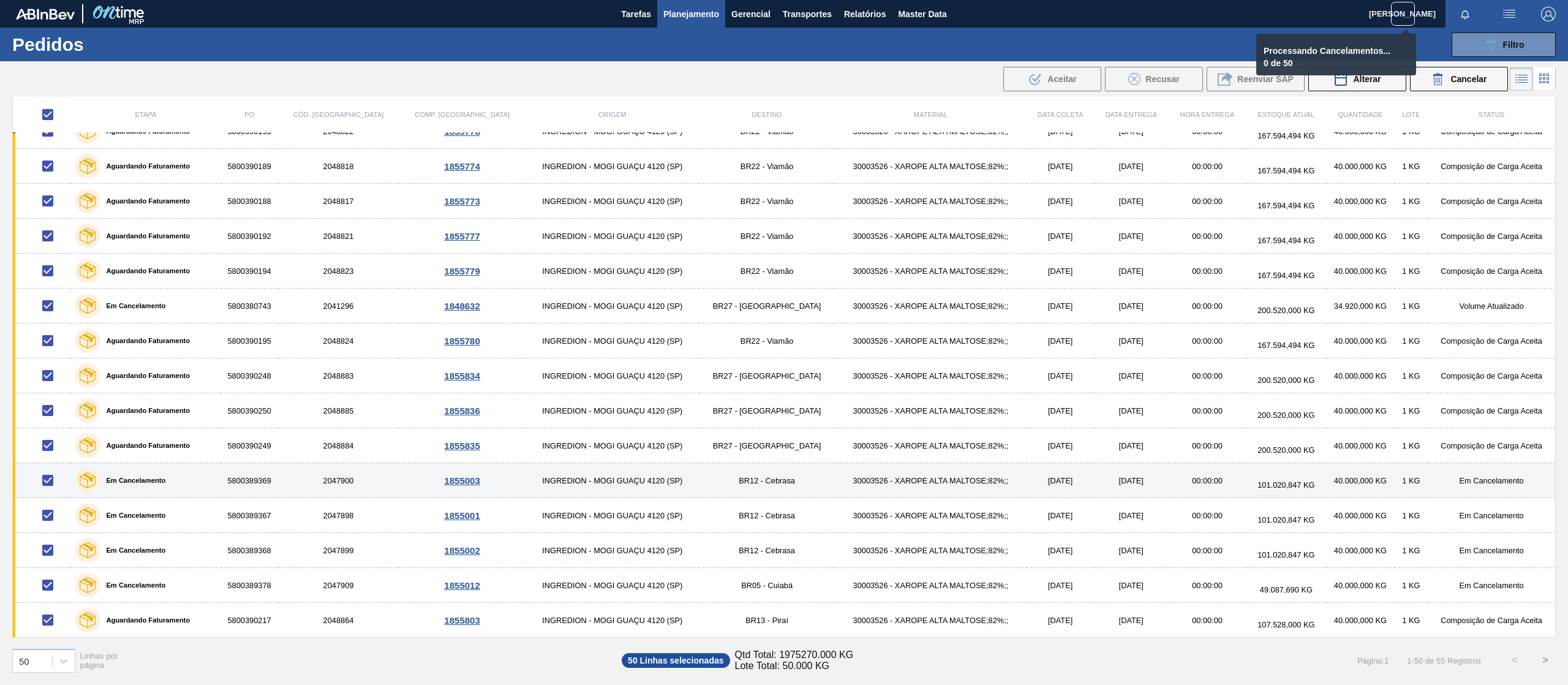
scroll to position [0, 0]
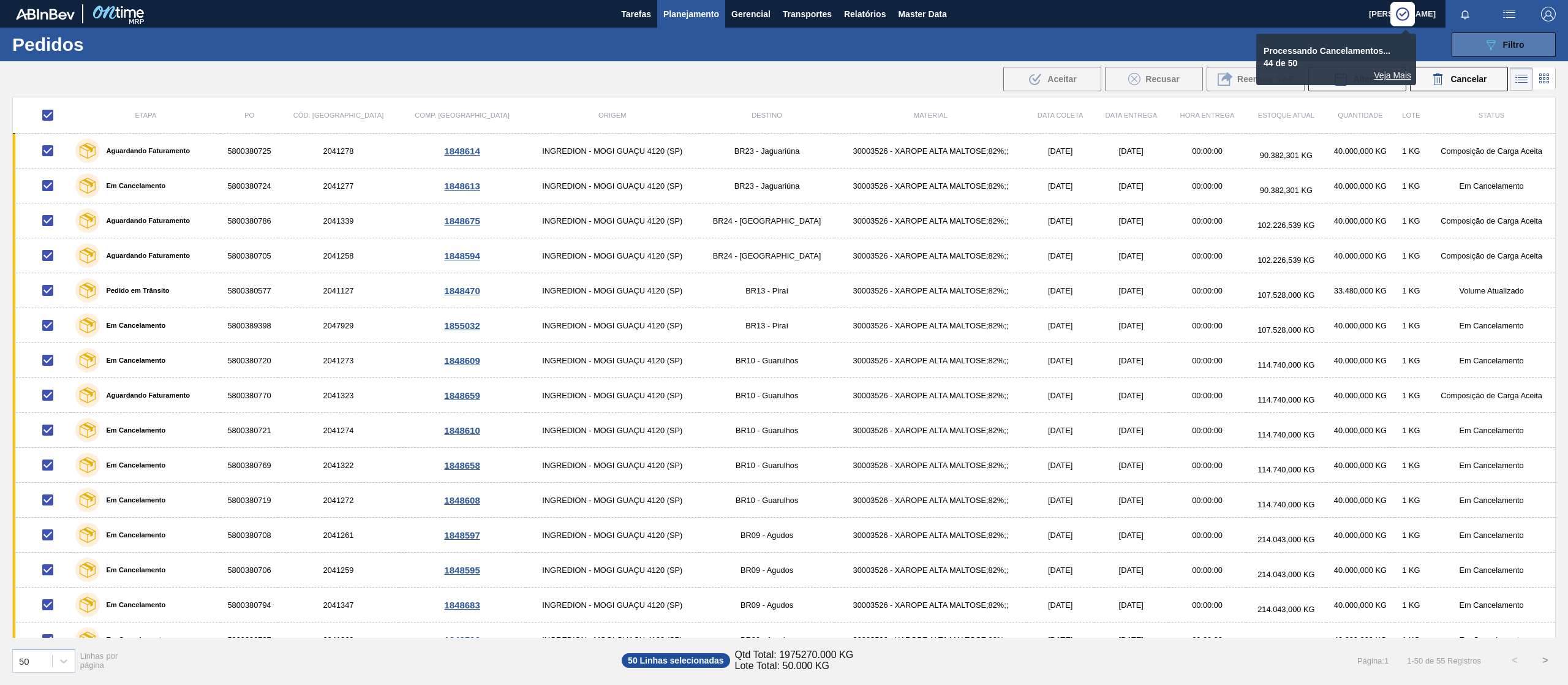
click at [1515, 40] on span "Filtro" at bounding box center [1513, 45] width 22 height 10
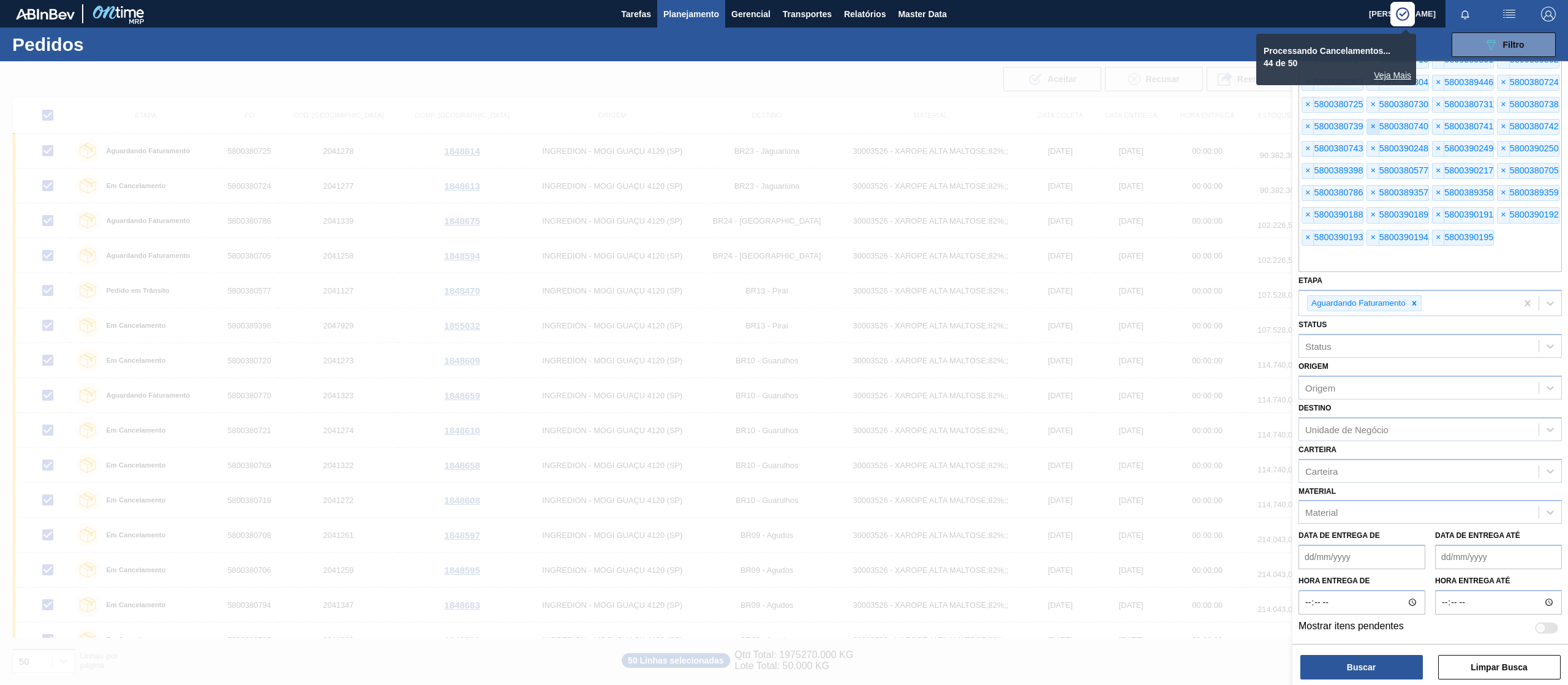
click at [1367, 120] on span "×" at bounding box center [1372, 127] width 12 height 15
click at [1433, 98] on span "×" at bounding box center [1438, 104] width 12 height 15
click at [1433, 120] on span "×" at bounding box center [1438, 127] width 12 height 15
click at [1497, 98] on span "×" at bounding box center [1503, 104] width 12 height 15
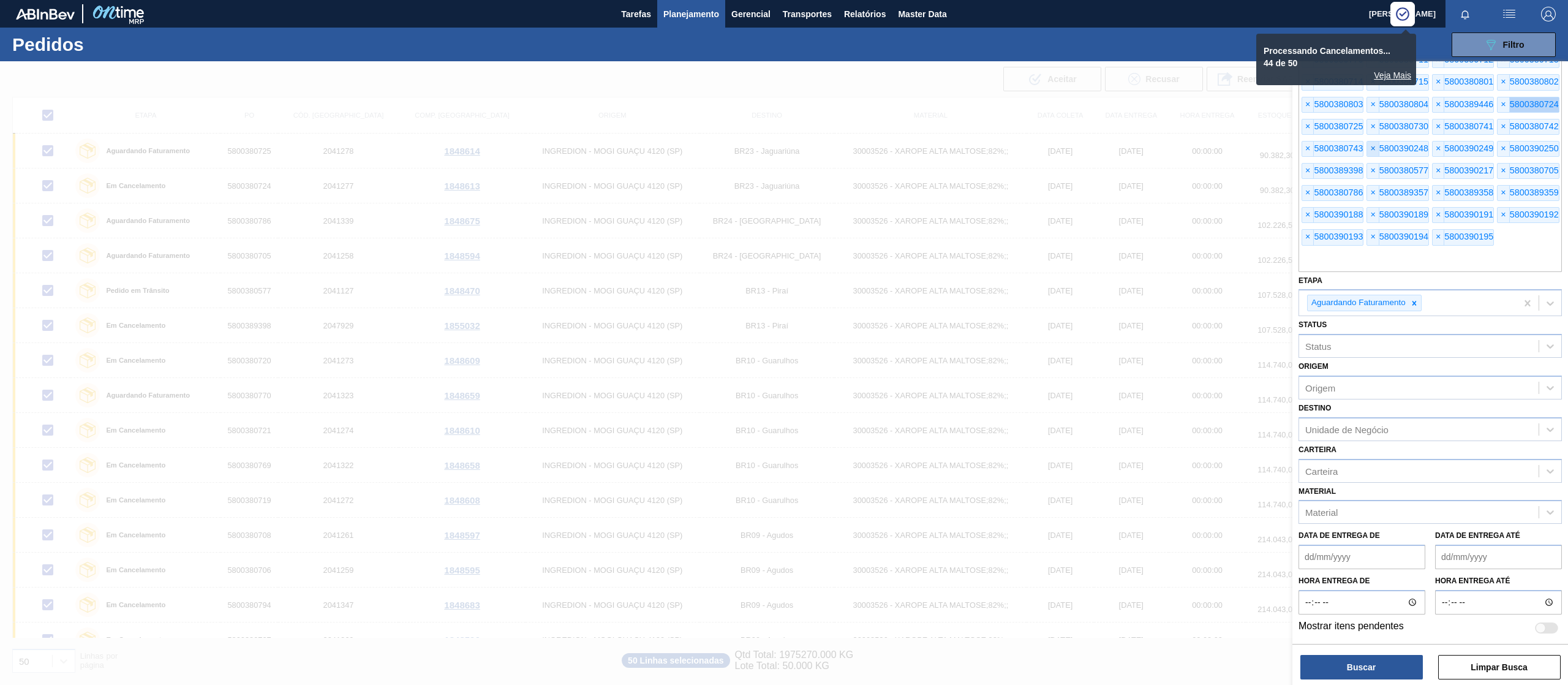
click at [1497, 98] on span "×" at bounding box center [1503, 104] width 12 height 15
click at [1309, 98] on span "×" at bounding box center [1308, 104] width 12 height 15
click at [1309, 120] on span "×" at bounding box center [1308, 127] width 12 height 15
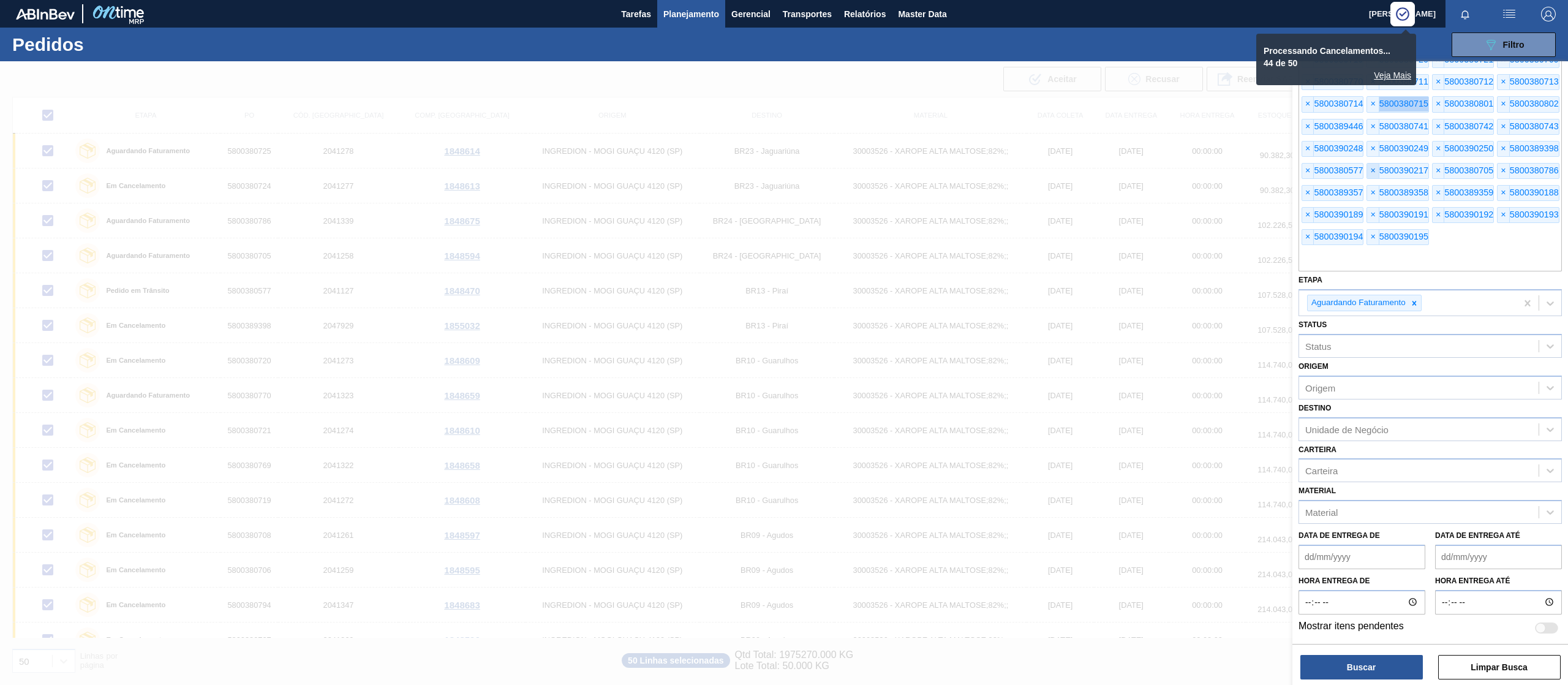
click at [1367, 97] on span "×" at bounding box center [1372, 104] width 12 height 15
click at [1367, 119] on span "×" at bounding box center [1372, 126] width 12 height 15
click at [1433, 97] on span "×" at bounding box center [1438, 104] width 12 height 15
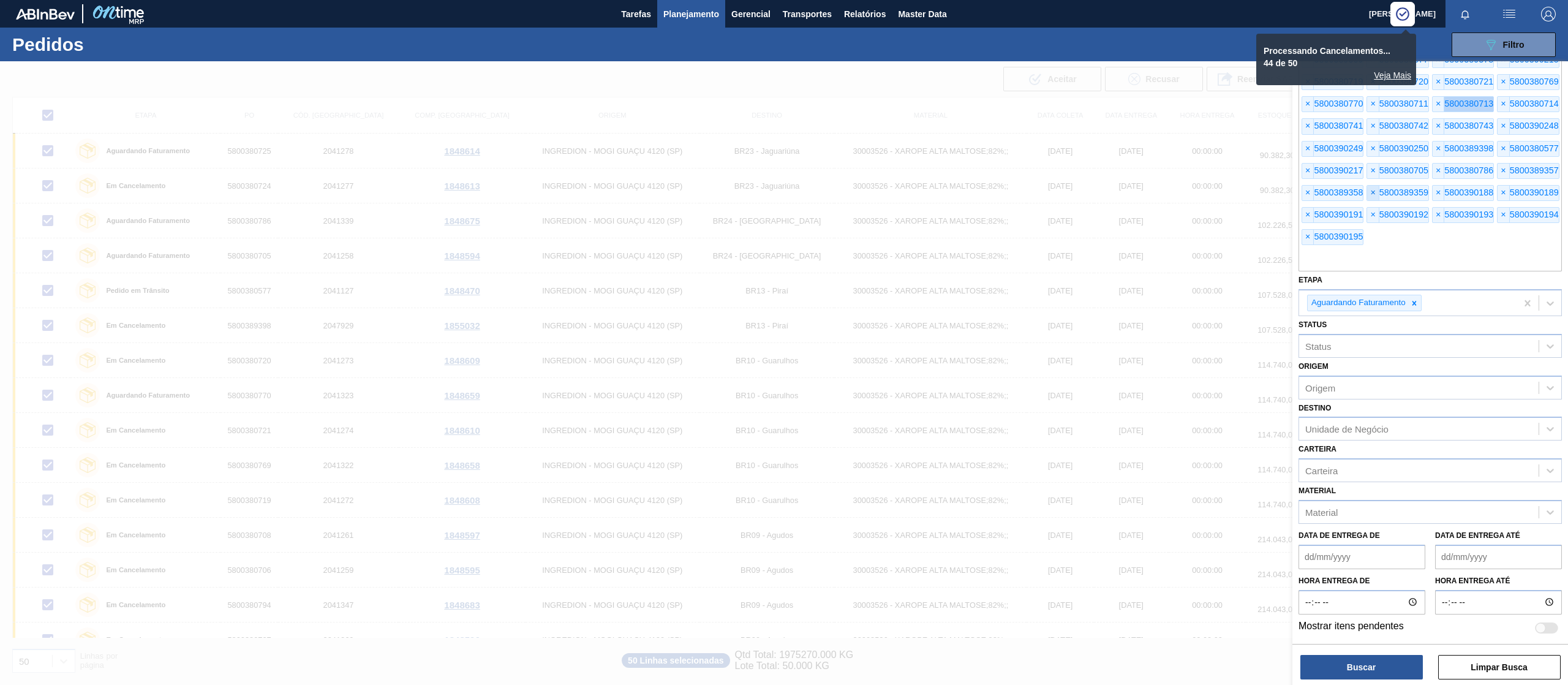
click at [1433, 97] on span "×" at bounding box center [1438, 104] width 12 height 15
click at [1497, 98] on span "×" at bounding box center [1503, 104] width 12 height 15
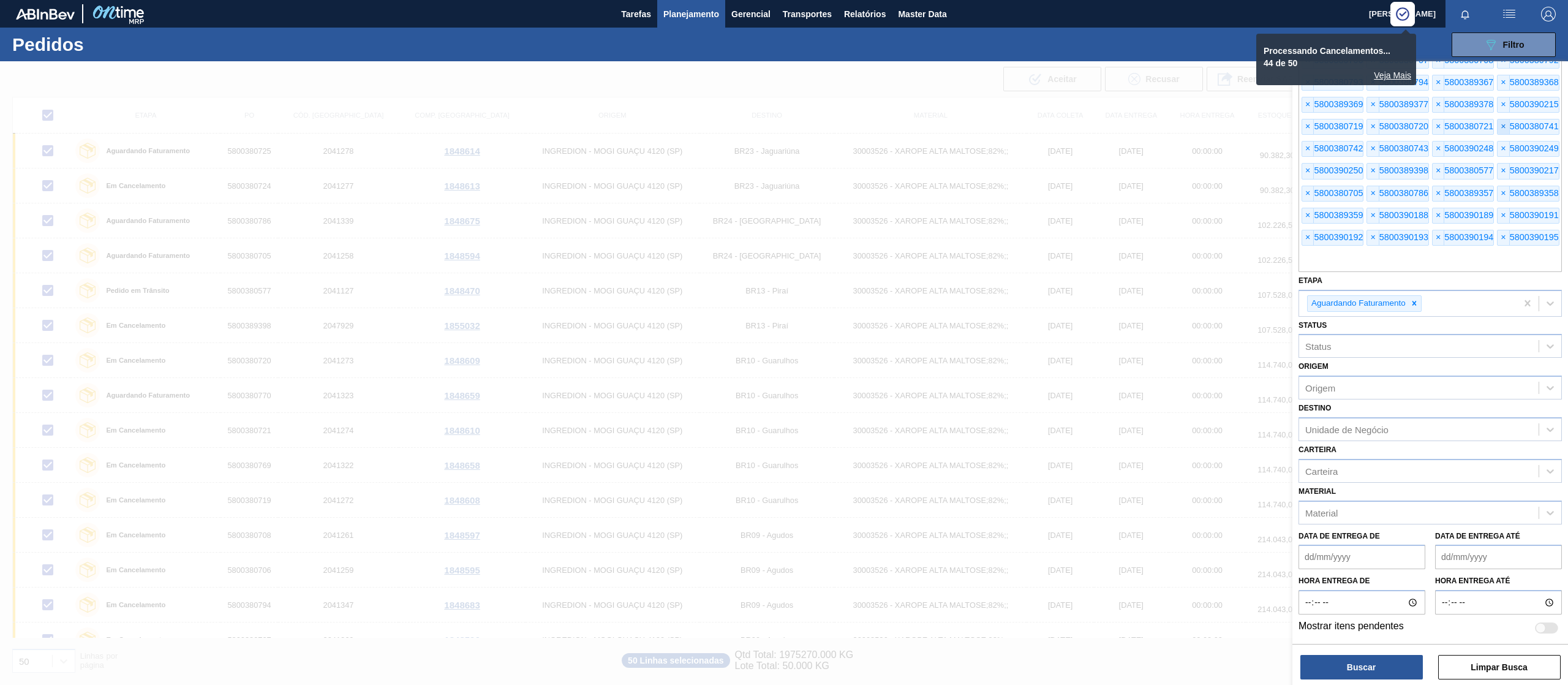
click at [1302, 120] on span "×" at bounding box center [1308, 127] width 12 height 15
click at [1367, 98] on span "×" at bounding box center [1372, 104] width 12 height 15
click at [1367, 120] on span "×" at bounding box center [1372, 127] width 12 height 15
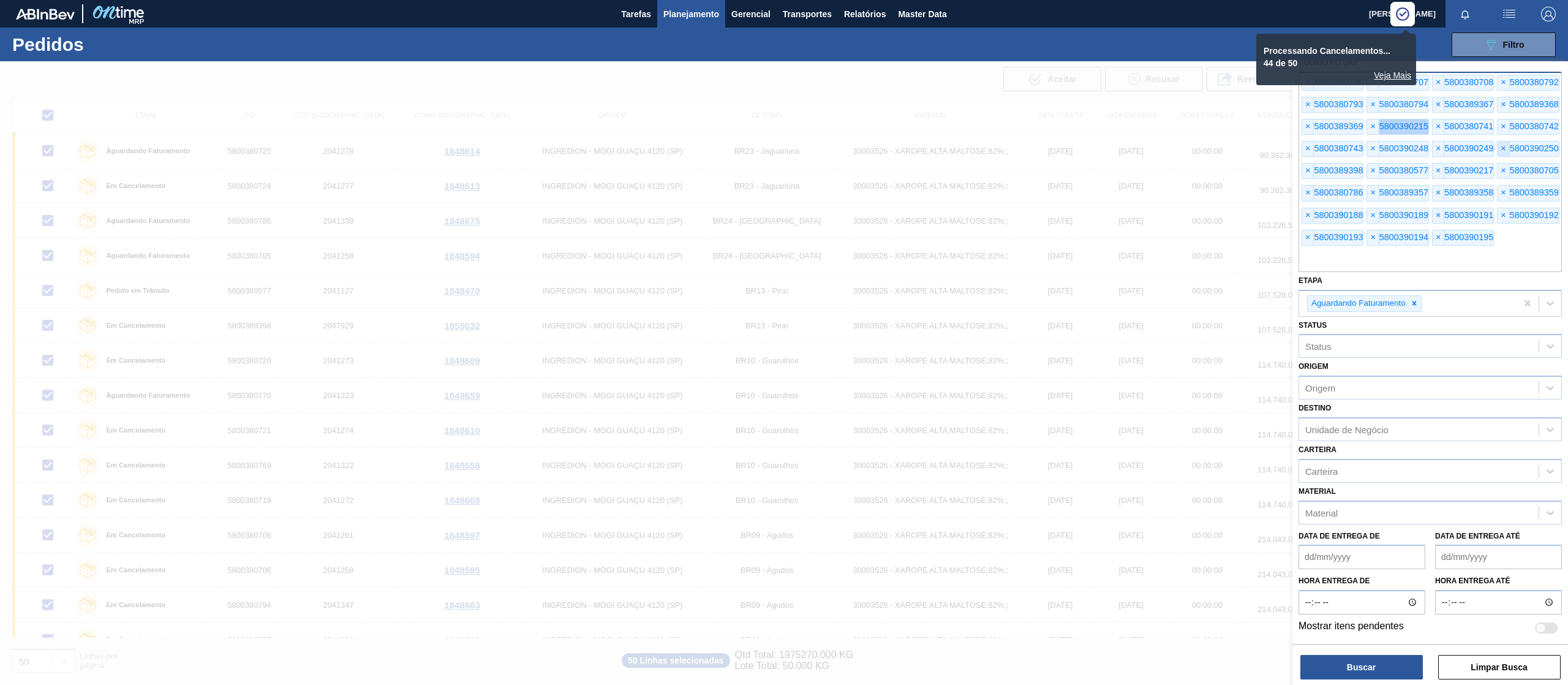
click at [1367, 120] on span "×" at bounding box center [1372, 127] width 12 height 15
click at [1433, 98] on span "×" at bounding box center [1438, 104] width 12 height 15
click at [1497, 98] on span "×" at bounding box center [1503, 104] width 12 height 15
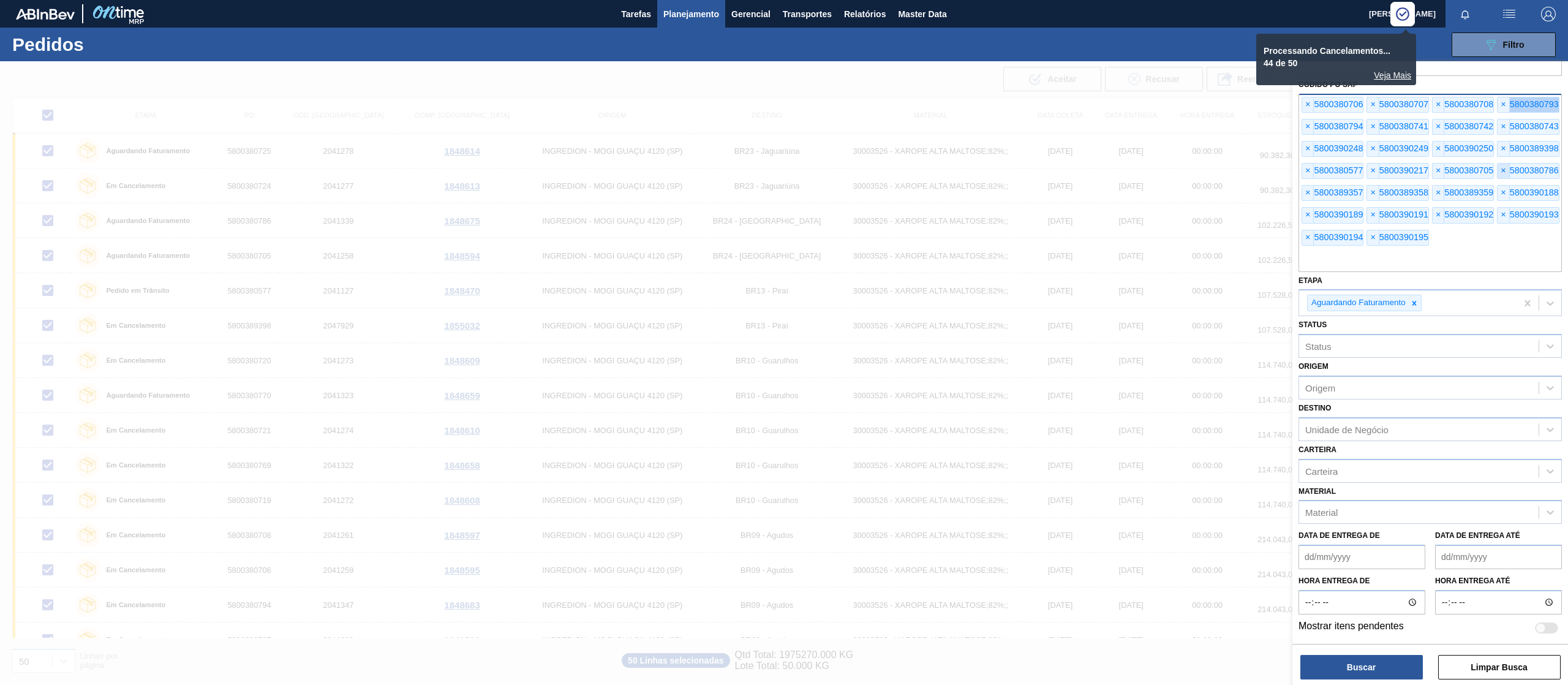
click at [1497, 98] on span "×" at bounding box center [1503, 104] width 12 height 15
click at [1302, 120] on span "×" at bounding box center [1308, 127] width 12 height 15
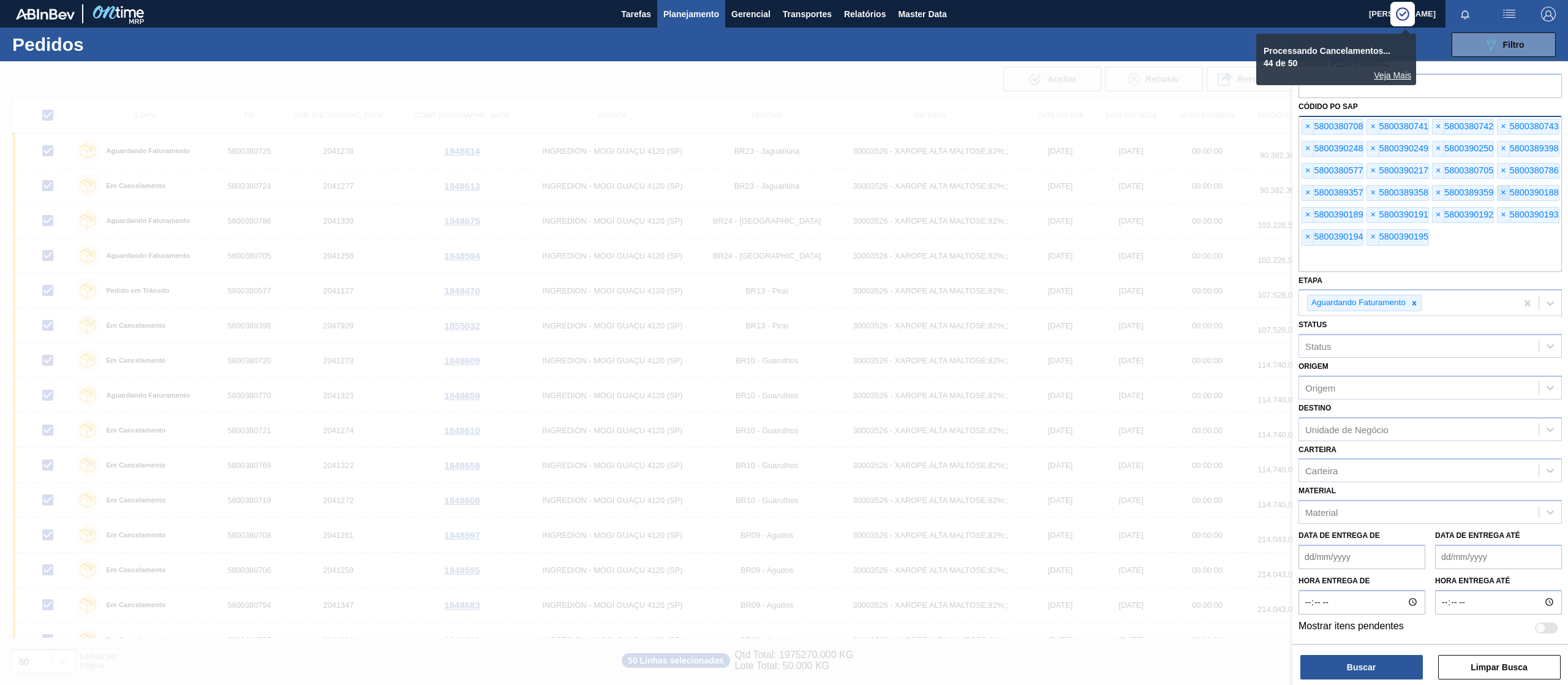
scroll to position [35, 0]
click at [1302, 102] on label "Códido PO SAP" at bounding box center [1328, 106] width 59 height 8
click at [1312, 120] on span "×" at bounding box center [1308, 127] width 12 height 15
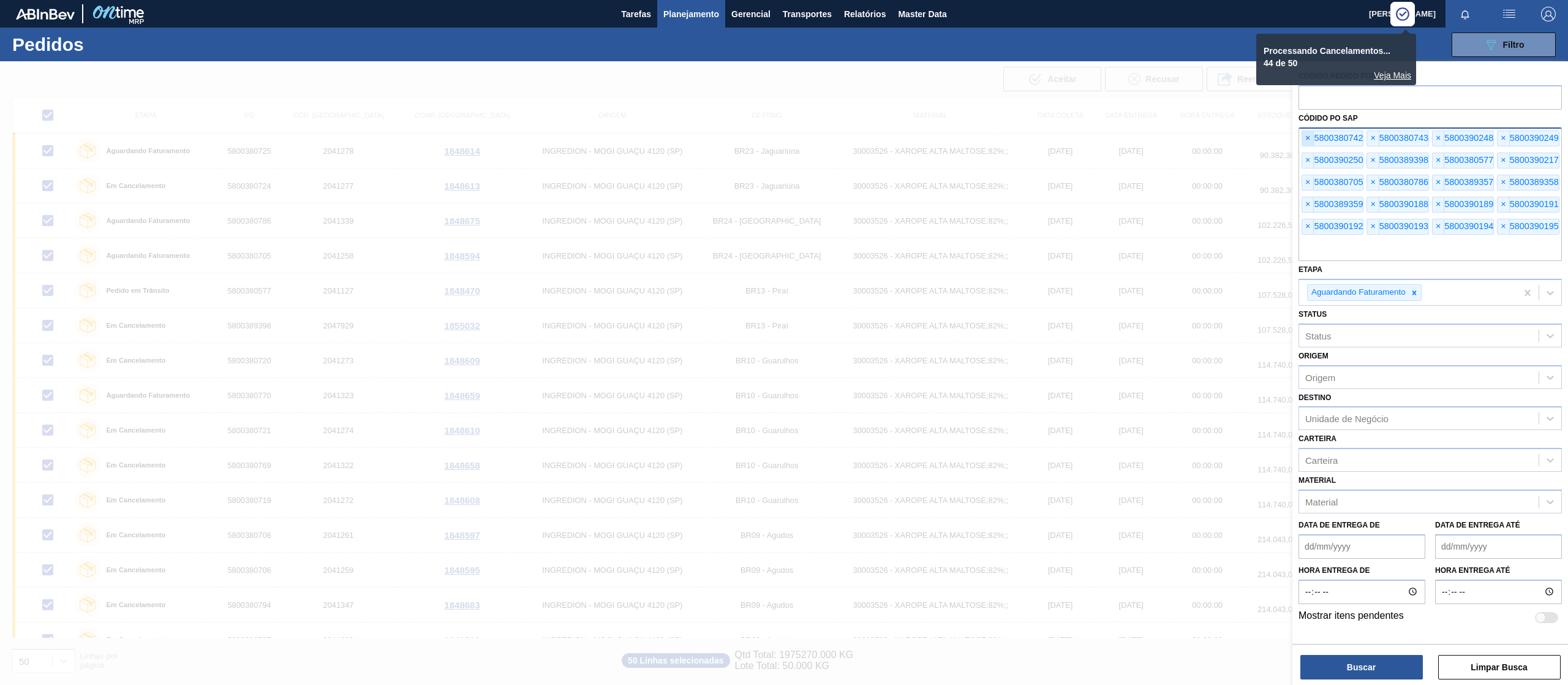
click at [1306, 131] on span "×" at bounding box center [1308, 138] width 12 height 15
click at [1306, 114] on label "Códido PO SAP" at bounding box center [1328, 117] width 59 height 8
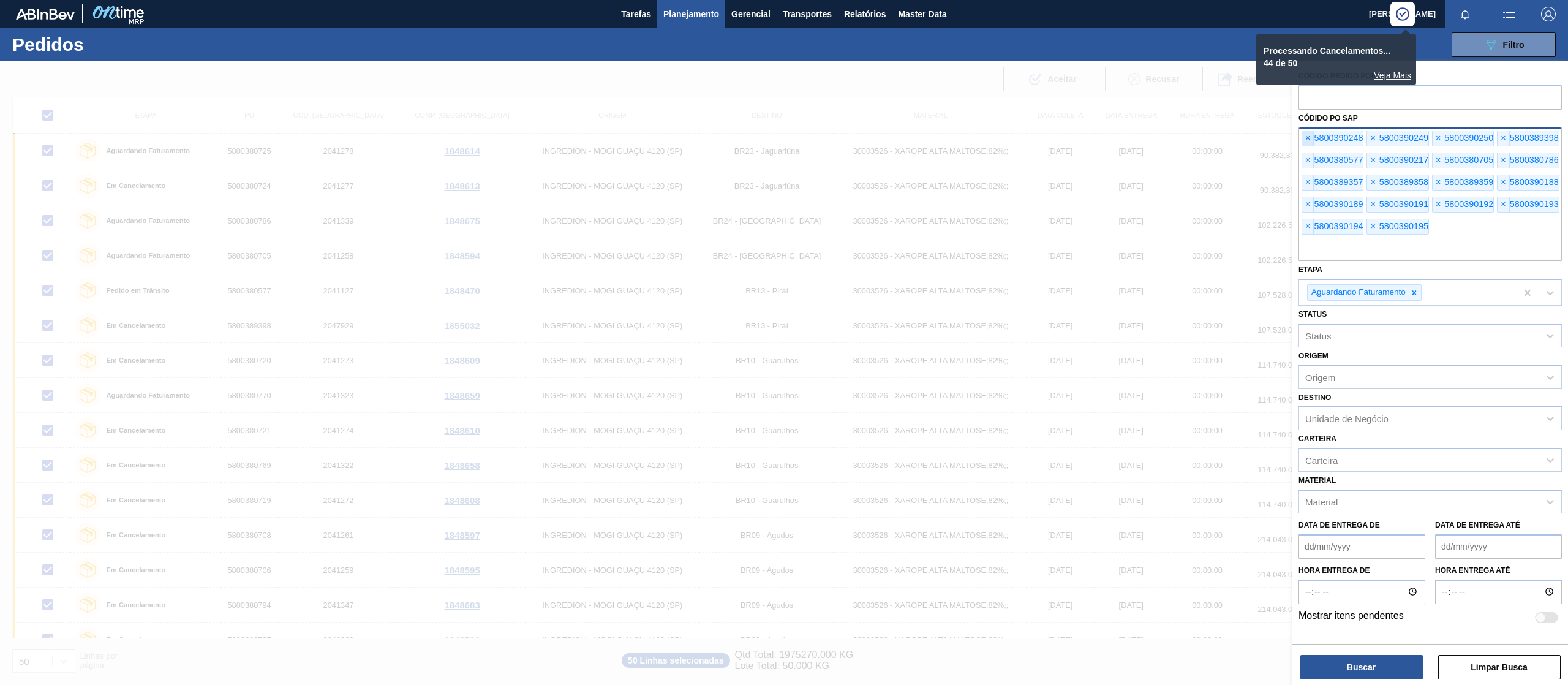
click at [1308, 131] on span "×" at bounding box center [1308, 138] width 12 height 15
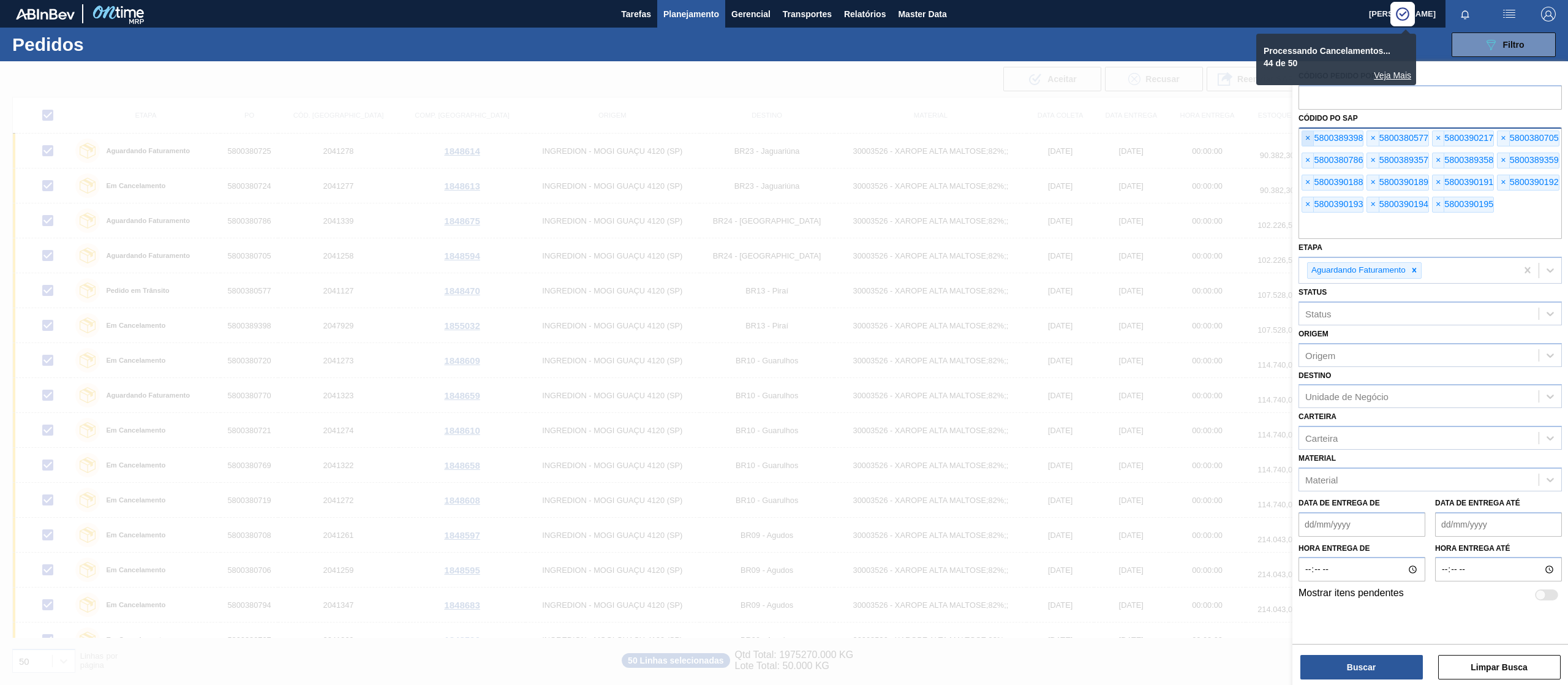
scroll to position [0, 0]
click at [1308, 125] on div "Códido PO SAP × 5800389398 × 5800380577 × 5800390217 × 5800380705 × 5800380786 …" at bounding box center [1430, 174] width 263 height 129
click at [1307, 137] on span "×" at bounding box center [1308, 138] width 12 height 15
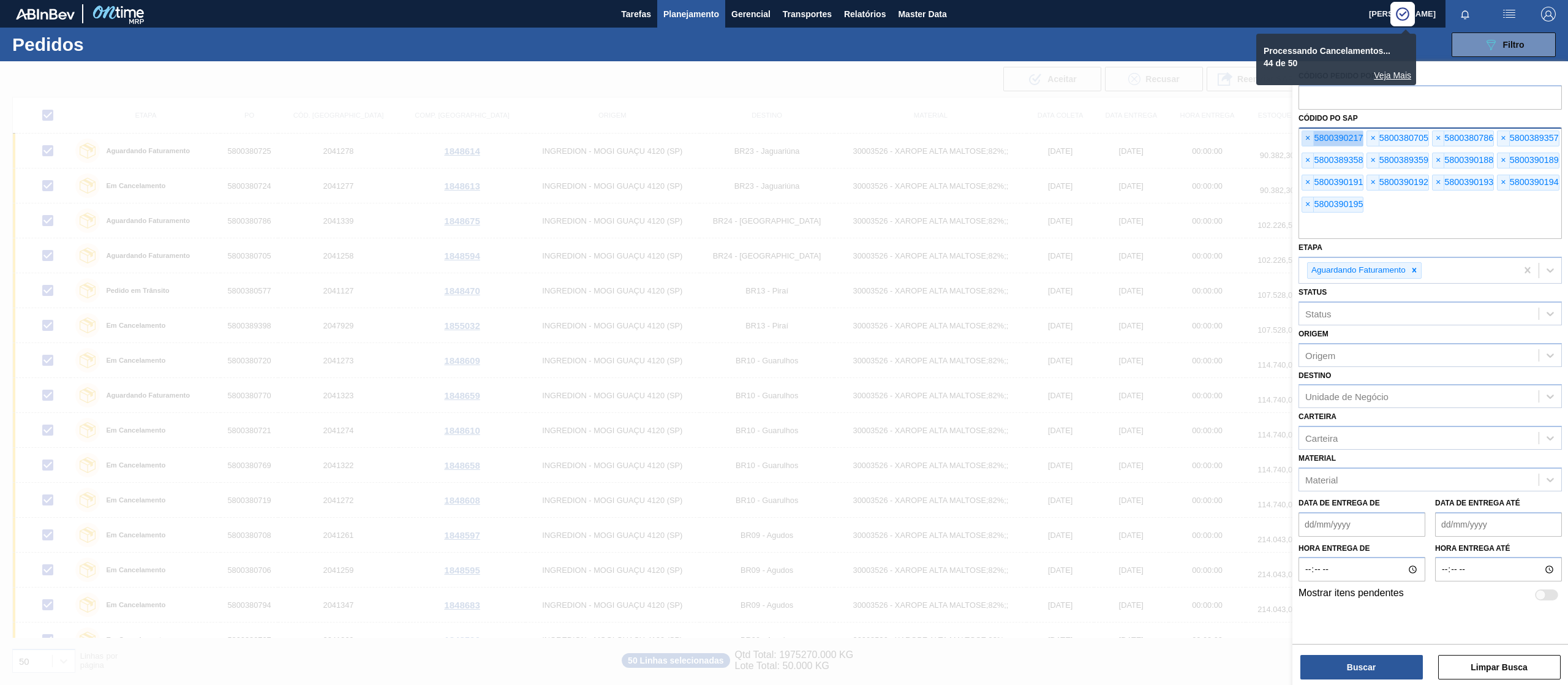
click at [1307, 137] on span "×" at bounding box center [1308, 138] width 12 height 15
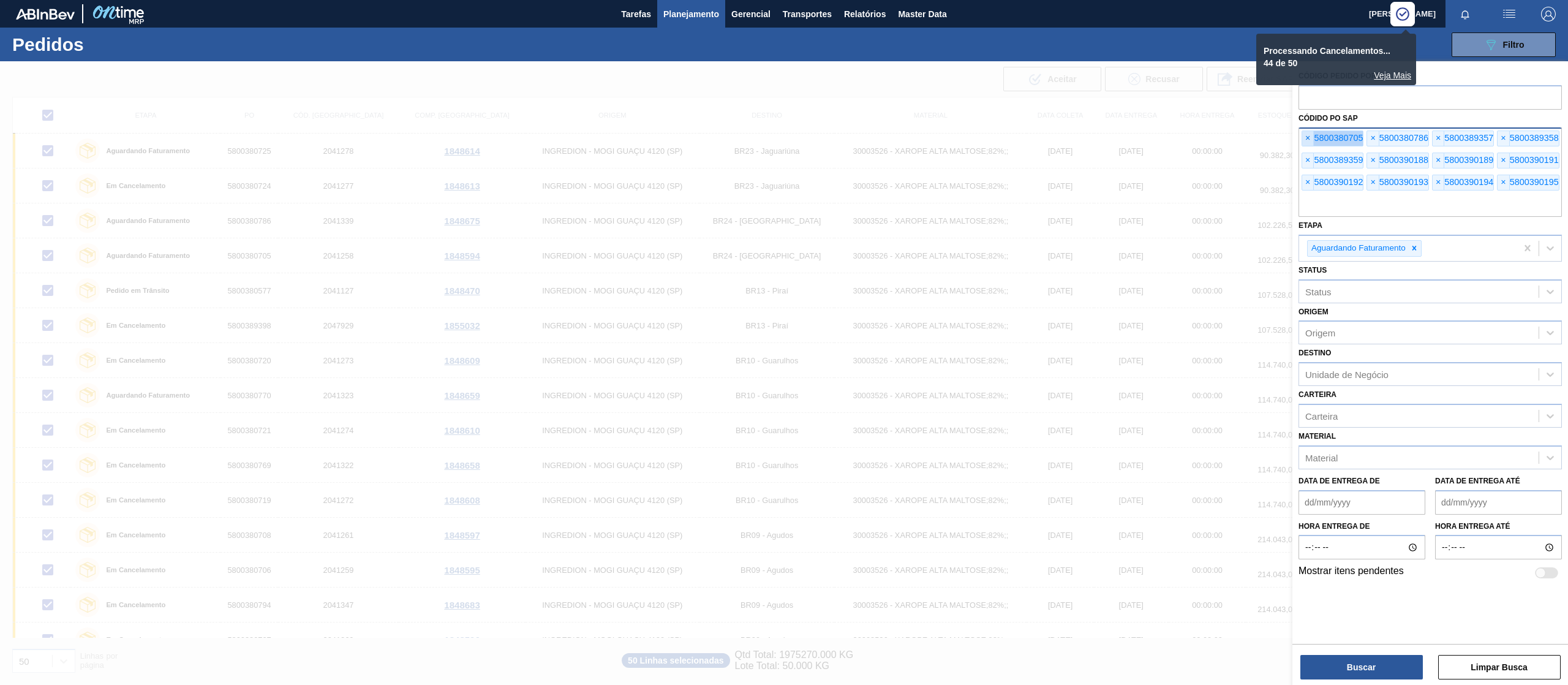
click at [1307, 137] on span "×" at bounding box center [1308, 138] width 12 height 15
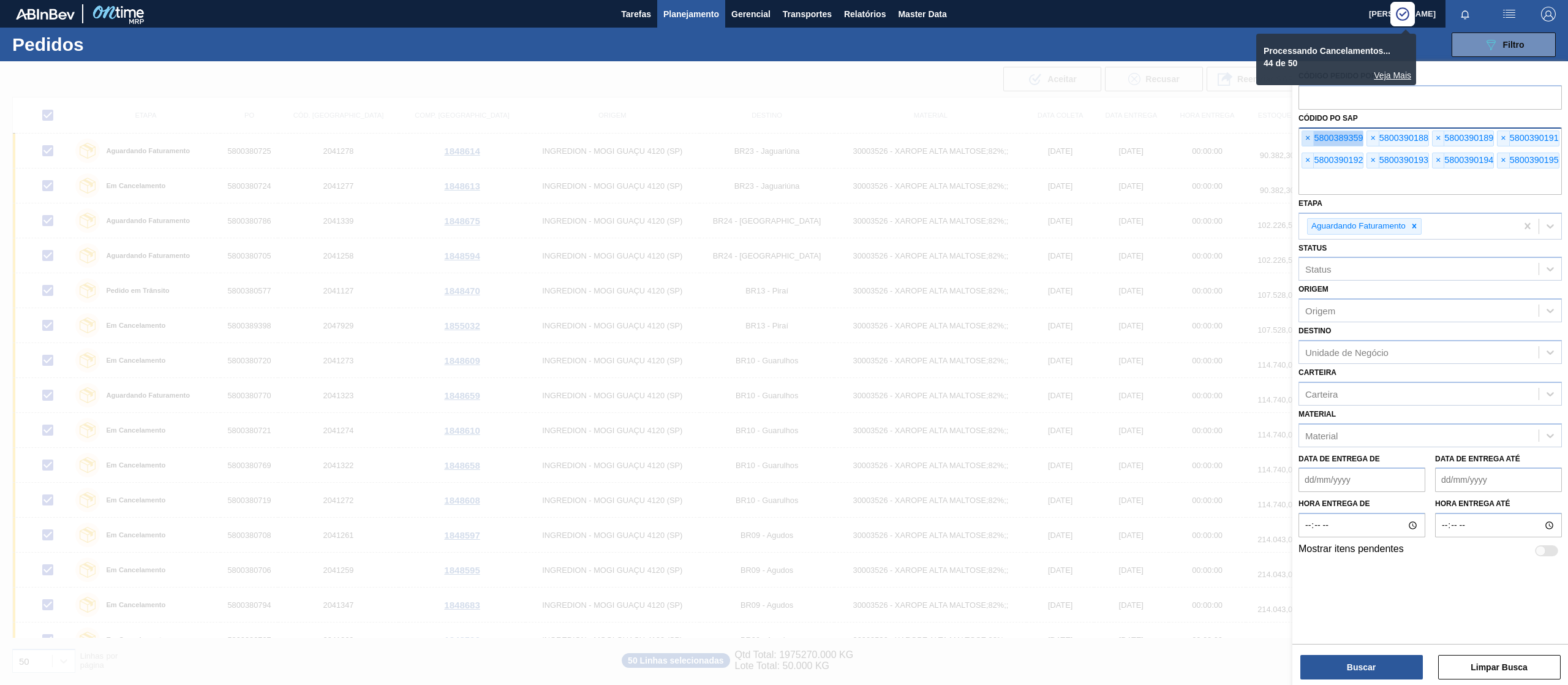
click at [1307, 137] on span "×" at bounding box center [1308, 138] width 12 height 15
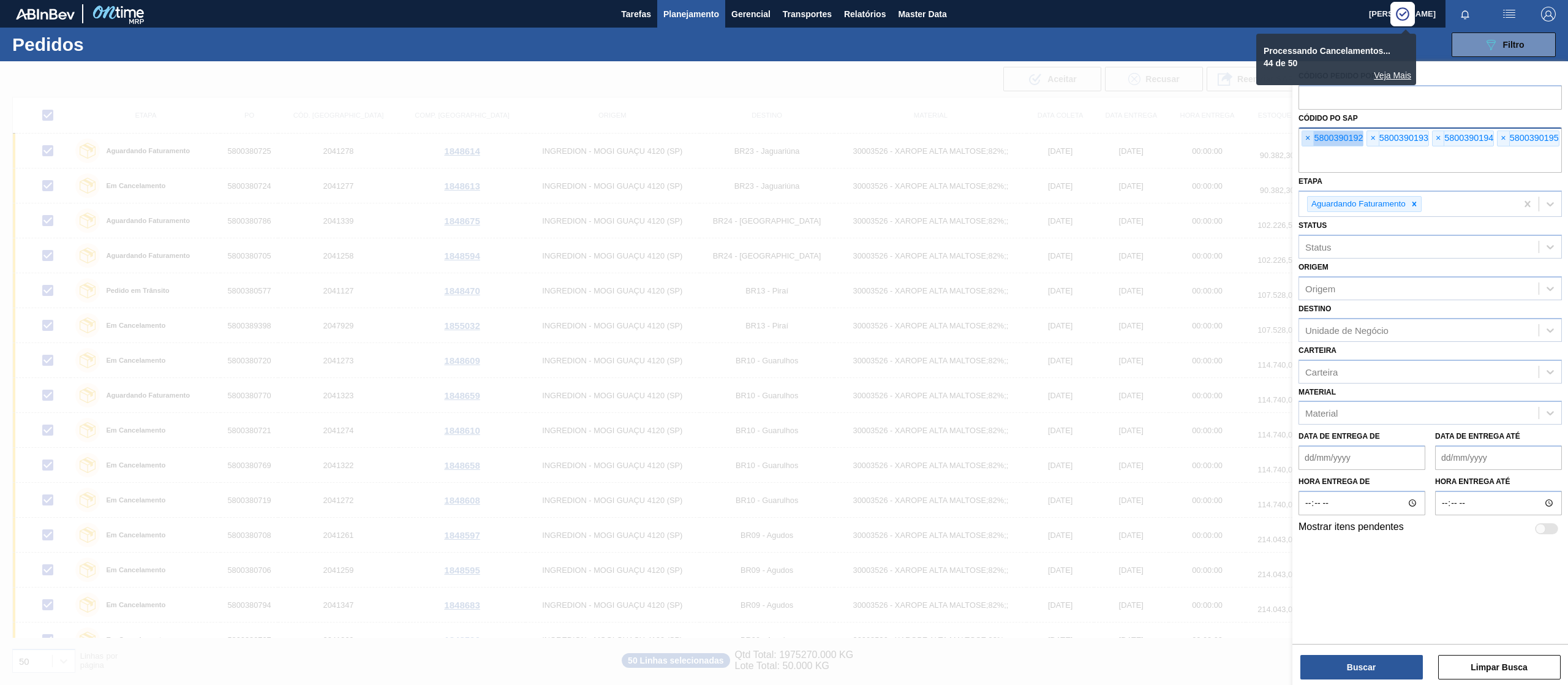
click at [1307, 137] on span "×" at bounding box center [1308, 138] width 12 height 15
click at [1307, 150] on input "text" at bounding box center [1430, 161] width 263 height 23
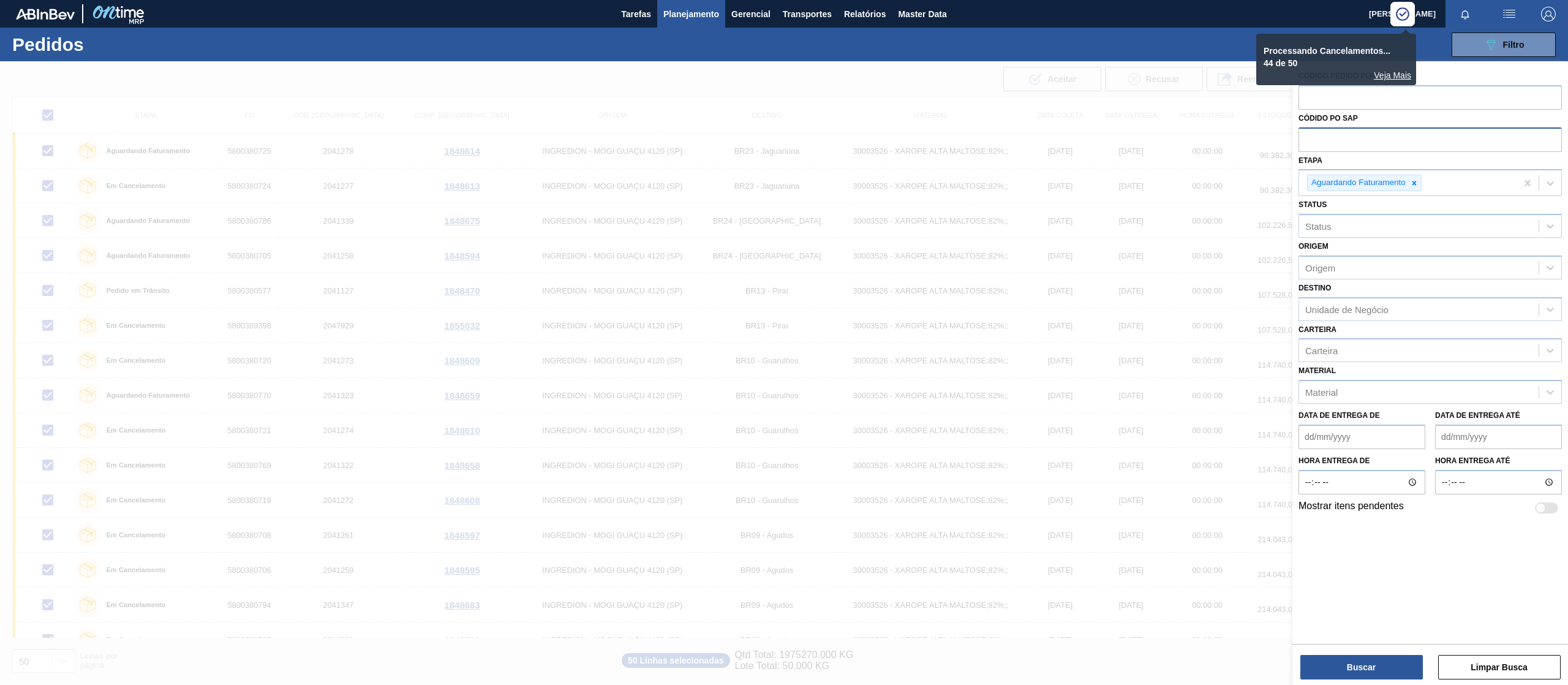
paste input "text"
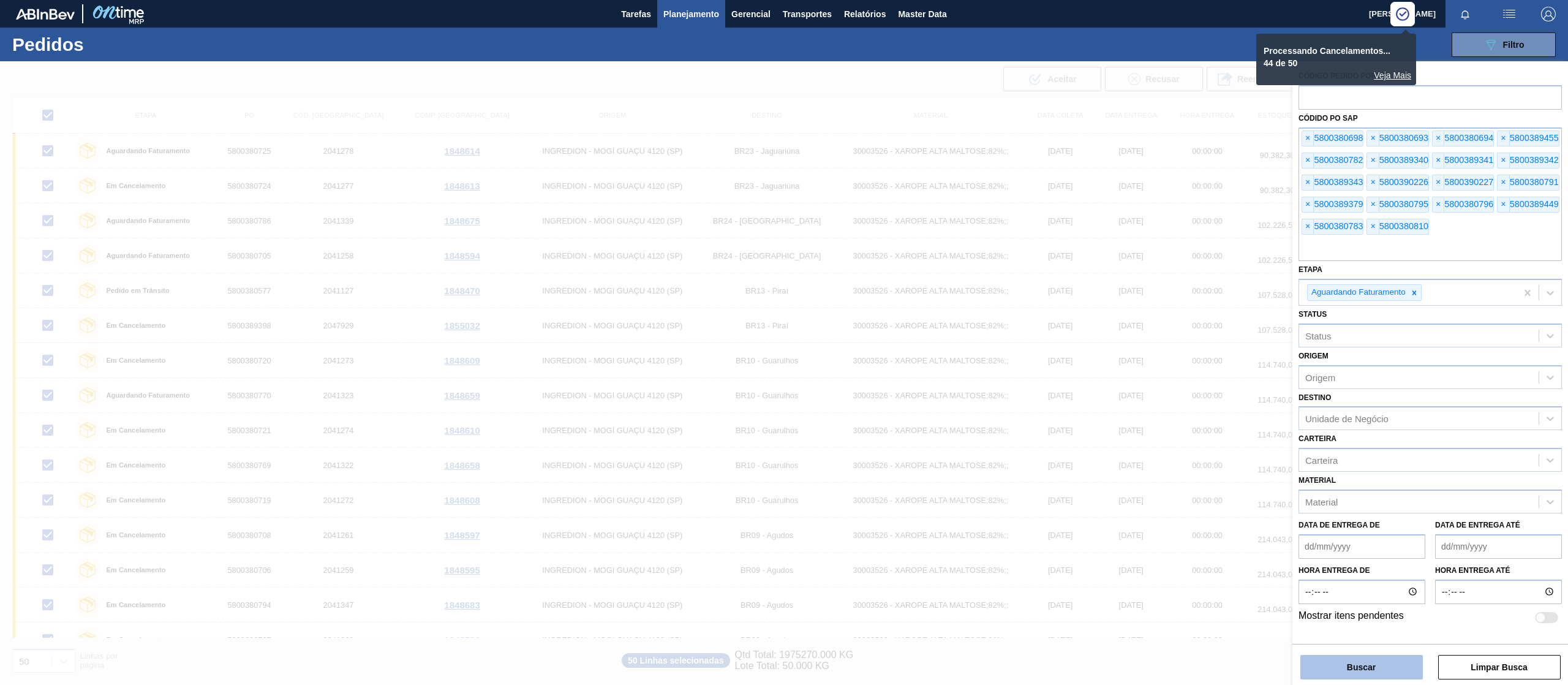
click at [1354, 666] on button "Buscar" at bounding box center [1361, 667] width 123 height 25
checkbox input "false"
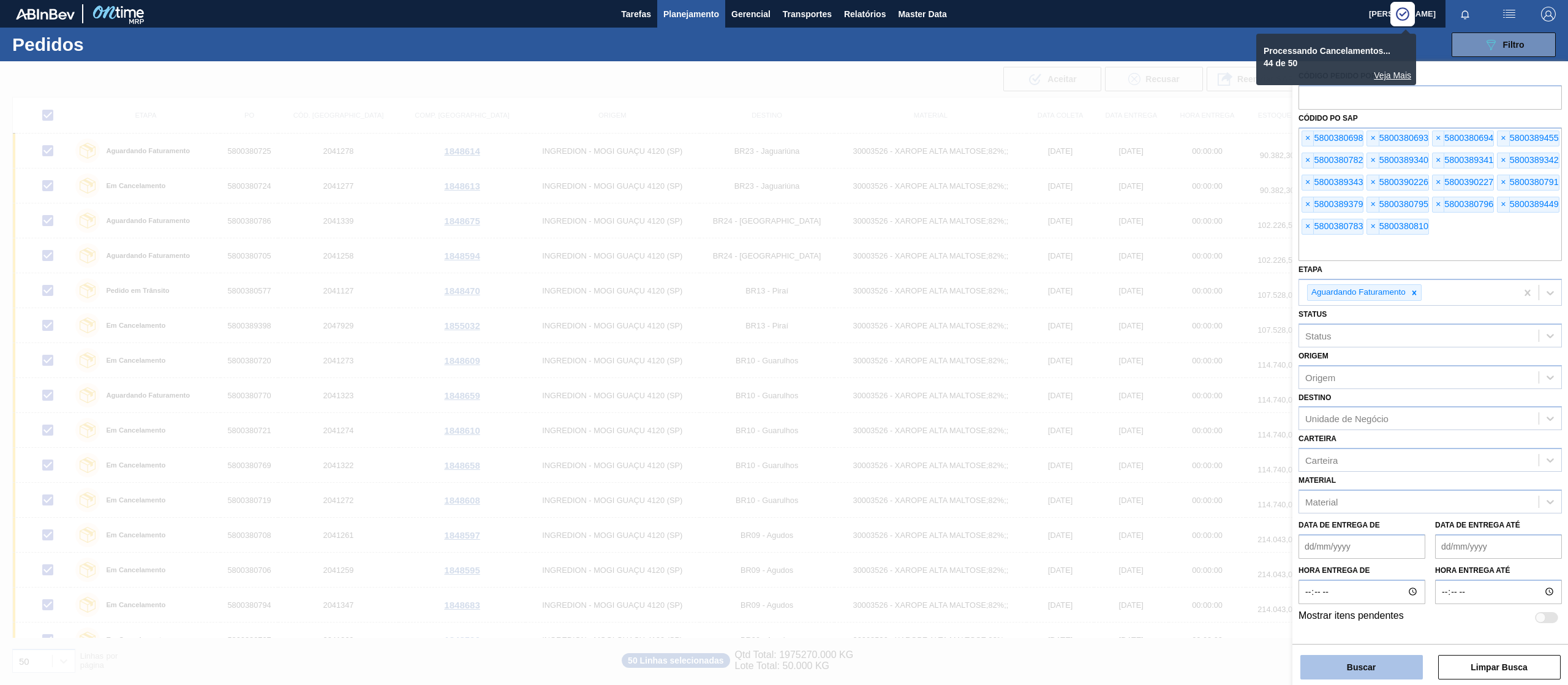
checkbox input "false"
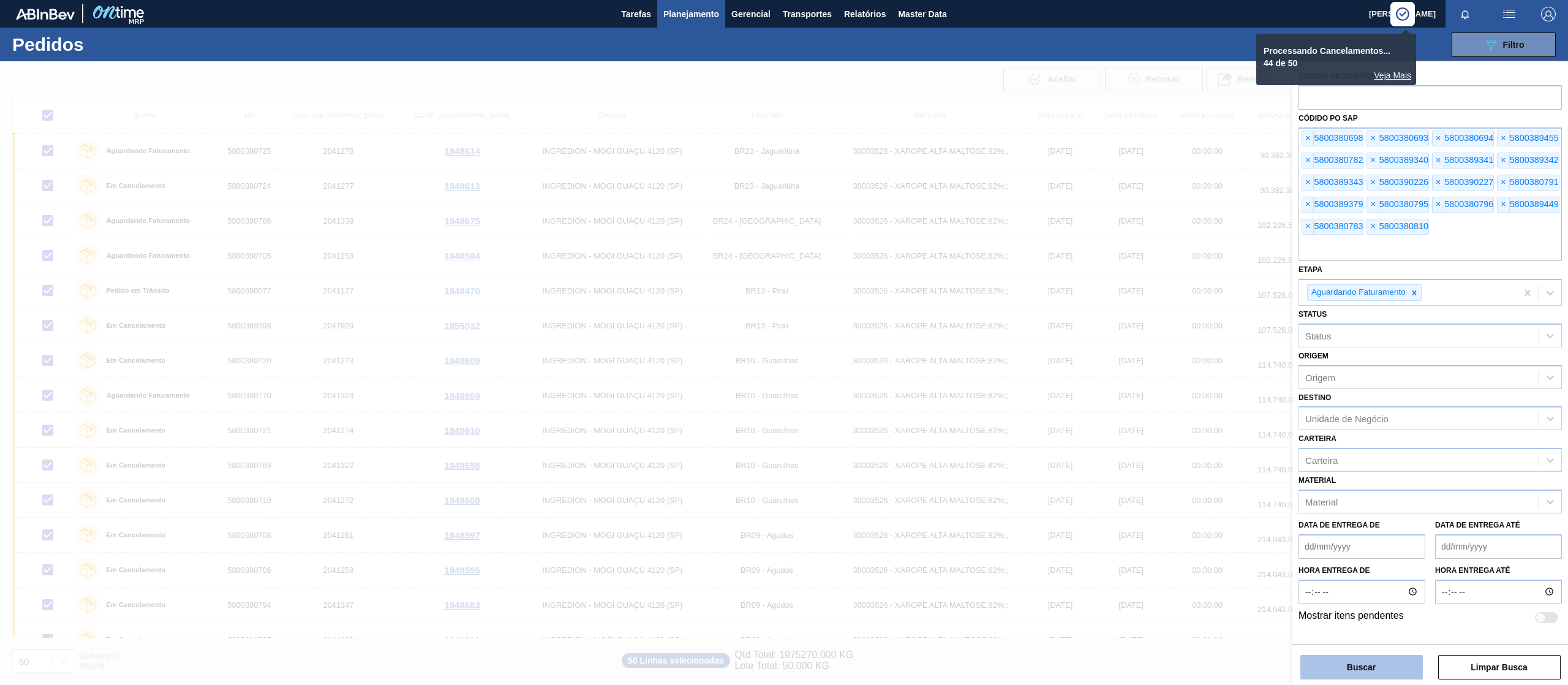
checkbox input "false"
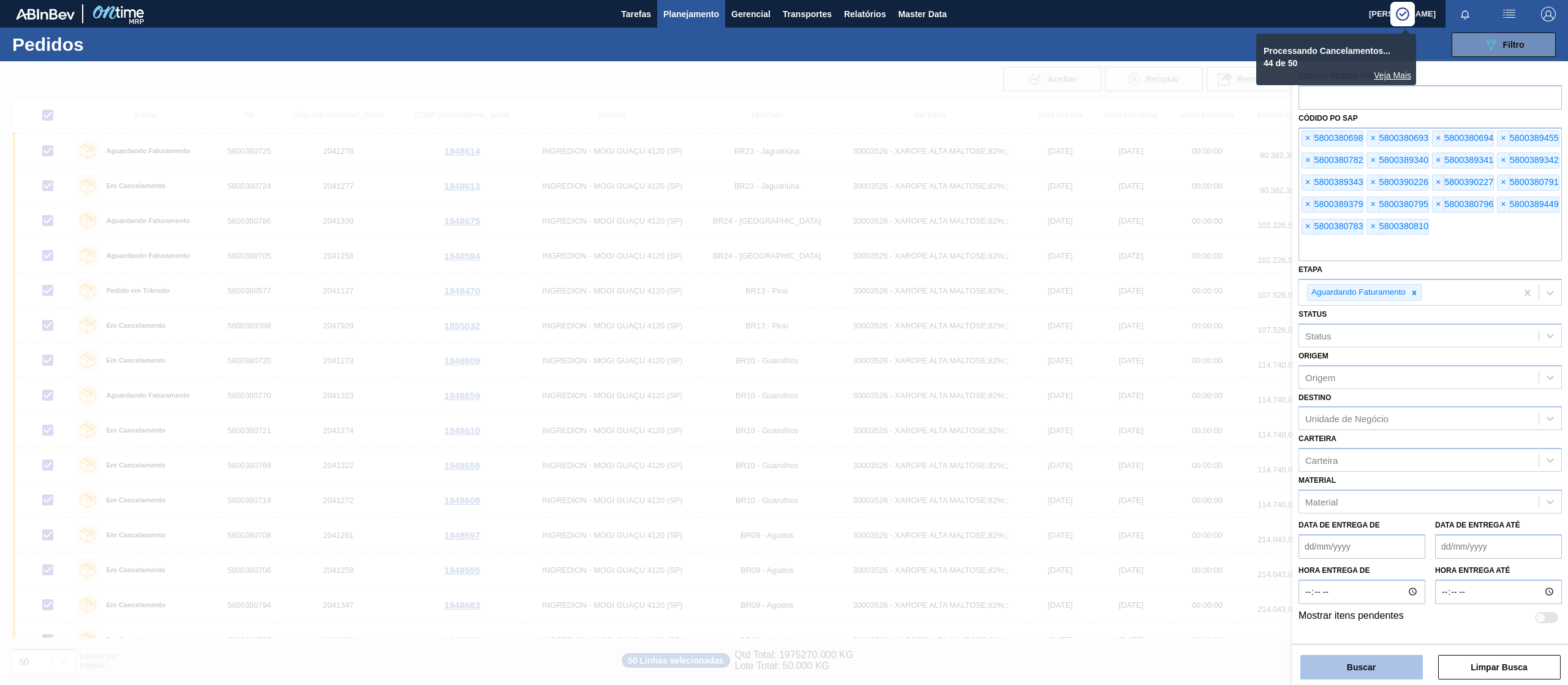
checkbox input "false"
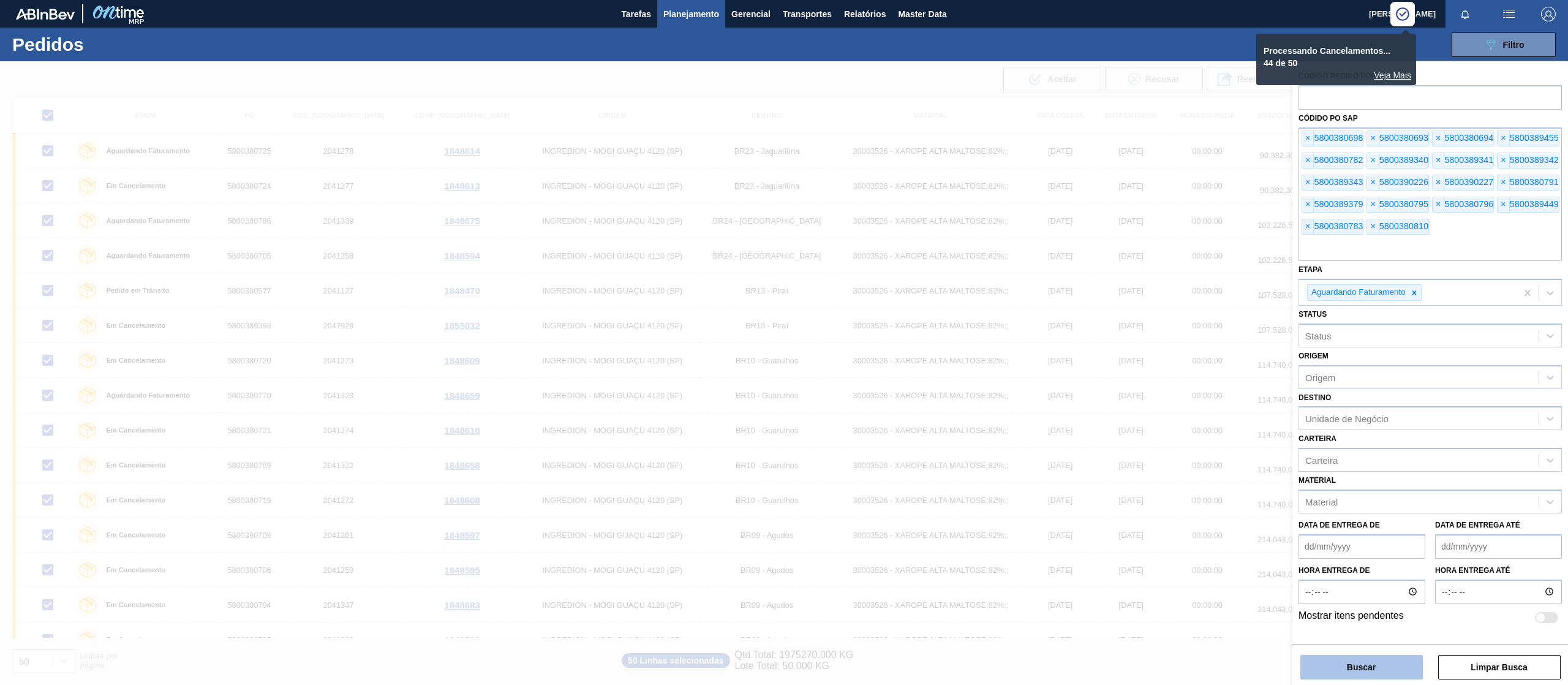
checkbox input "false"
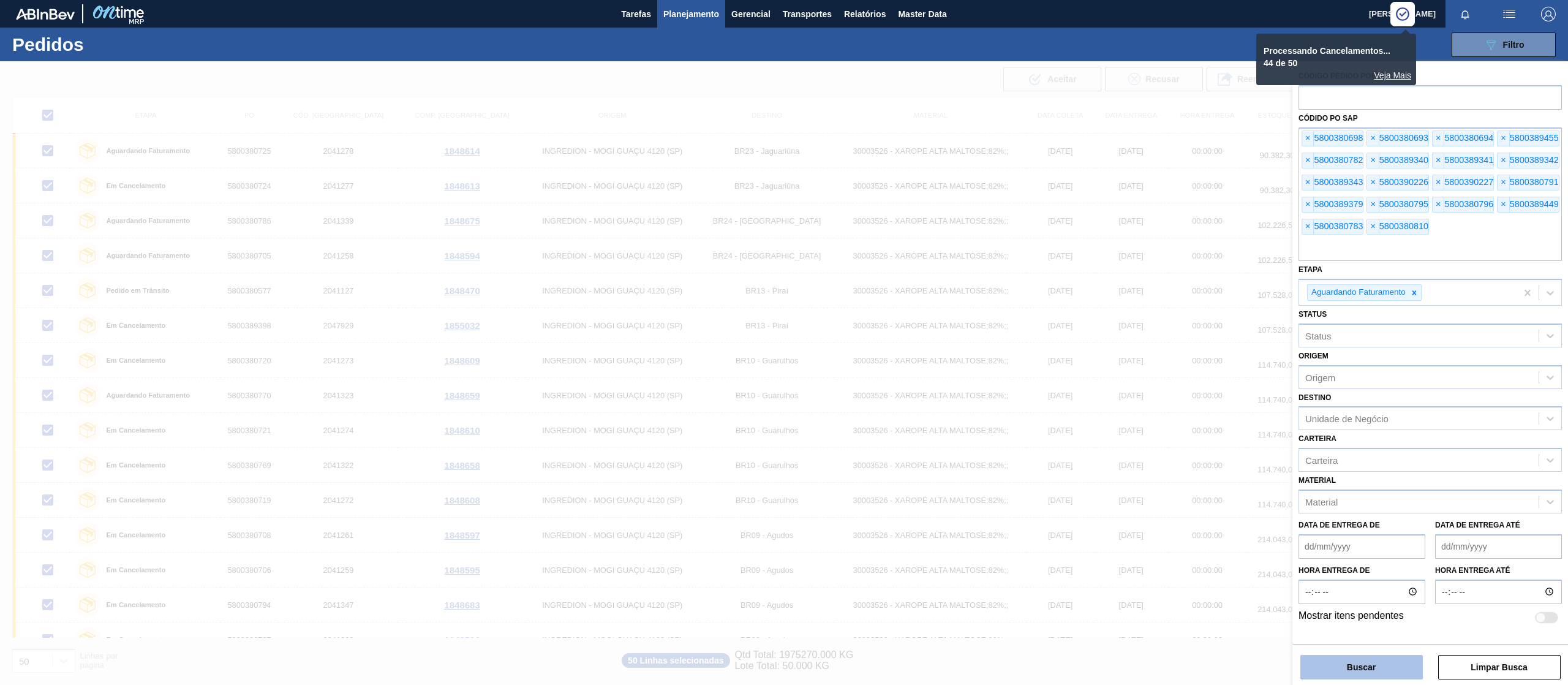
checkbox input "false"
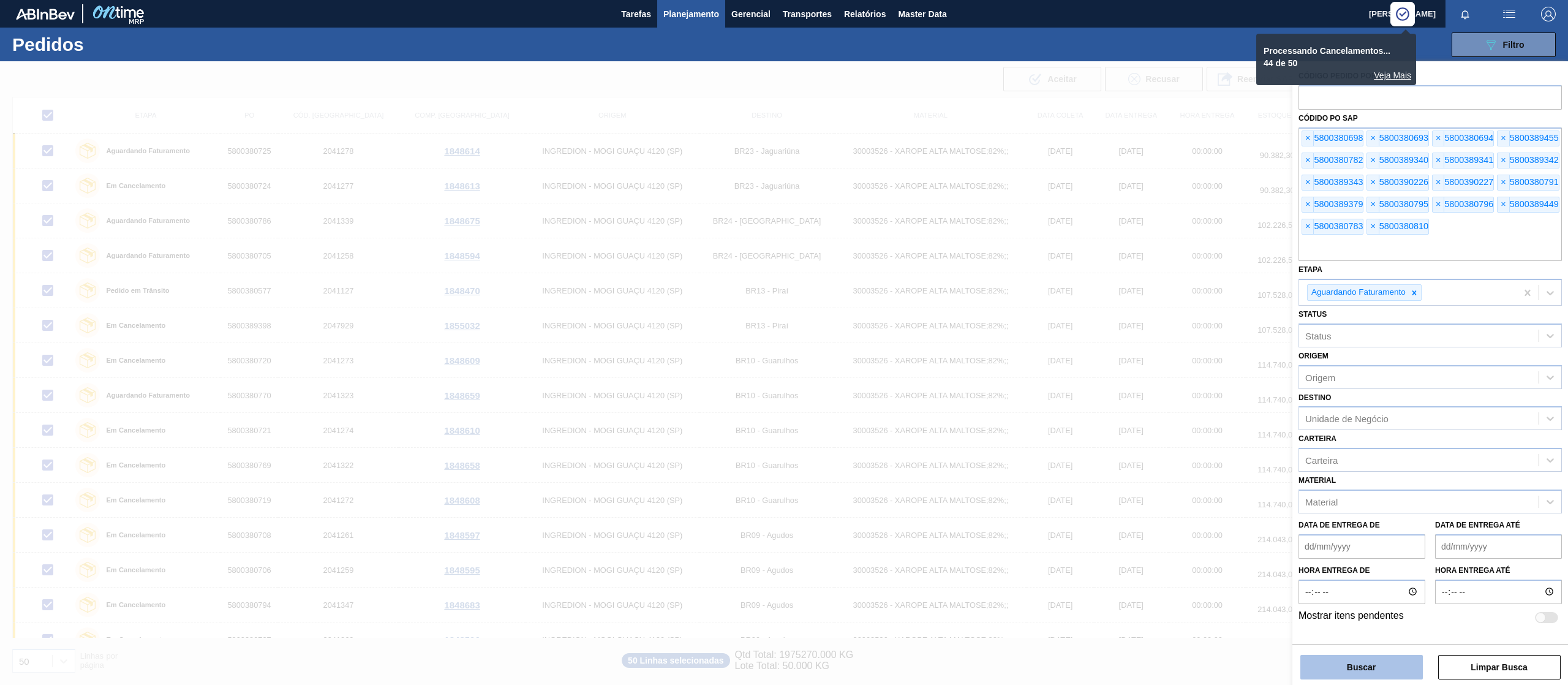
checkbox input "false"
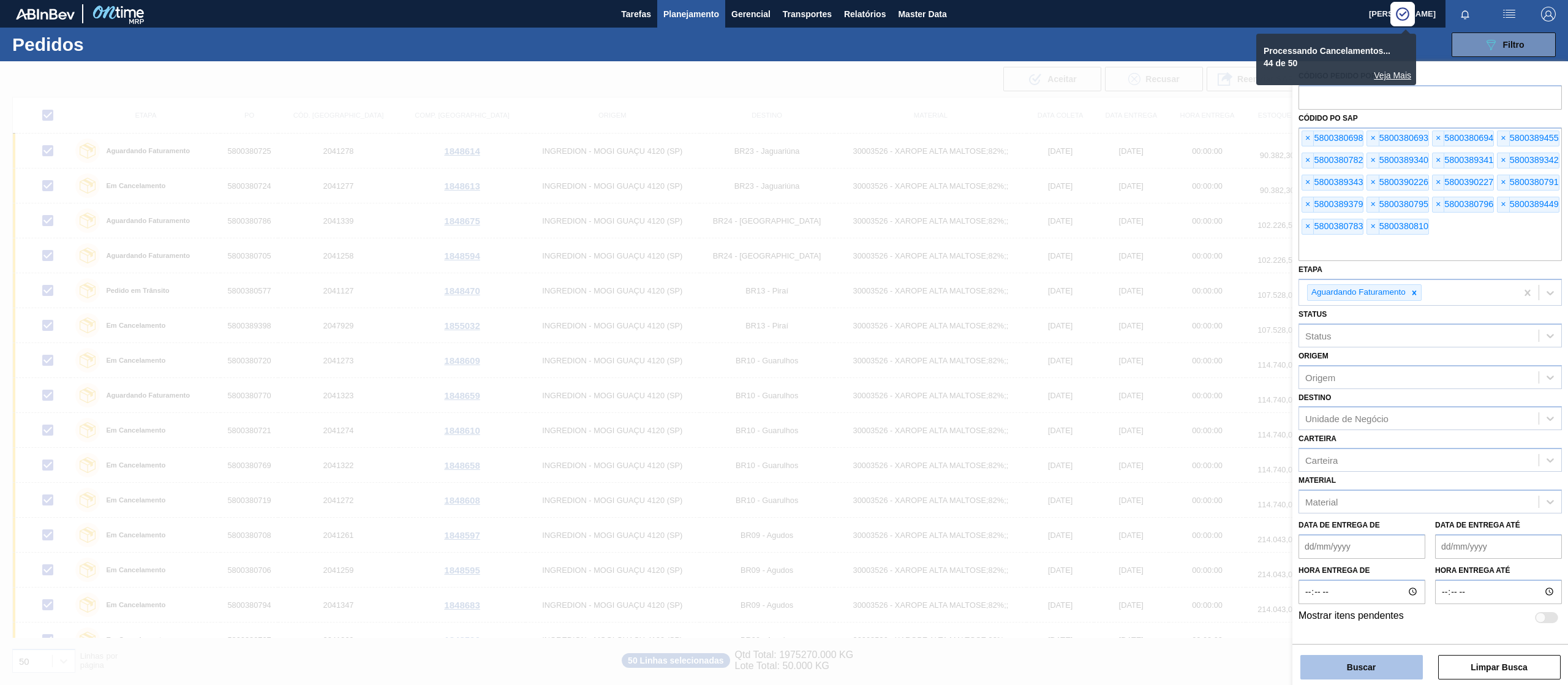
checkbox input "false"
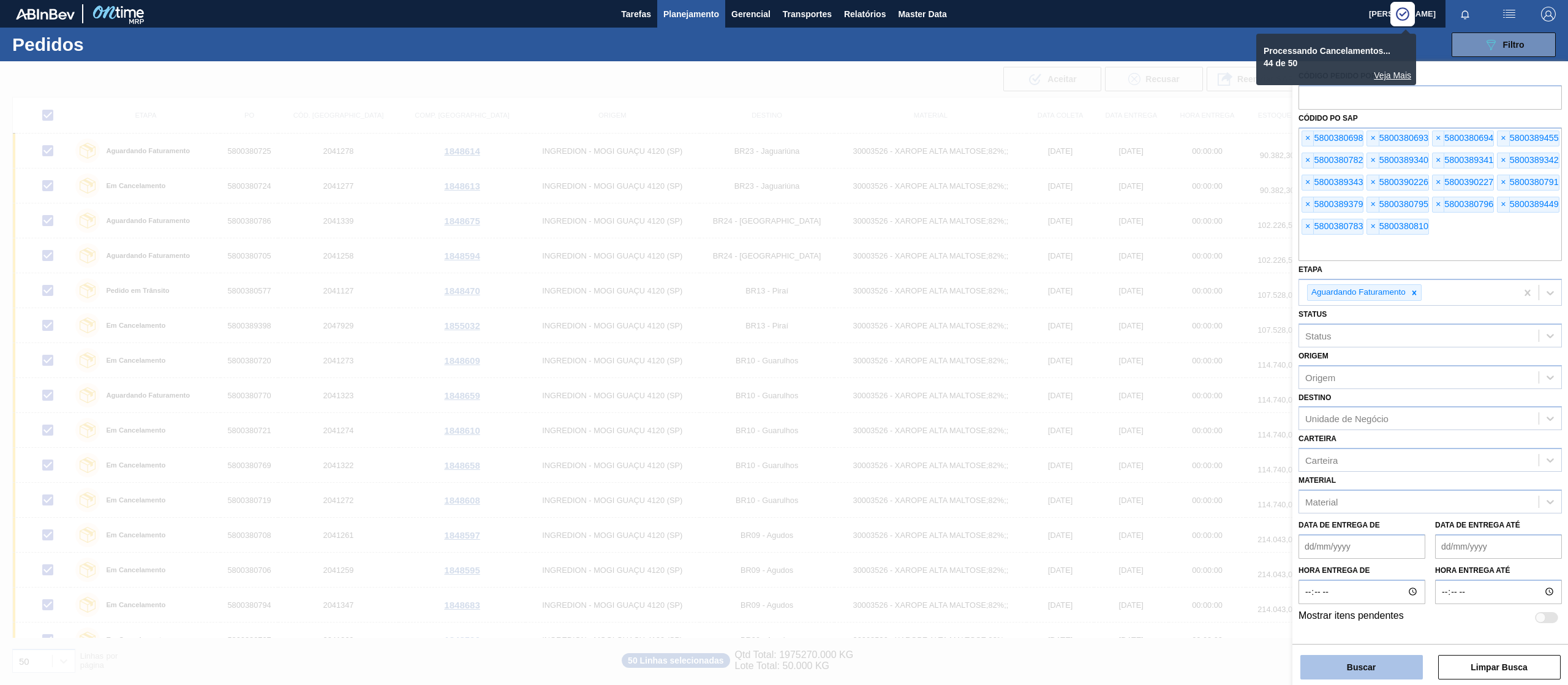
checkbox input "false"
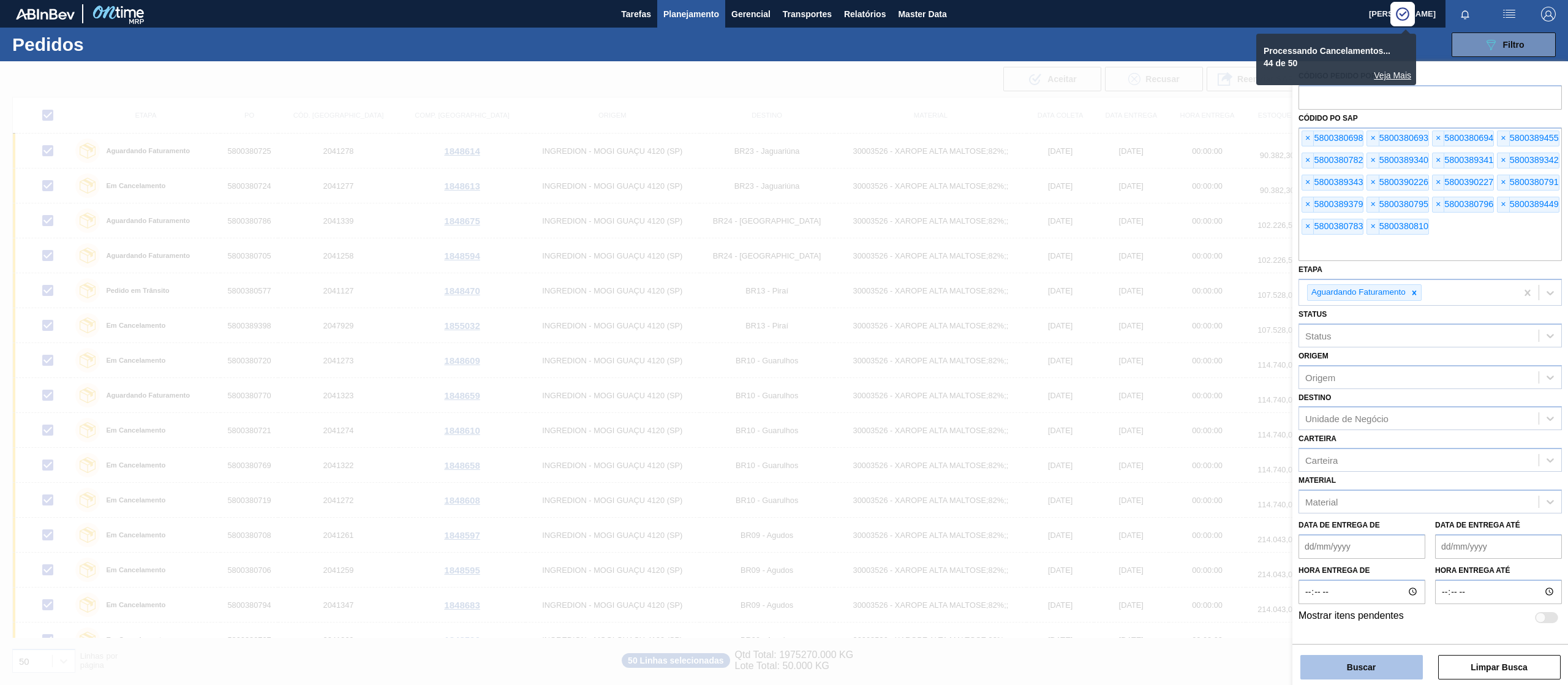
checkbox input "false"
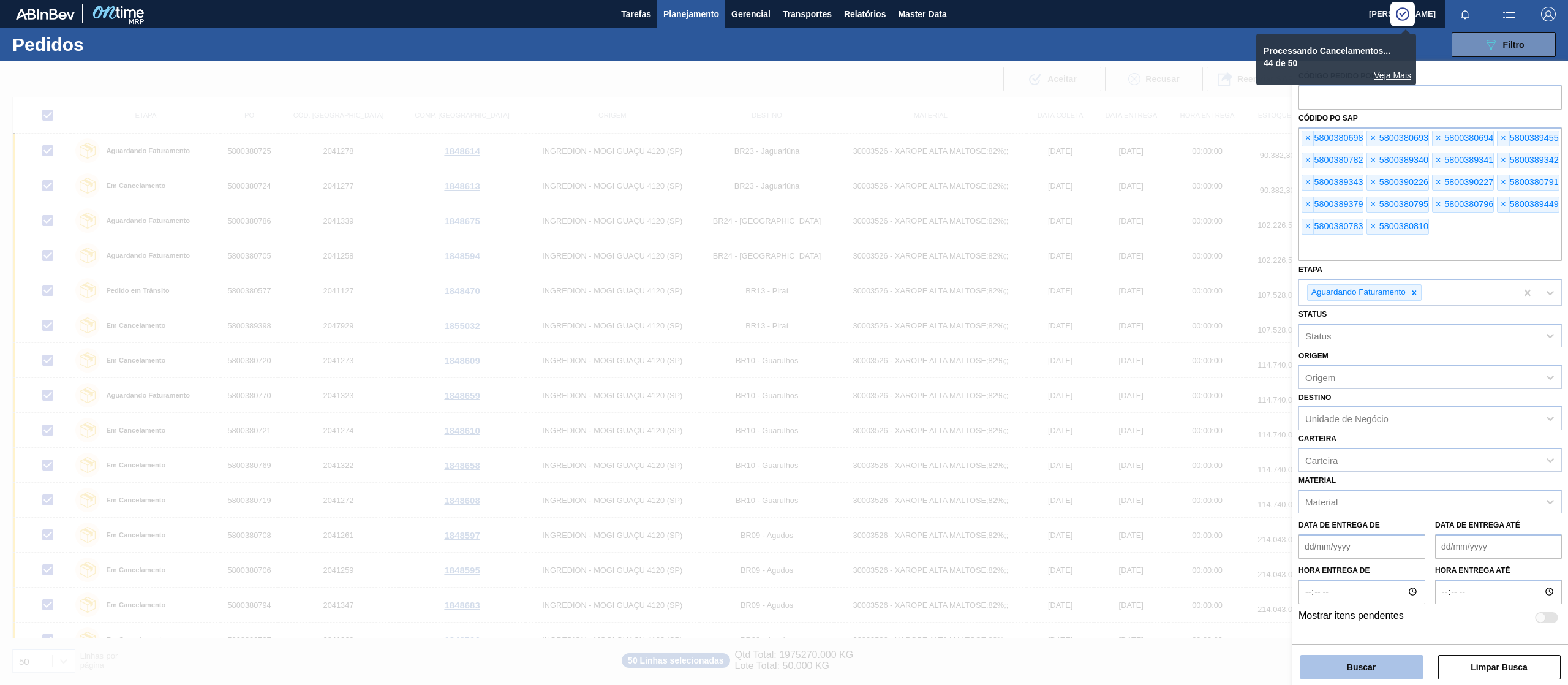
checkbox input "false"
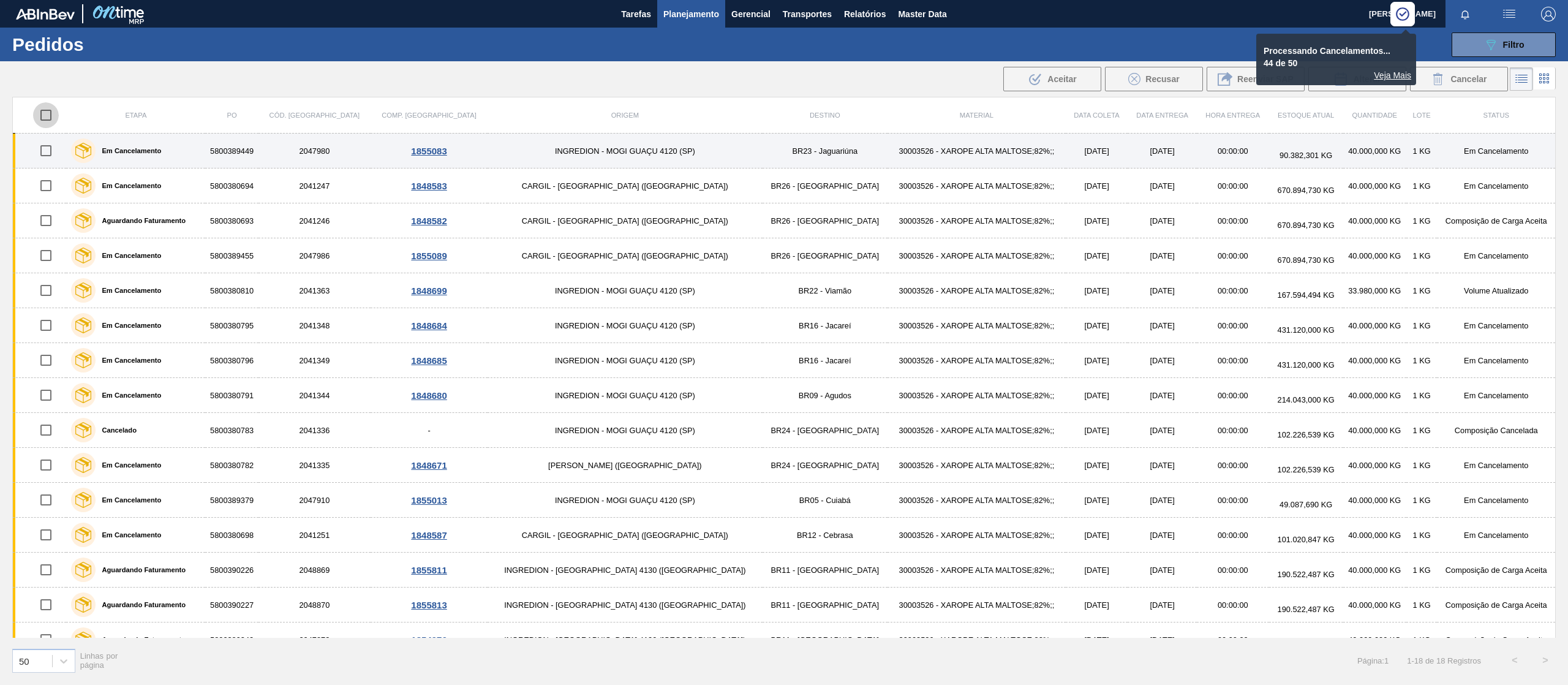
drag, startPoint x: 51, startPoint y: 114, endPoint x: 157, endPoint y: 157, distance: 114.4
click at [52, 114] on input "checkbox" at bounding box center [46, 115] width 26 height 26
checkbox input "true"
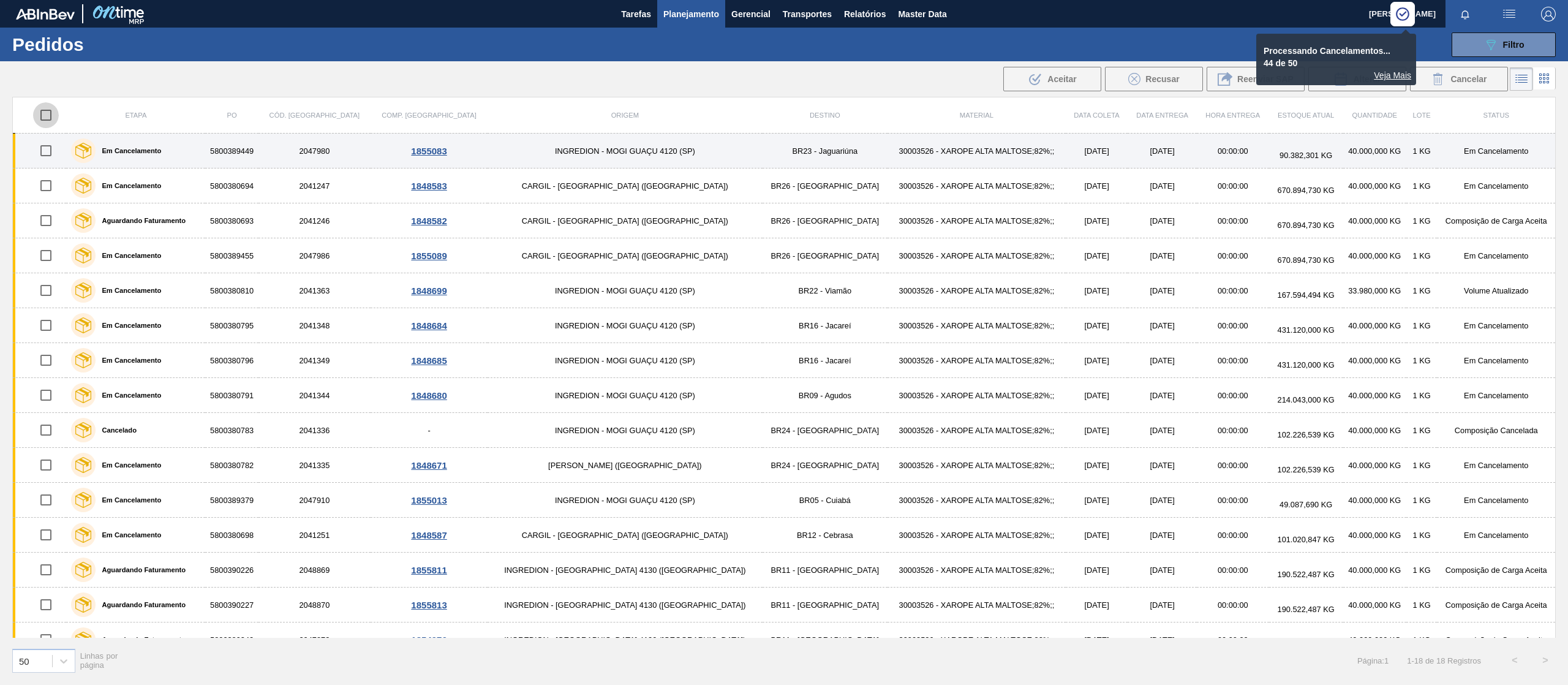
checkbox input "true"
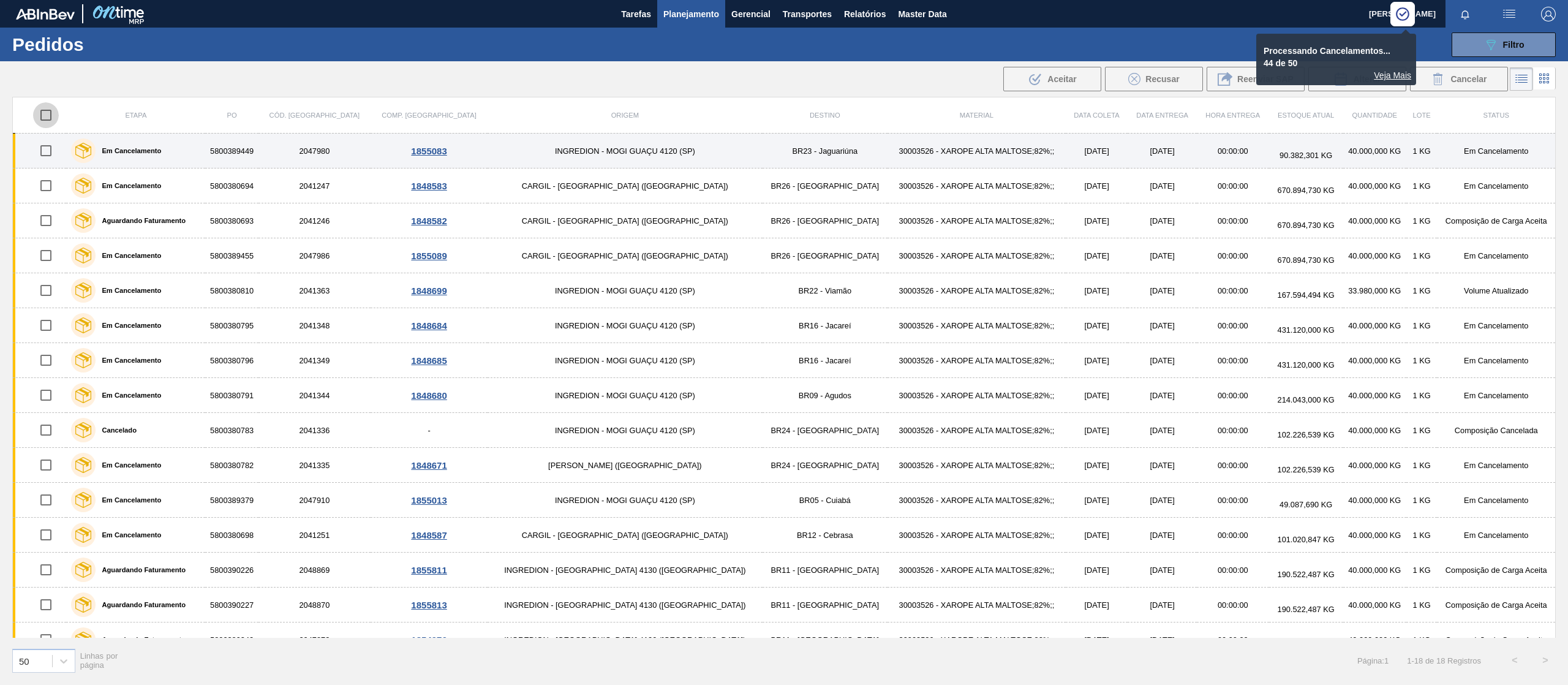
checkbox input "true"
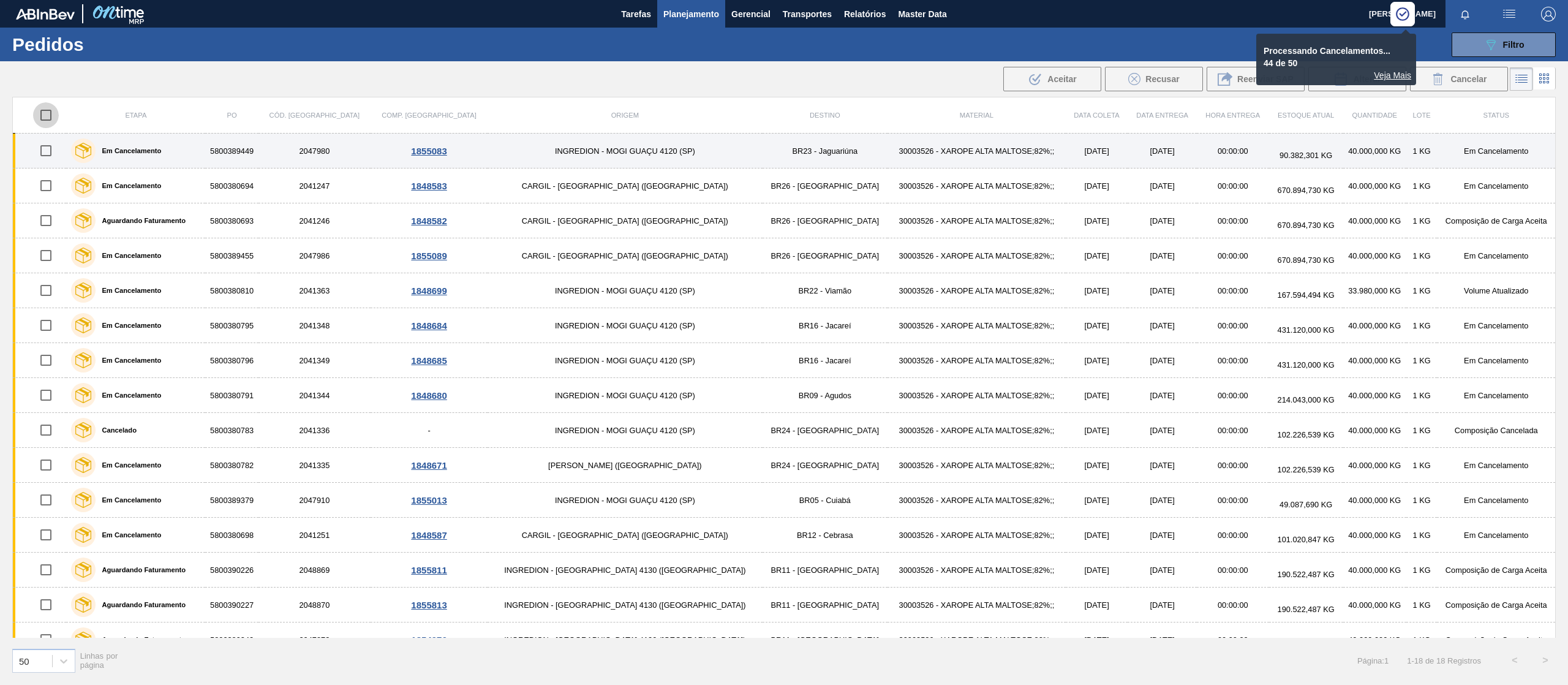
checkbox input "true"
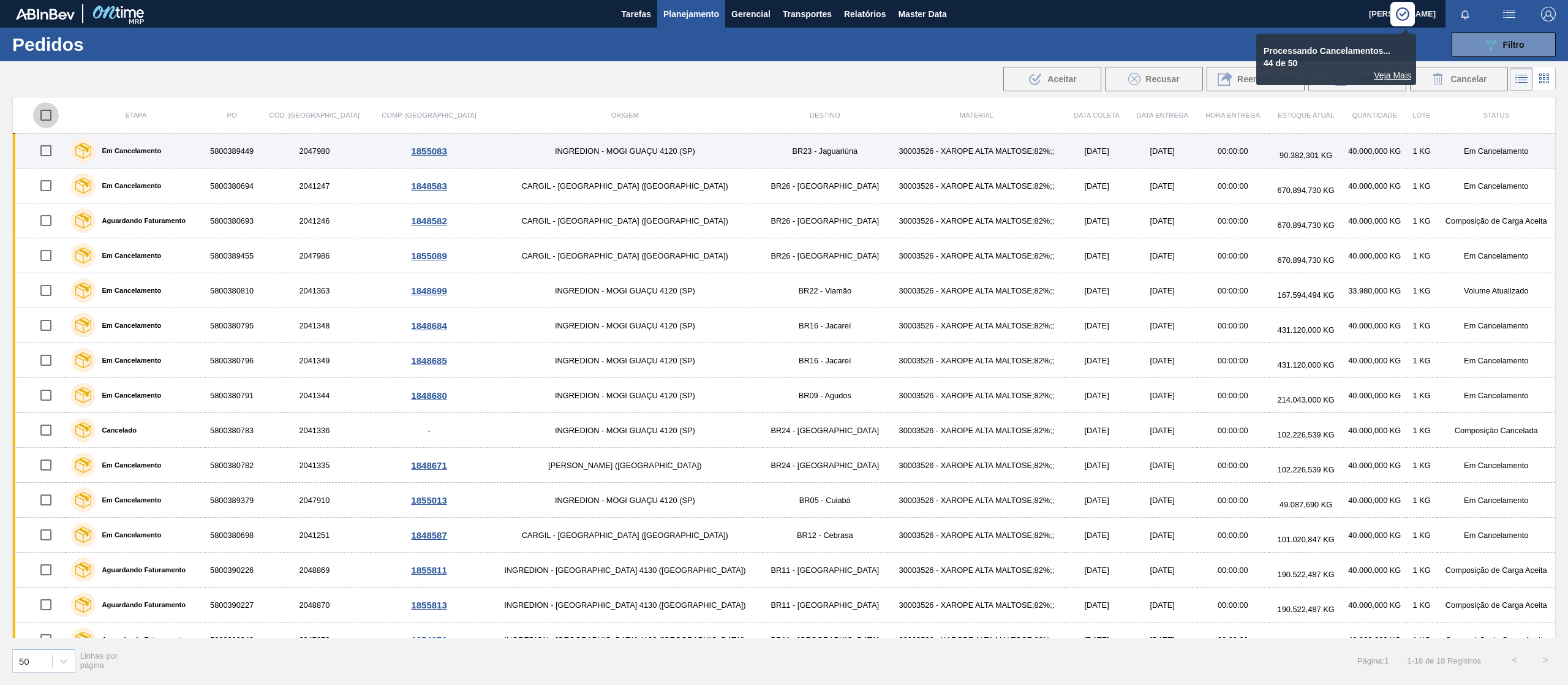
checkbox input "true"
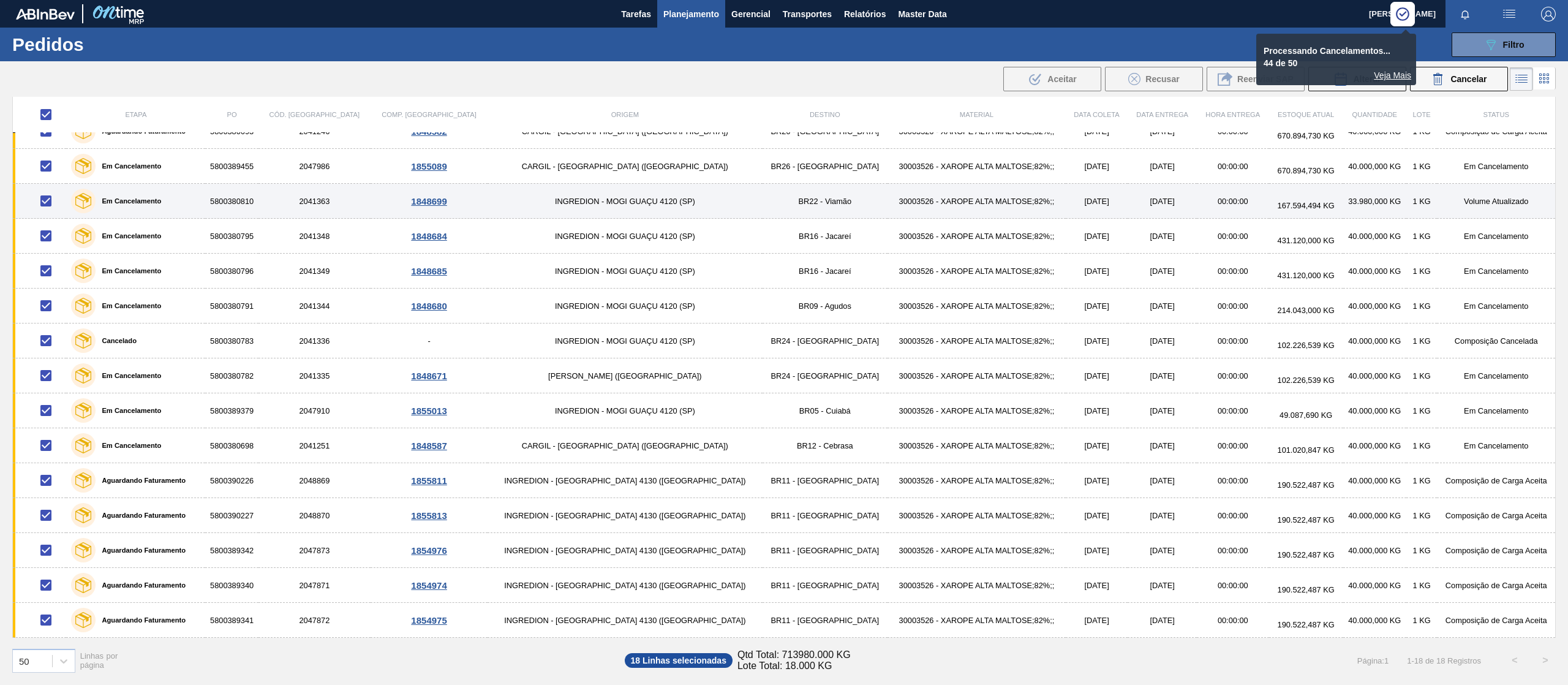
scroll to position [128, 0]
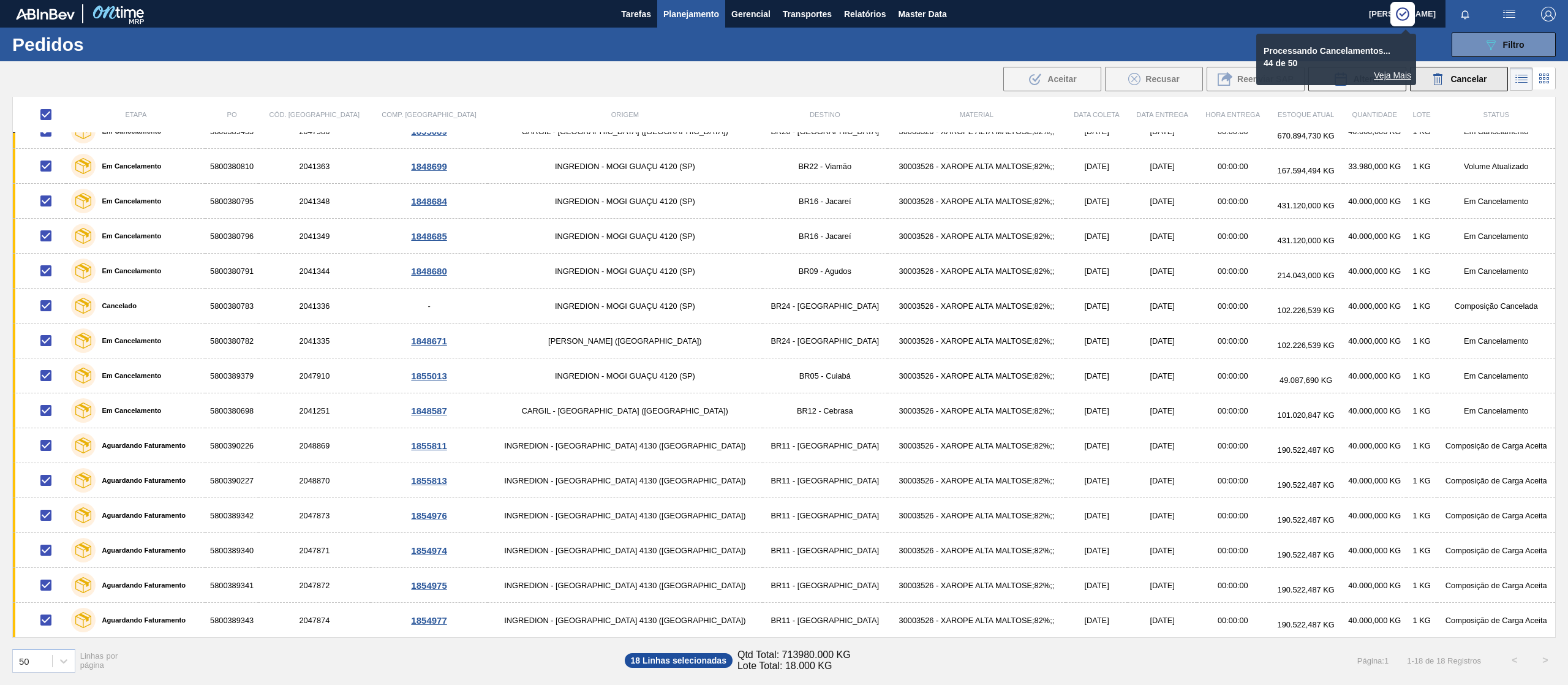
click at [1467, 82] on span "Cancelar" at bounding box center [1468, 79] width 36 height 10
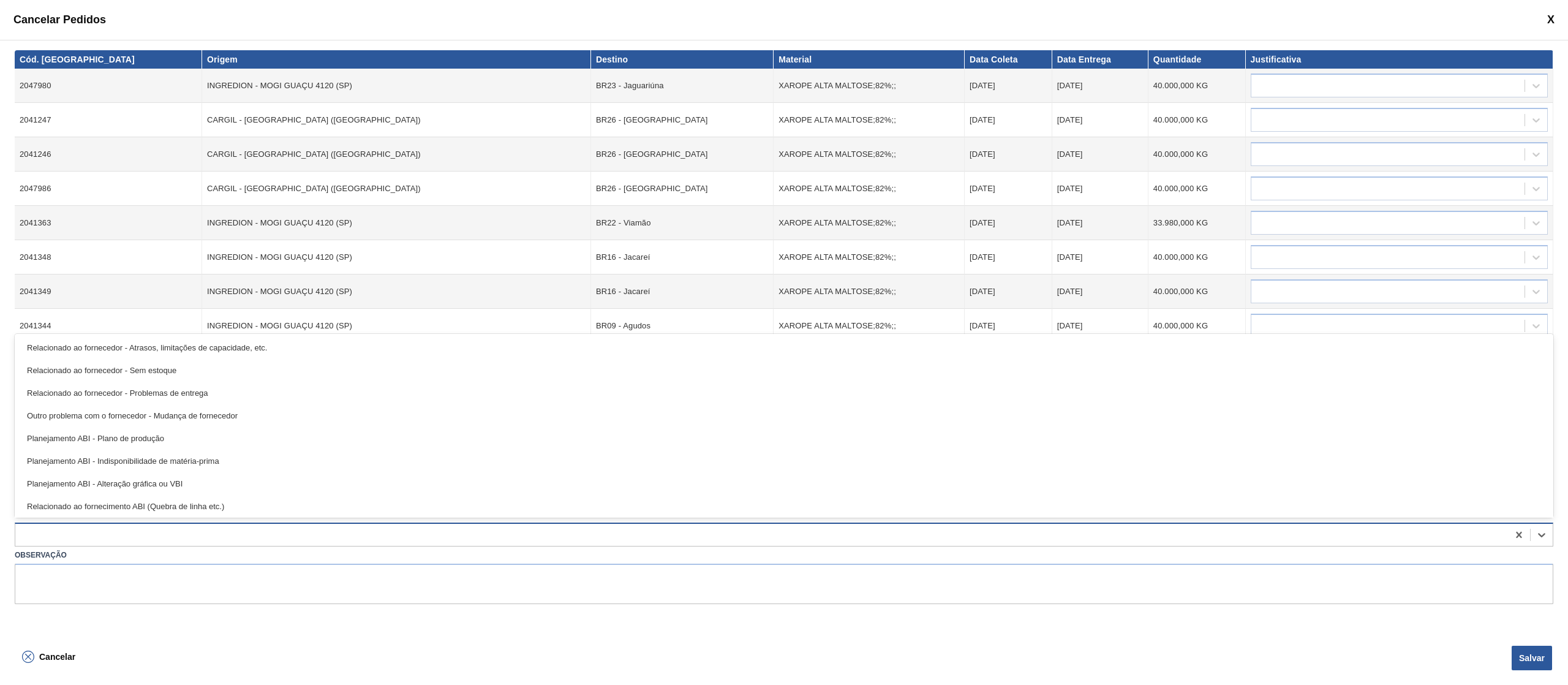
click at [150, 528] on div at bounding box center [762, 534] width 1493 height 18
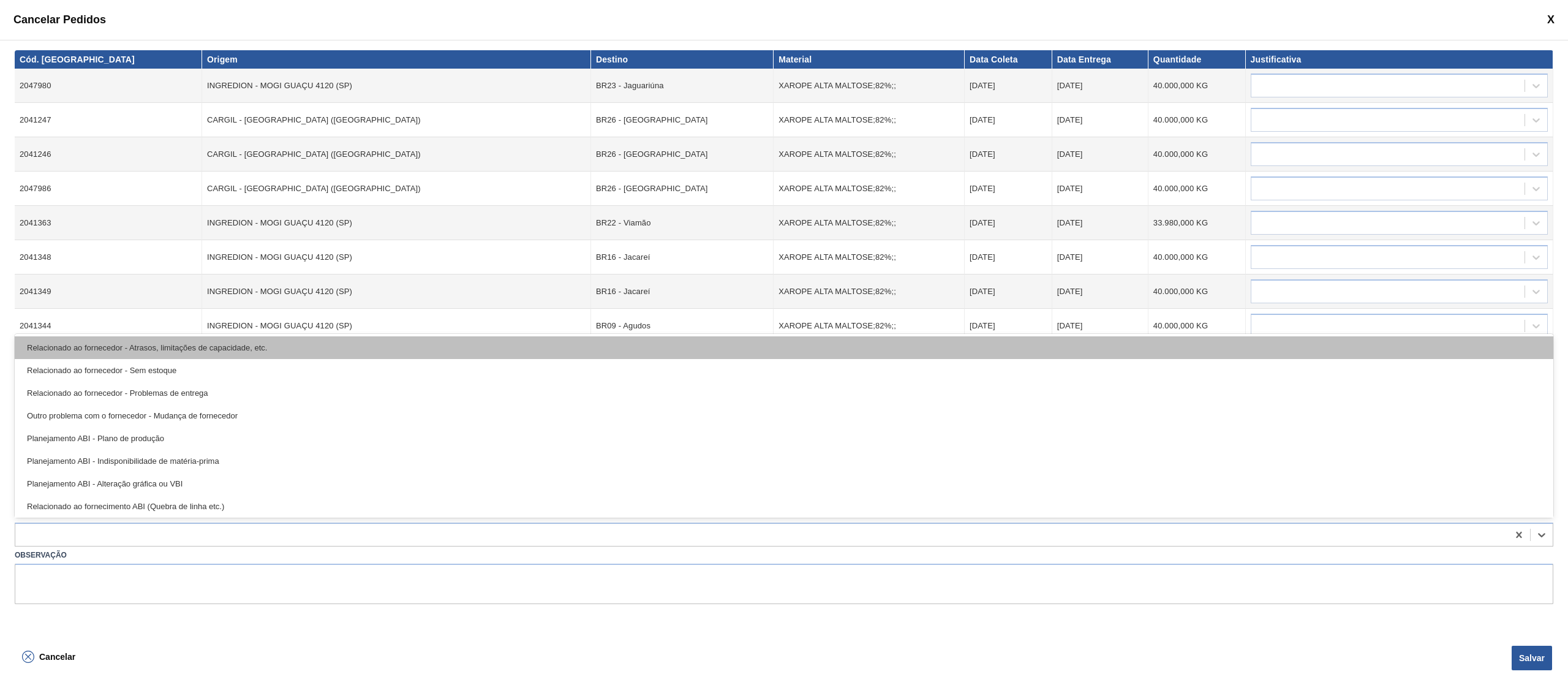
click at [258, 350] on div "Relacionado ao fornecedor - Atrasos, limitações de capacidade, etc." at bounding box center [784, 348] width 1539 height 23
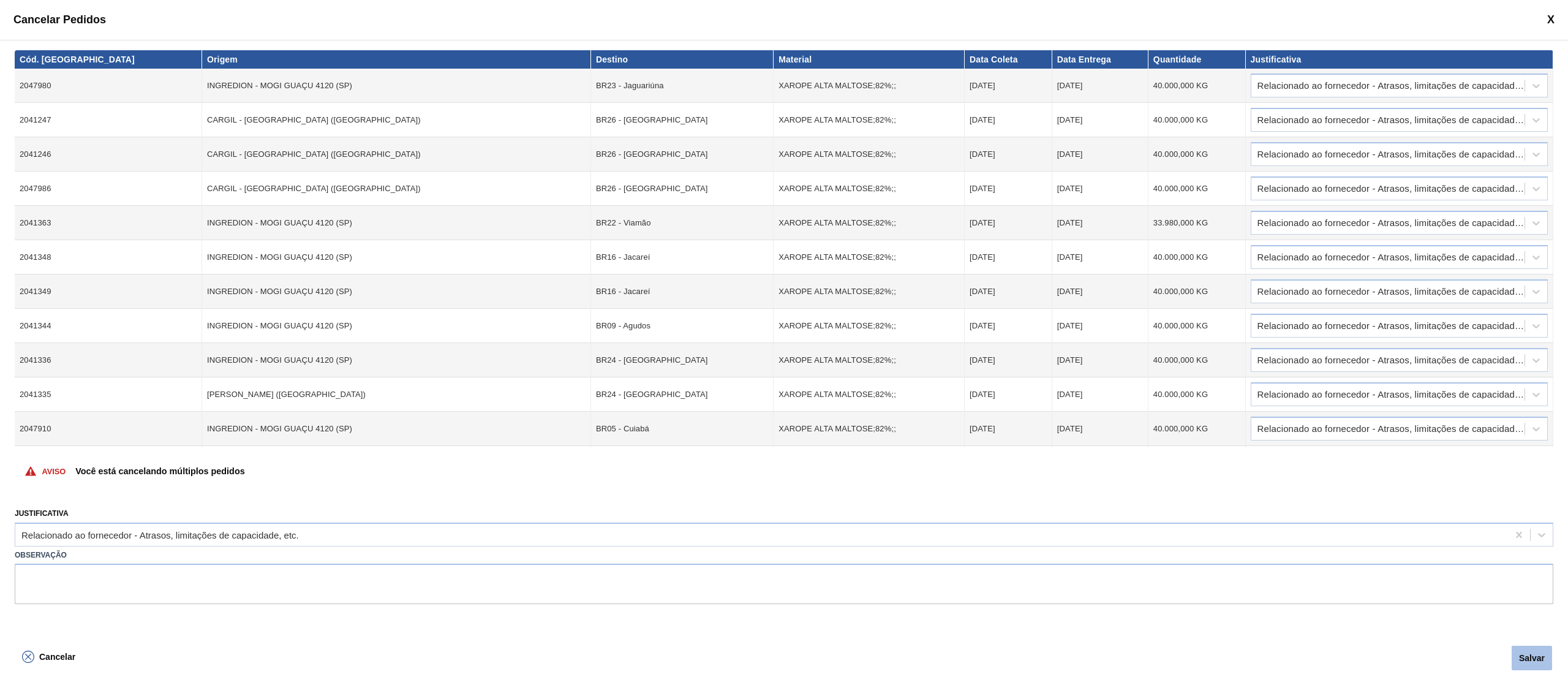
click at [1542, 655] on button "Salvar" at bounding box center [1532, 658] width 41 height 25
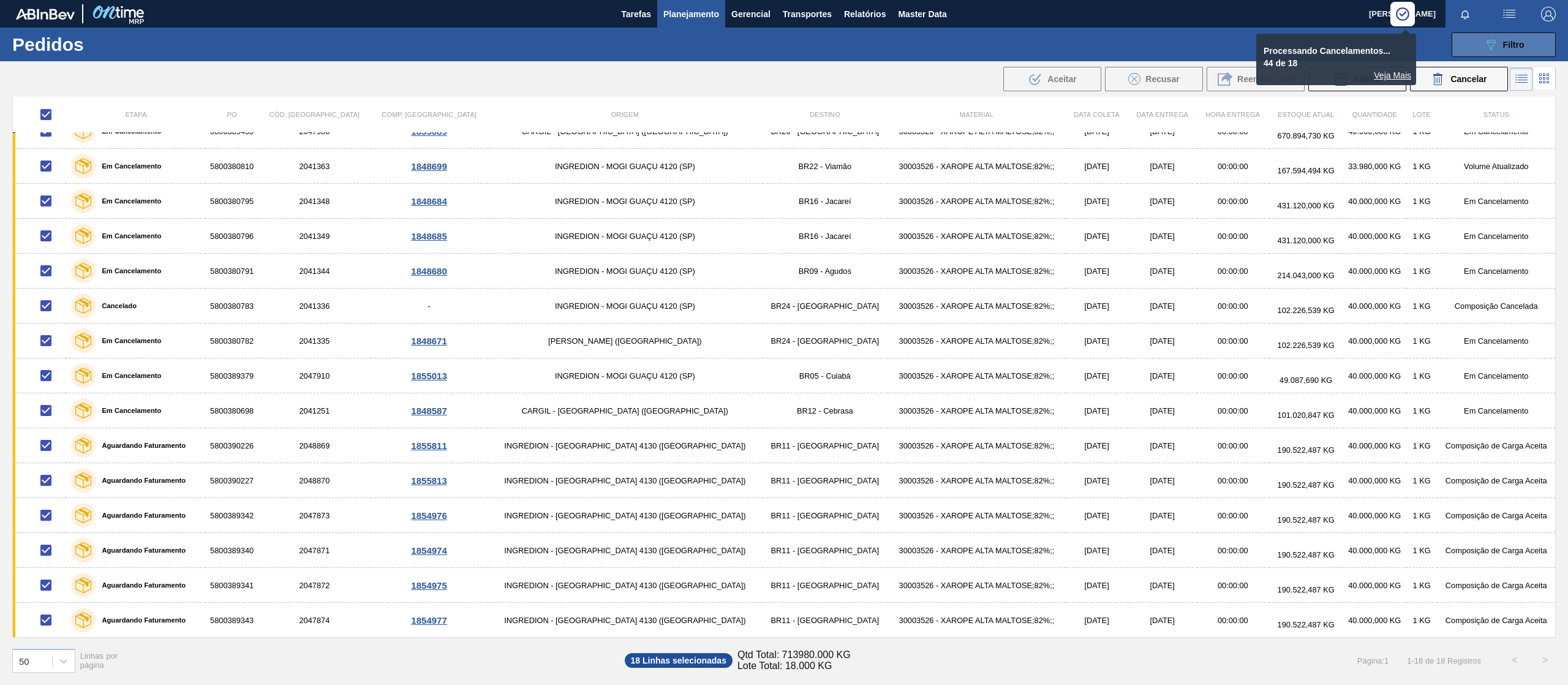
click at [1495, 43] on icon "089F7B8B-B2A5-4AFE-B5C0-19BA573D28AC" at bounding box center [1490, 45] width 15 height 15
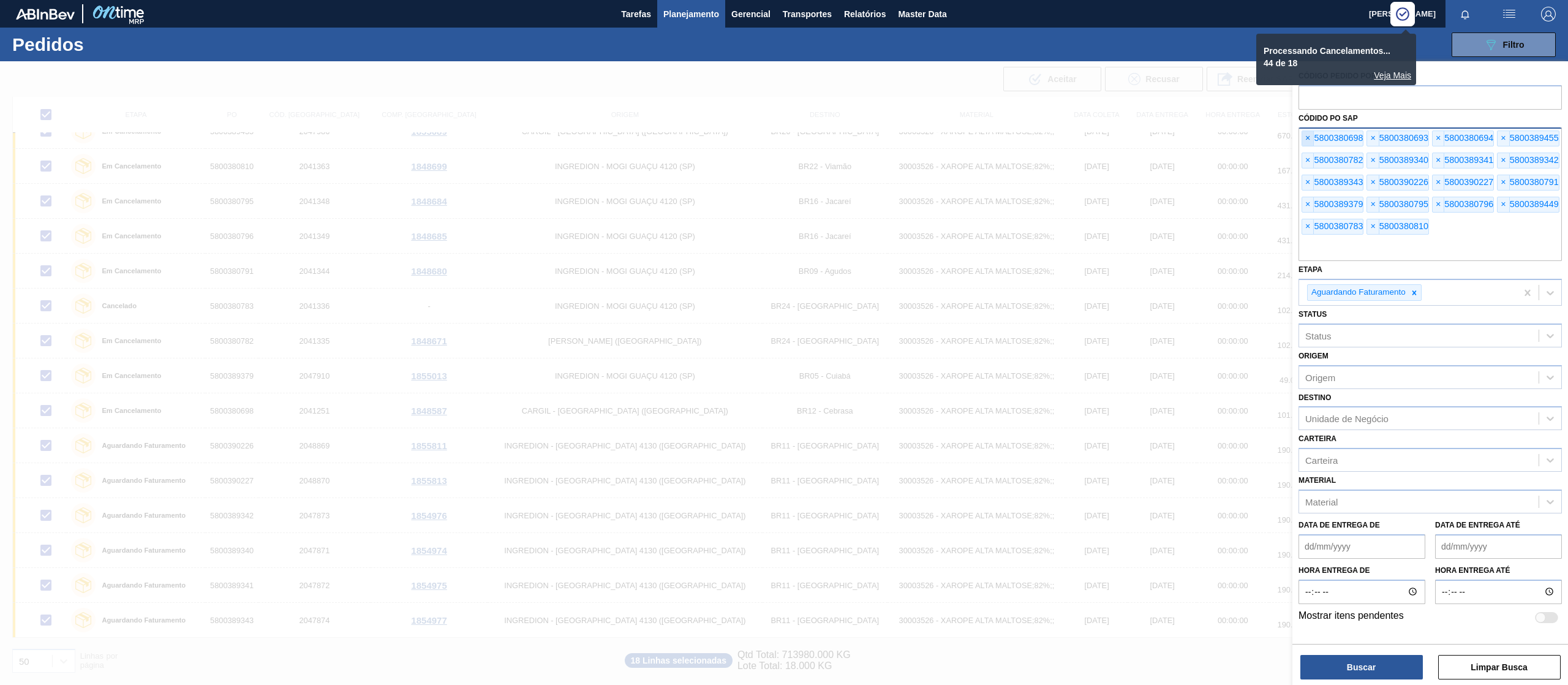
click at [1309, 131] on span "×" at bounding box center [1308, 138] width 12 height 15
click at [1308, 134] on span "×" at bounding box center [1308, 138] width 12 height 15
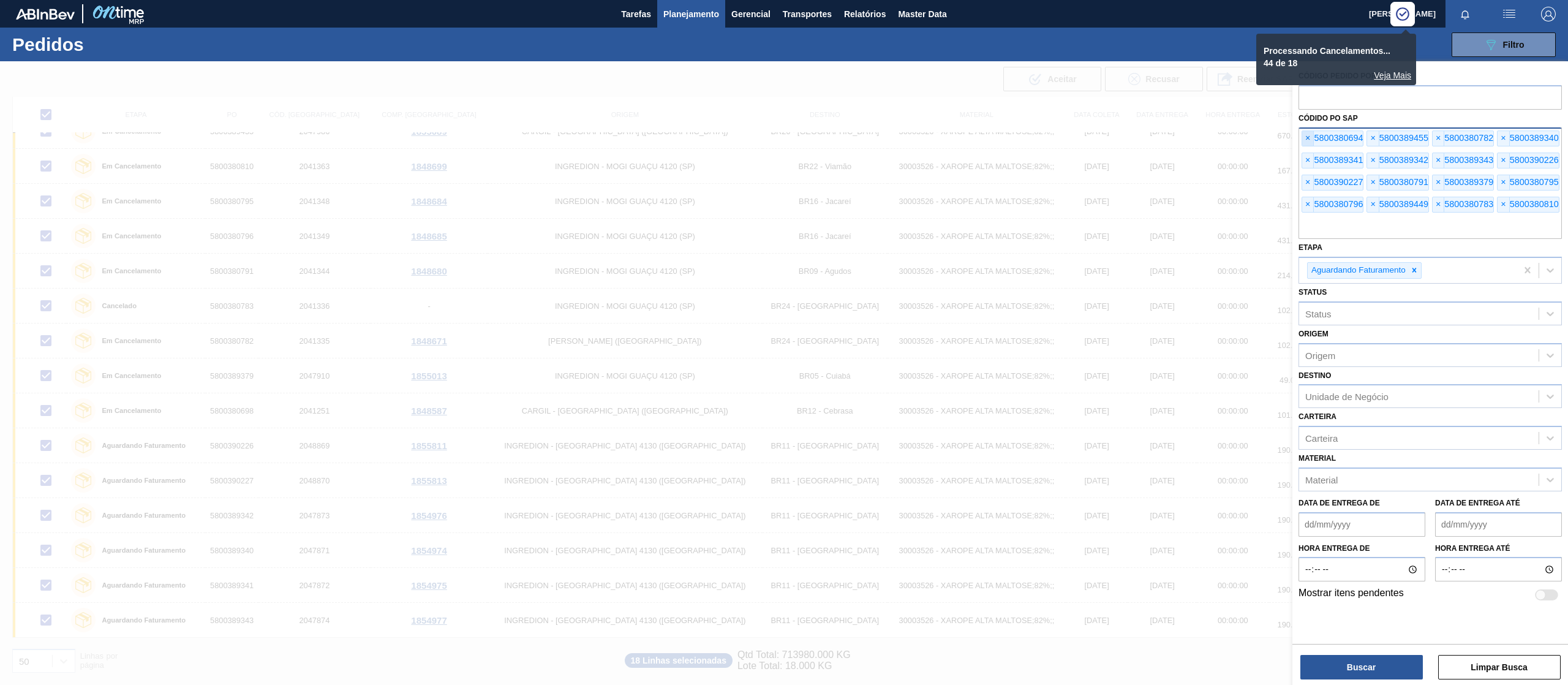
click at [1308, 134] on span "×" at bounding box center [1308, 138] width 12 height 15
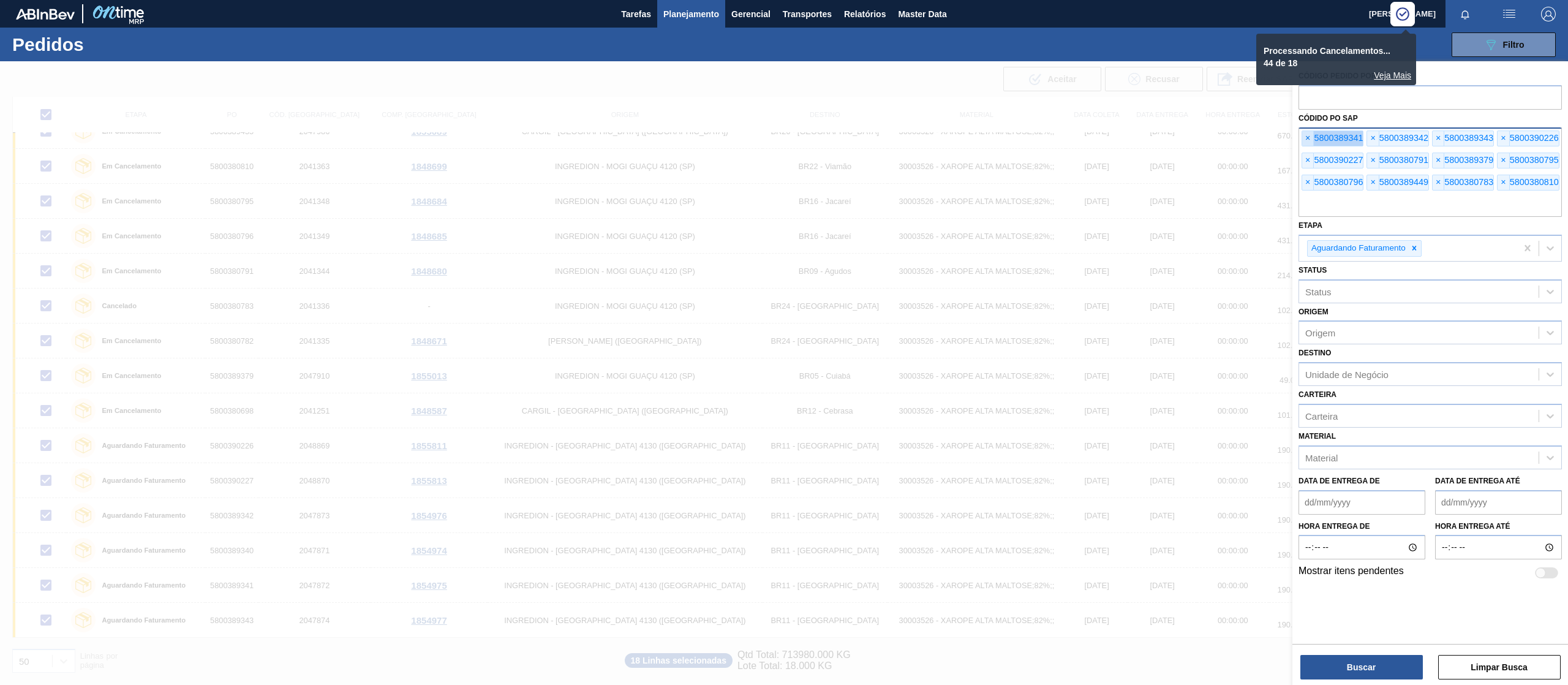
click at [1308, 134] on span "×" at bounding box center [1308, 138] width 12 height 15
click at [1307, 134] on span "×" at bounding box center [1308, 138] width 12 height 15
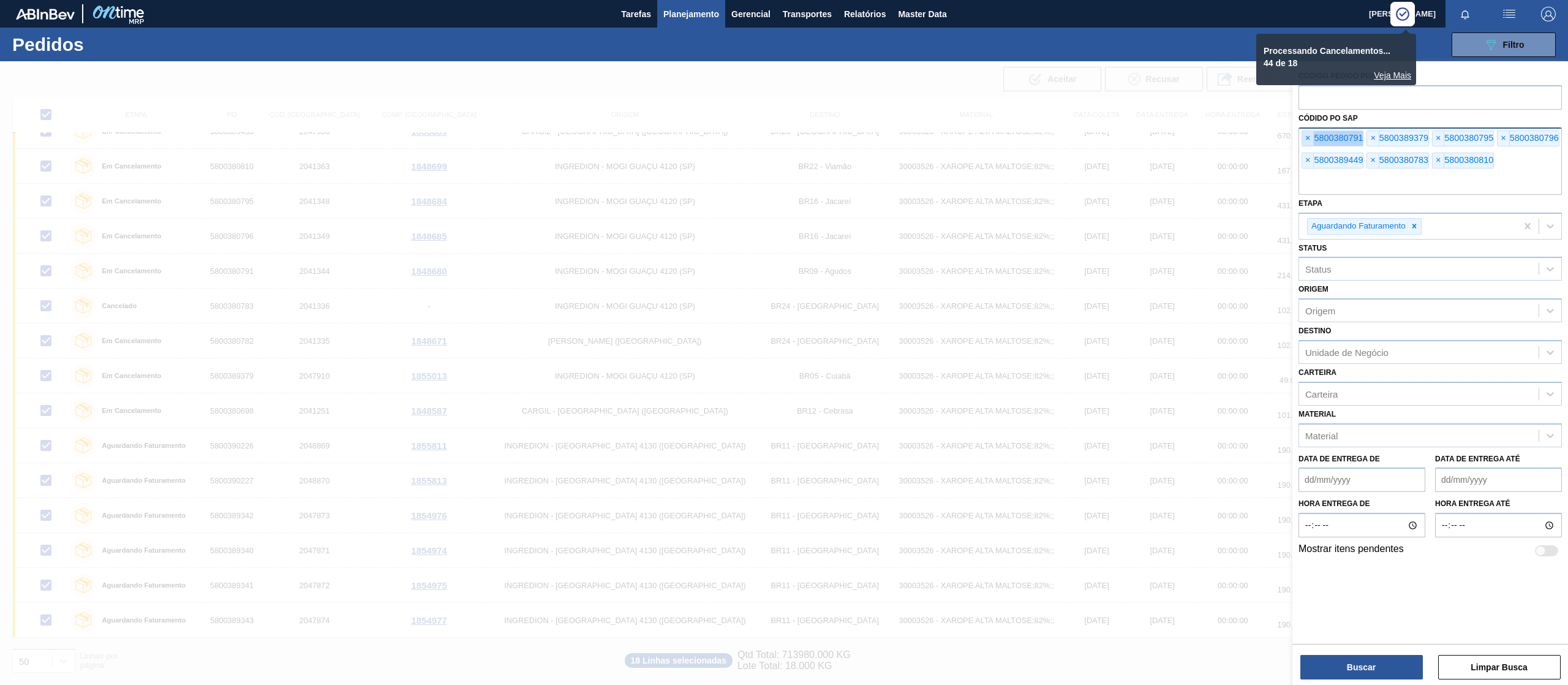
click at [1307, 134] on span "×" at bounding box center [1308, 138] width 12 height 15
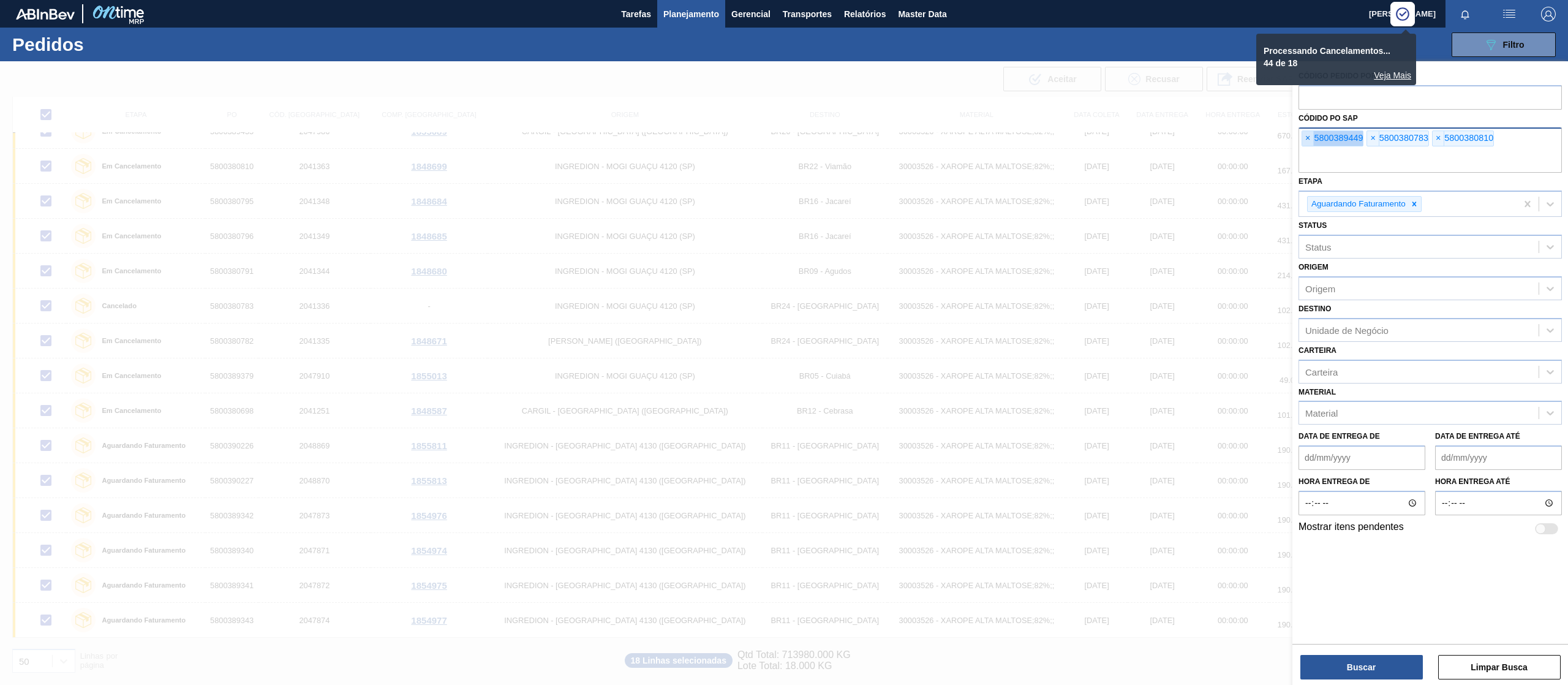
click at [1307, 134] on span "×" at bounding box center [1308, 138] width 12 height 15
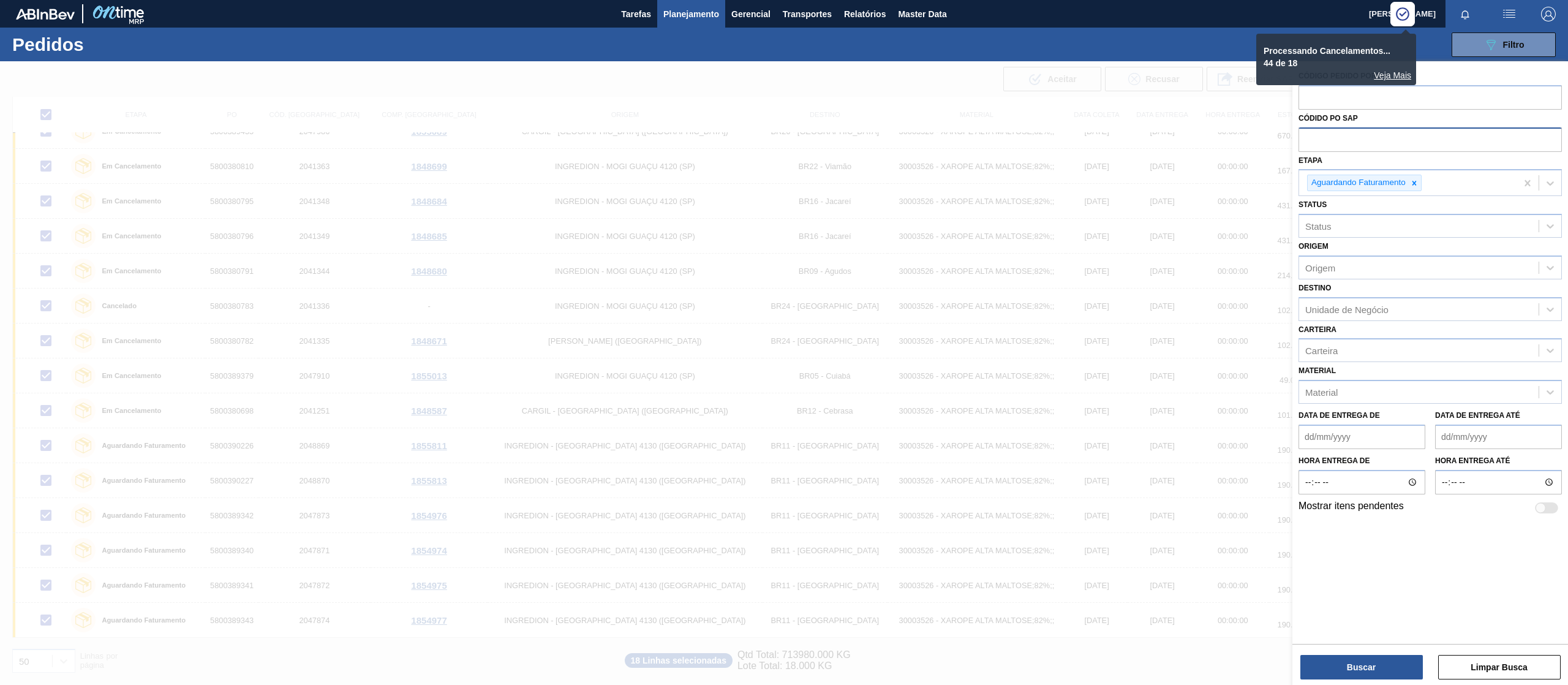
paste input "text"
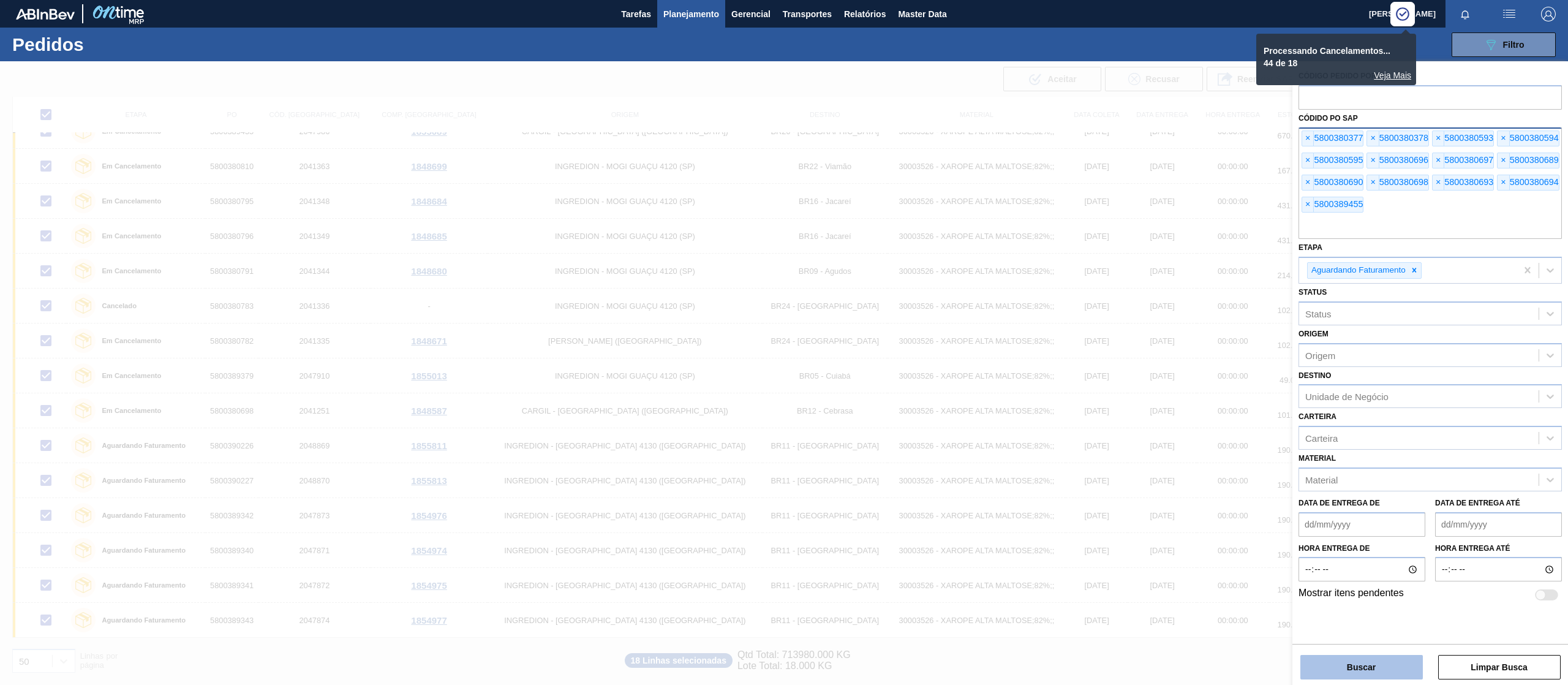
click at [1393, 659] on button "Buscar" at bounding box center [1361, 667] width 123 height 25
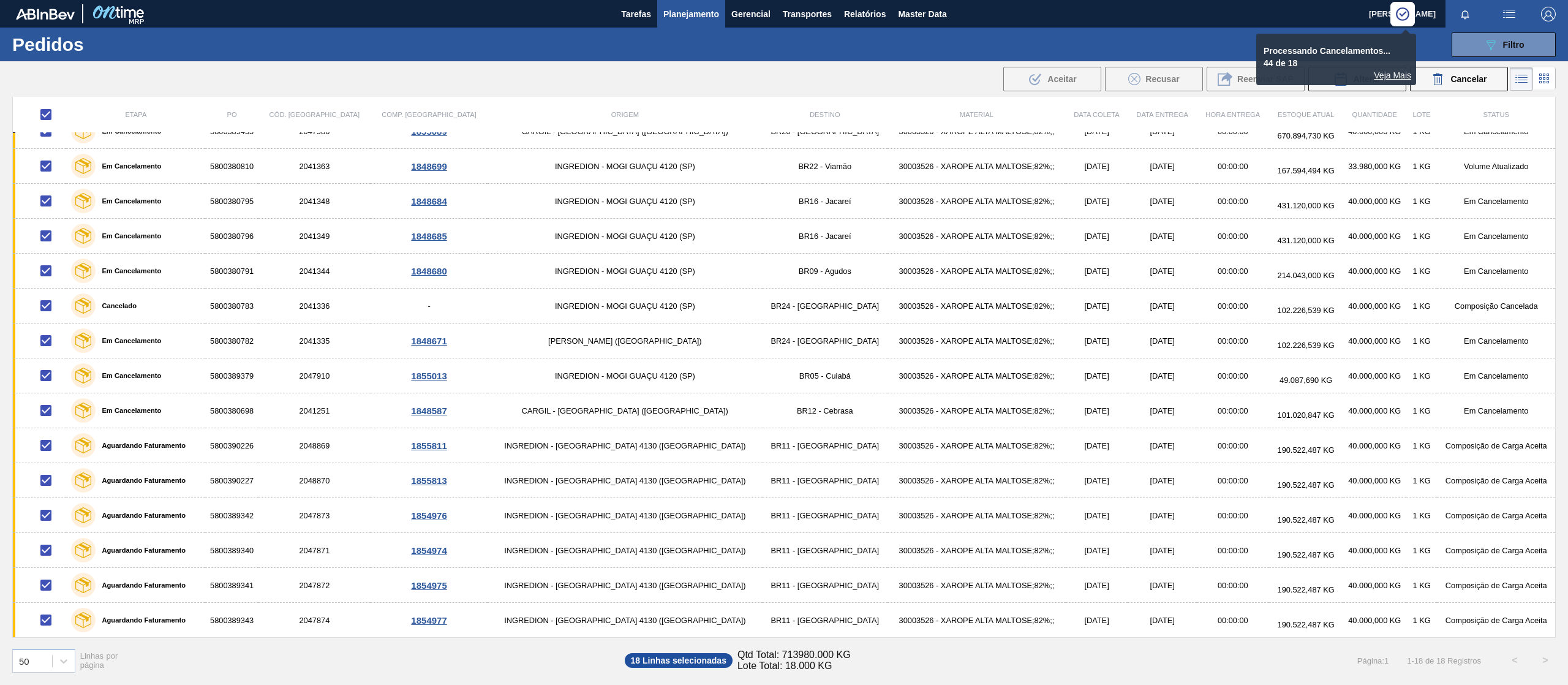
checkbox input "false"
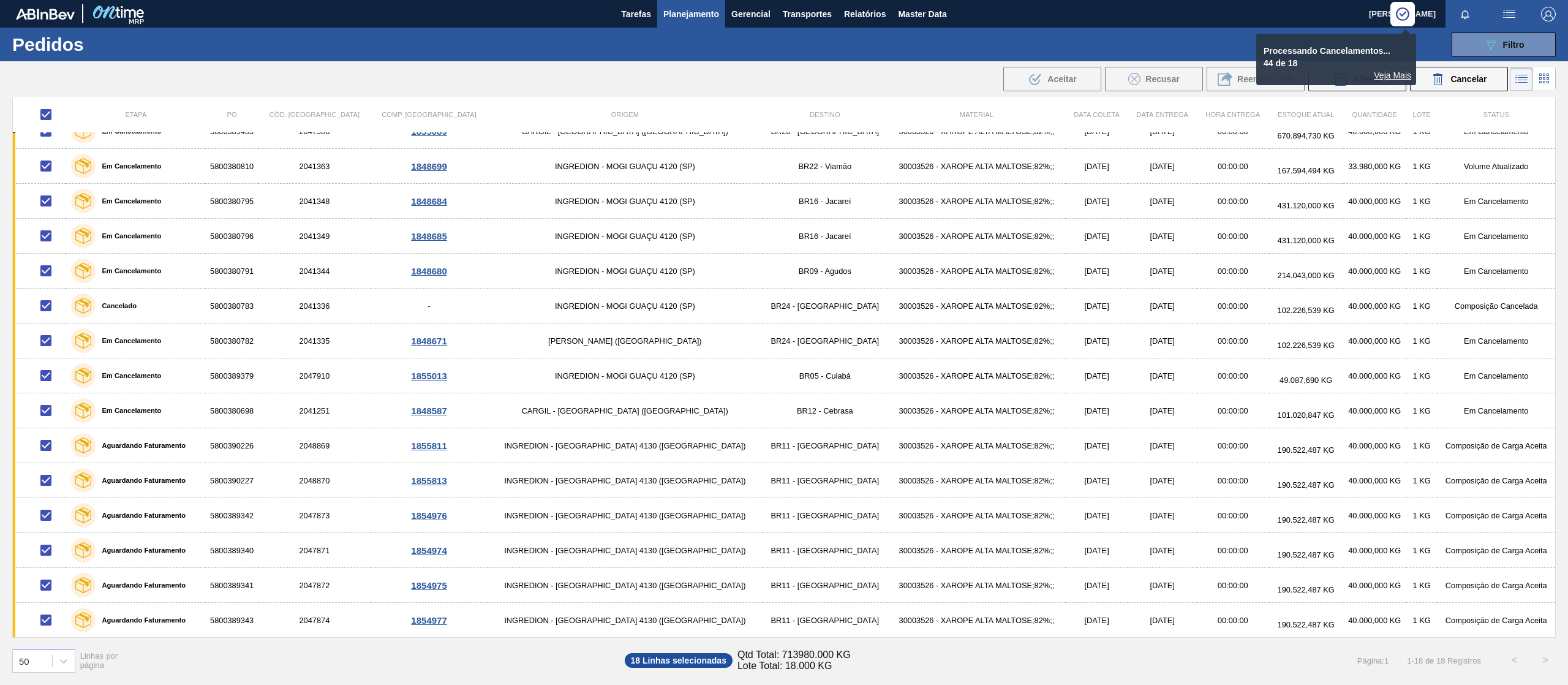
checkbox input "false"
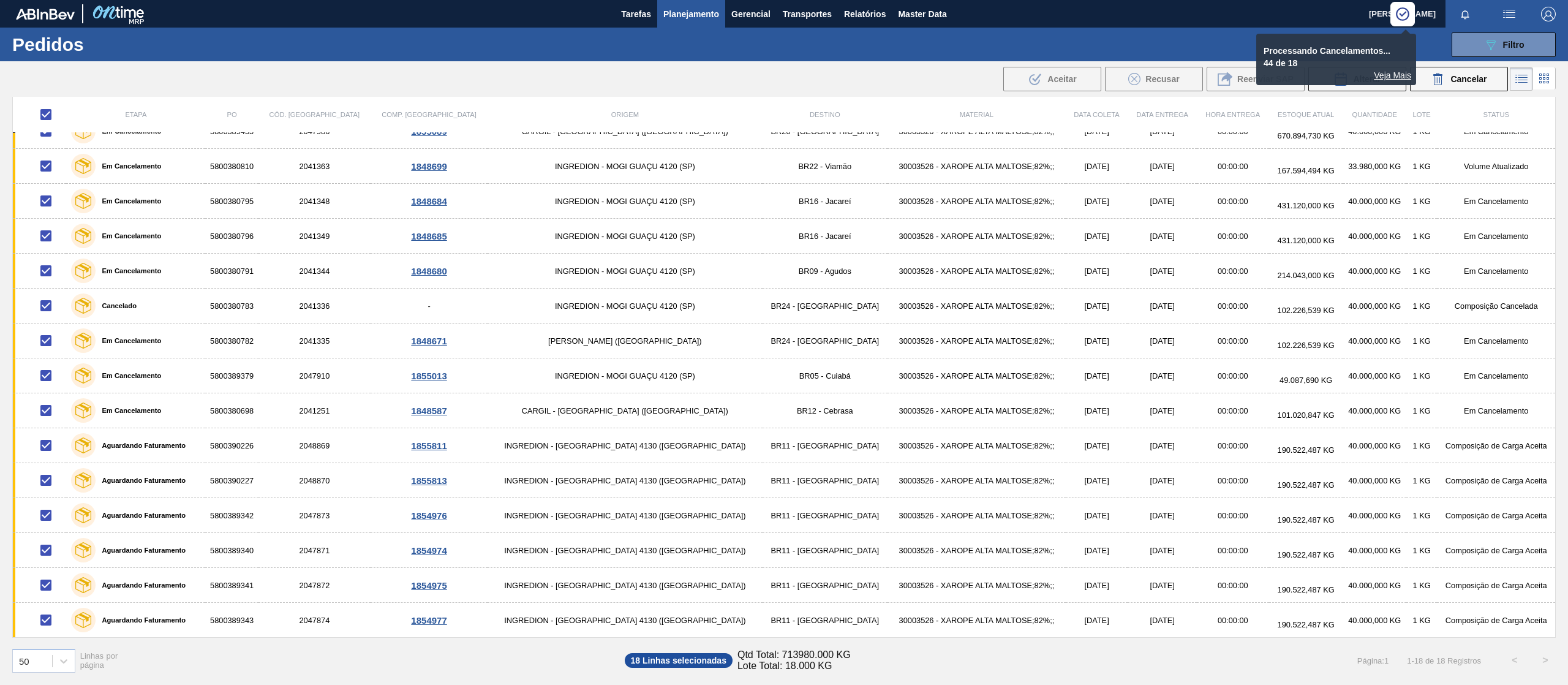
checkbox input "false"
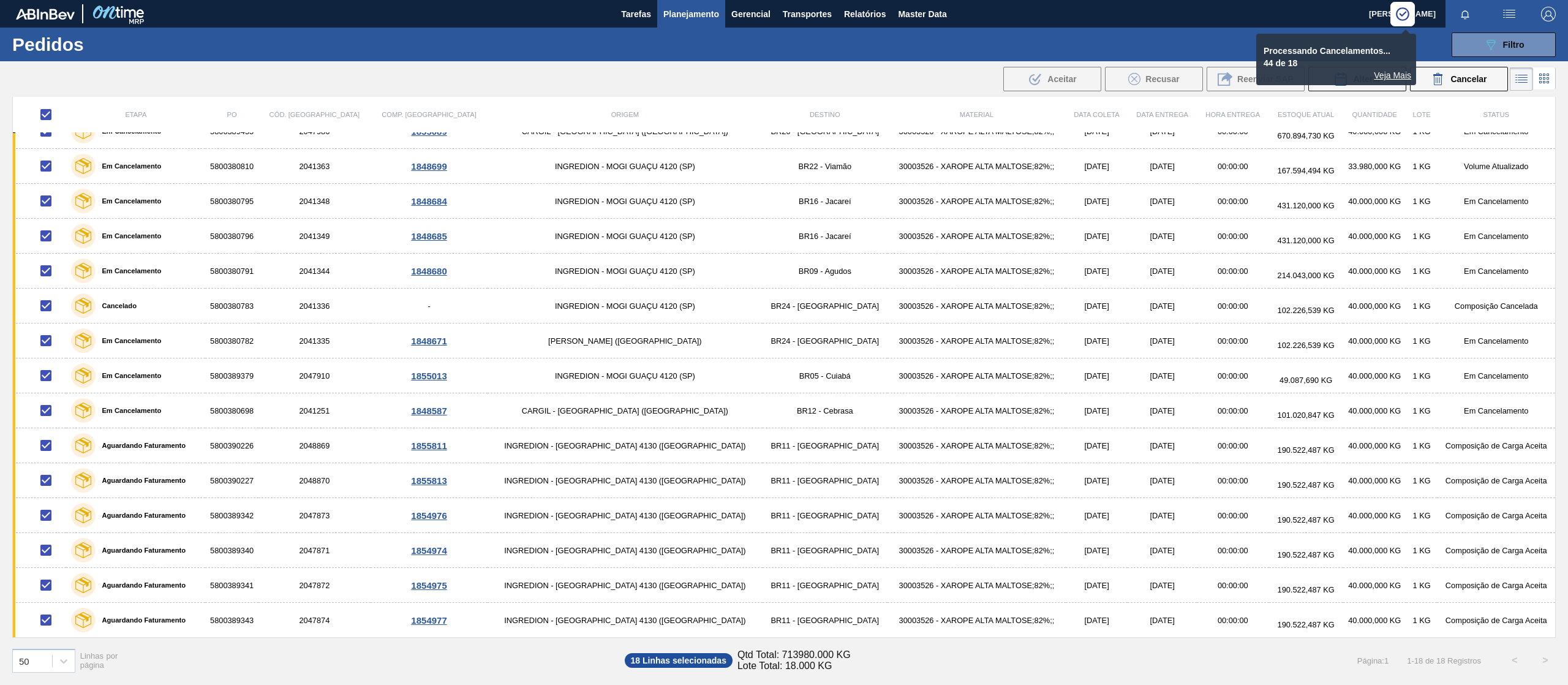
checkbox input "false"
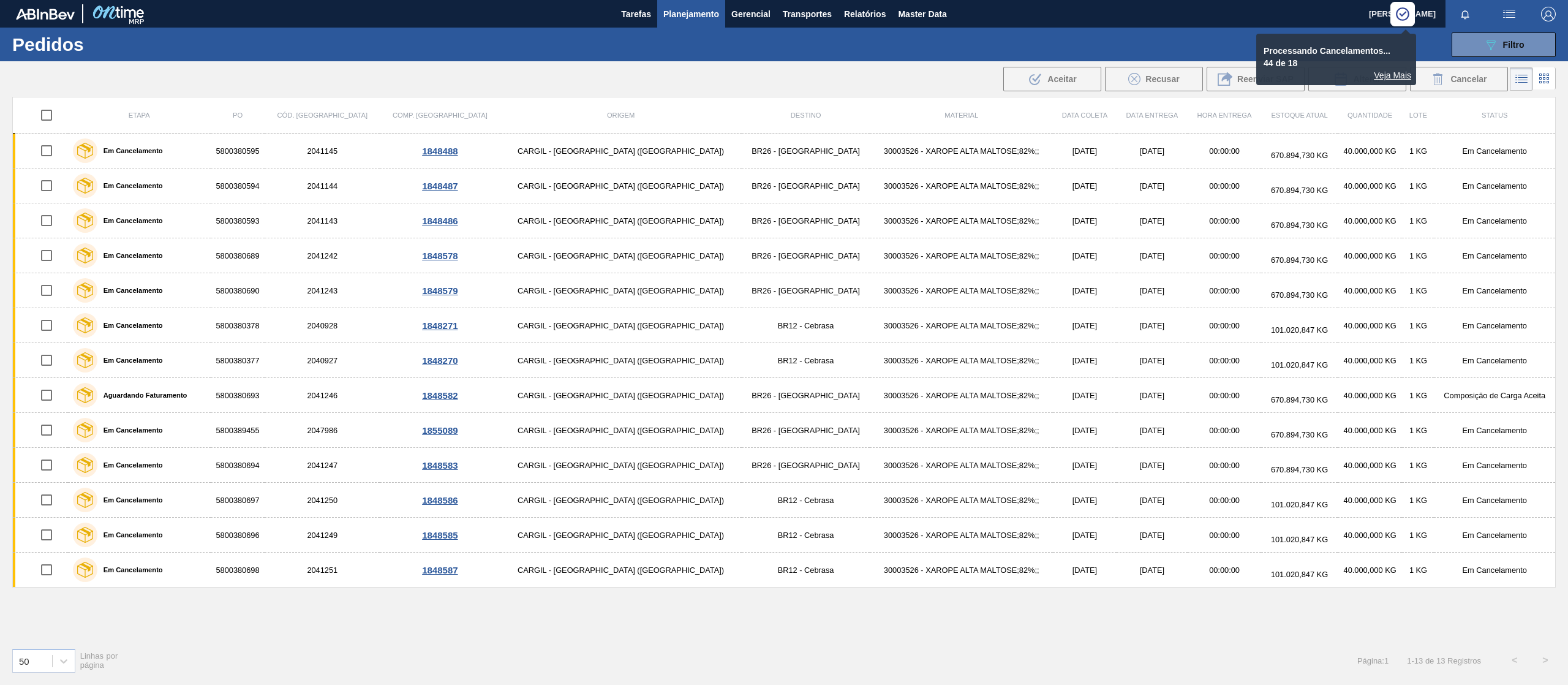
scroll to position [0, 0]
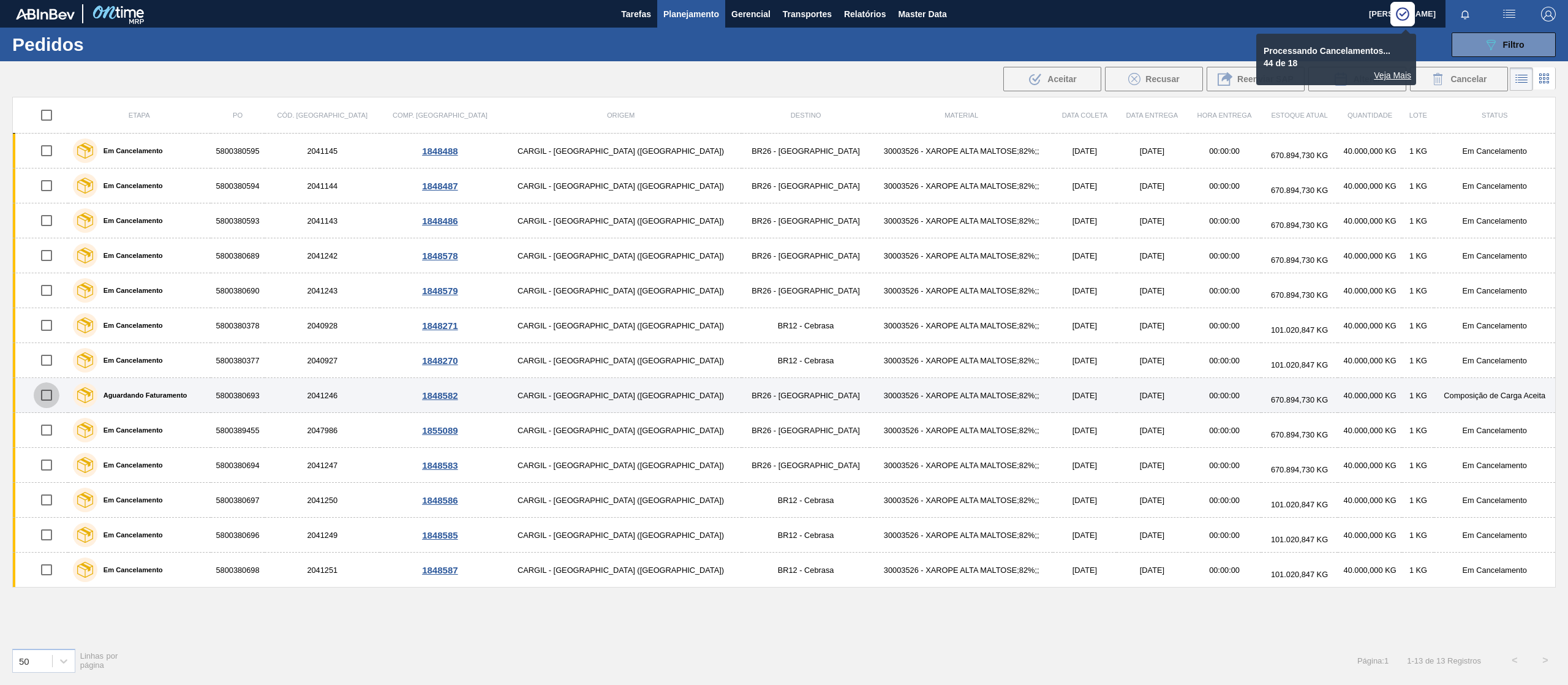
click at [50, 397] on input "checkbox" at bounding box center [47, 395] width 26 height 26
checkbox input "true"
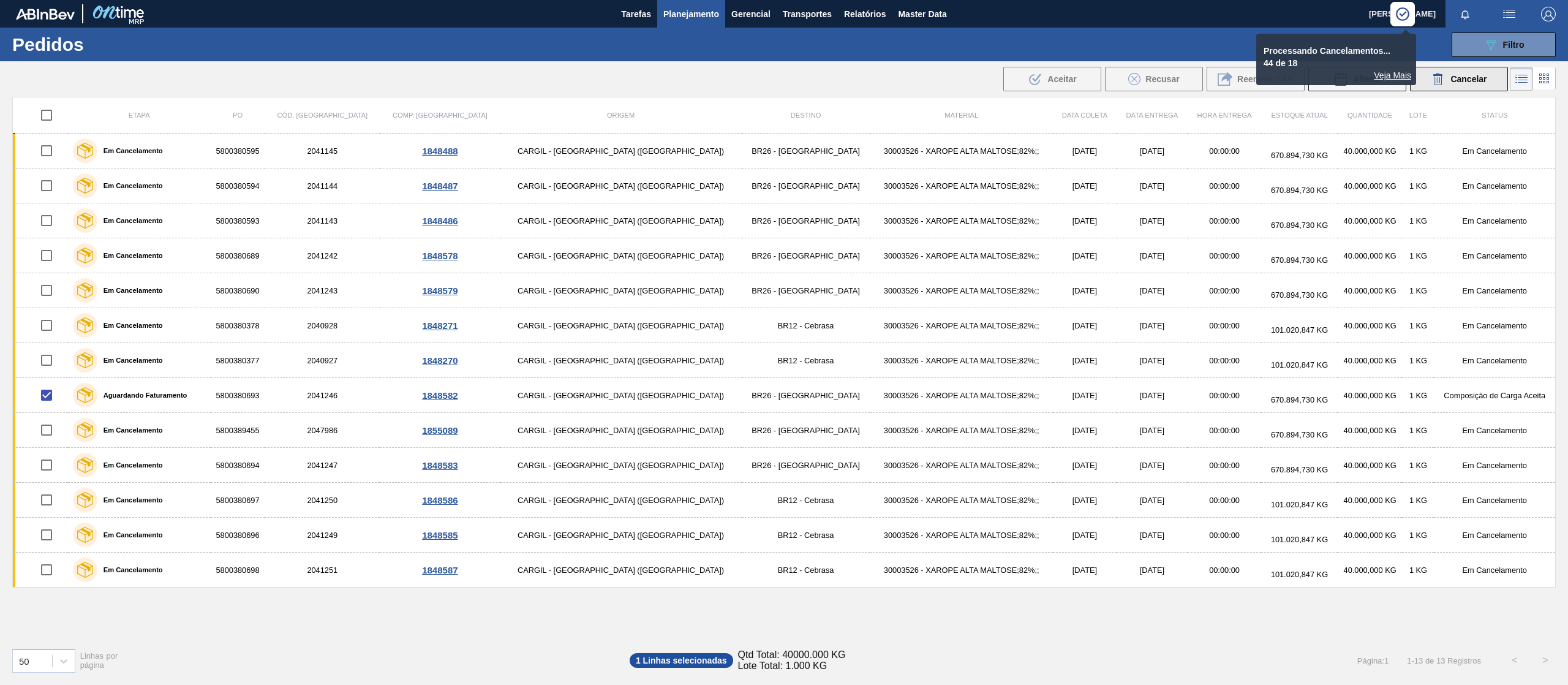
click at [1477, 71] on button "Cancelar" at bounding box center [1459, 79] width 98 height 25
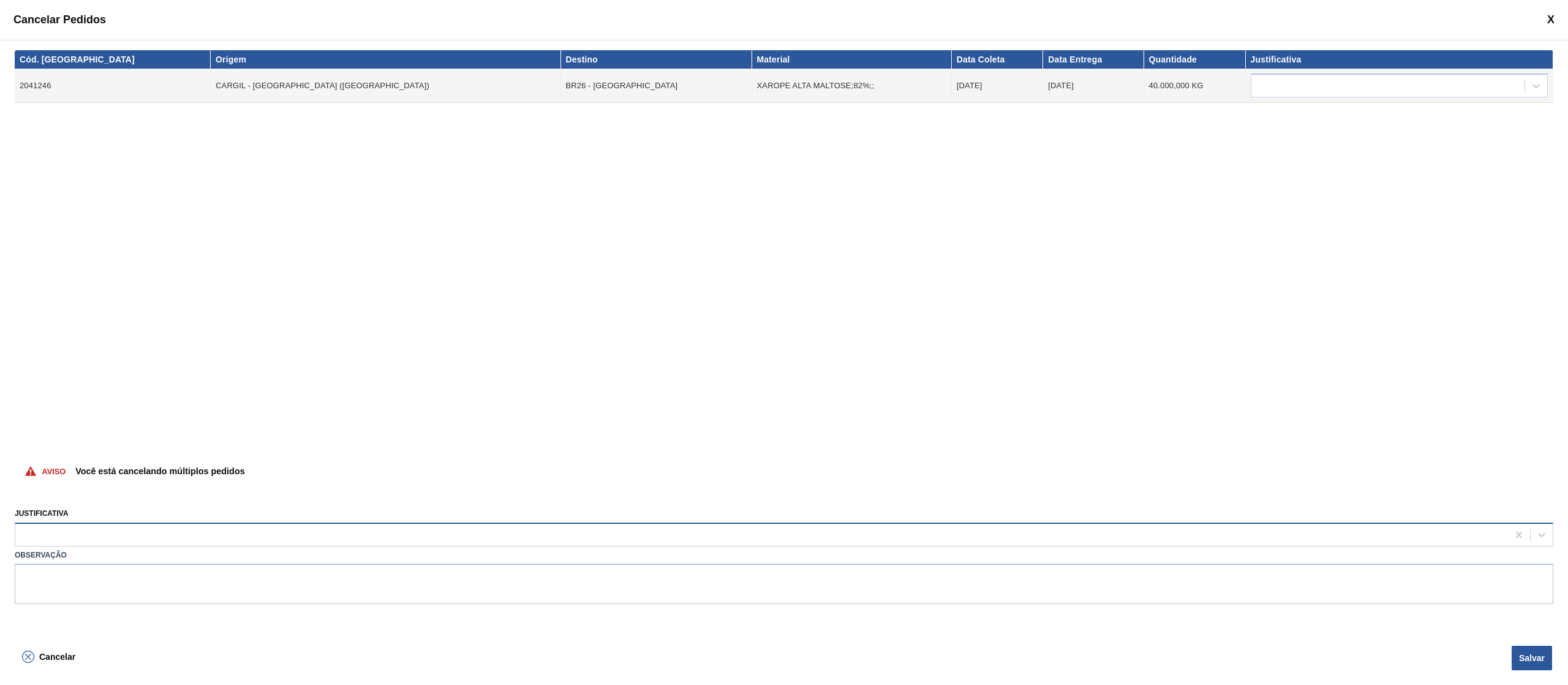
click at [180, 541] on div at bounding box center [762, 534] width 1493 height 18
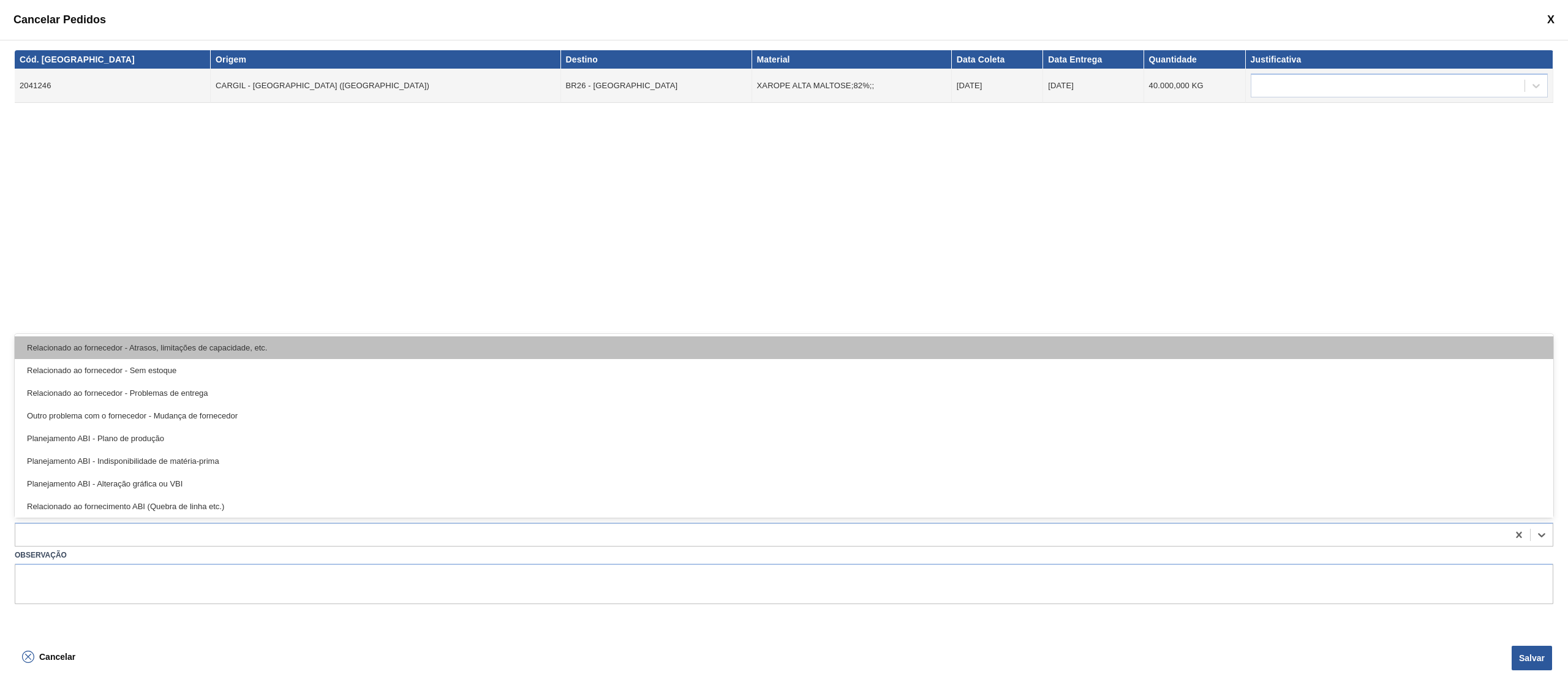
click at [277, 340] on div "Relacionado ao fornecedor - Atrasos, limitações de capacidade, etc." at bounding box center [784, 348] width 1539 height 23
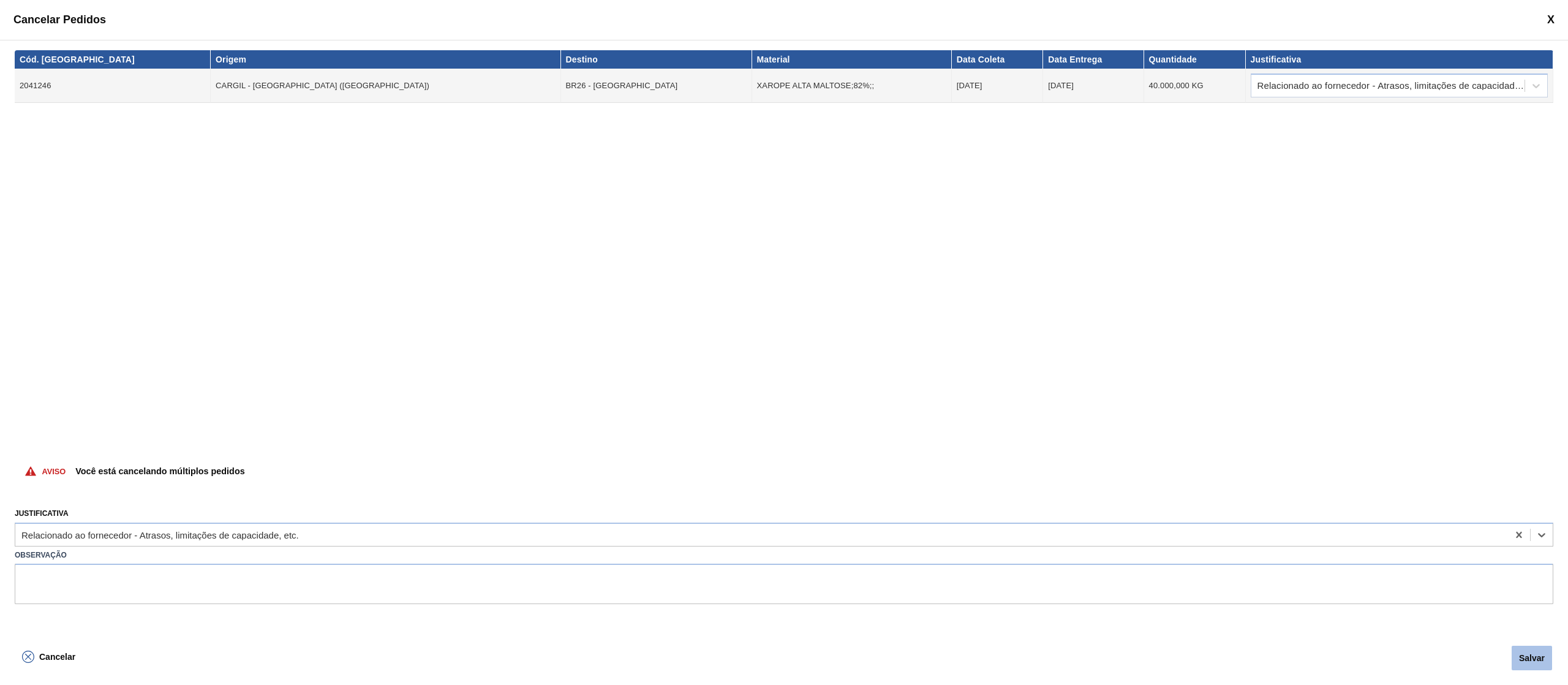
click at [1535, 655] on button "Salvar" at bounding box center [1532, 658] width 41 height 25
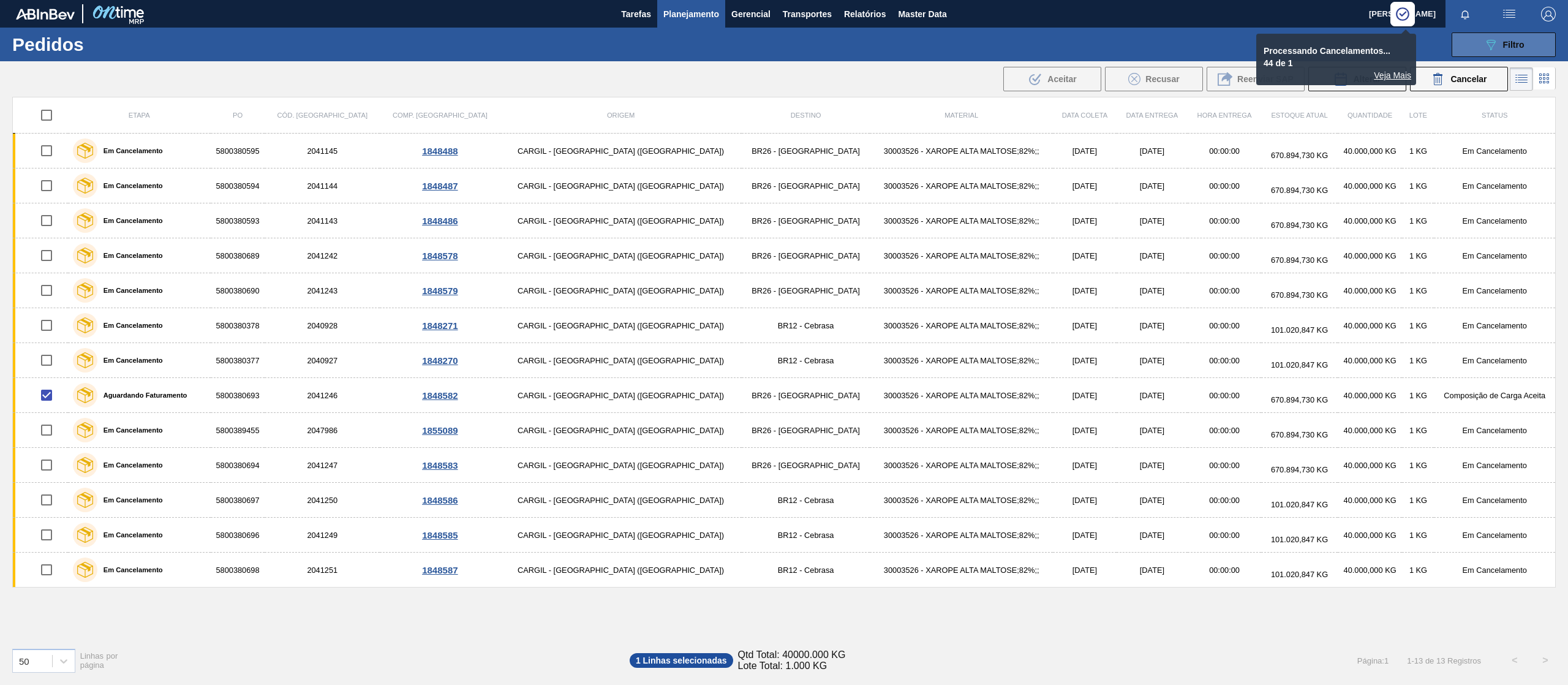
click at [1507, 49] on div "089F7B8B-B2A5-4AFE-B5C0-19BA573D28AC Filtro" at bounding box center [1503, 45] width 41 height 15
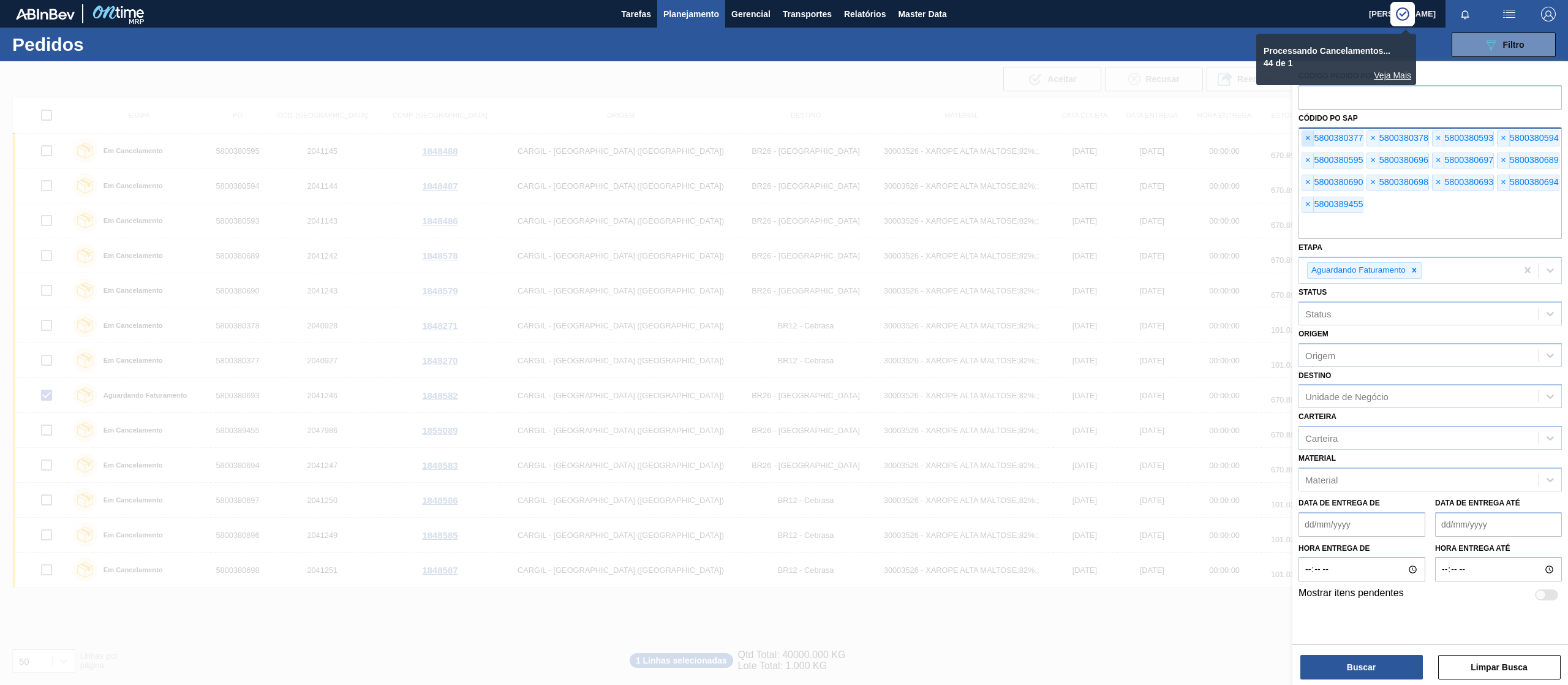
click at [1311, 137] on span "×" at bounding box center [1308, 138] width 12 height 15
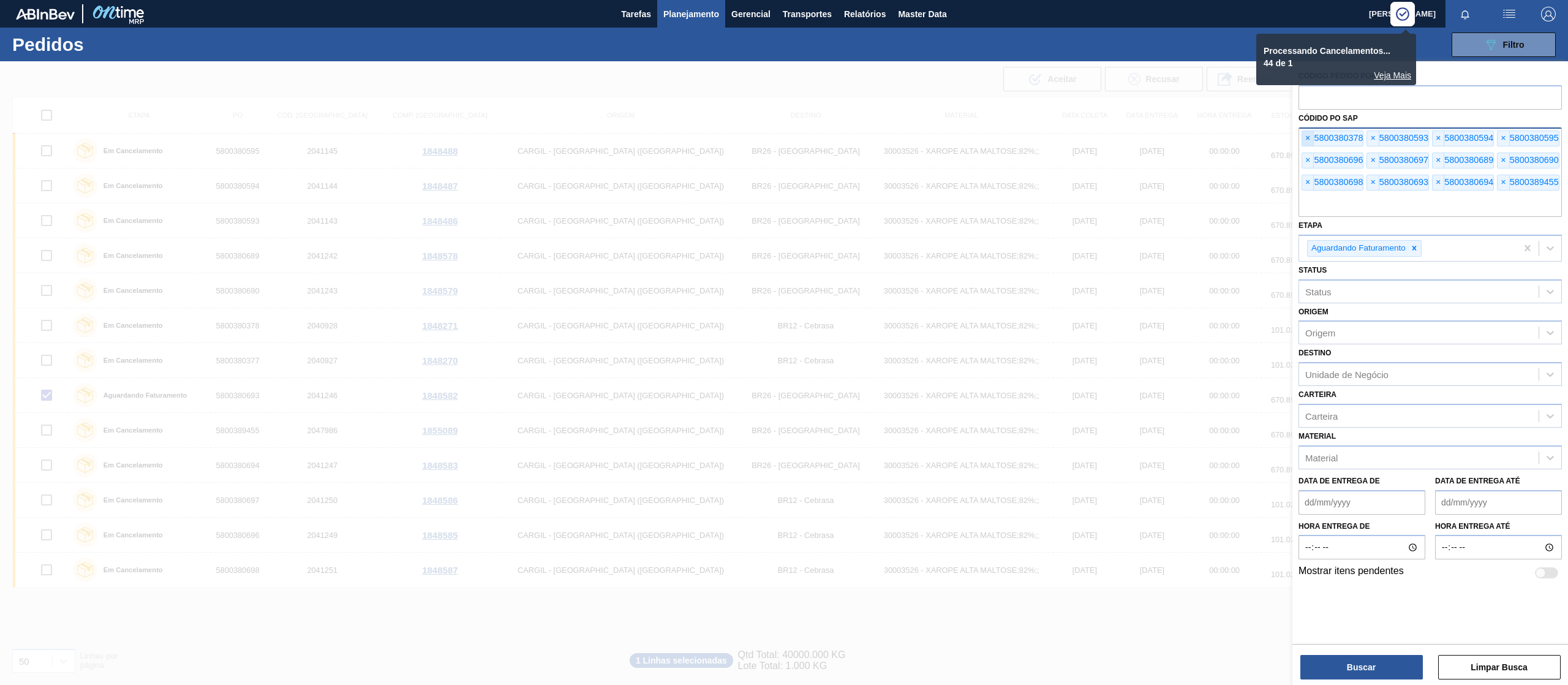
click at [1311, 137] on span "×" at bounding box center [1308, 138] width 12 height 15
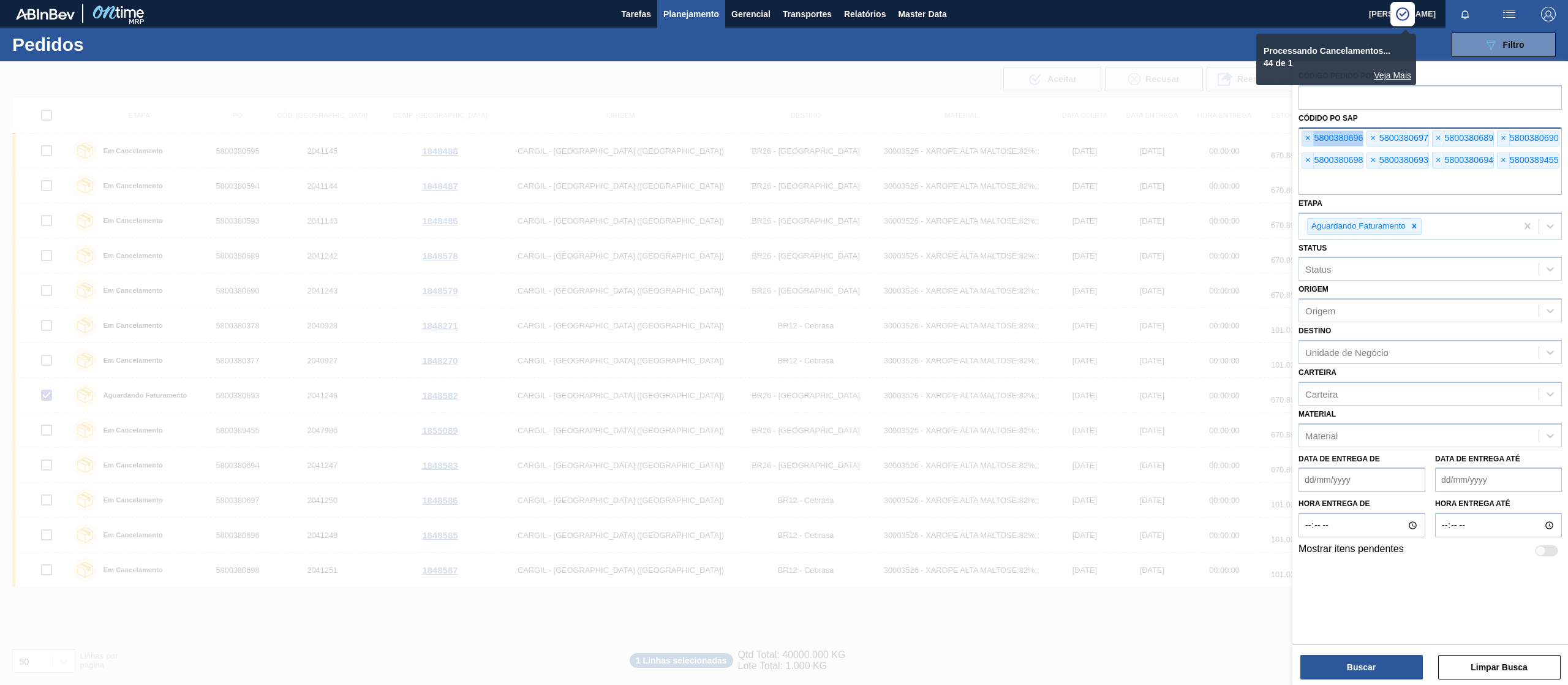
click at [1311, 137] on span "×" at bounding box center [1308, 138] width 12 height 15
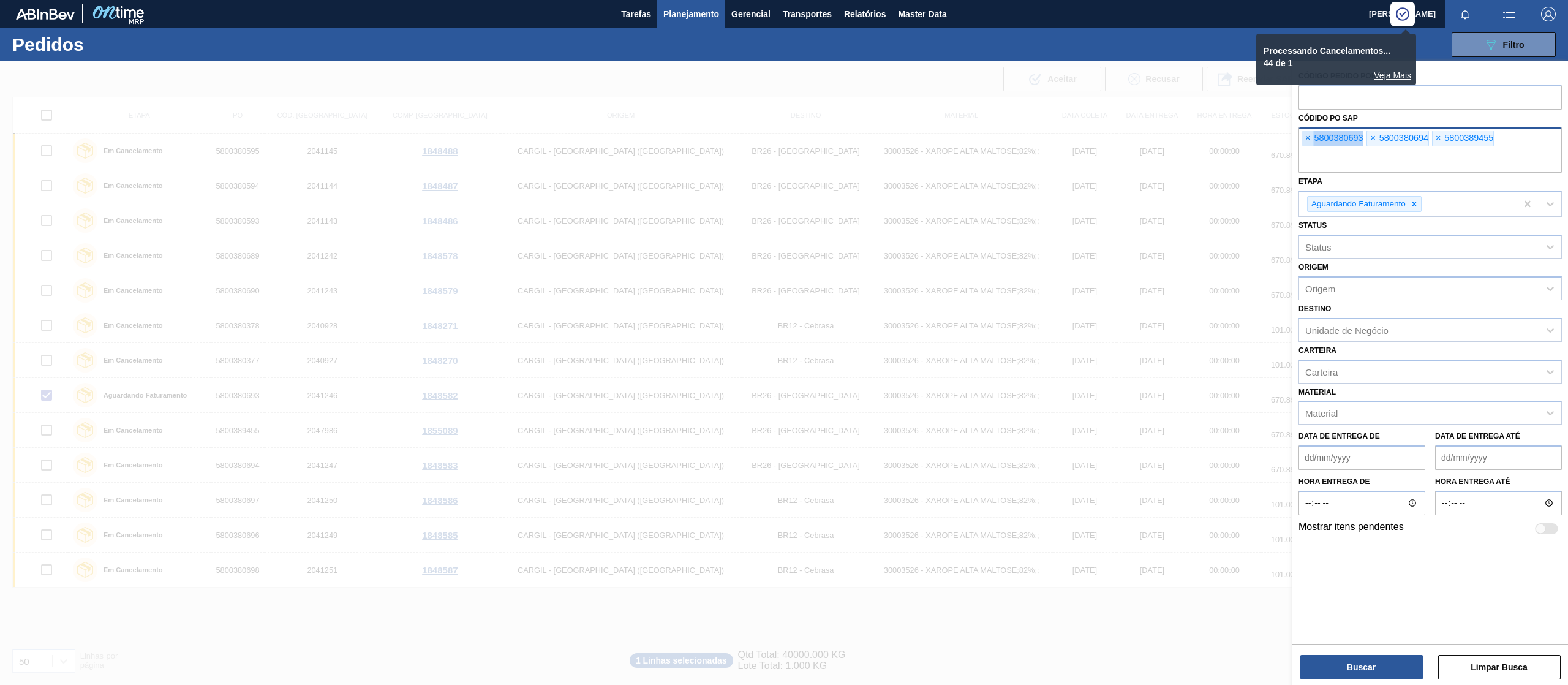
click at [1311, 137] on span "×" at bounding box center [1308, 138] width 12 height 15
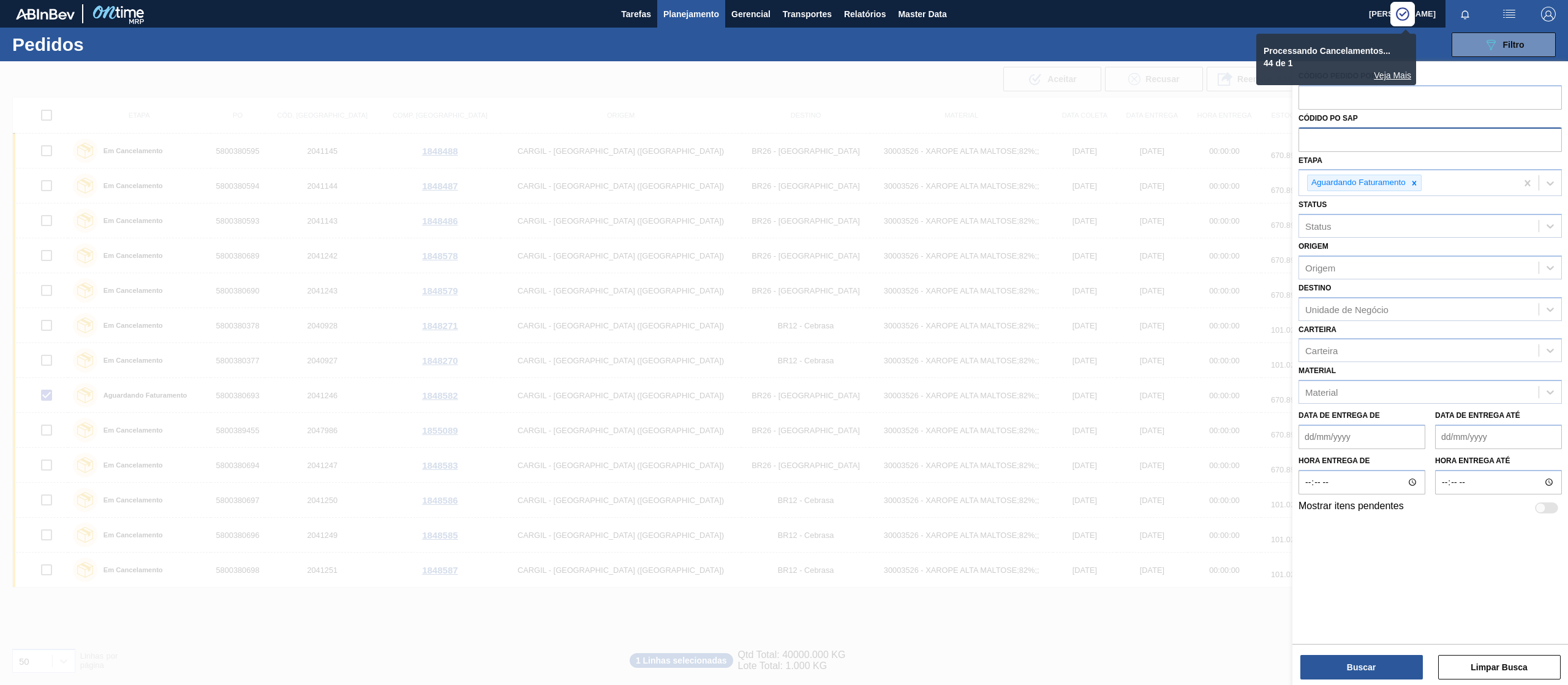
click at [1311, 137] on input "text" at bounding box center [1430, 139] width 263 height 23
paste input "text"
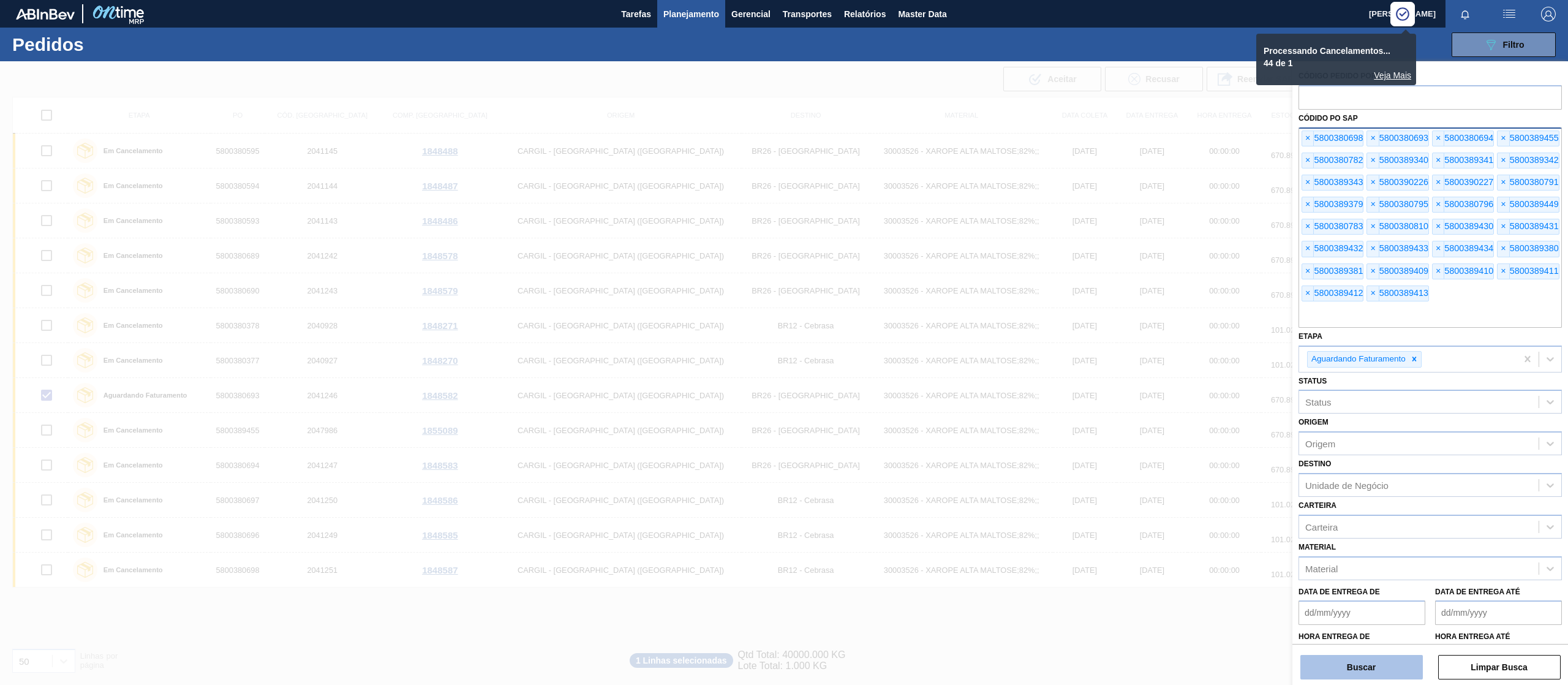
click at [1383, 670] on button "Buscar" at bounding box center [1361, 667] width 123 height 25
checkbox input "false"
